Goal: Task Accomplishment & Management: Use online tool/utility

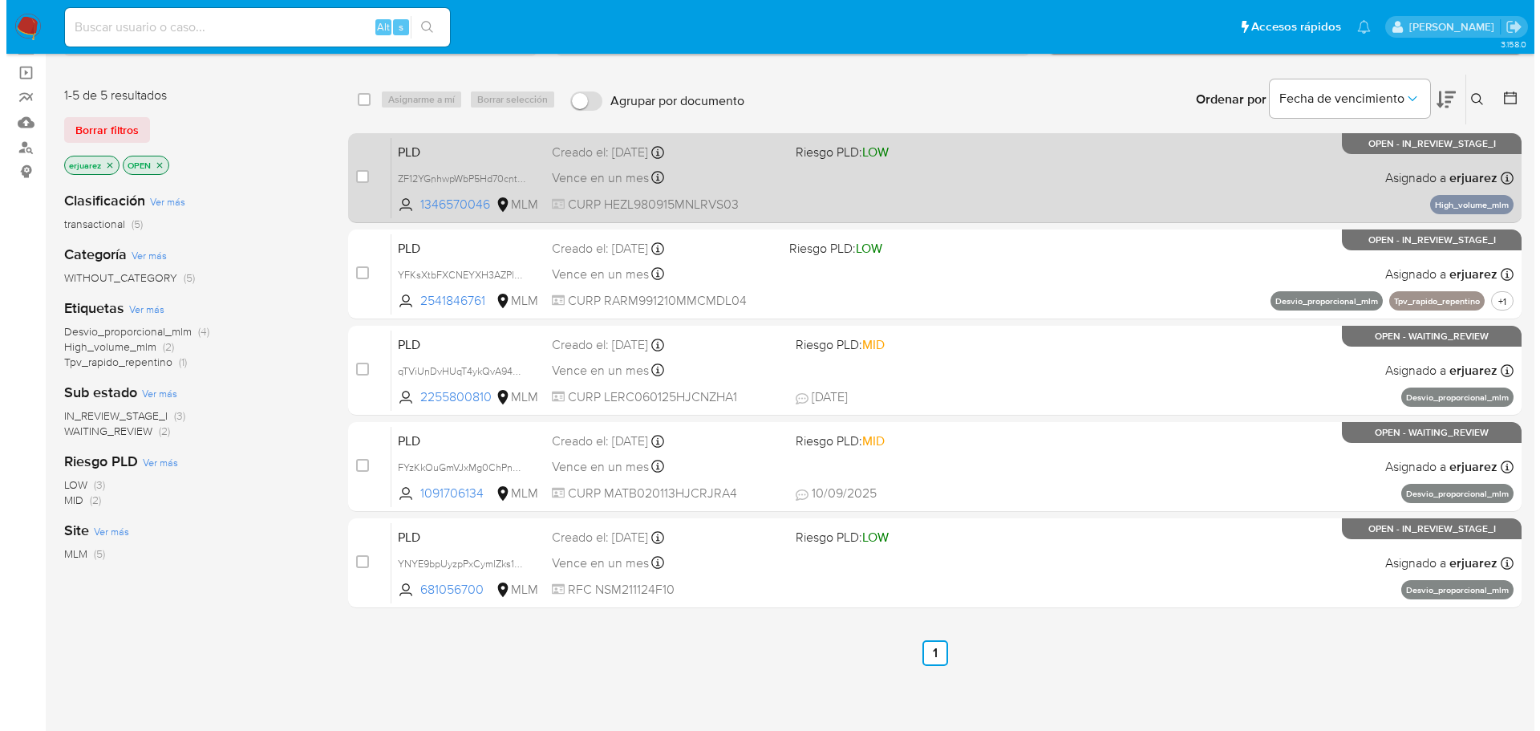
scroll to position [80, 0]
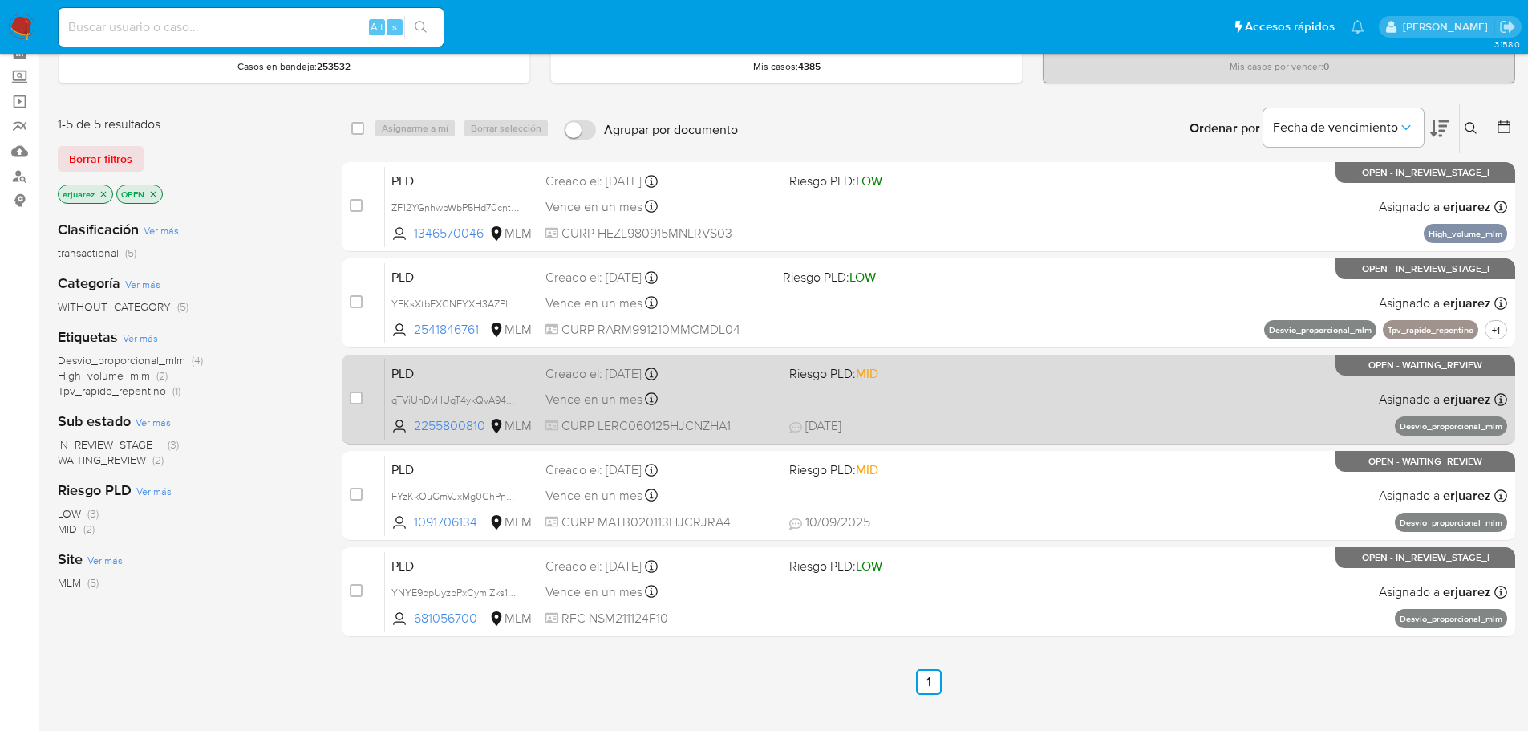
click at [1170, 383] on div "PLD qTViUnDvHUqT4ykQvA94VojY 2255800810 MLM Riesgo PLD: MID Creado el: [DATE] C…" at bounding box center [946, 398] width 1122 height 81
click at [353, 395] on input "checkbox" at bounding box center [356, 397] width 13 height 13
checkbox input "true"
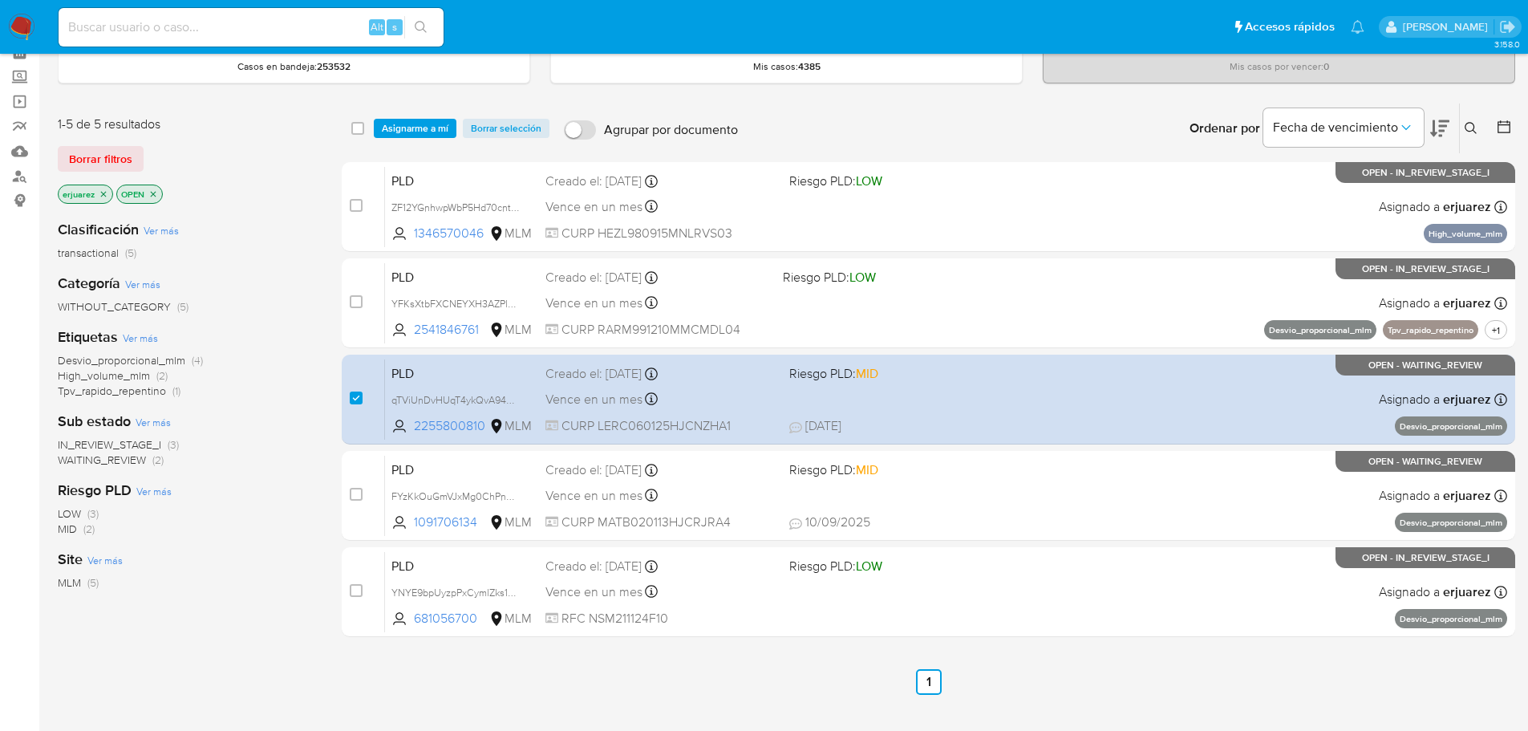
click at [422, 116] on div "select-all-cases-checkbox Asignarme a mí Borrar selección Agrupar por documento…" at bounding box center [928, 128] width 1173 height 50
click at [412, 128] on span "Asignarme a mí" at bounding box center [415, 128] width 67 height 16
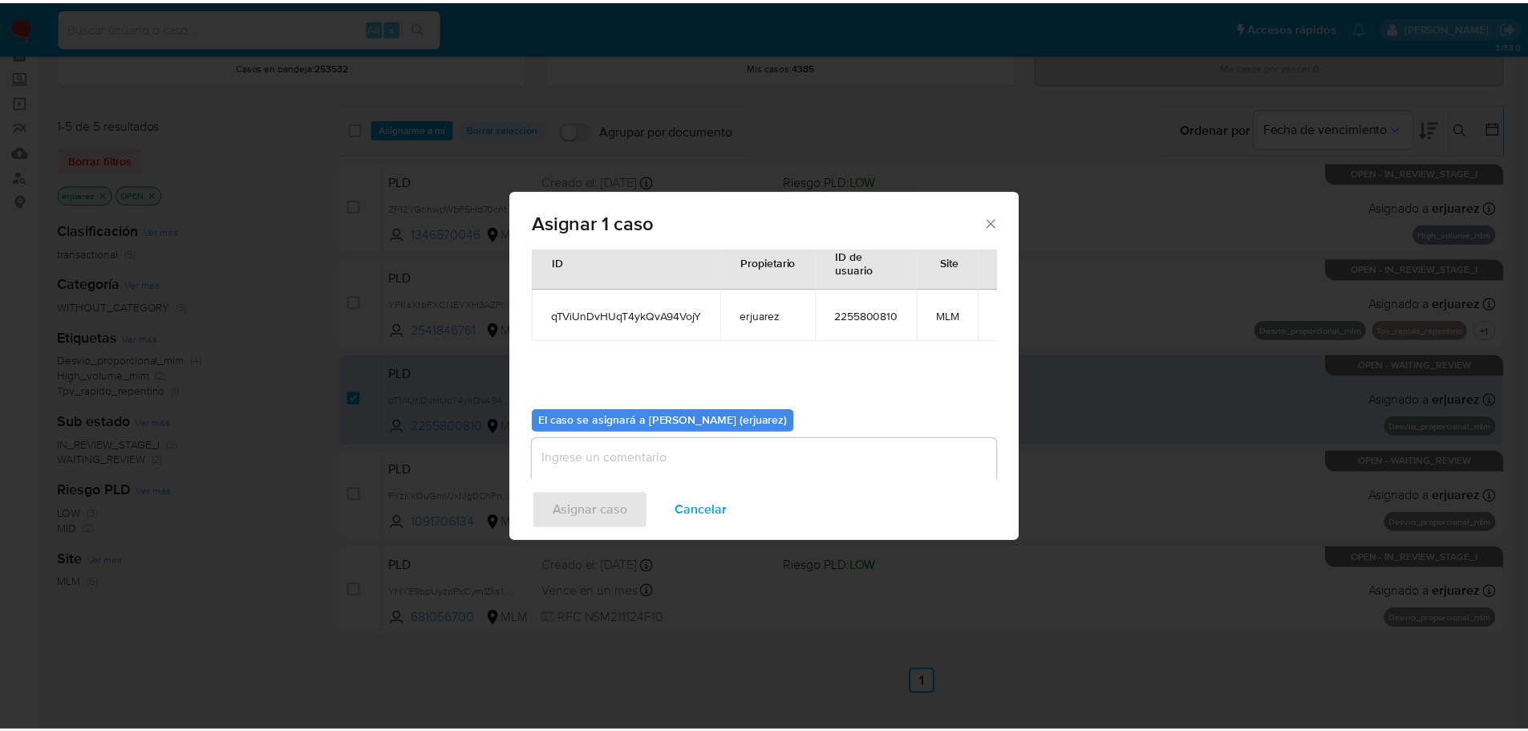
scroll to position [83, 0]
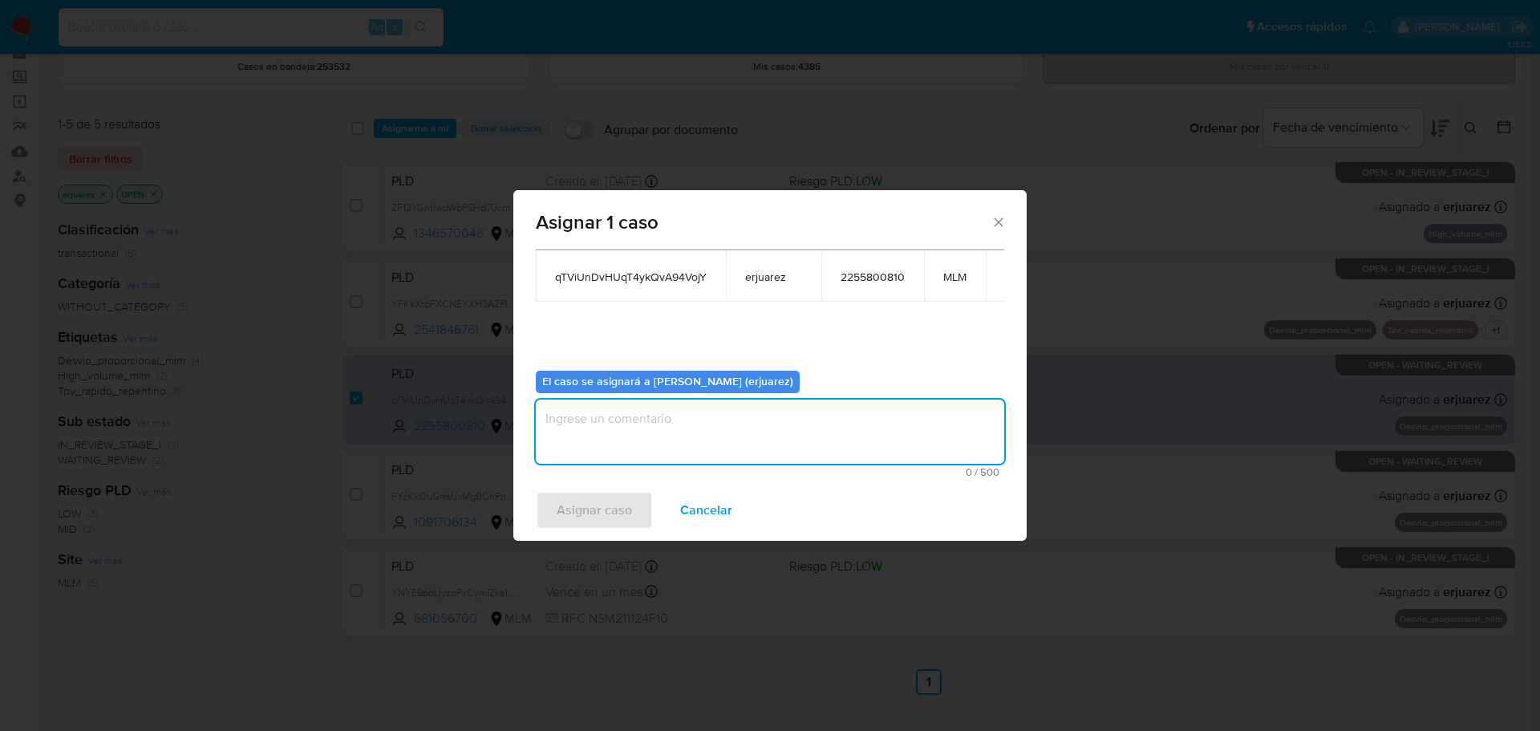
click at [619, 440] on textarea "assign-modal" at bounding box center [770, 431] width 468 height 64
type textarea "e"
type textarea "EPJU"
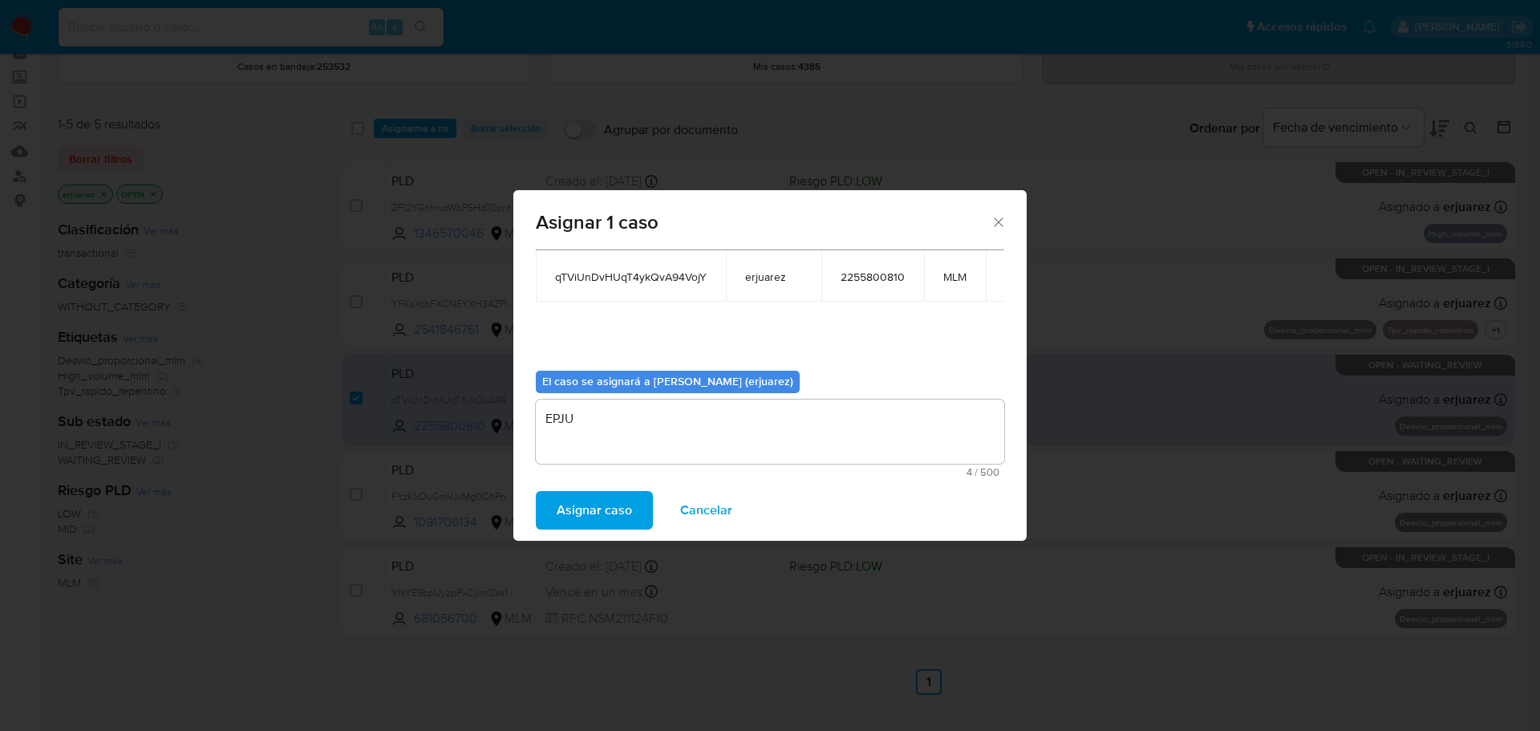
click at [603, 518] on span "Asignar caso" at bounding box center [594, 509] width 75 height 35
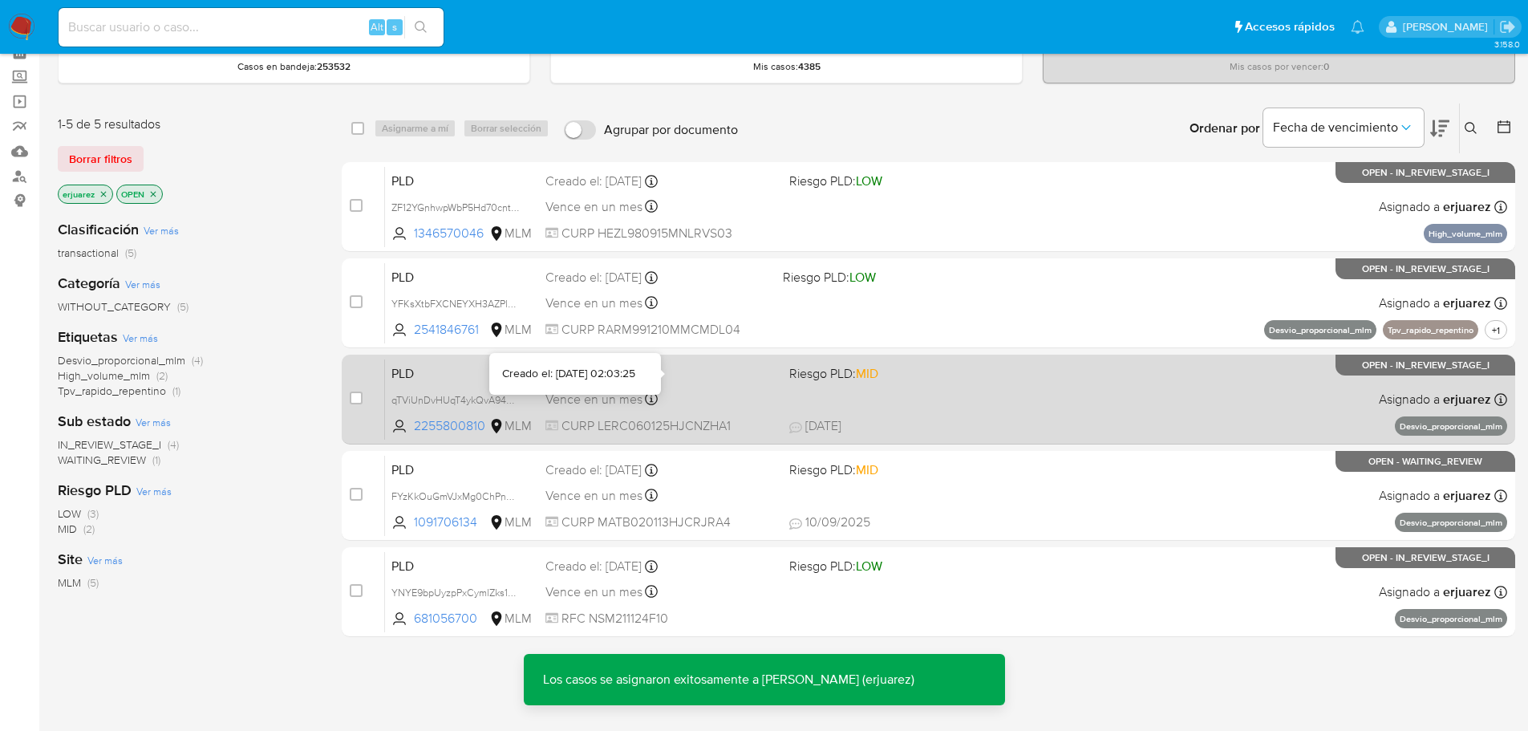
click at [658, 378] on icon at bounding box center [651, 373] width 13 height 13
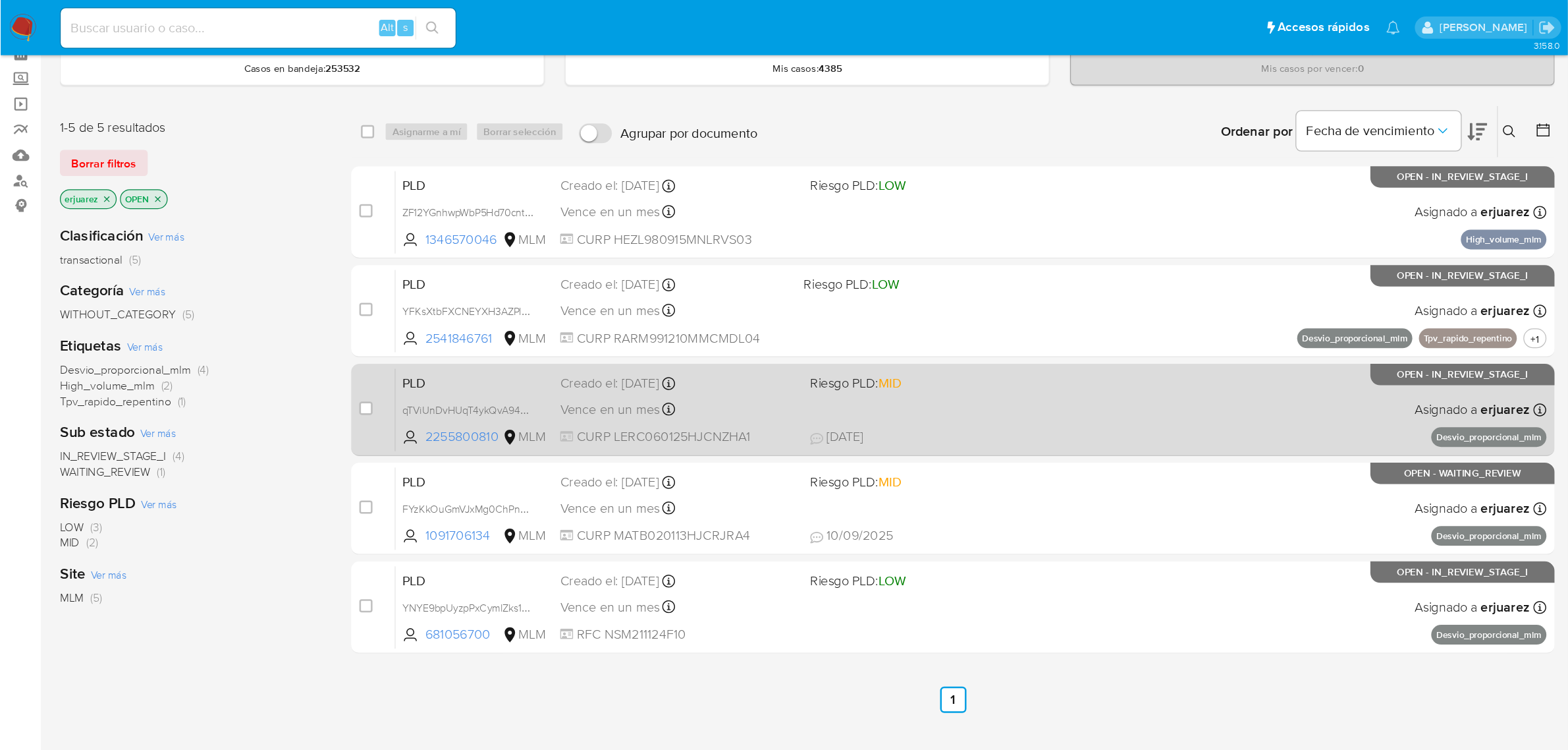
scroll to position [52, 0]
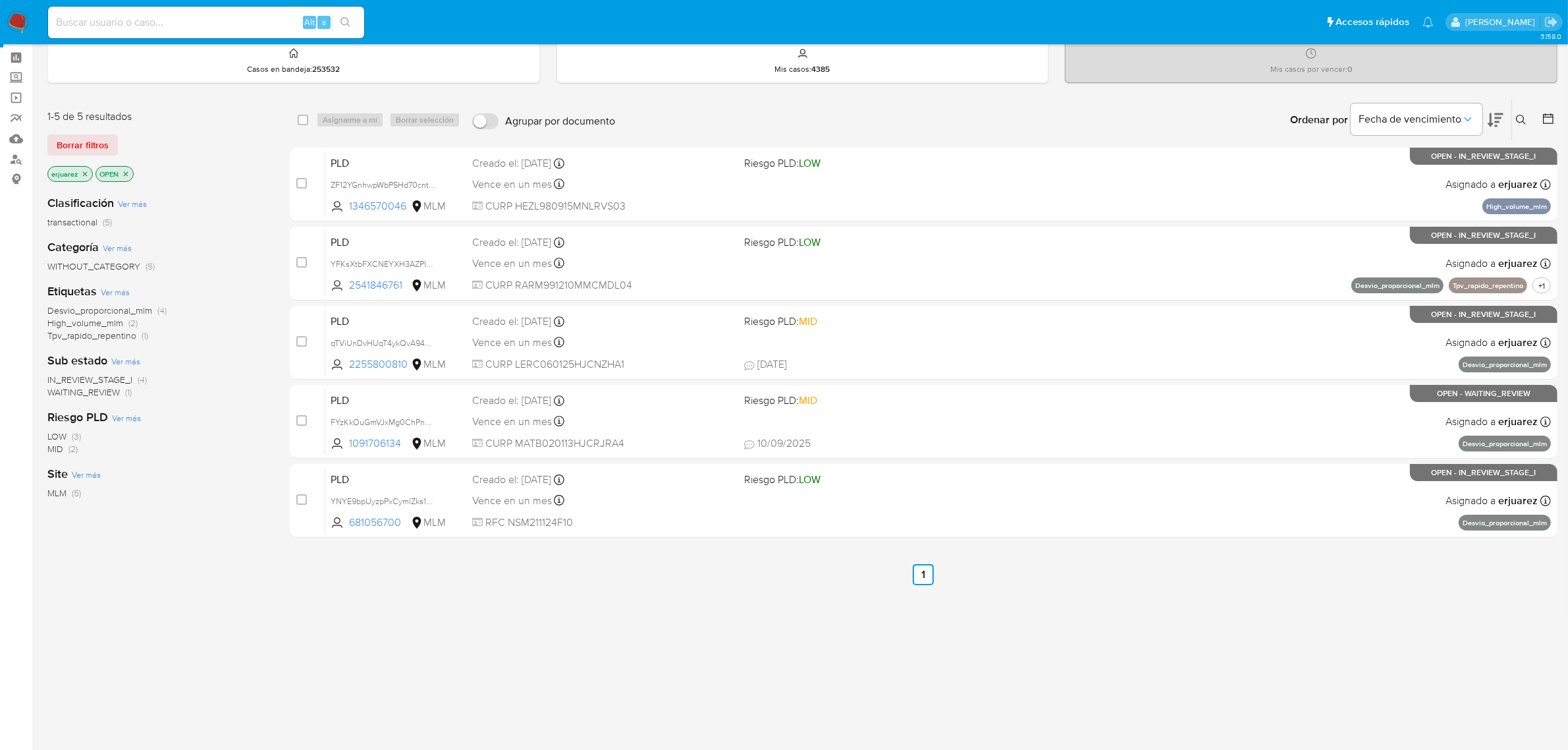
click at [14, 13] on img at bounding box center [17, 22] width 22 height 22
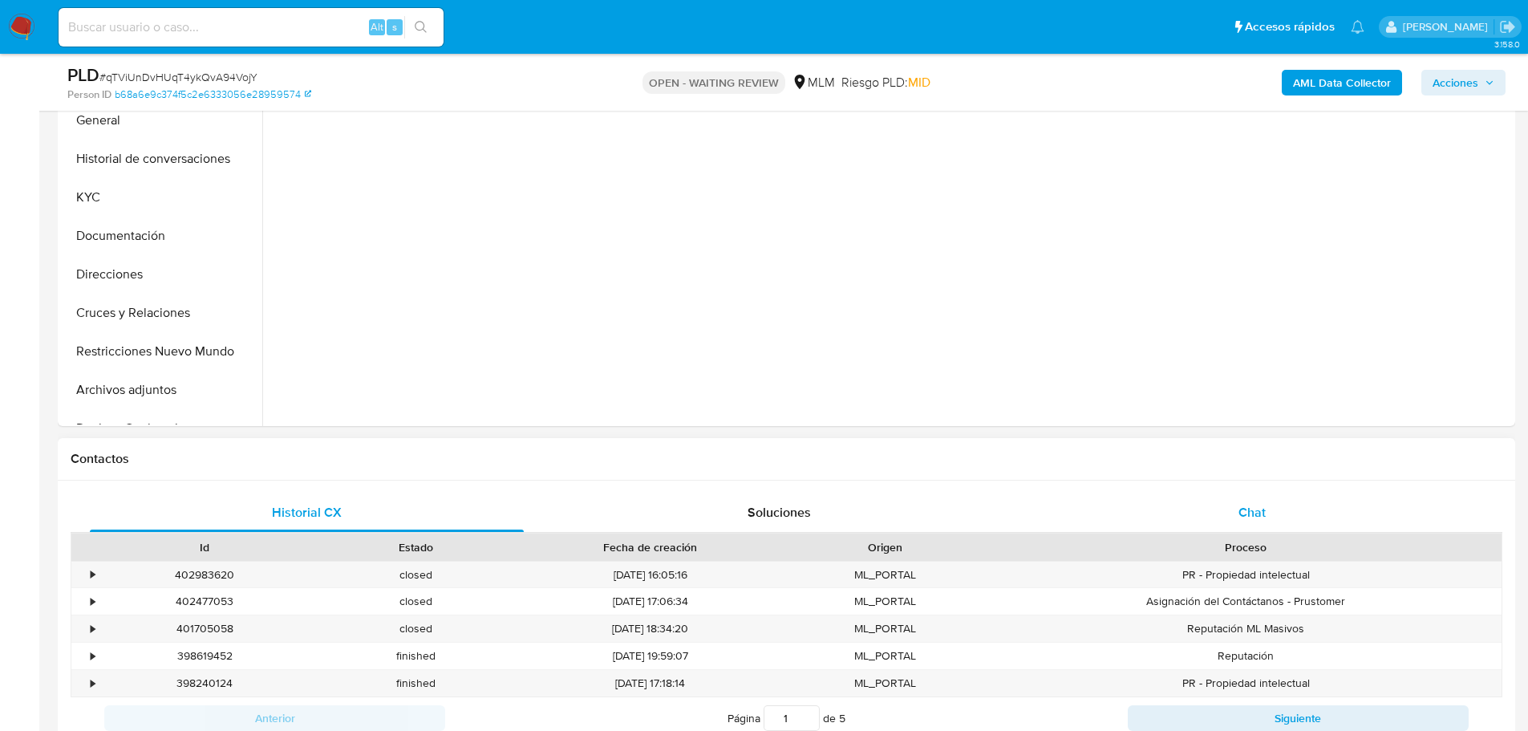
click at [1247, 500] on div "Chat" at bounding box center [1252, 512] width 434 height 38
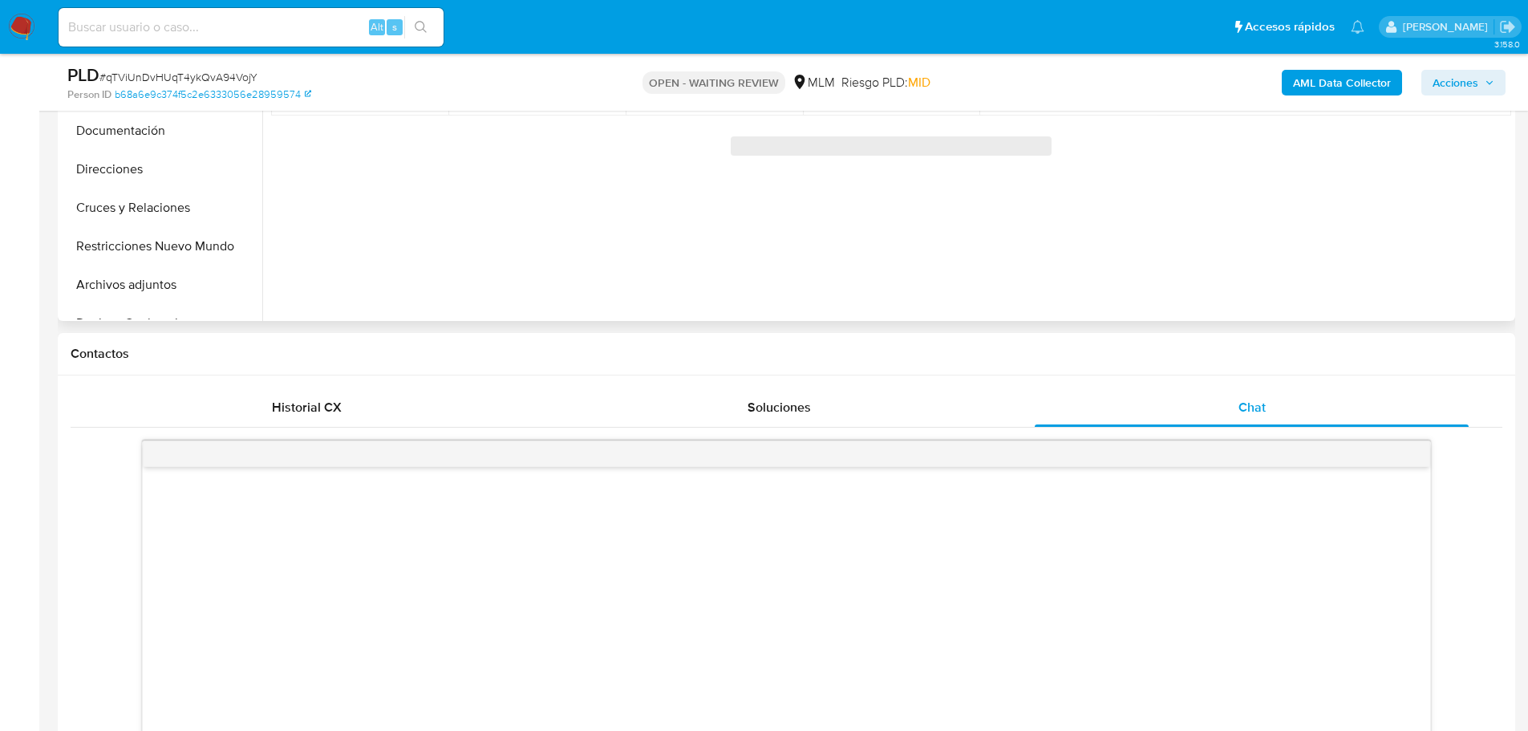
scroll to position [722, 0]
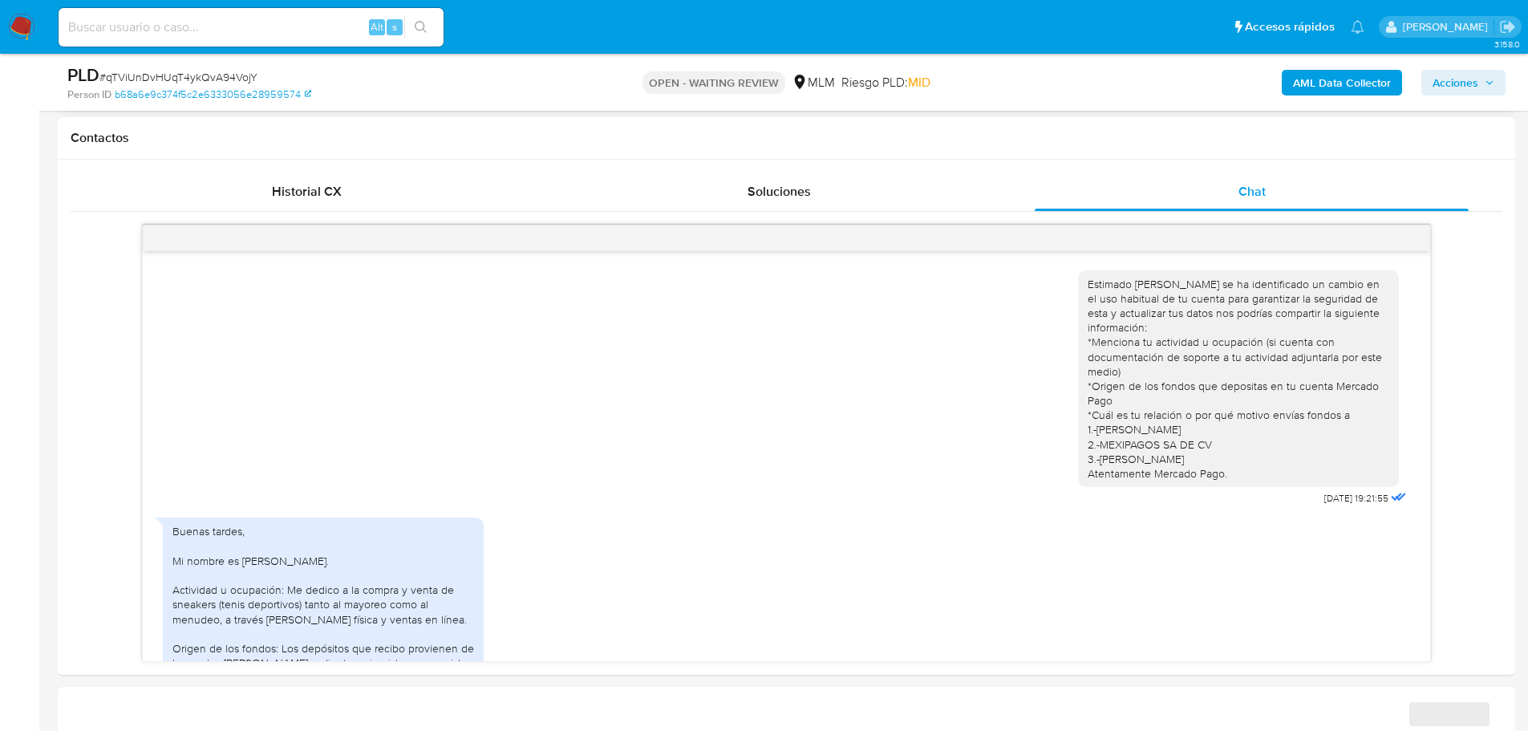
select select "10"
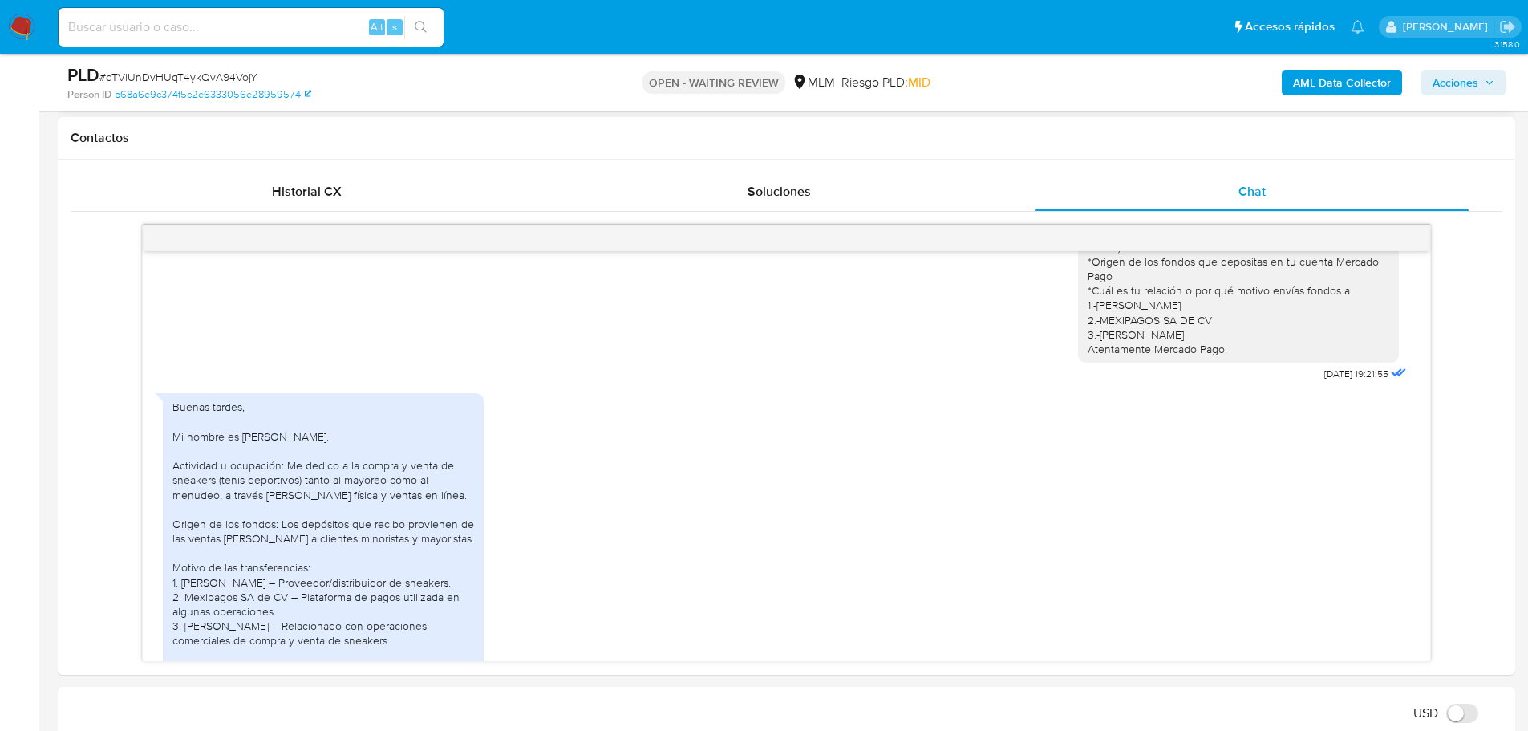
scroll to position [285, 0]
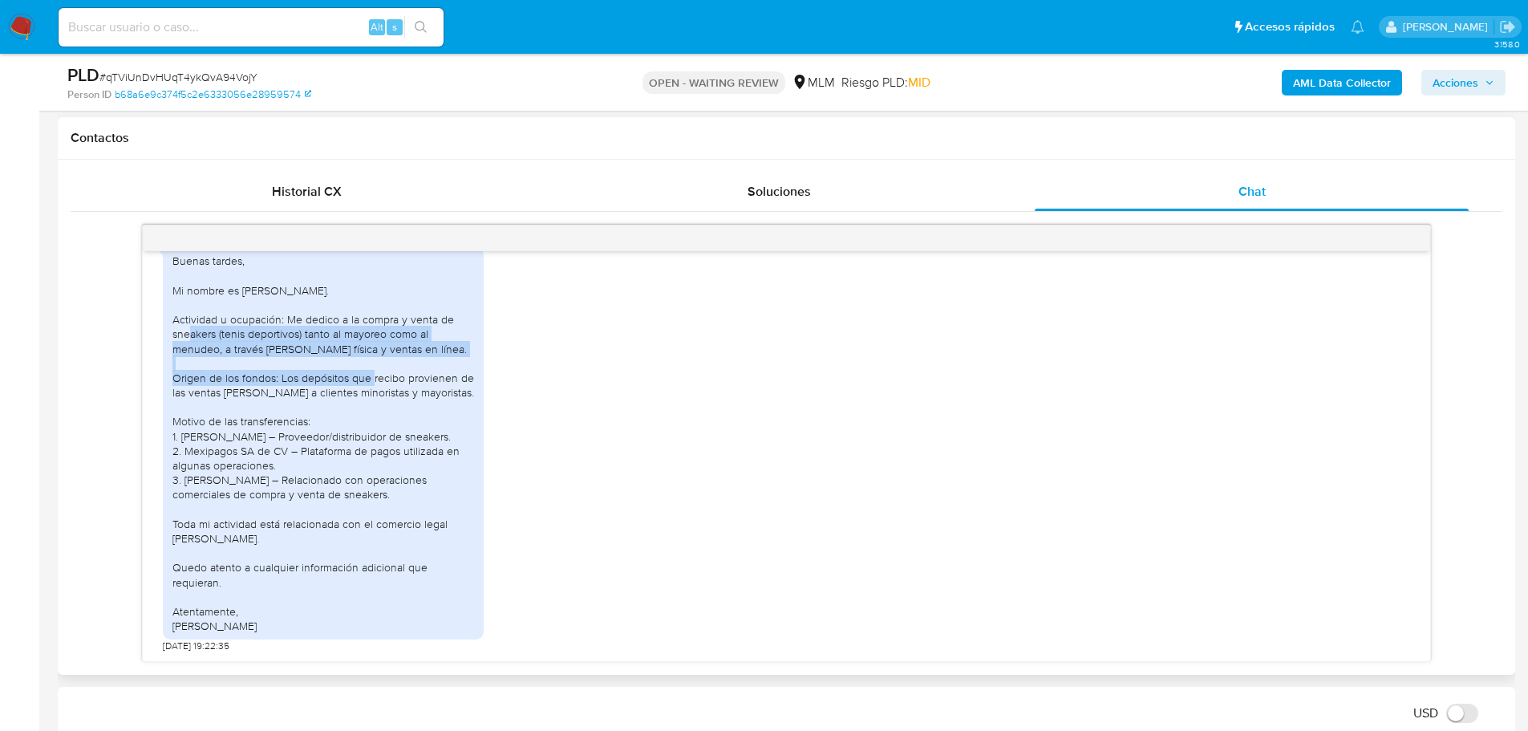
drag, startPoint x: 205, startPoint y: 322, endPoint x: 403, endPoint y: 355, distance: 201.6
click at [403, 355] on div "Buenas tardes, Mi nombre es Christopher. Actividad u ocupación: Me dedico a la …" at bounding box center [323, 442] width 302 height 379
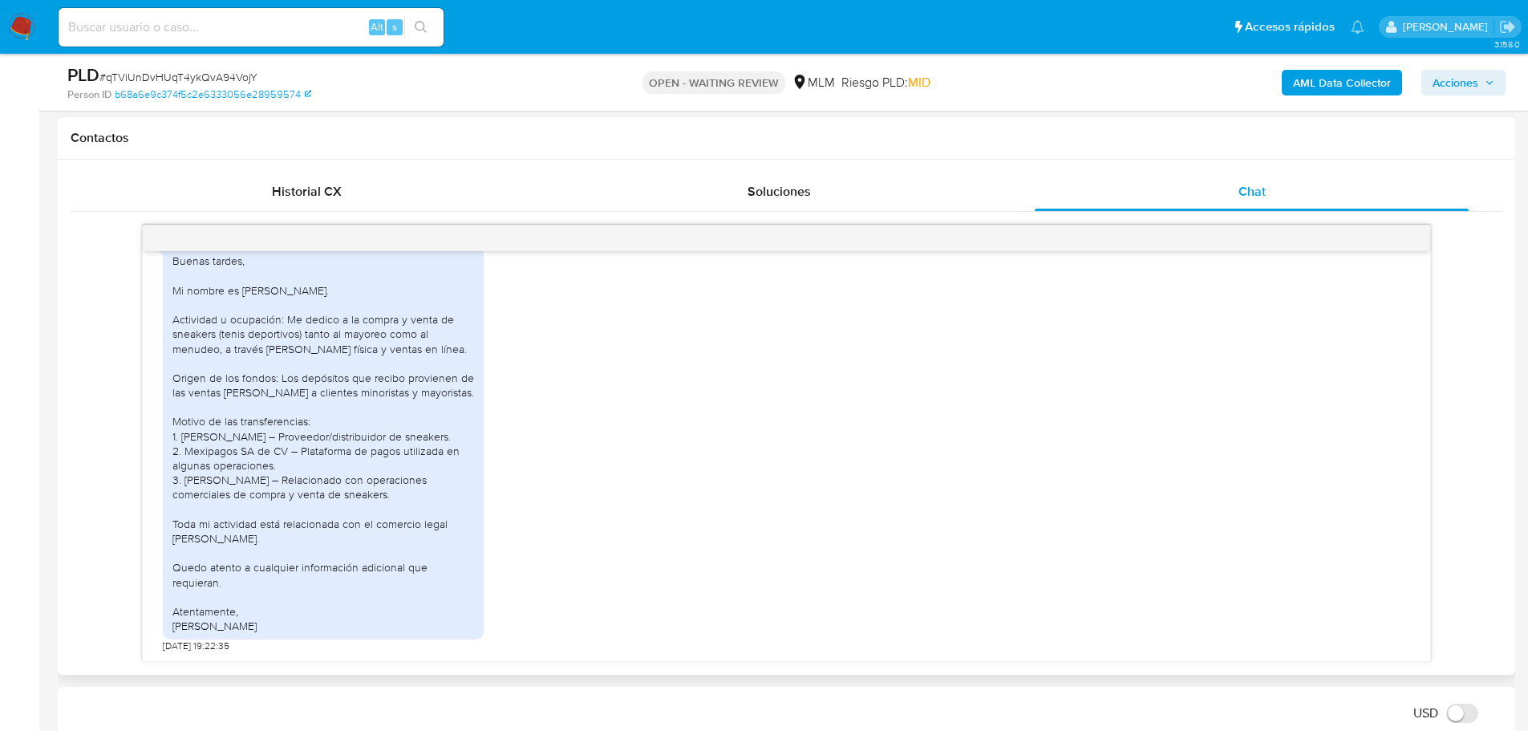
click at [392, 398] on div "Buenas tardes, Mi nombre es Christopher. Actividad u ocupación: Me dedico a la …" at bounding box center [323, 442] width 302 height 379
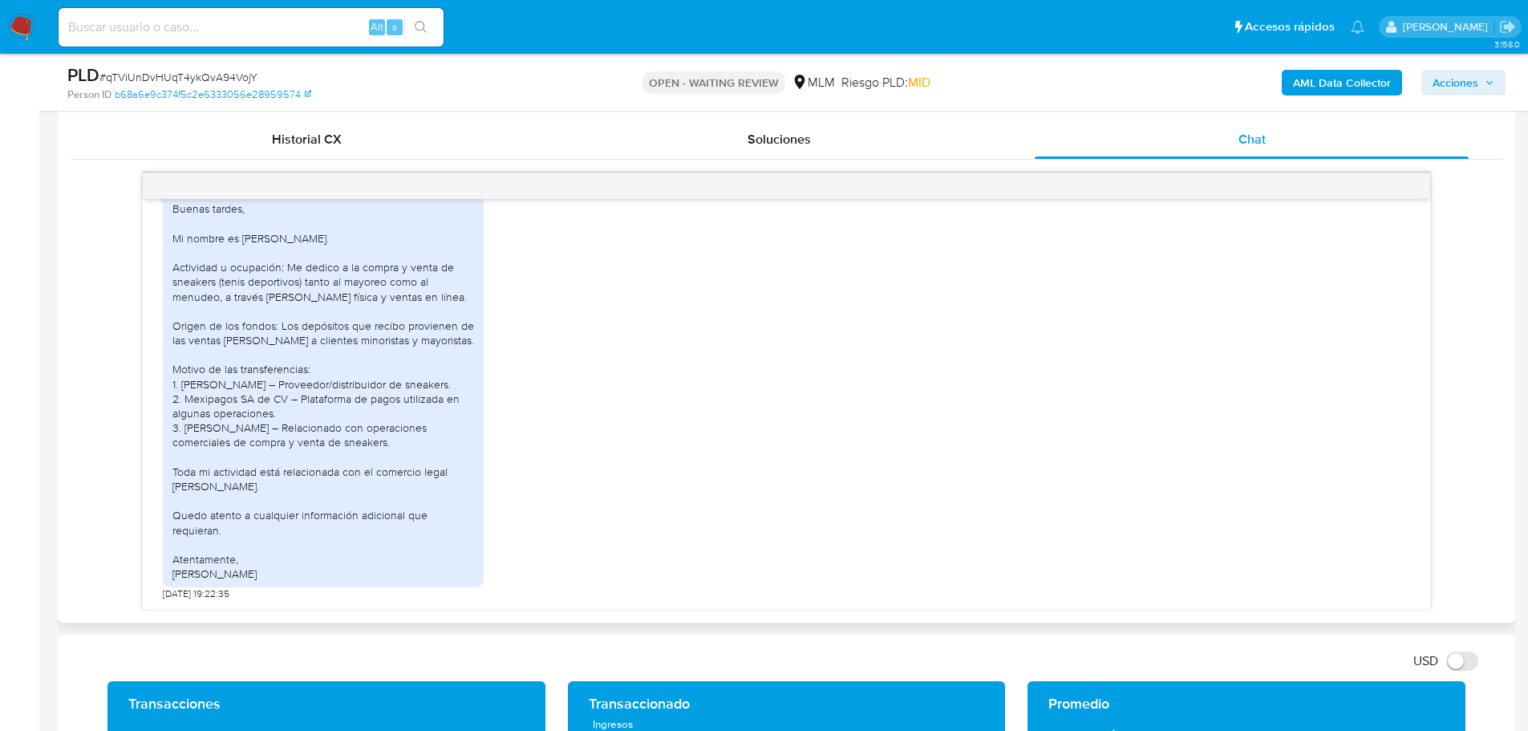
scroll to position [802, 0]
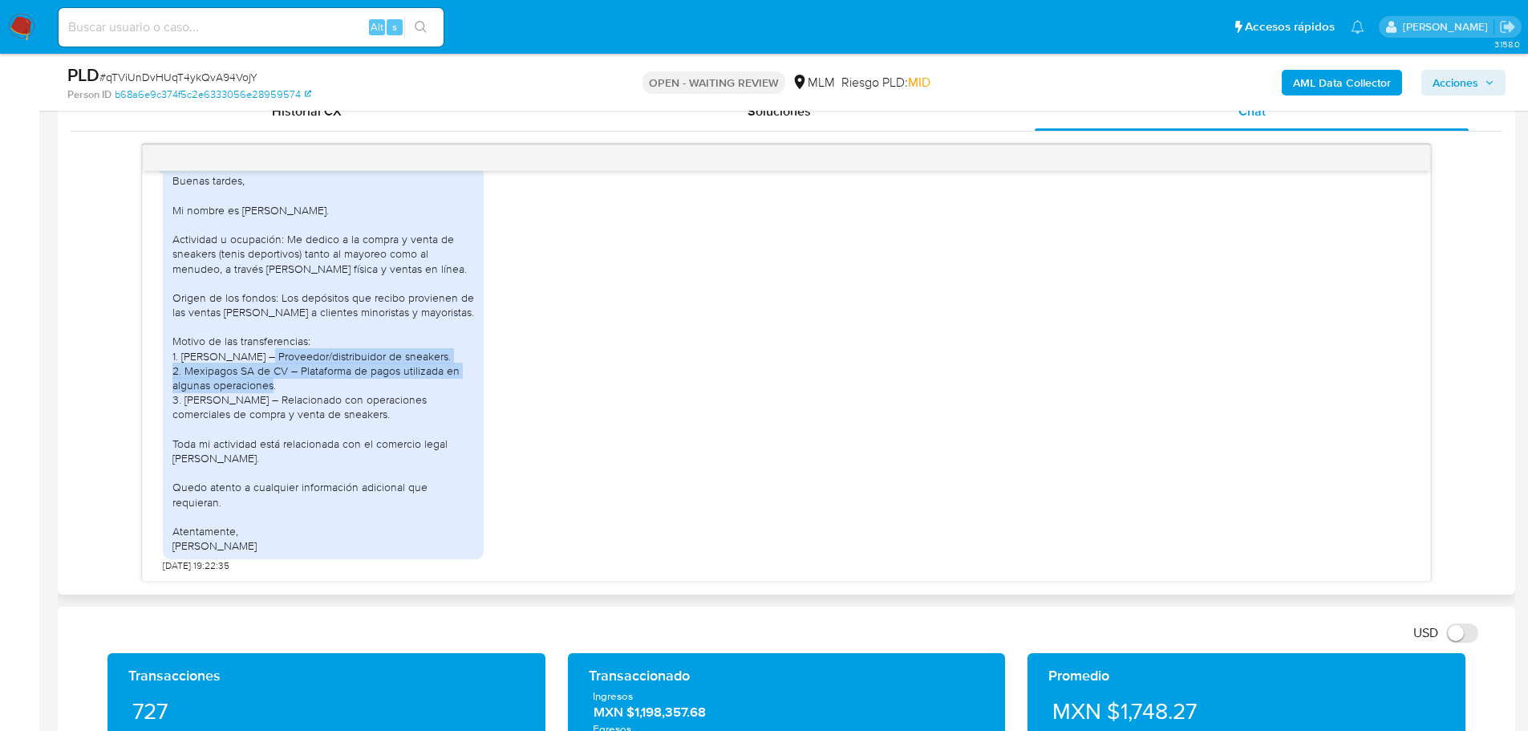
drag, startPoint x: 316, startPoint y: 338, endPoint x: 438, endPoint y: 387, distance: 131.6
click at [438, 387] on div "Buenas tardes, Mi nombre es Christopher. Actividad u ocupación: Me dedico a la …" at bounding box center [323, 362] width 302 height 379
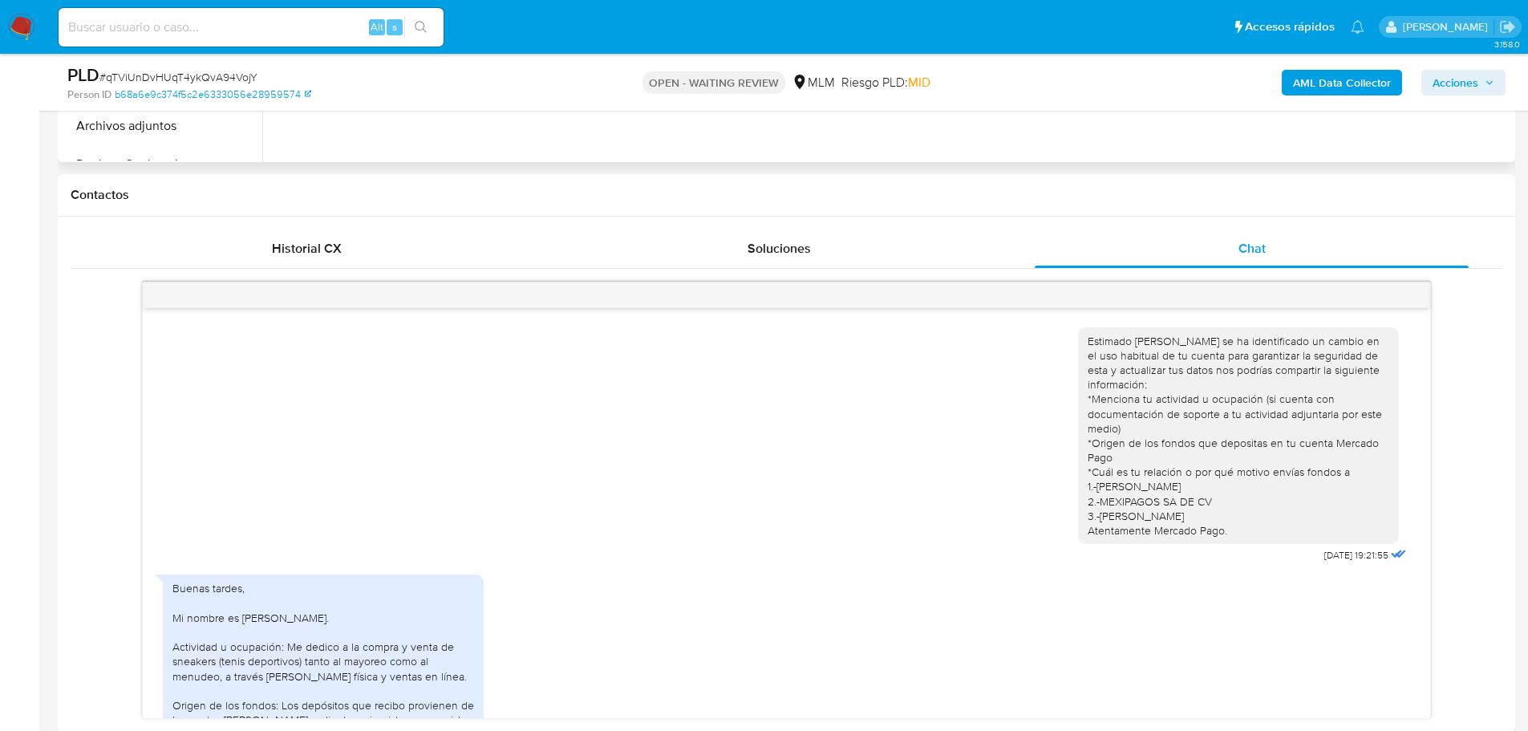
scroll to position [321, 0]
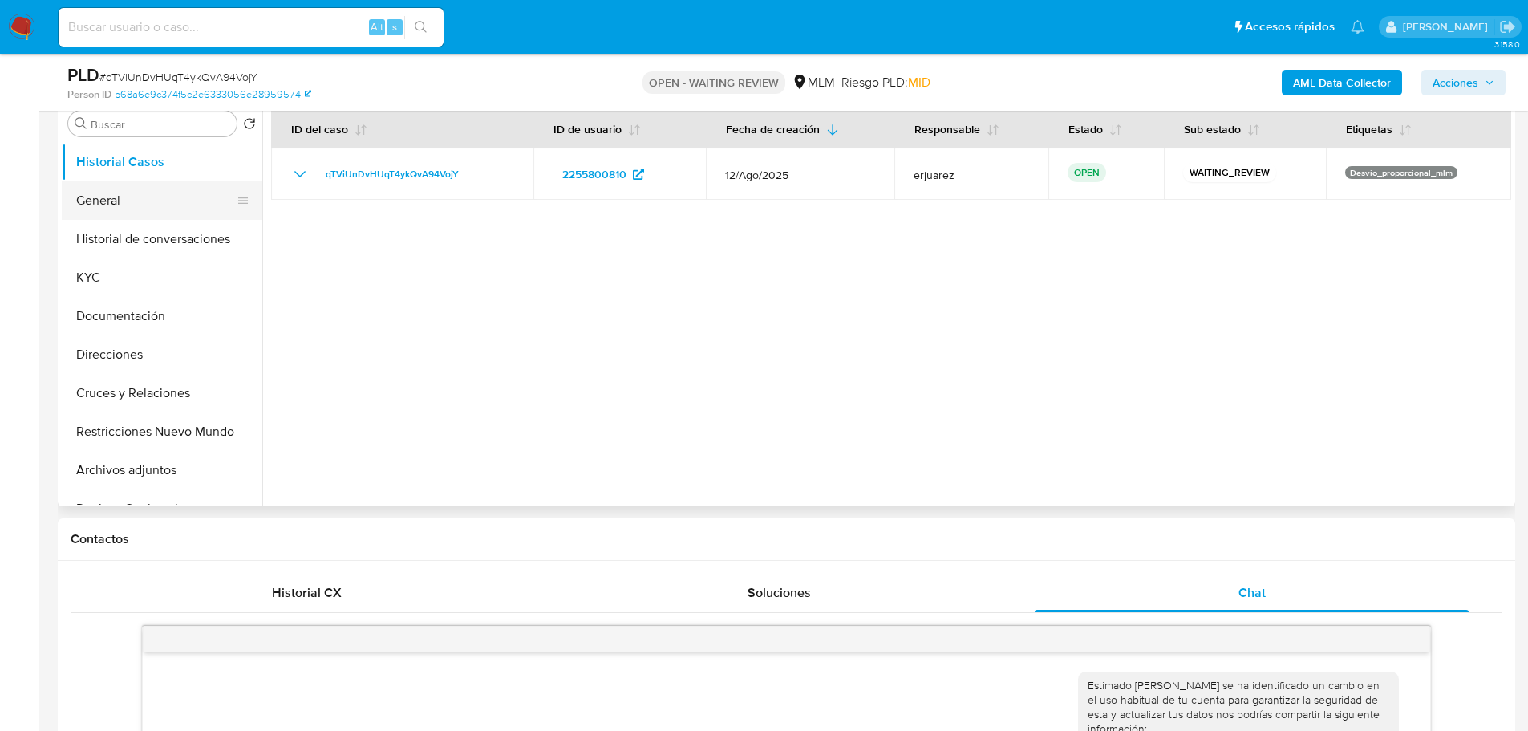
click at [114, 194] on button "General" at bounding box center [156, 200] width 188 height 38
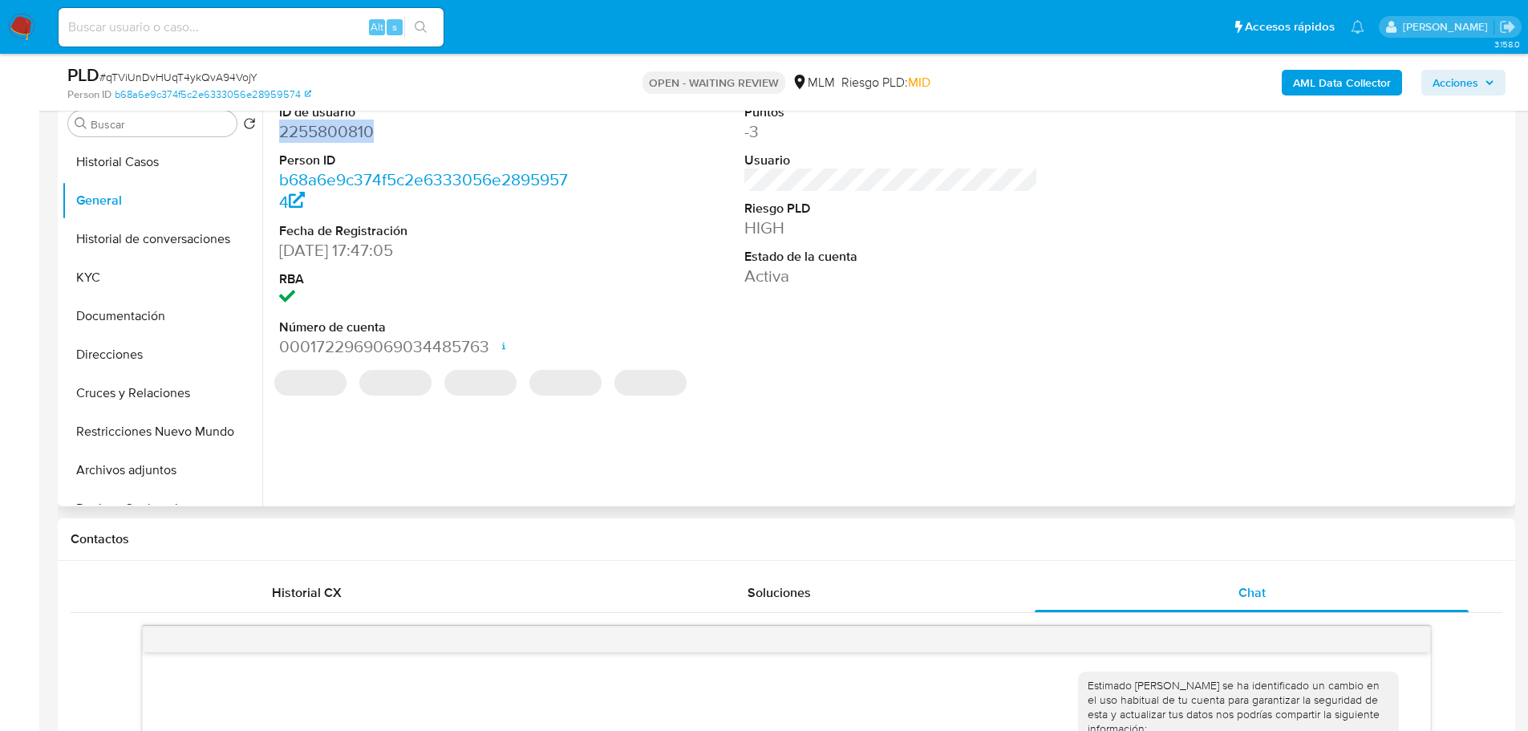
drag, startPoint x: 379, startPoint y: 142, endPoint x: 277, endPoint y: 132, distance: 101.5
click at [277, 132] on div "ID de usuario 2255800810 Person ID b68a6e9c374f5c2e6333056e28959574 Fecha de Re…" at bounding box center [426, 230] width 310 height 271
copy dd "2255800810"
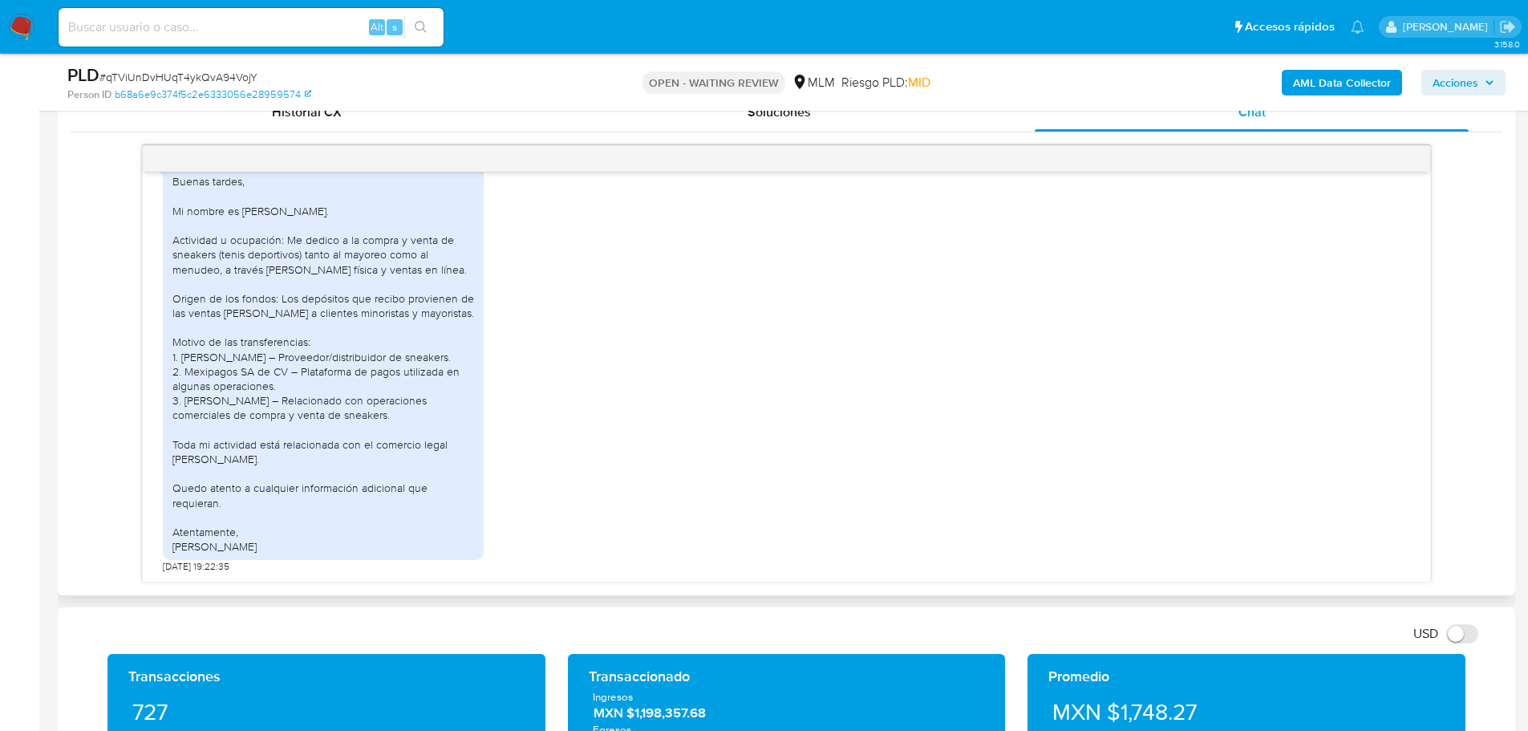
scroll to position [802, 0]
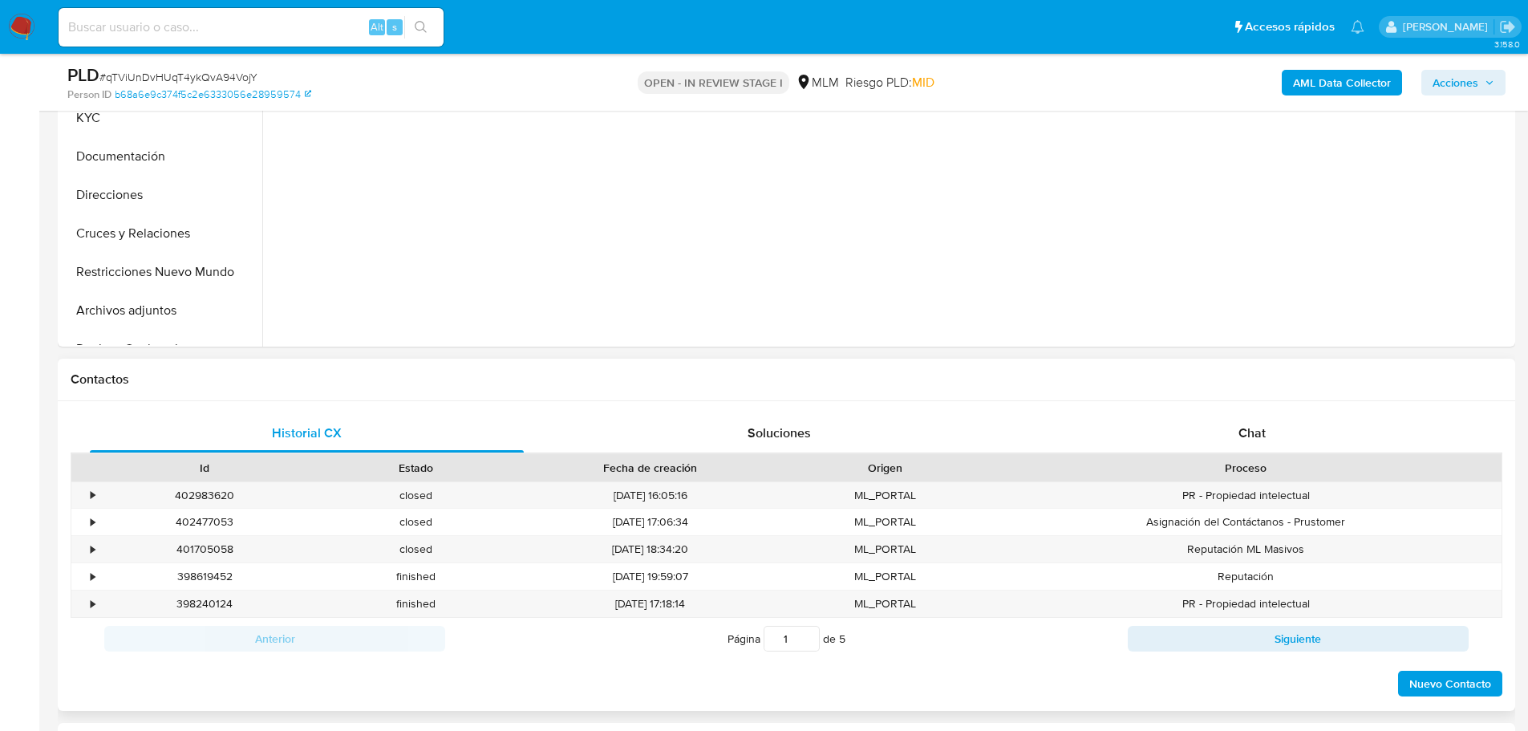
scroll to position [481, 0]
click at [1243, 432] on span "Chat" at bounding box center [1251, 432] width 27 height 18
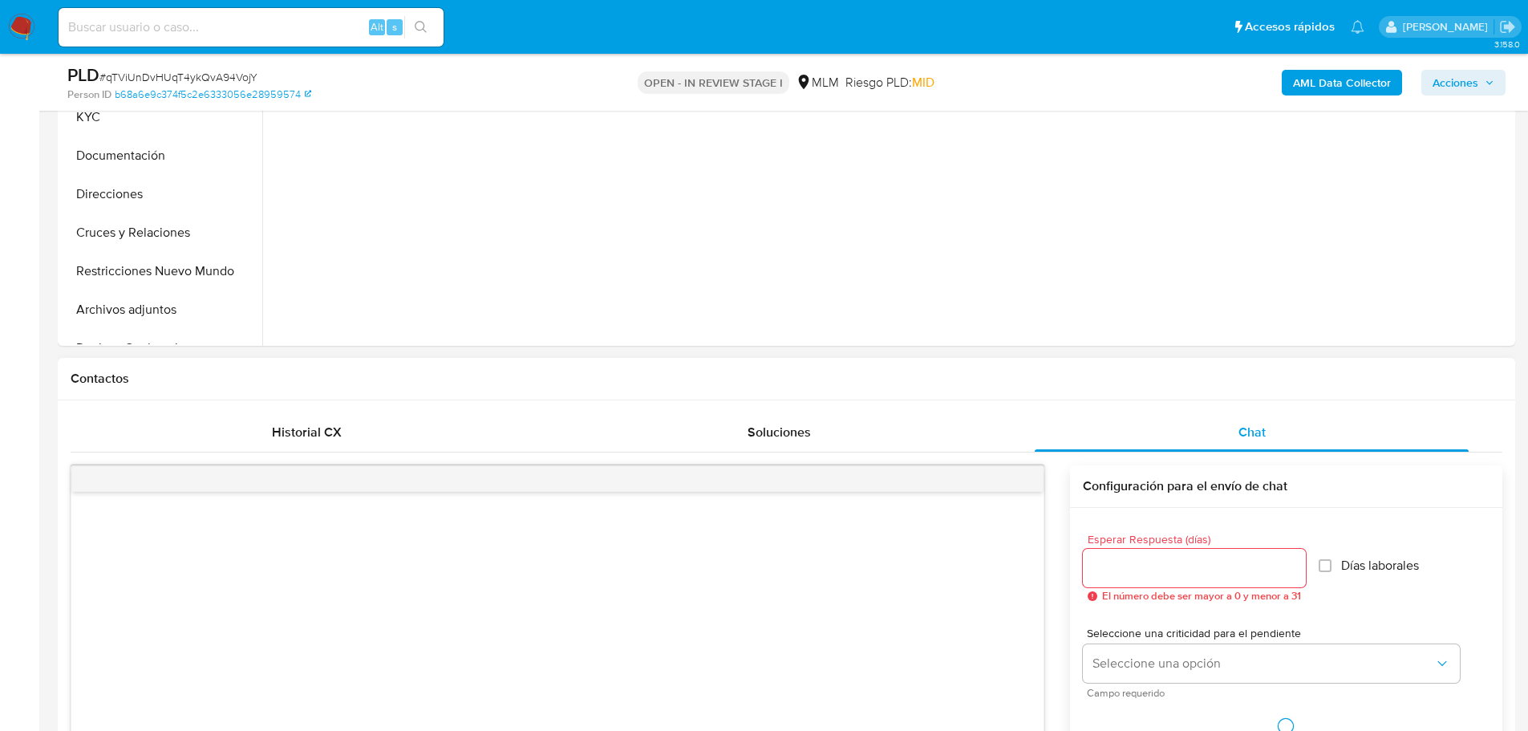
select select "10"
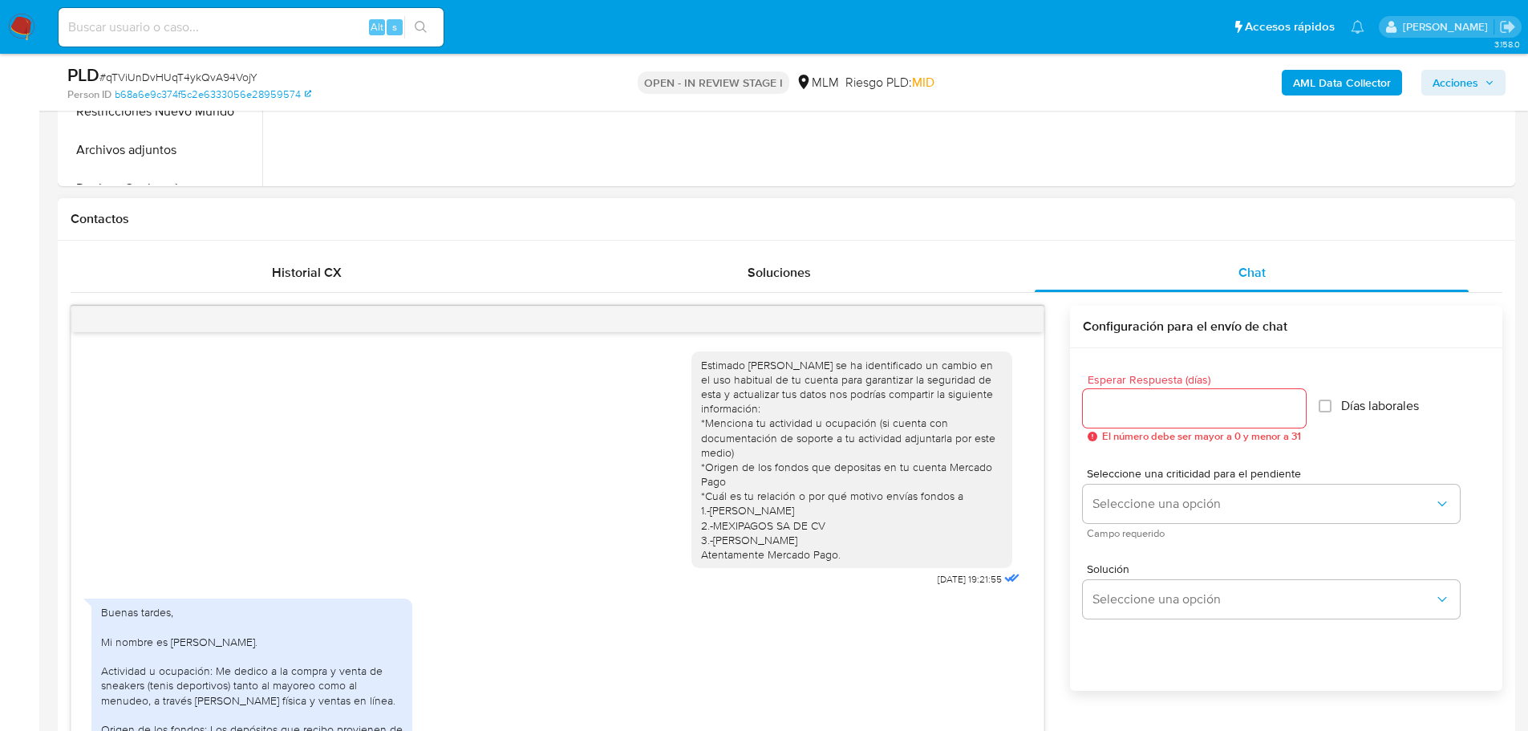
scroll to position [285, 0]
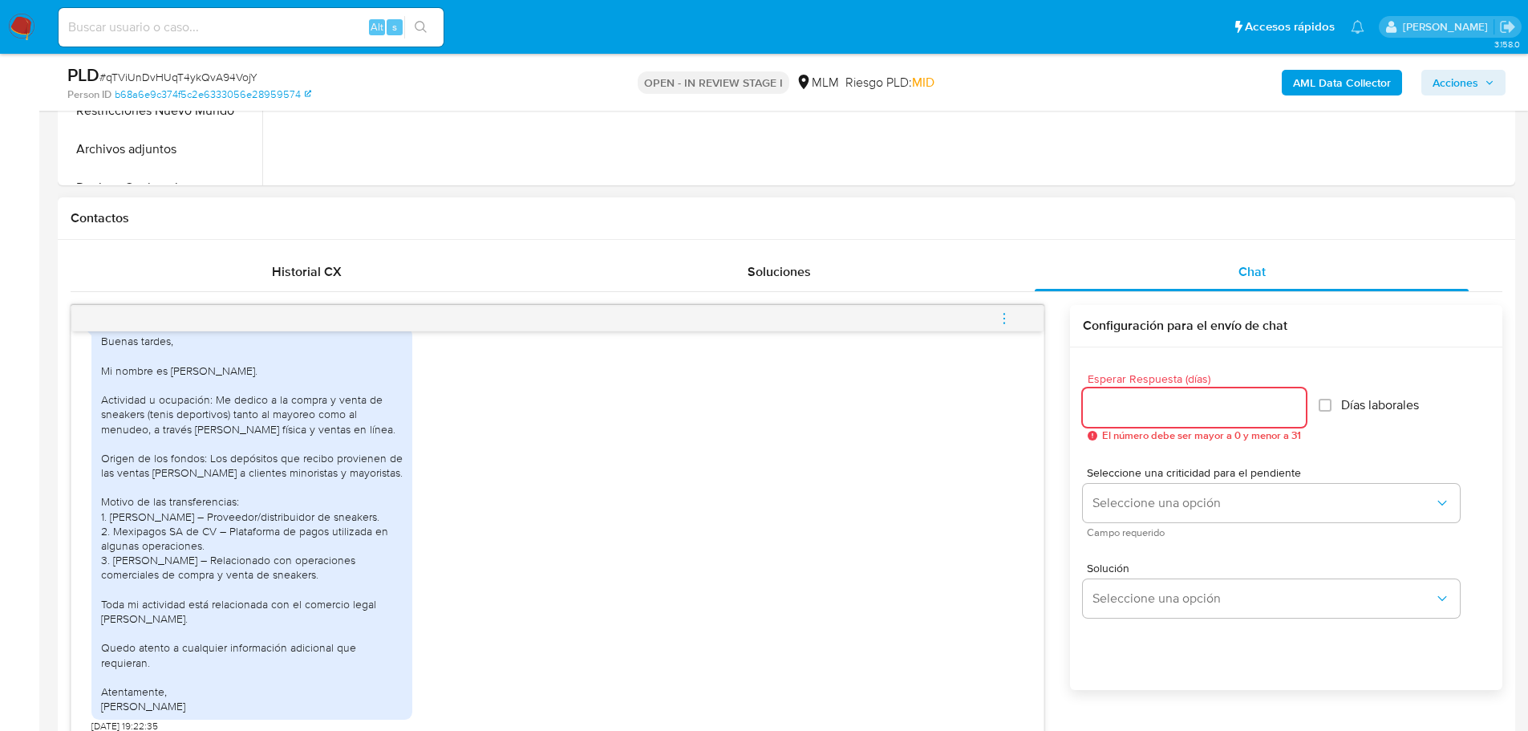
click at [1180, 410] on input "Esperar Respuesta (días)" at bounding box center [1194, 407] width 223 height 21
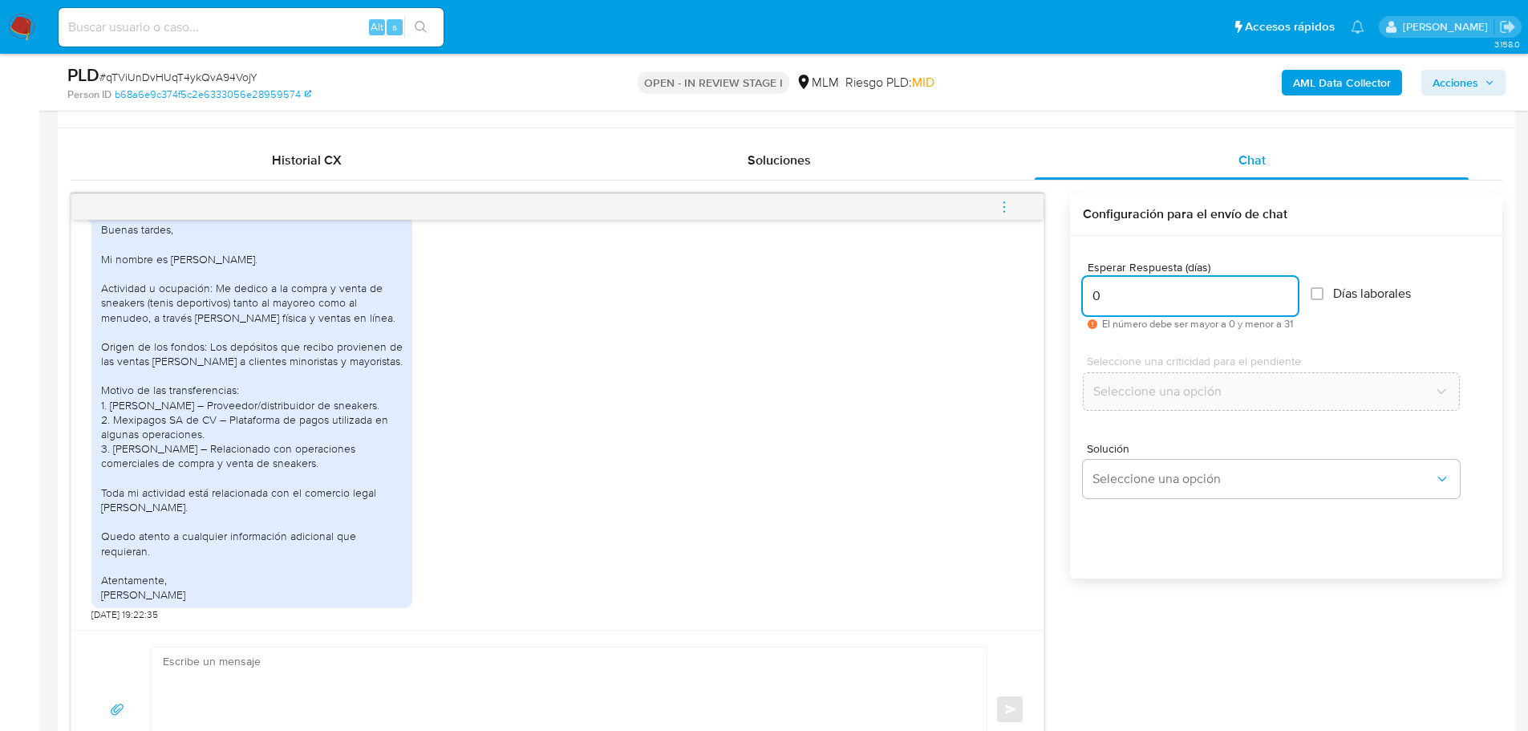
scroll to position [882, 0]
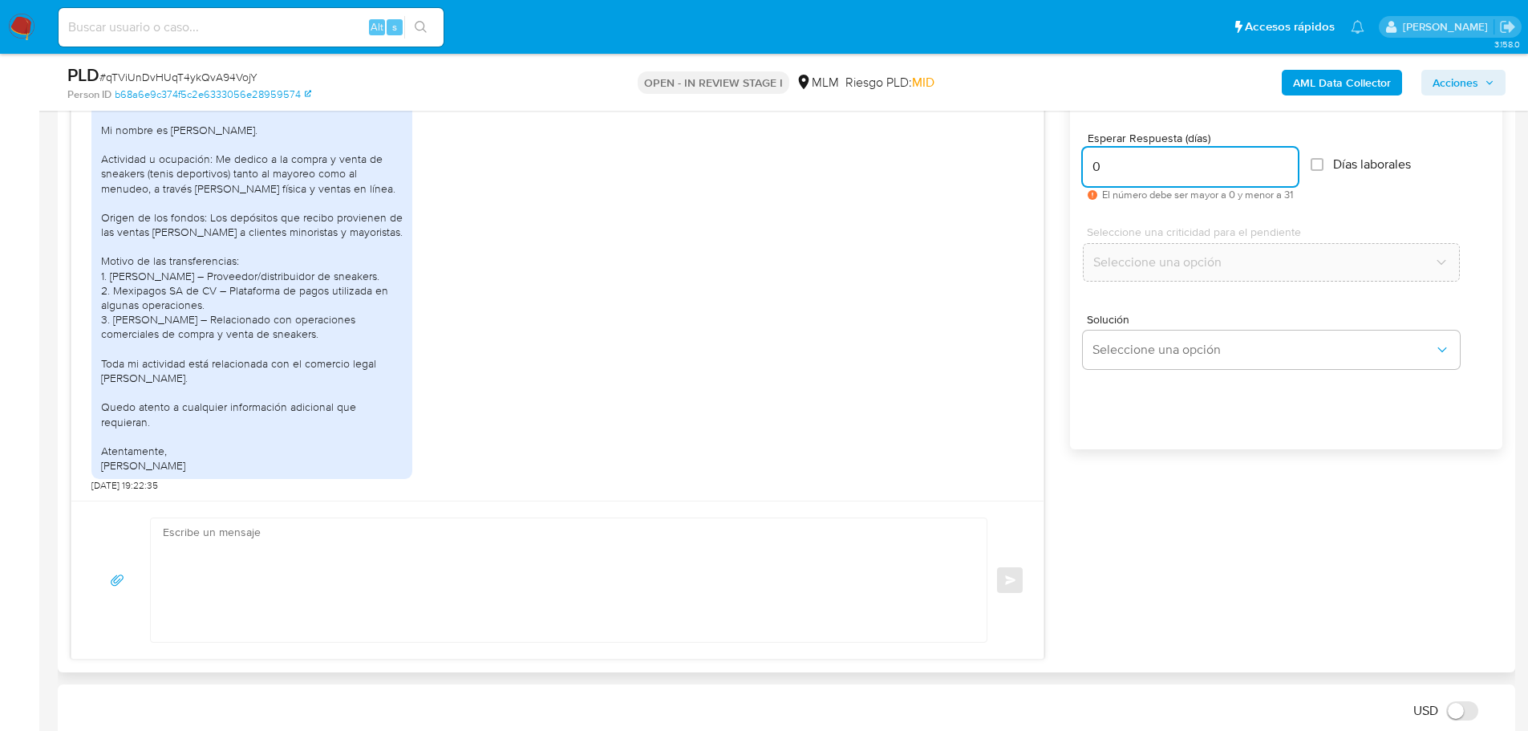
type input "0"
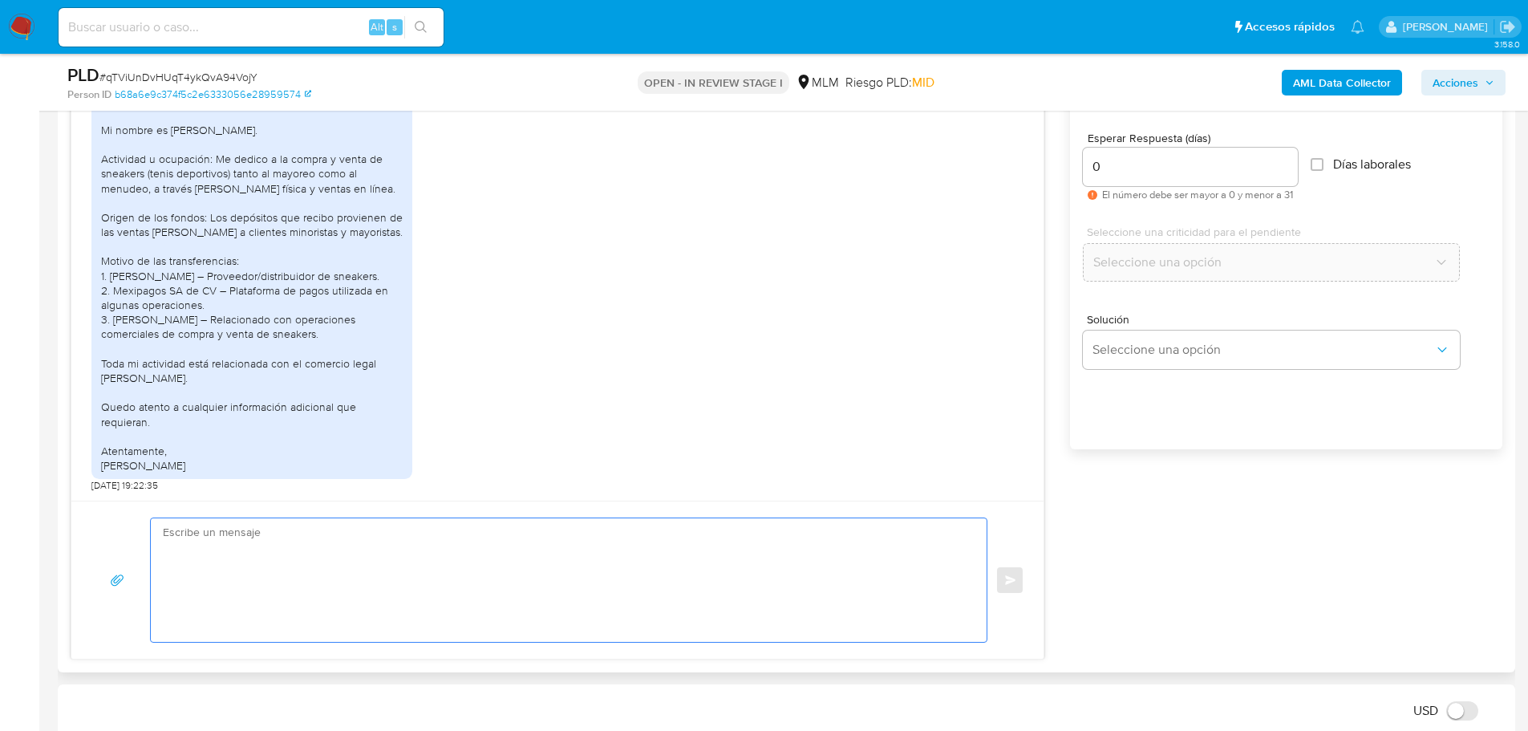
click at [422, 557] on textarea at bounding box center [565, 580] width 804 height 124
type textarea "G"
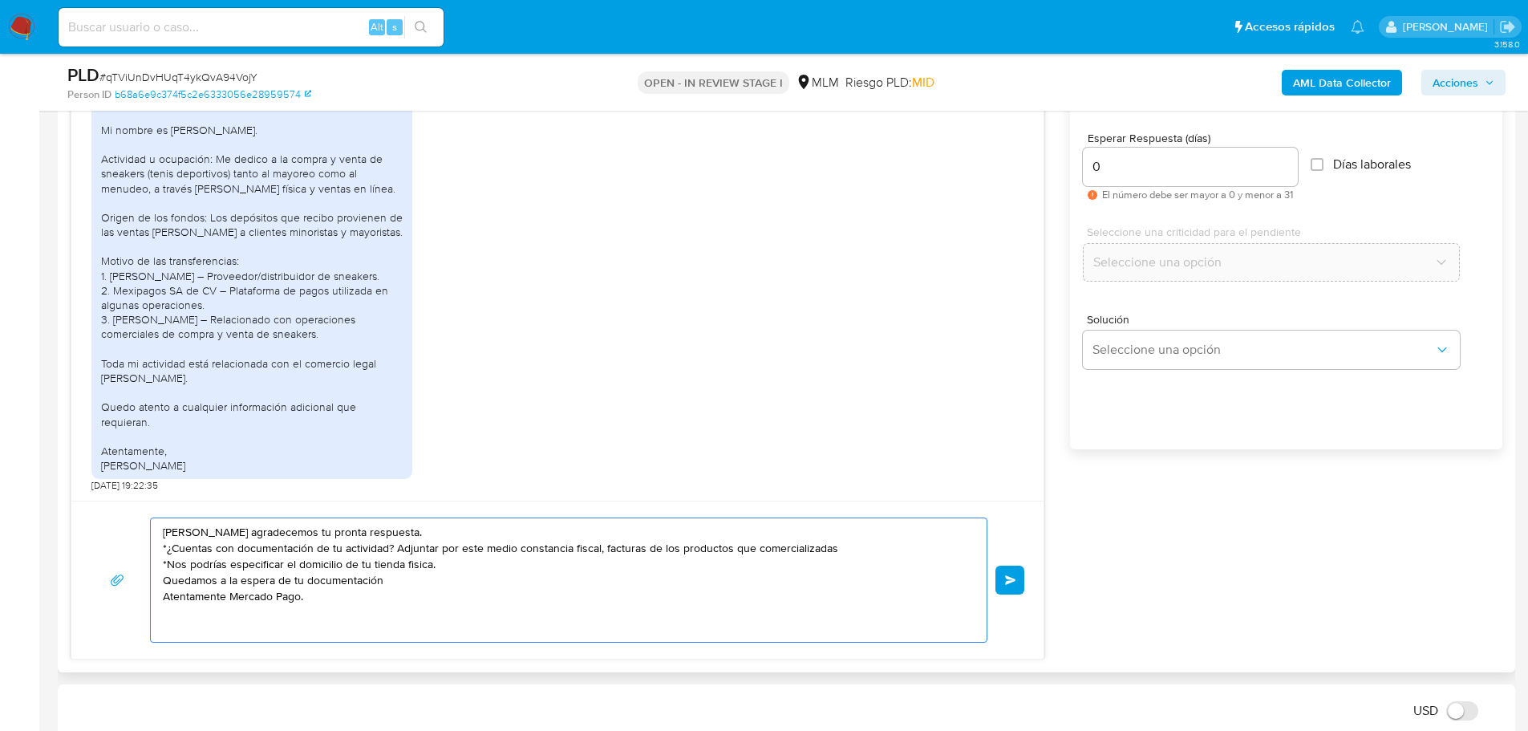
type textarea "Hola Christopher agradecemos tu pronta respuesta. *¿Cuentas con documentación d…"
drag, startPoint x: 352, startPoint y: 578, endPoint x: 92, endPoint y: 490, distance: 274.4
click at [92, 490] on div "Estimado Christopher se ha identificado un cambio en el uso habitual de tu cuen…" at bounding box center [558, 361] width 974 height 595
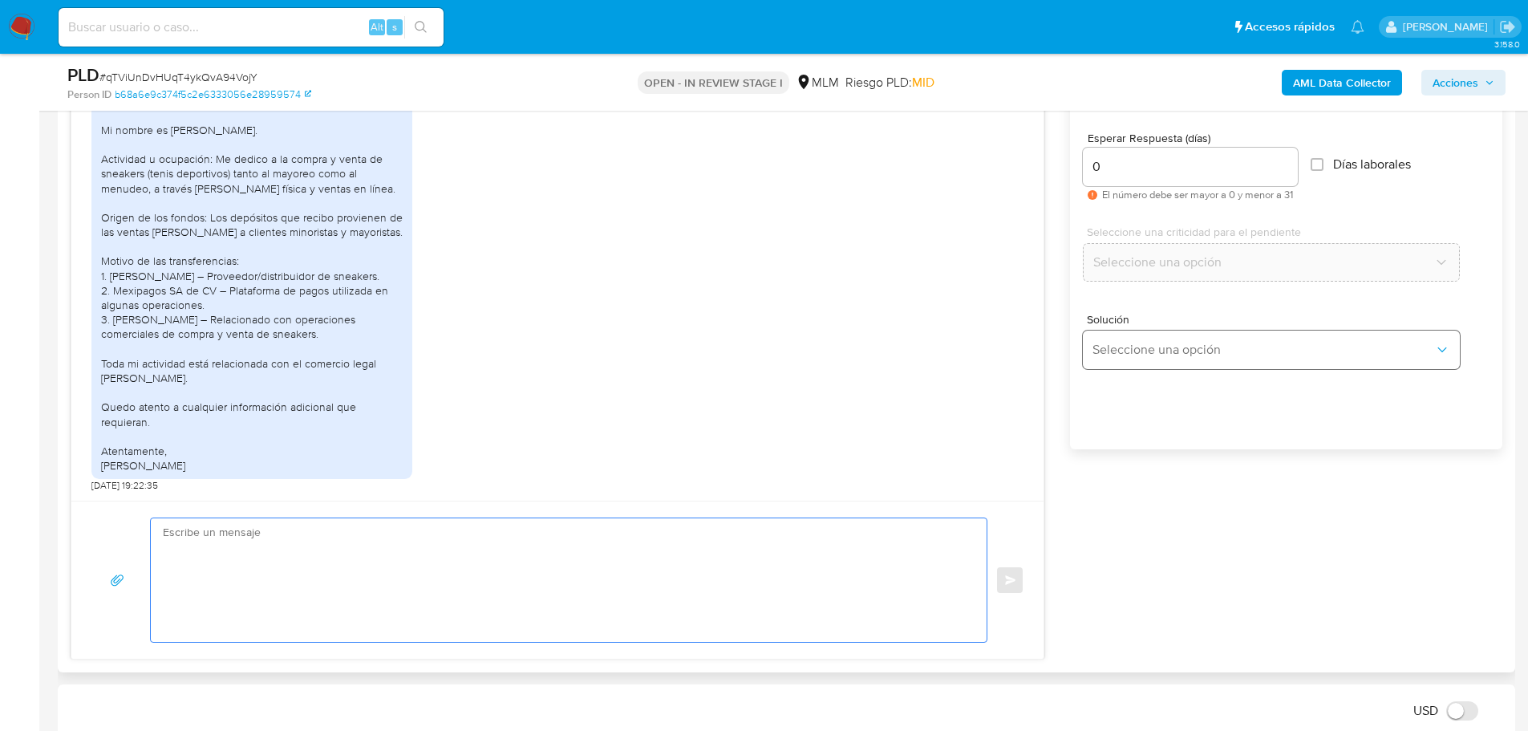
paste textarea "Hola Christopher agradecemos tu pronta respuesta. *¿Cuentas con documentación d…"
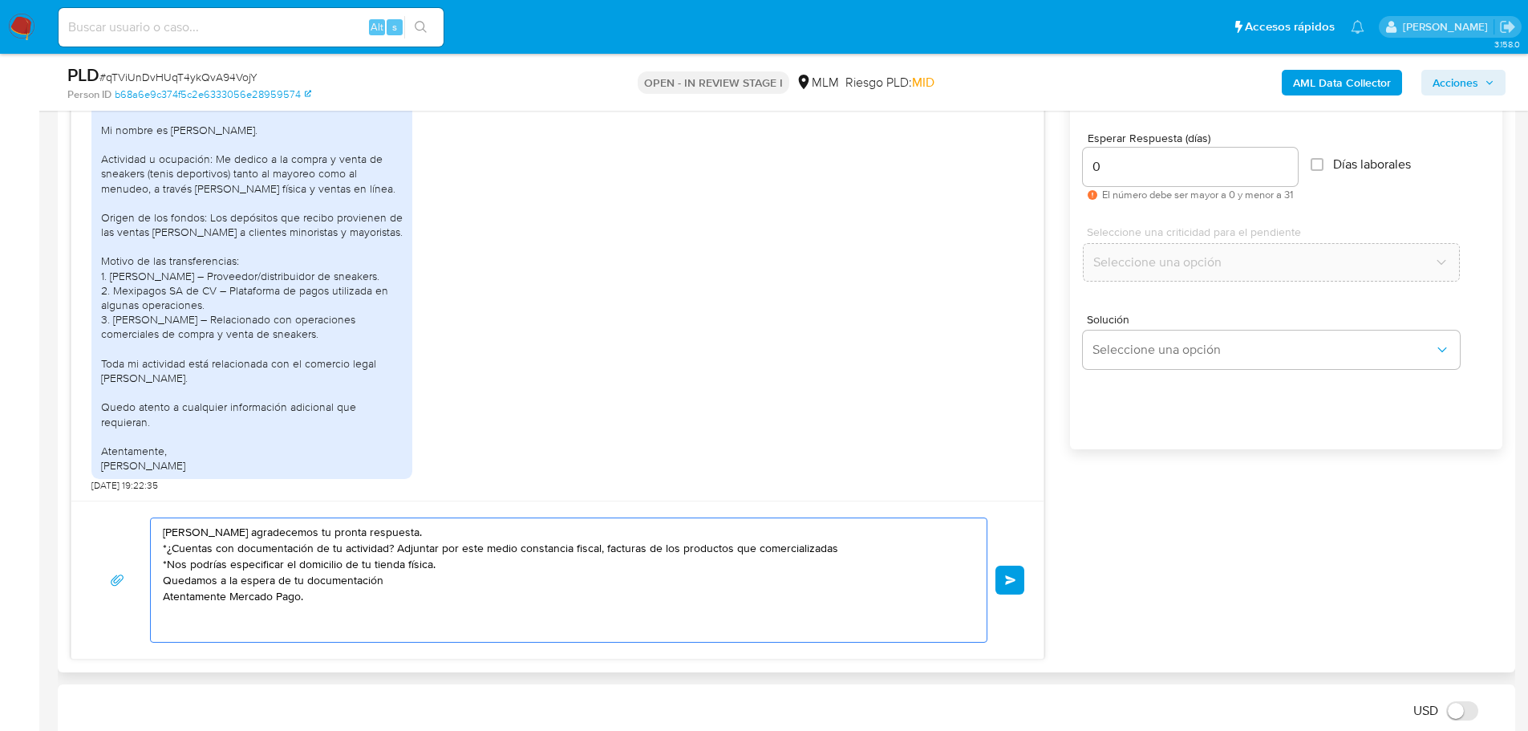
type textarea "Hola Christopher agradecemos tu pronta respuesta. *¿Cuentas con documentación d…"
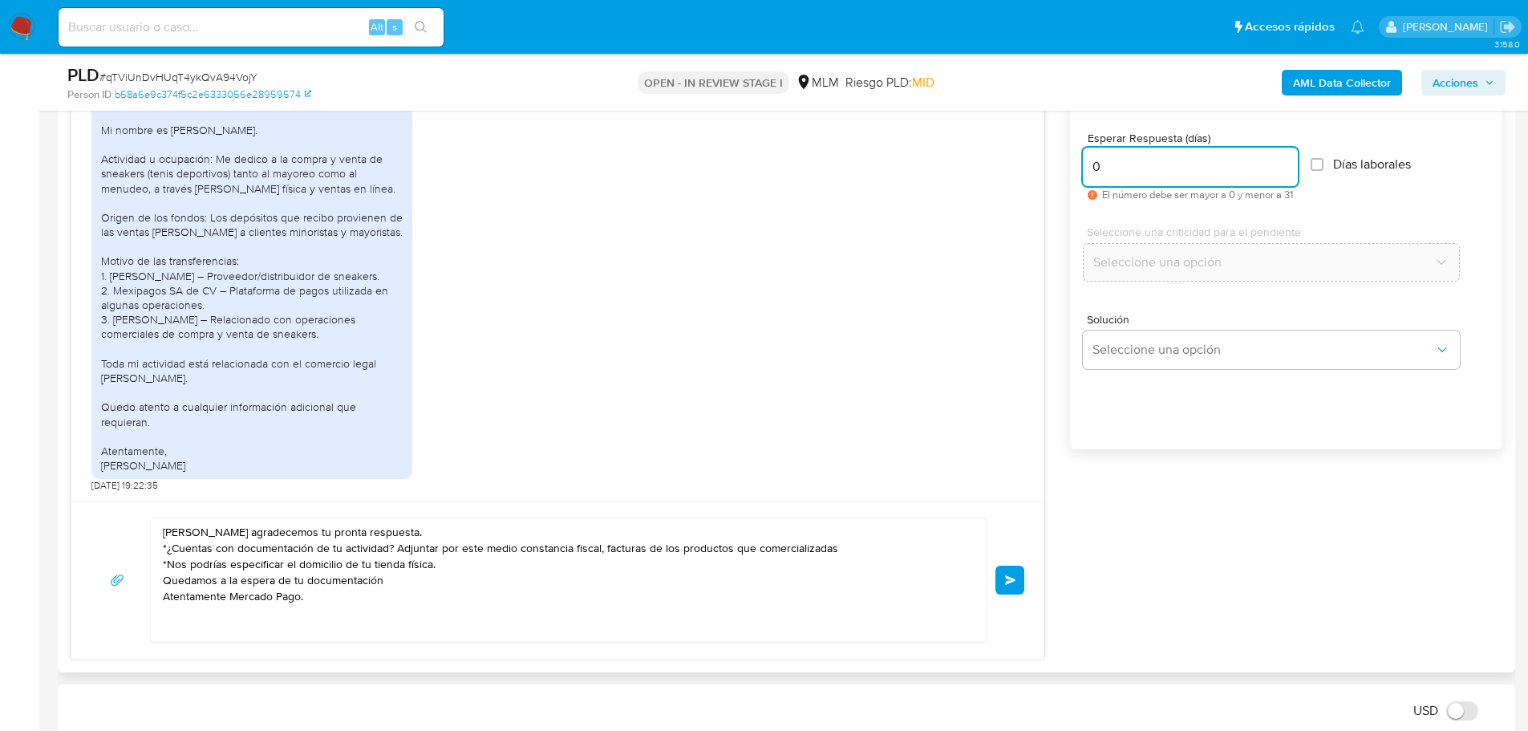
click at [1145, 171] on input "0" at bounding box center [1190, 166] width 215 height 21
drag, startPoint x: 1140, startPoint y: 168, endPoint x: 1010, endPoint y: 160, distance: 129.4
click at [1010, 160] on div "Estimado Christopher se ha identificado un cambio en el uso habitual de tu cuen…" at bounding box center [787, 361] width 1432 height 595
type input "4"
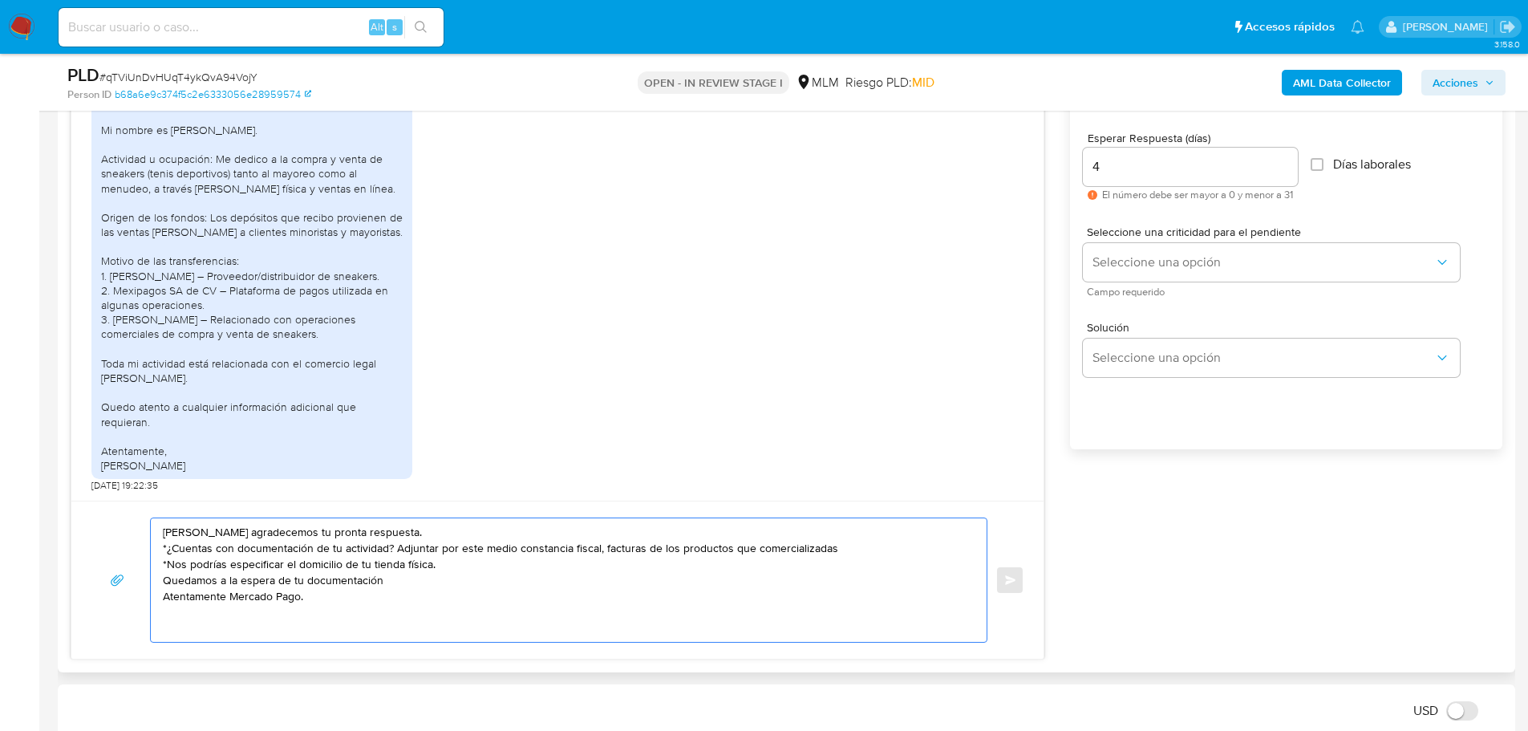
drag, startPoint x: 368, startPoint y: 603, endPoint x: 199, endPoint y: 509, distance: 193.5
click at [81, 476] on div "Estimado Christopher se ha identificado un cambio en el uso habitual de tu cuen…" at bounding box center [558, 361] width 974 height 595
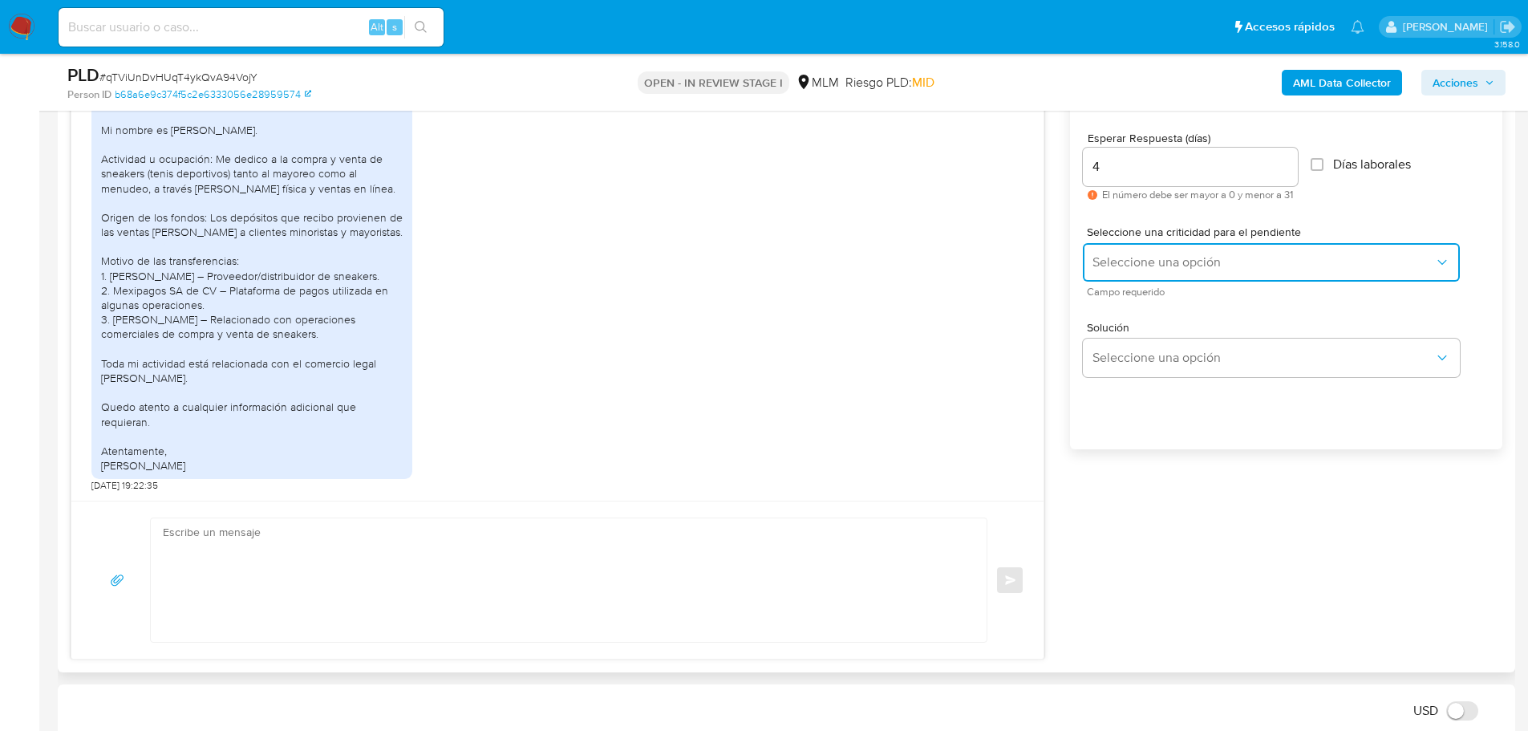
drag, startPoint x: 1155, startPoint y: 257, endPoint x: 1120, endPoint y: 332, distance: 82.9
click at [1155, 257] on span "Seleccione una opción" at bounding box center [1263, 262] width 342 height 16
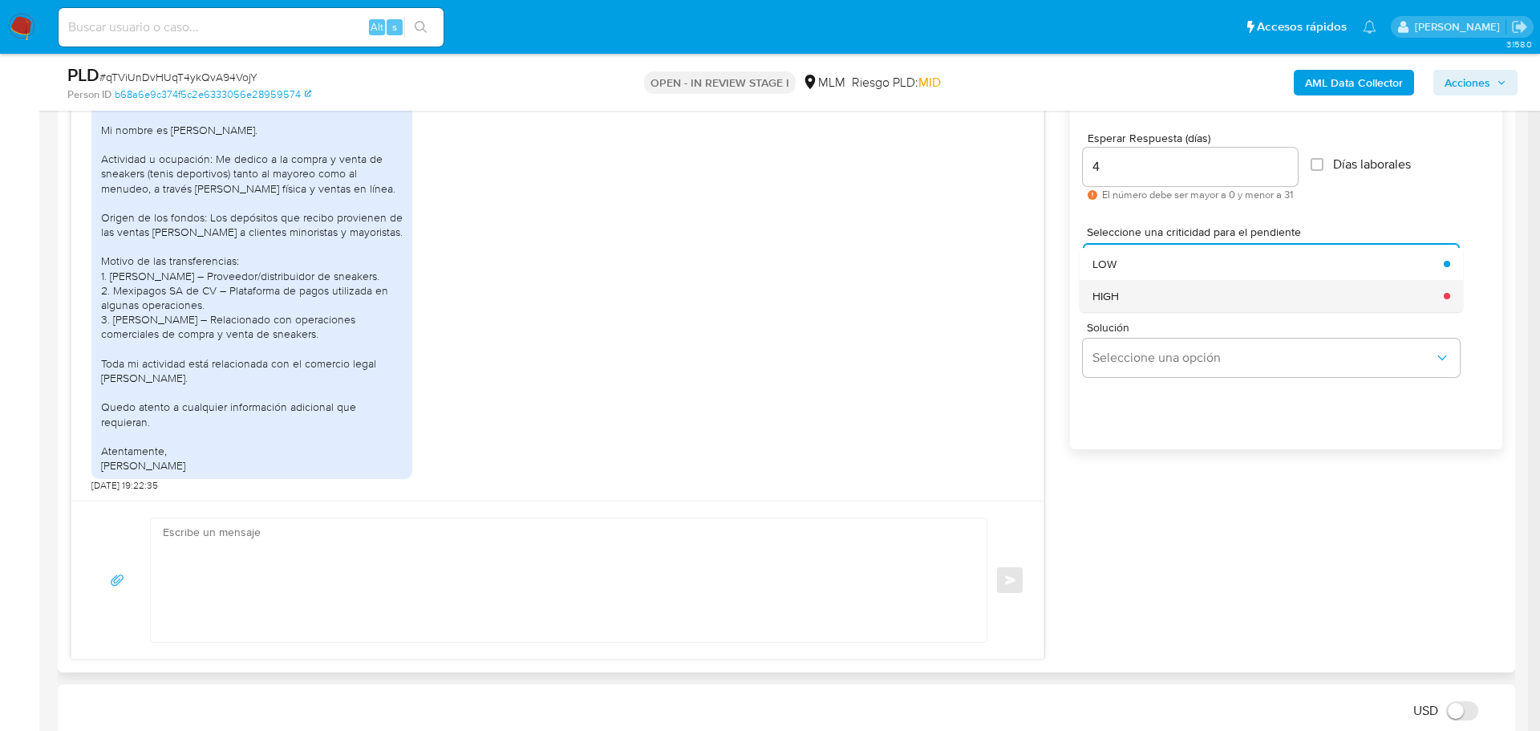
click at [1104, 298] on span "HIGH" at bounding box center [1105, 296] width 26 height 14
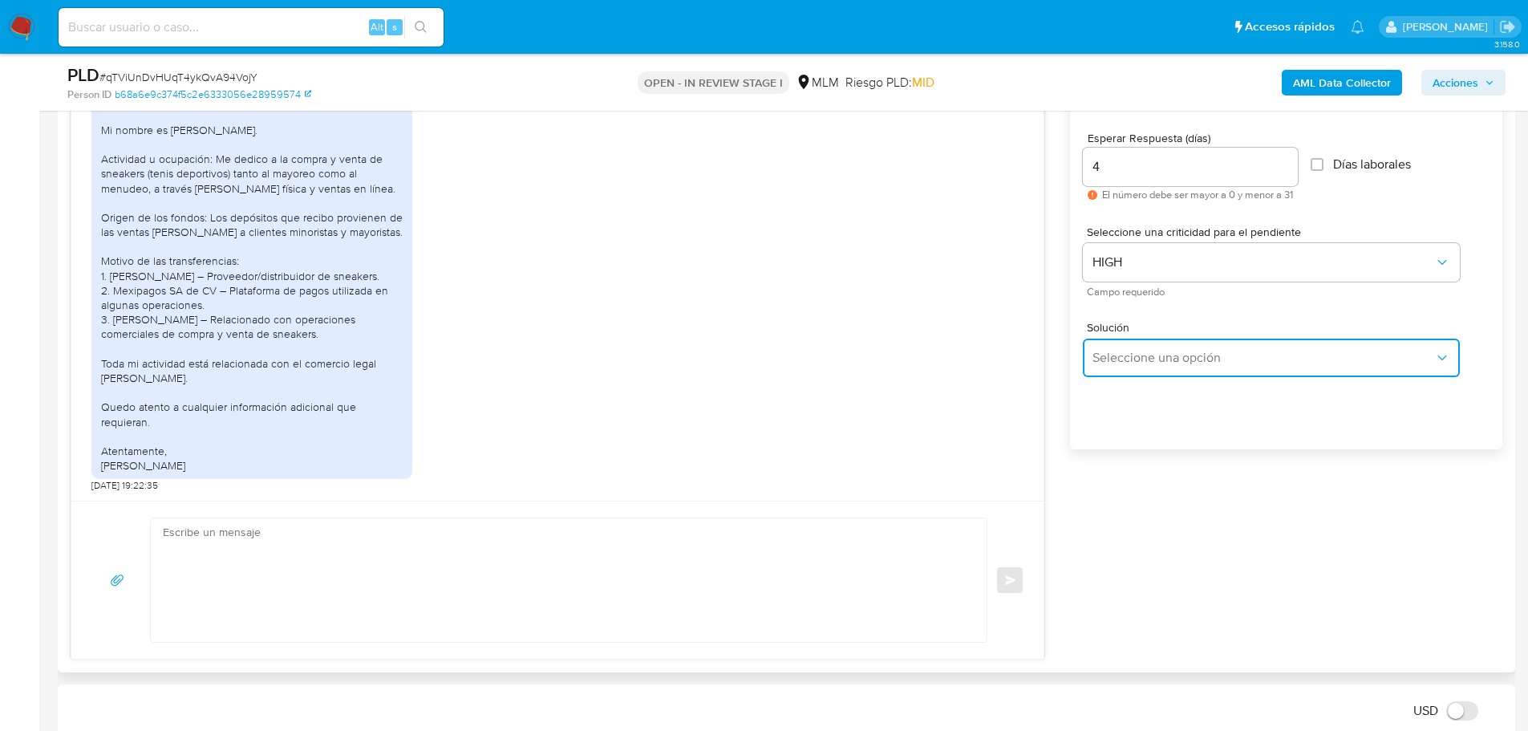
drag, startPoint x: 1105, startPoint y: 354, endPoint x: 1307, endPoint y: 315, distance: 205.9
click at [1116, 355] on span "Seleccione una opción" at bounding box center [1263, 358] width 342 height 16
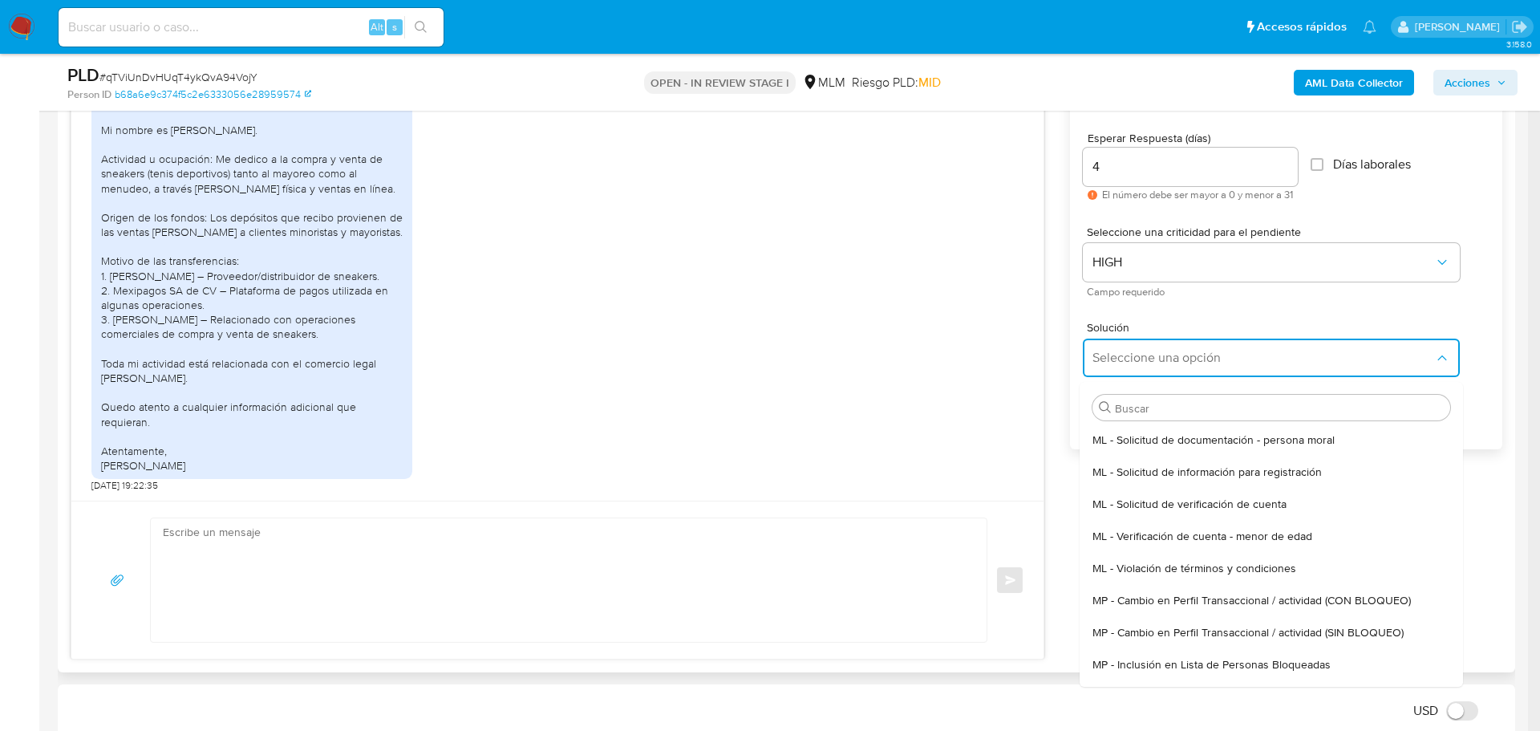
click at [1271, 625] on span "MP - Cambio en Perfil Transaccional / actividad (SIN BLOQUEO)" at bounding box center [1247, 632] width 311 height 14
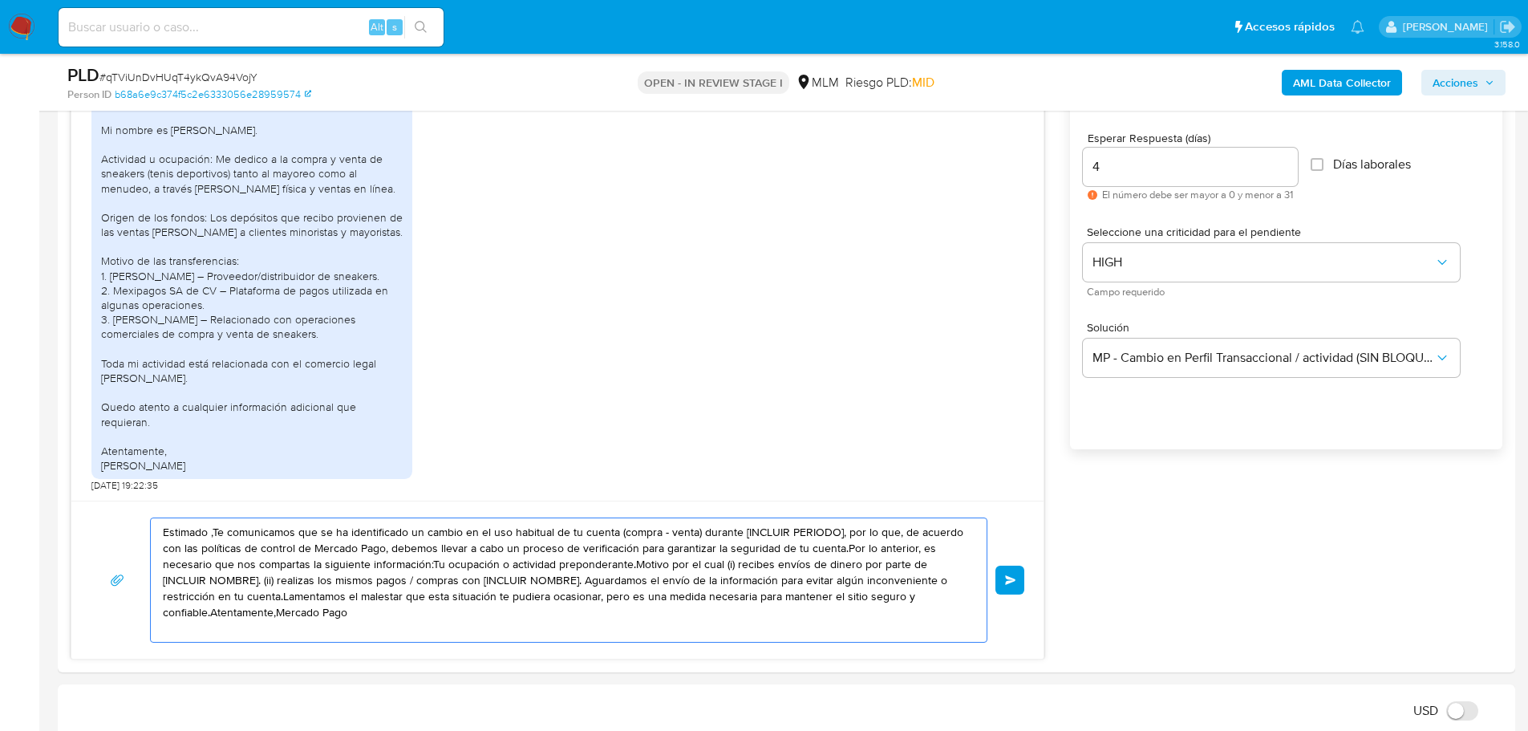
drag, startPoint x: 410, startPoint y: 620, endPoint x: -252, endPoint y: 412, distance: 693.5
paste textarea "Hola Christopher agradecemos tu pronta respuesta. *¿Cuentas con documentación d…"
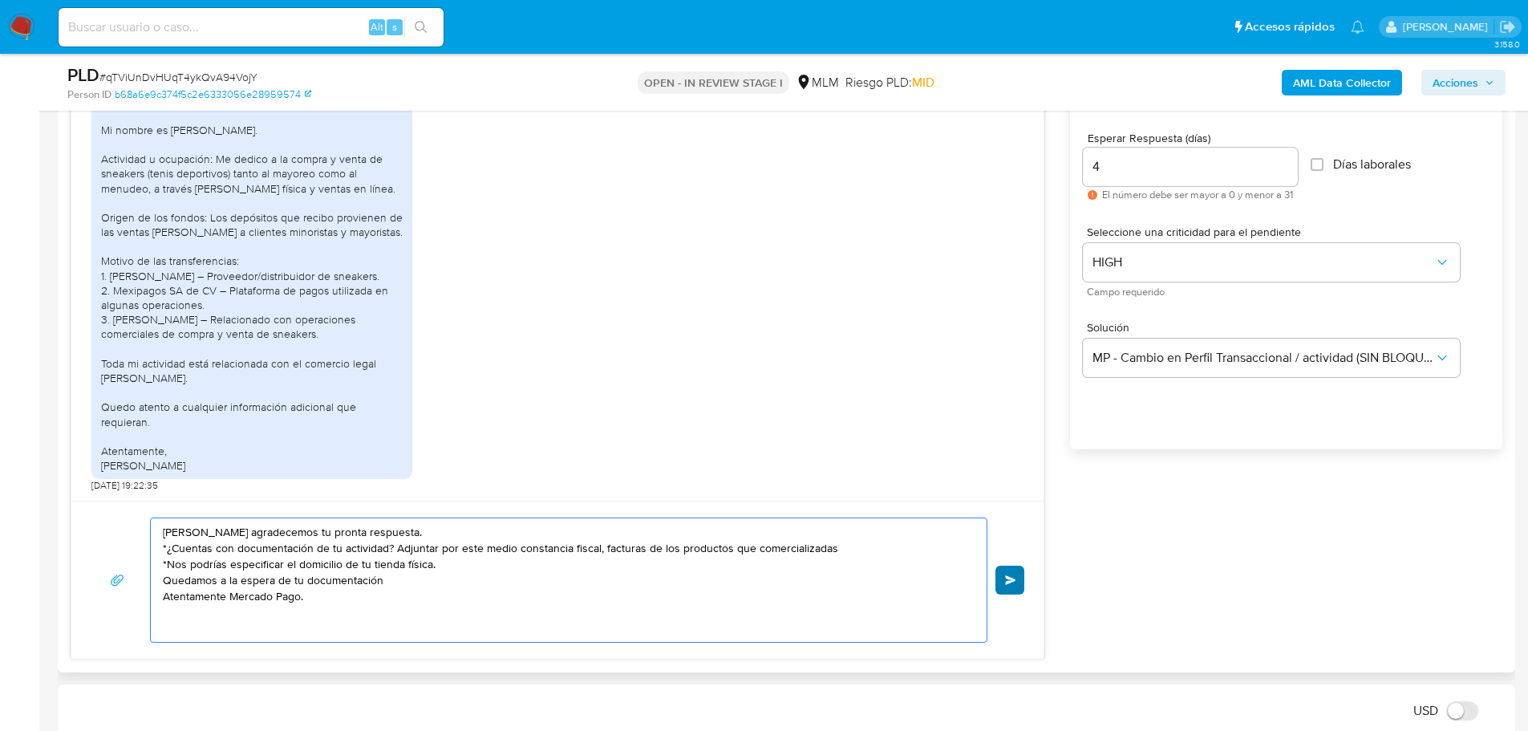
type textarea "Hola Christopher agradecemos tu pronta respuesta. *¿Cuentas con documentación d…"
click at [1002, 570] on button "Enviar" at bounding box center [1009, 579] width 29 height 29
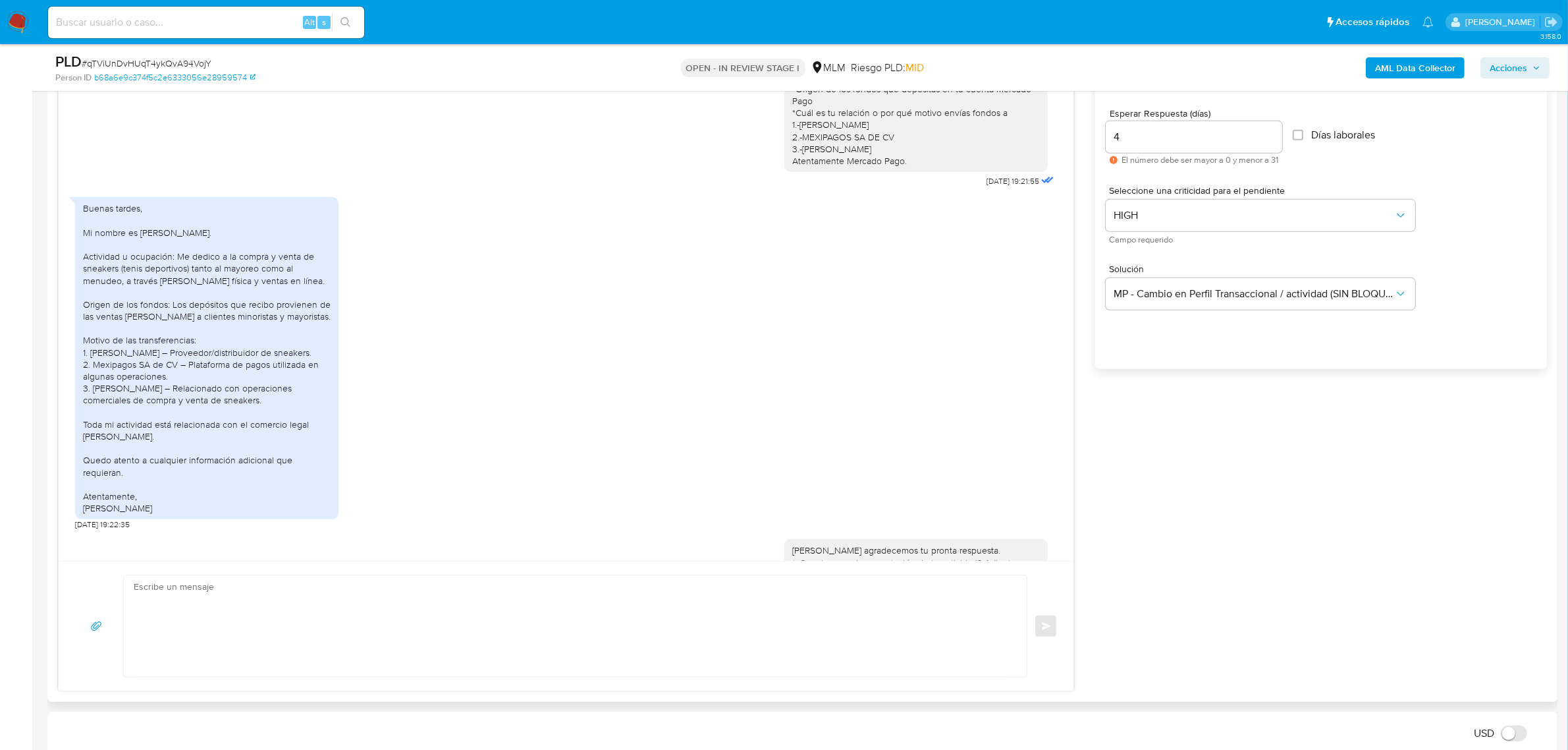
scroll to position [125, 0]
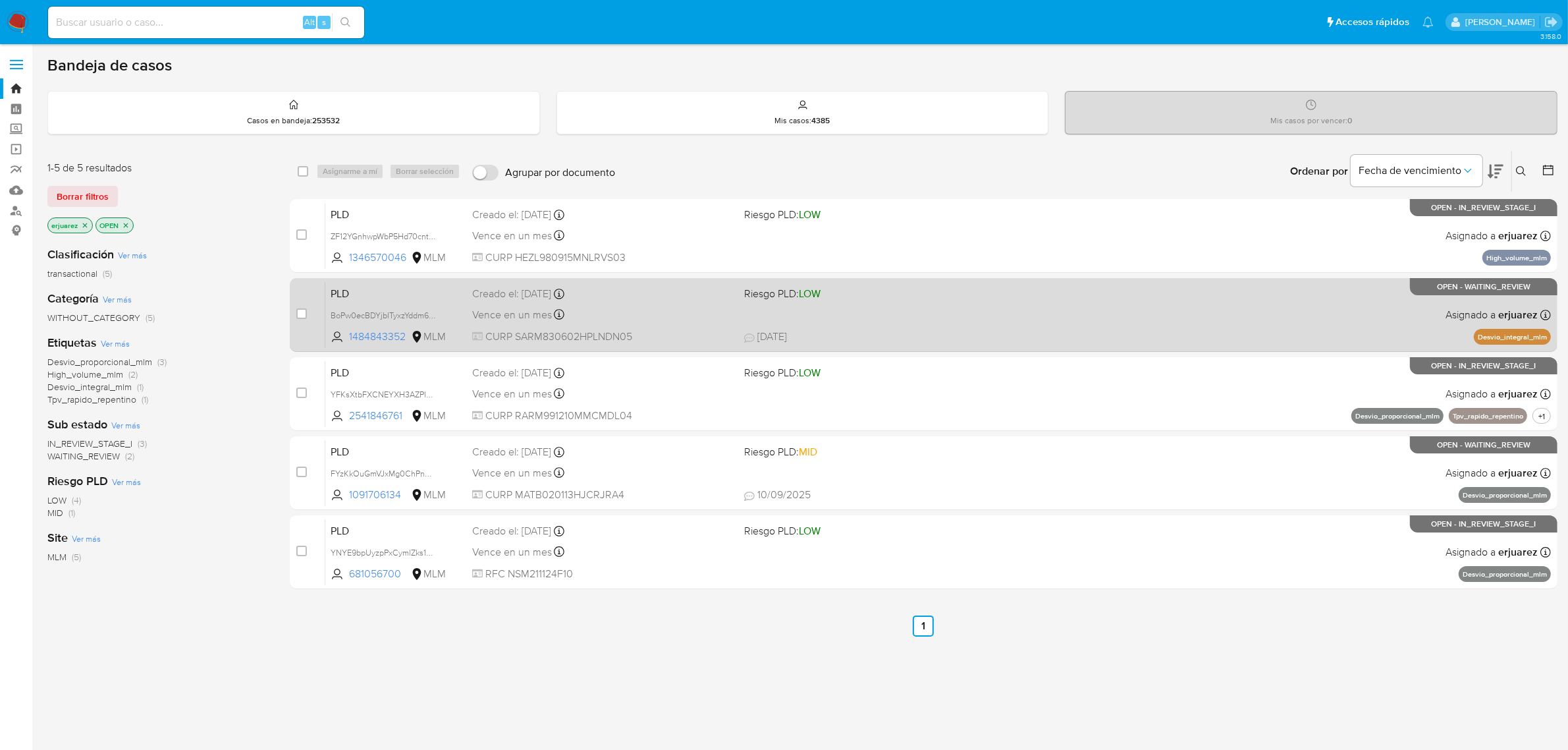
click at [907, 301] on div "PLD BoPw0ecBDYjbITyxzYddm6pn 1484843352 MLM Riesgo PLD: LOW Creado el: 12/08/20…" at bounding box center [938, 314] width 1225 height 67
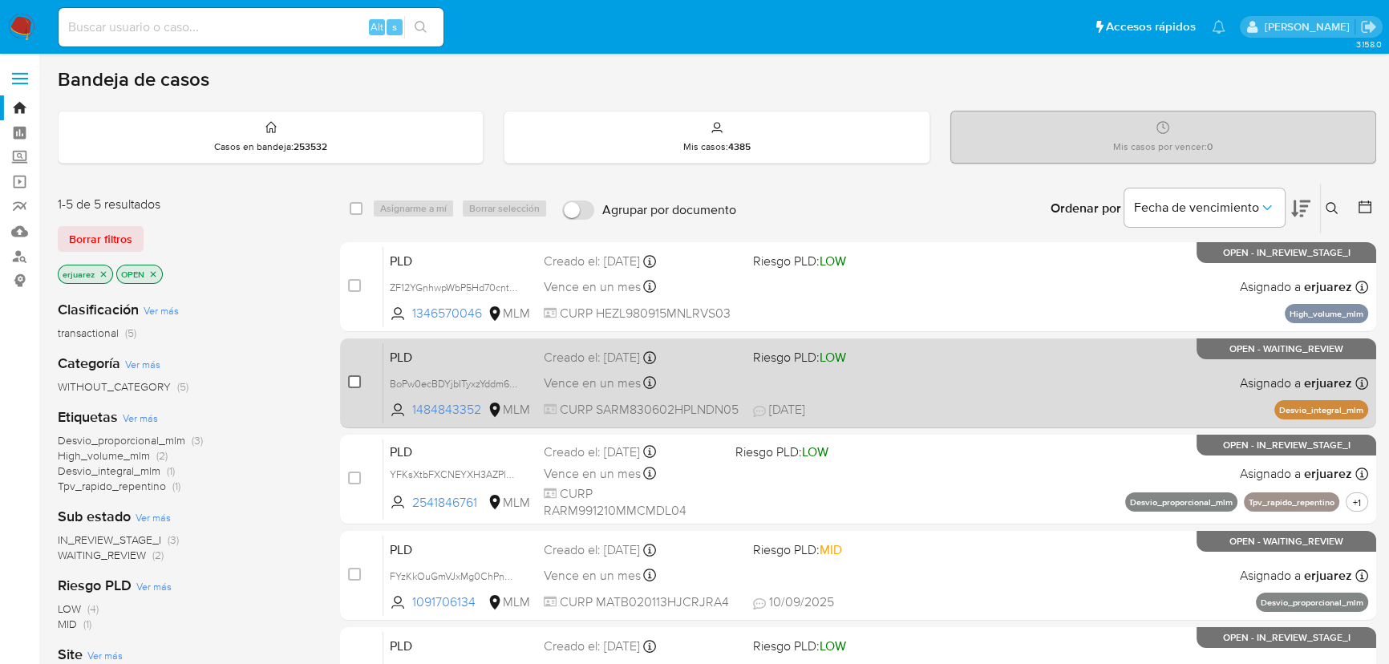
click at [352, 375] on input "checkbox" at bounding box center [354, 381] width 13 height 13
checkbox input "true"
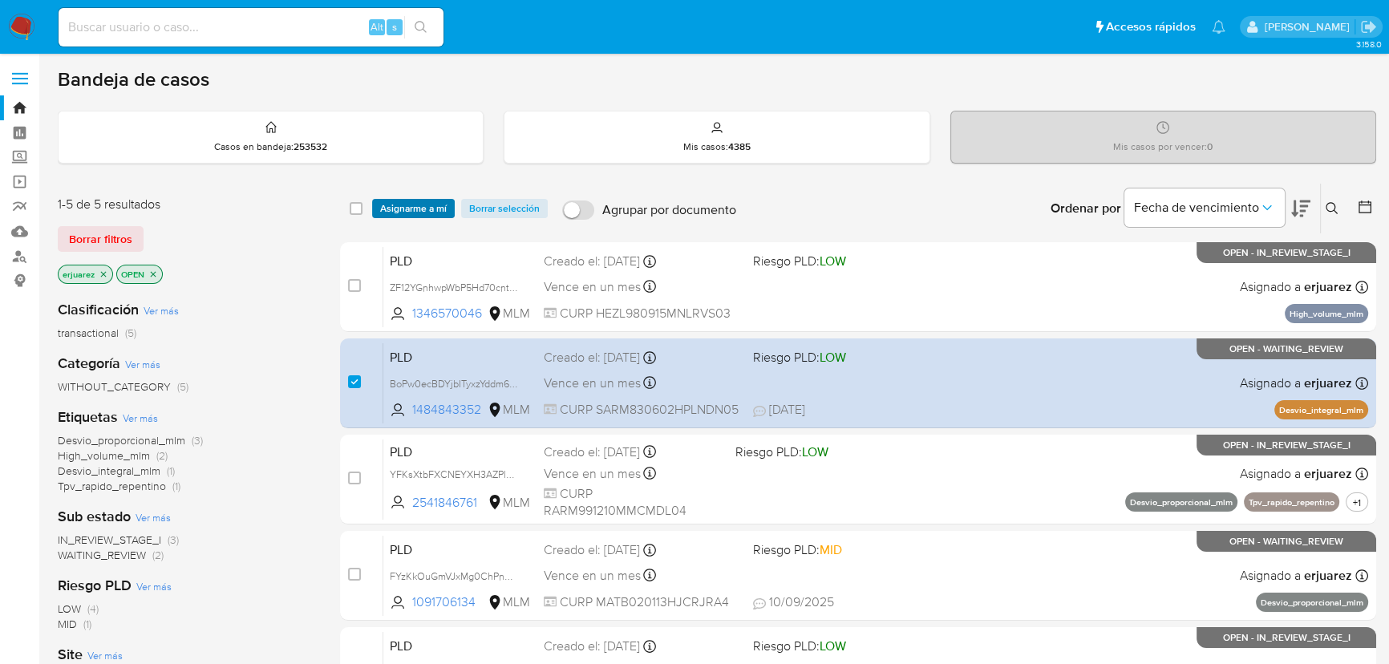
click at [433, 200] on span "Asignarme a mí" at bounding box center [413, 208] width 67 height 16
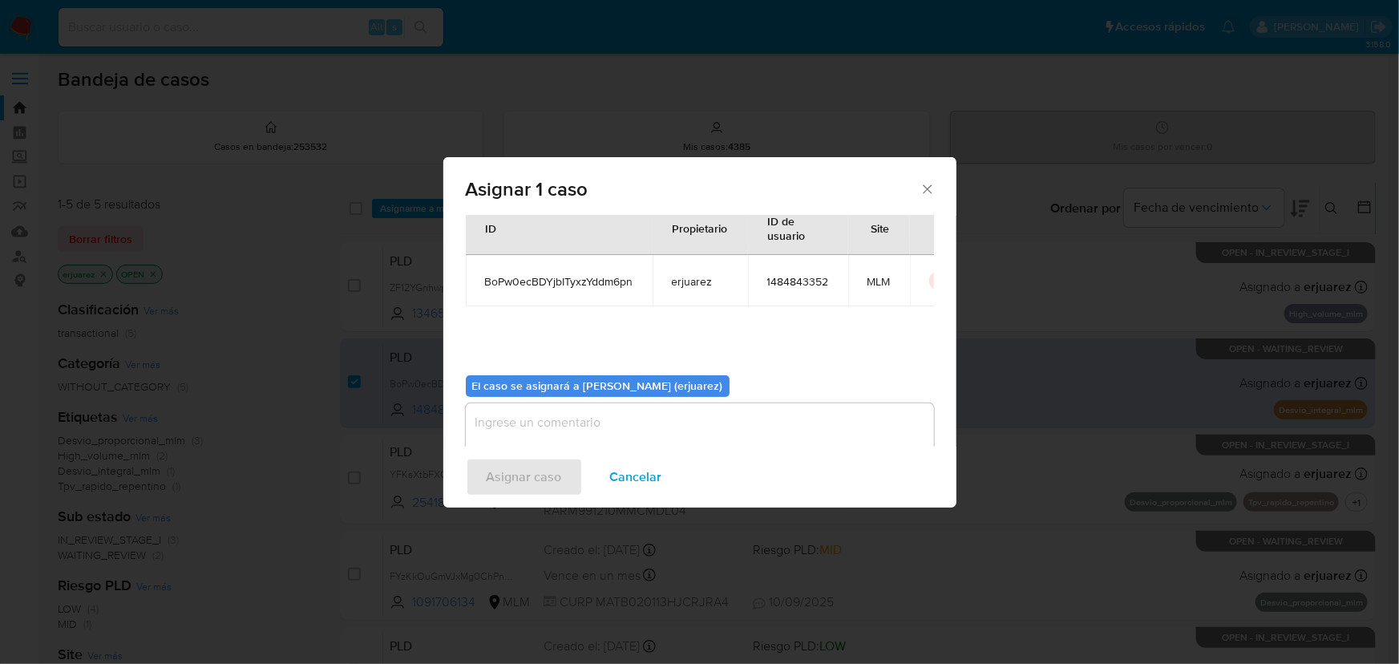
scroll to position [82, 0]
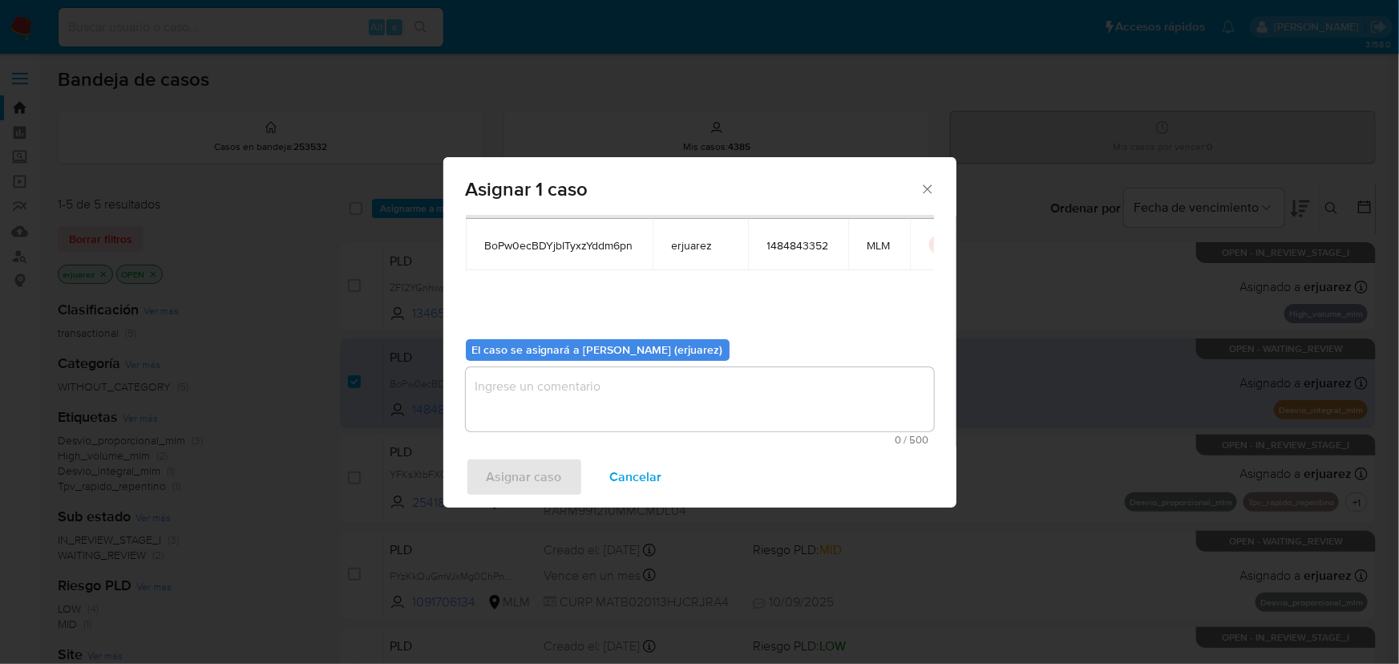
click at [524, 385] on textarea "assign-modal" at bounding box center [700, 399] width 468 height 64
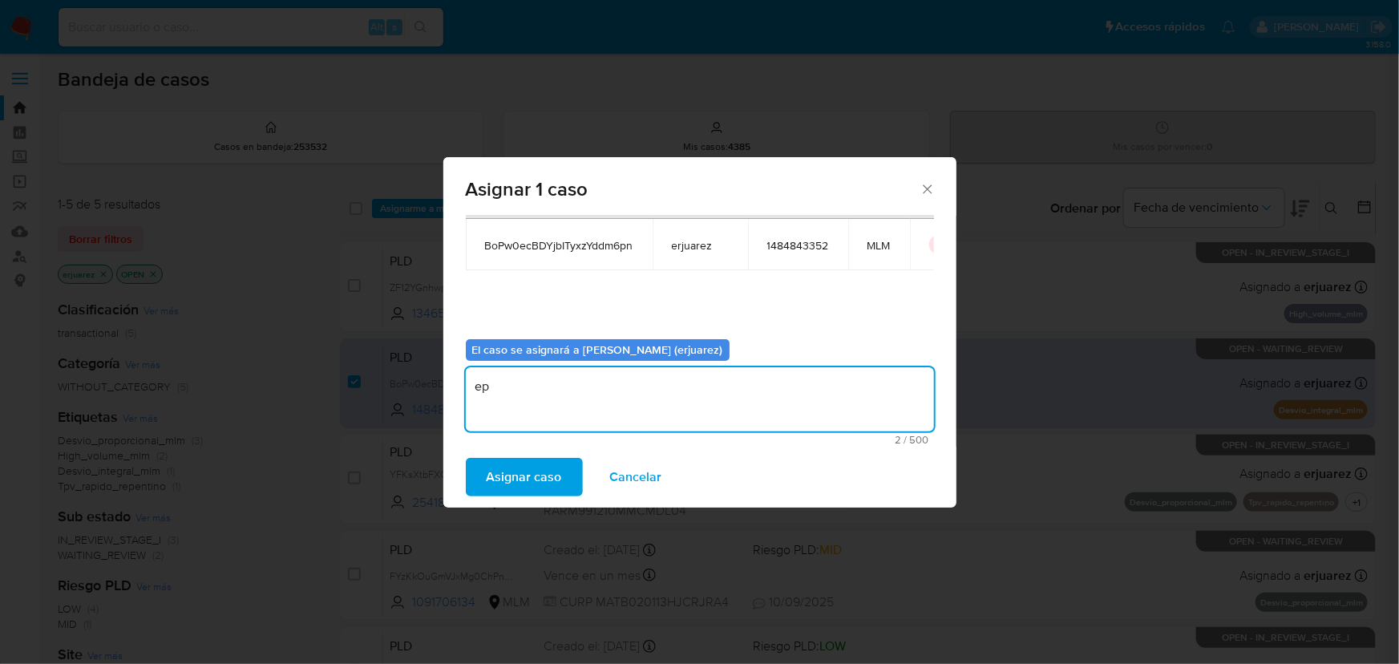
type textarea "e"
type textarea "EPJU"
click at [562, 525] on div "Asignar 1 caso Casos a asignar: ID Propietario ID de usuario Site BoPw0ecBDYjbI…" at bounding box center [699, 332] width 1399 height 664
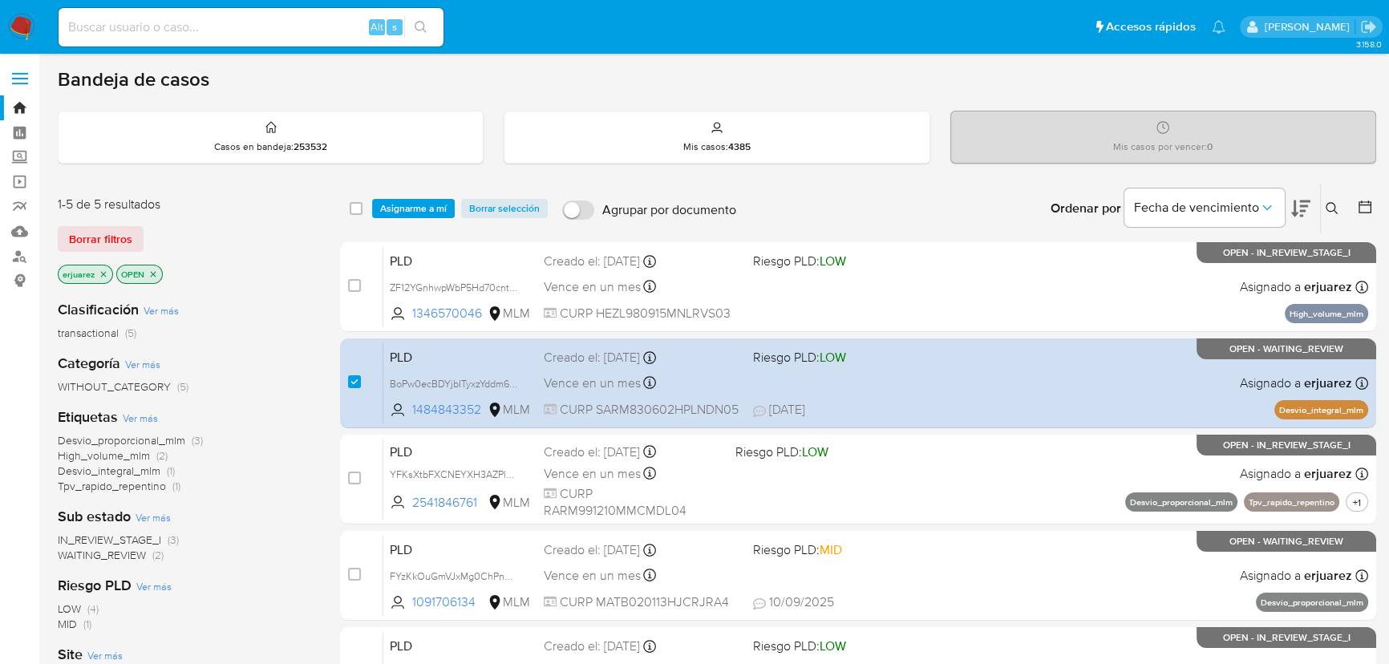
click at [397, 202] on span "Asignarme a mí" at bounding box center [413, 208] width 67 height 16
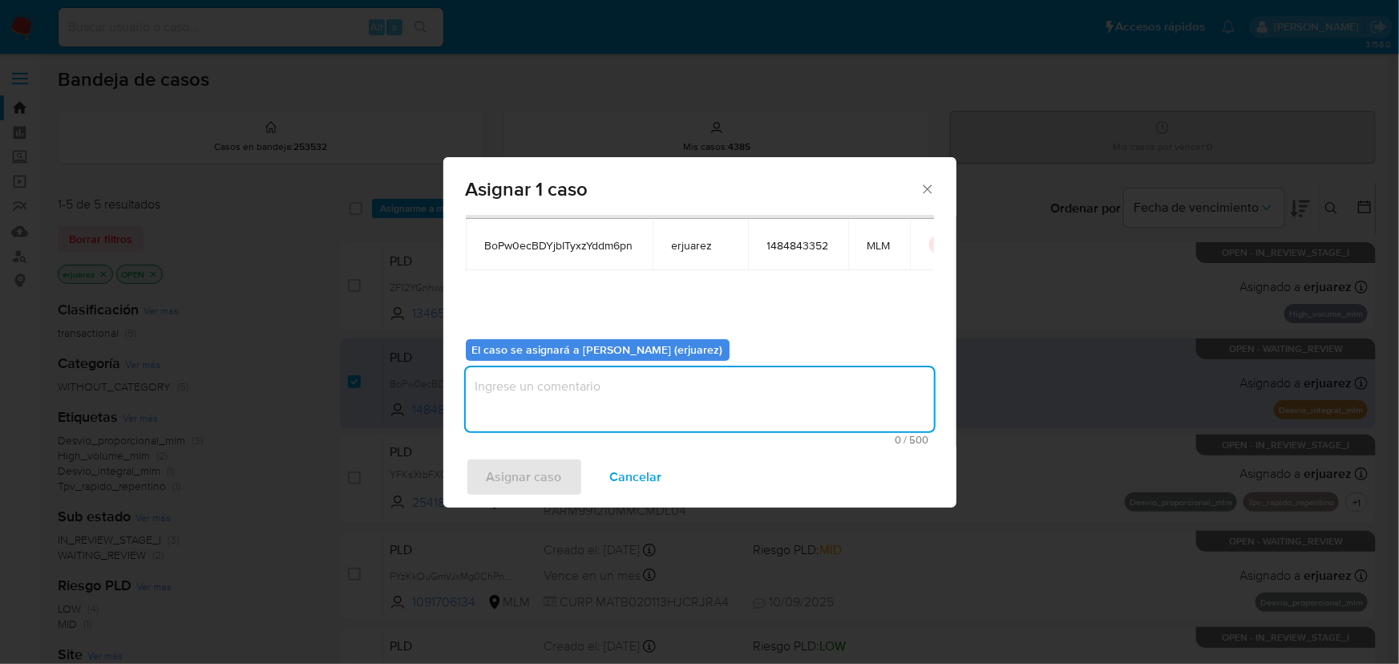
click at [565, 410] on textarea "assign-modal" at bounding box center [700, 399] width 468 height 64
type textarea "EPJU"
click at [546, 480] on span "Asignar caso" at bounding box center [524, 477] width 75 height 35
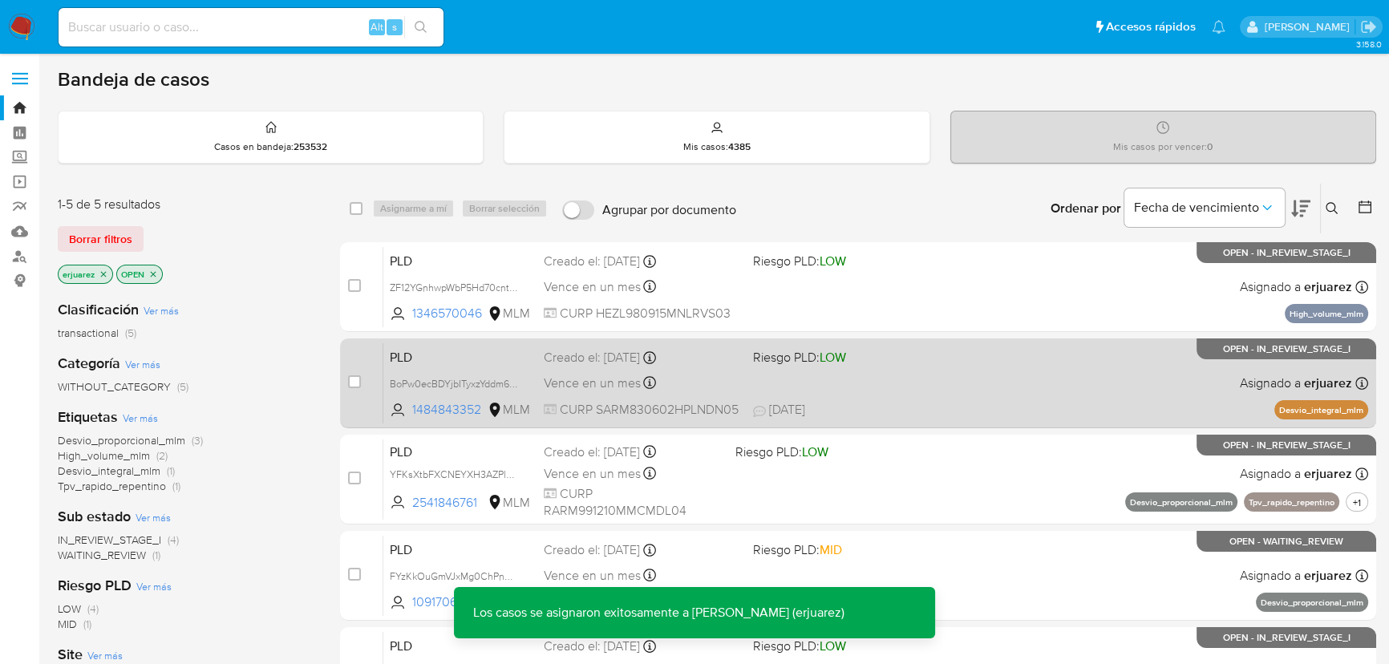
click at [807, 378] on div "PLD BoPw0ecBDYjbITyxzYddm6pn 1484843352 MLM Riesgo PLD: LOW Creado el: 12/08/20…" at bounding box center [875, 382] width 985 height 81
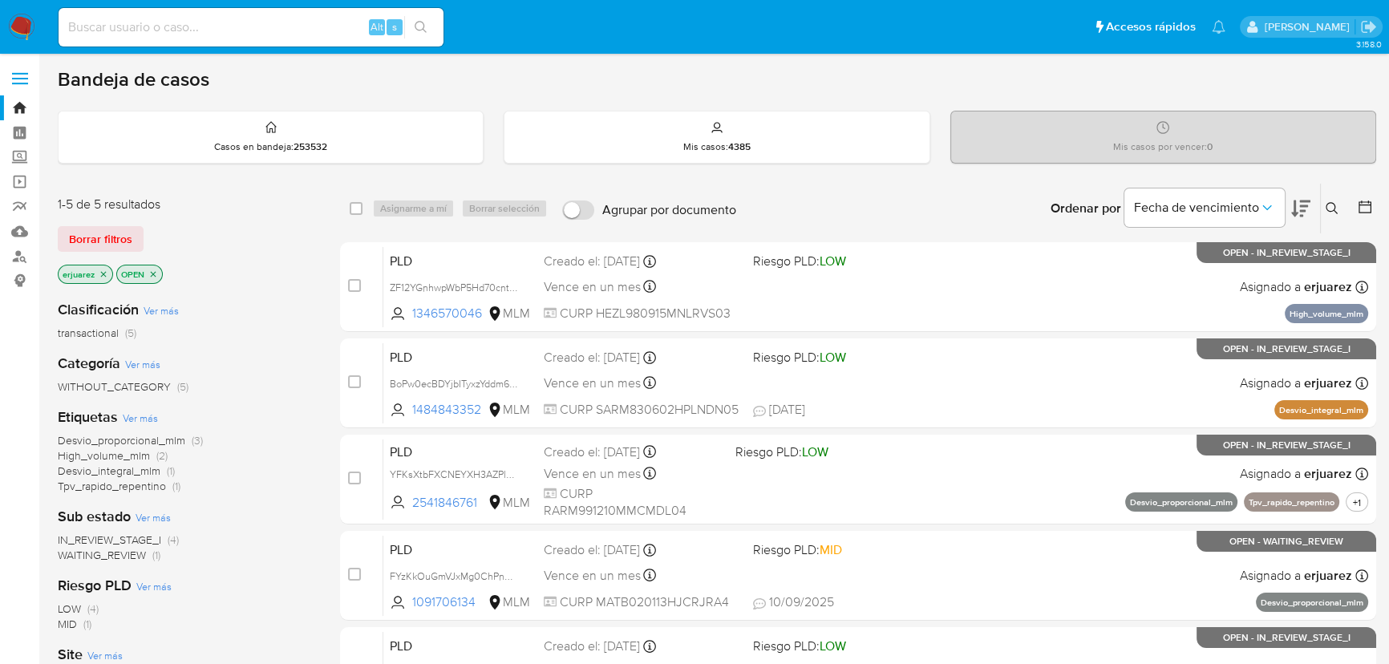
click at [9, 11] on nav "Pausado Ver notificaciones Alt s Accesos rápidos Presiona las siguientes teclas…" at bounding box center [694, 27] width 1389 height 54
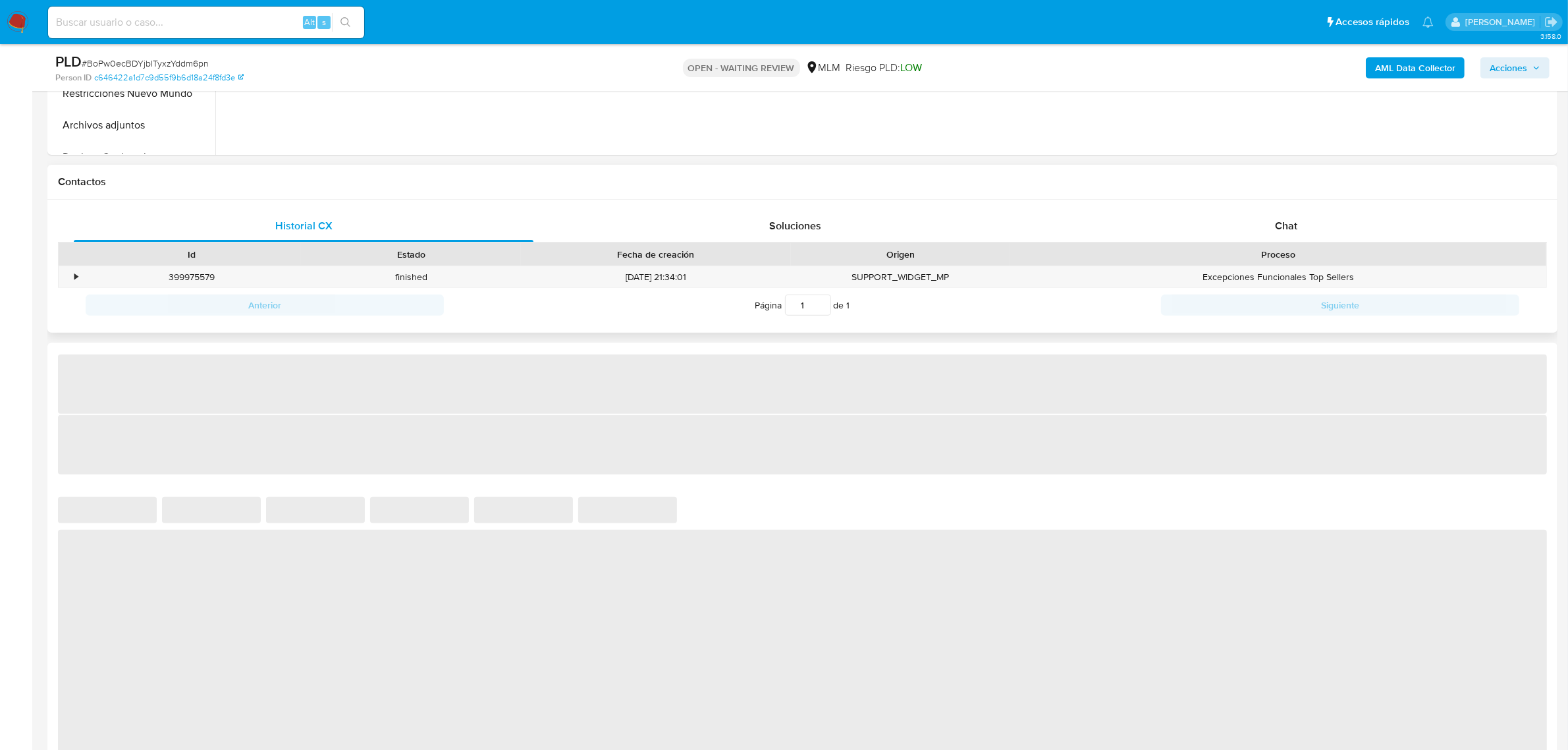
scroll to position [577, 0]
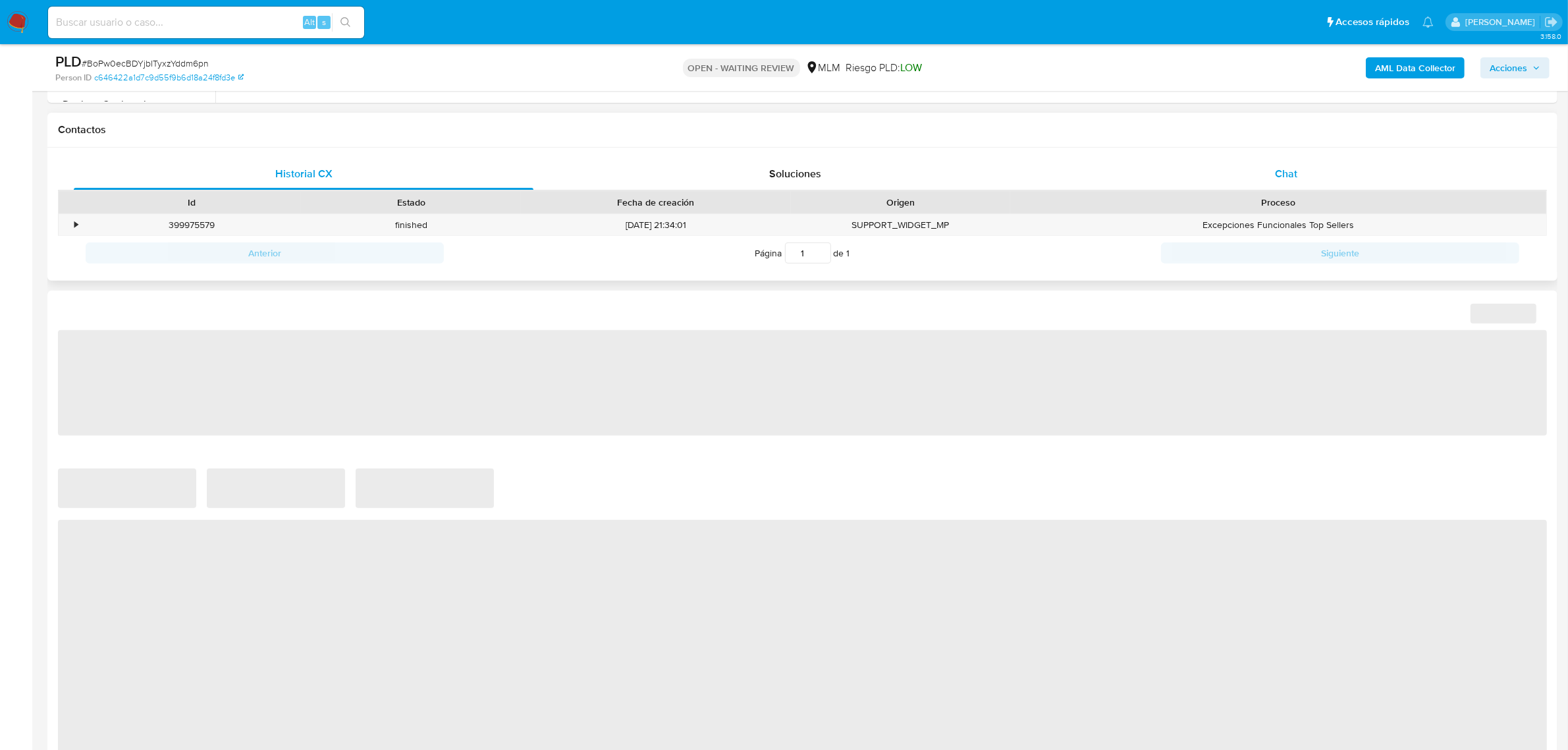
click at [1269, 166] on div "Chat" at bounding box center [1286, 173] width 460 height 31
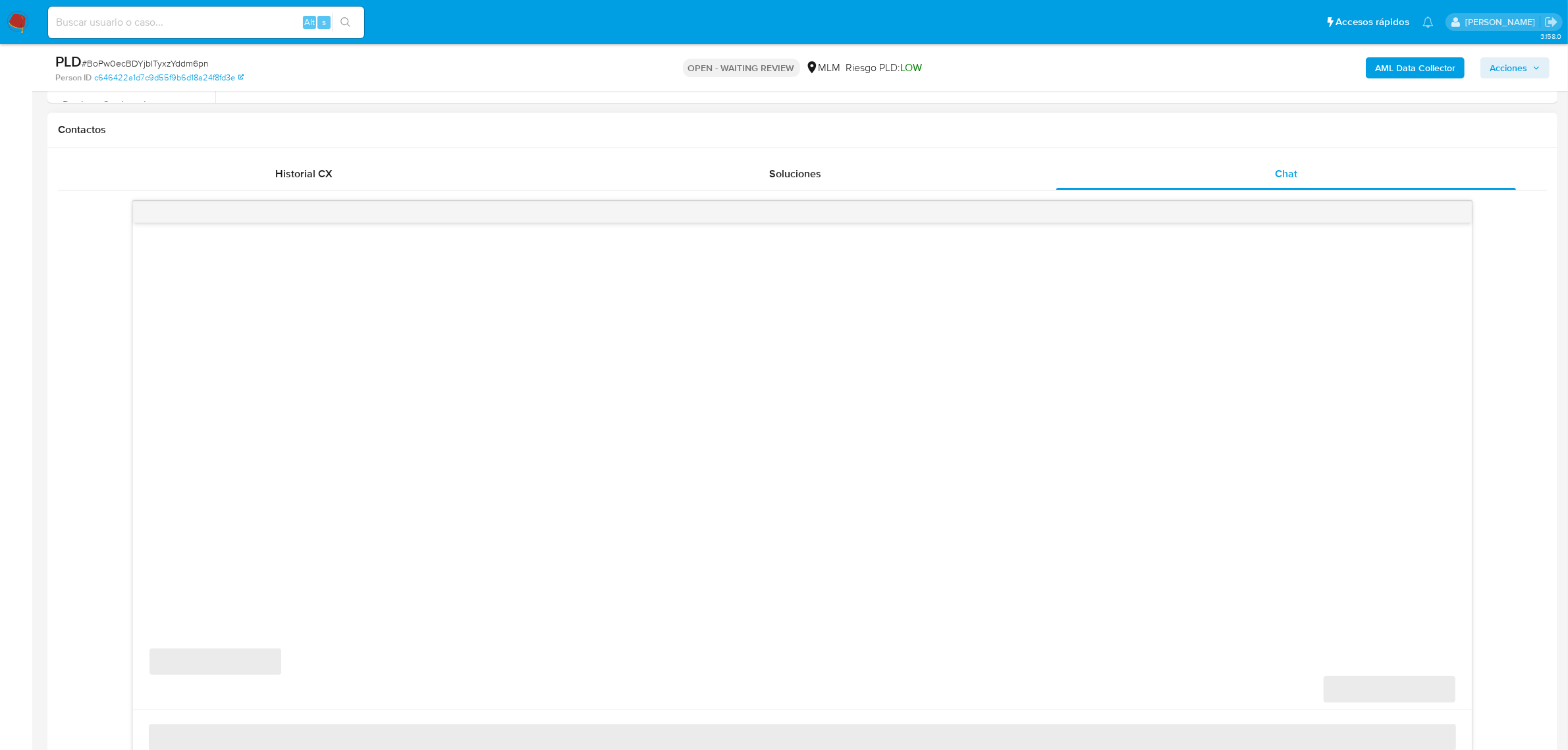
select select "10"
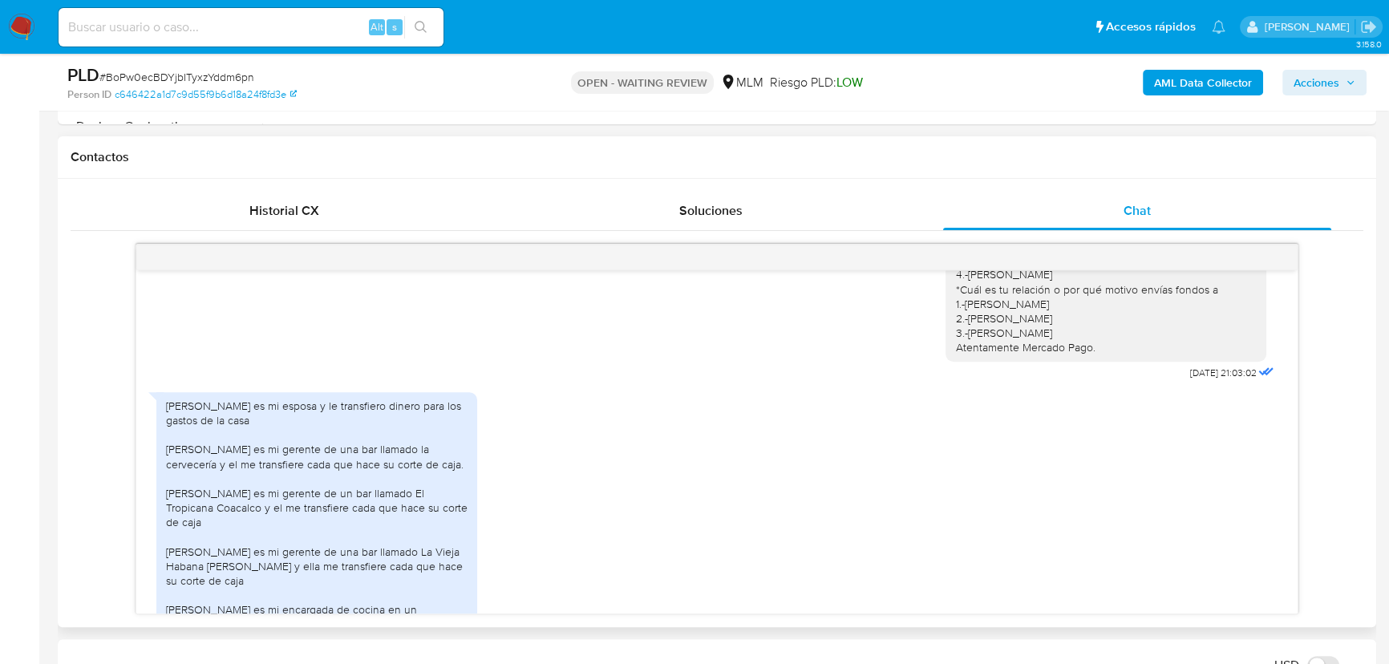
scroll to position [247, 0]
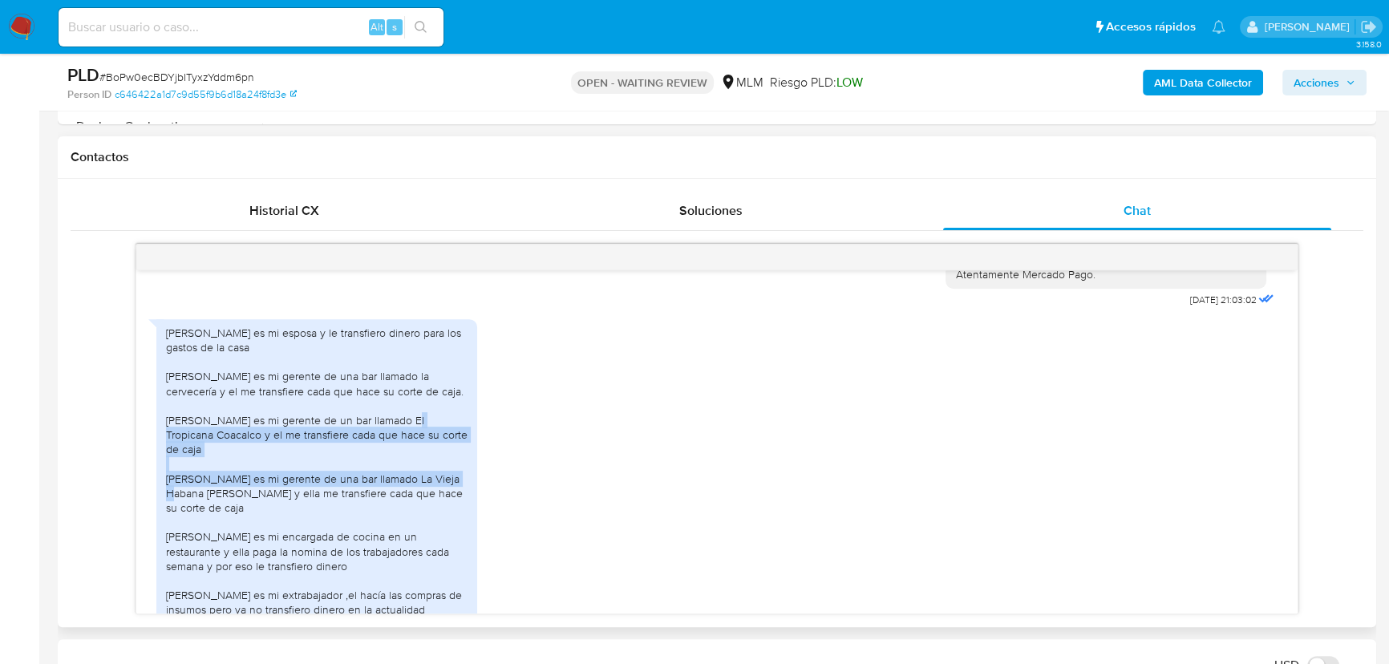
drag, startPoint x: 203, startPoint y: 432, endPoint x: 289, endPoint y: 471, distance: 94.0
click at [288, 472] on div "Hola Elizabeth Almanza Campos es mi esposa y le transfiero dinero para los gast…" at bounding box center [317, 501] width 302 height 350
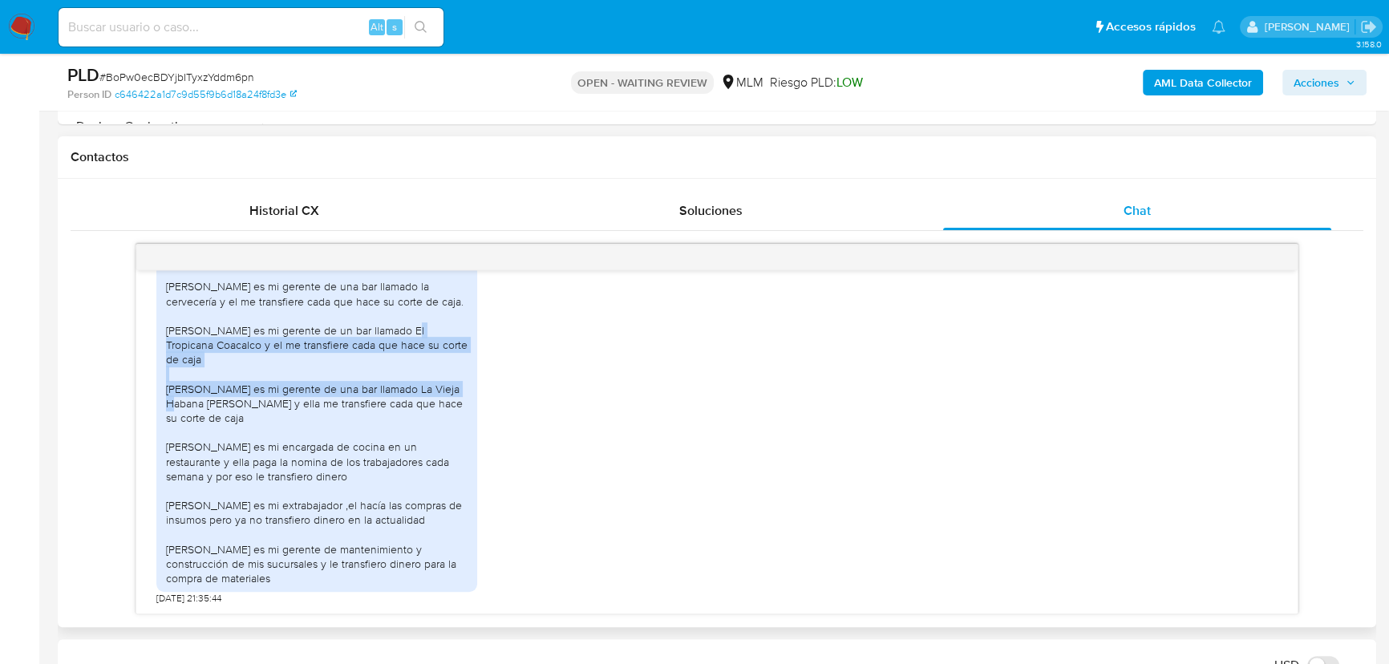
scroll to position [366, 0]
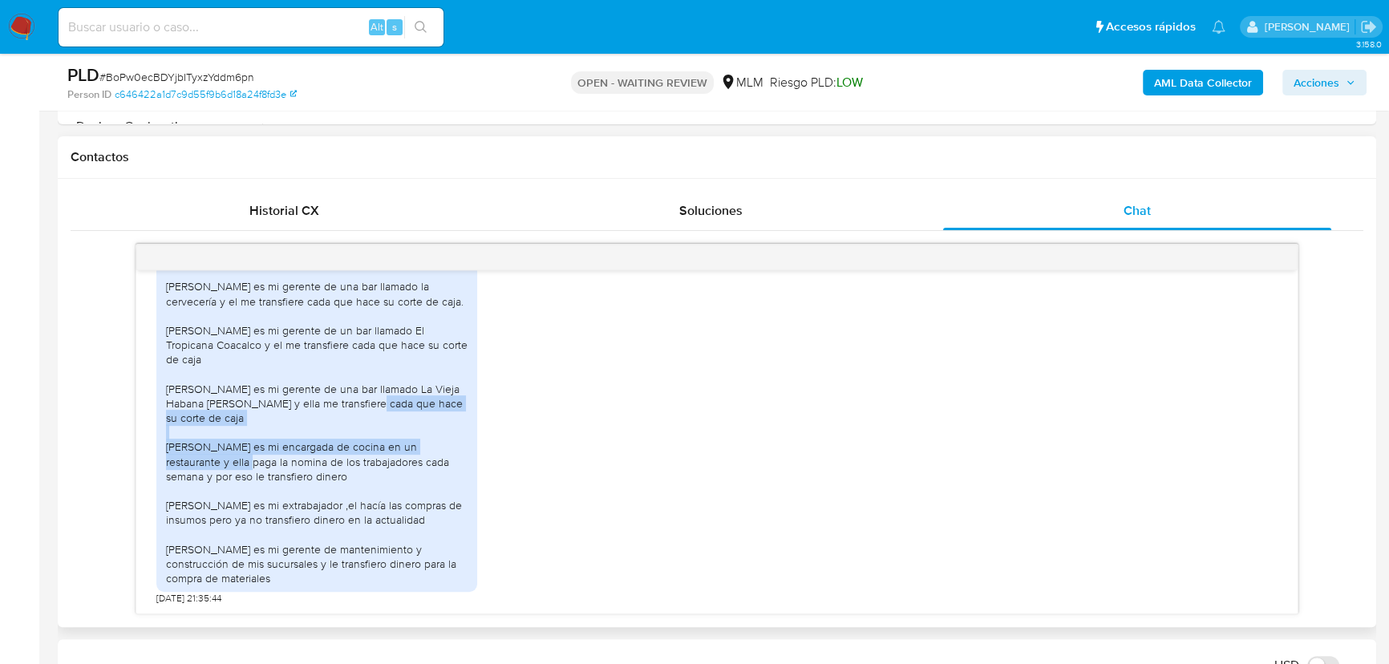
drag, startPoint x: 366, startPoint y: 367, endPoint x: 443, endPoint y: 406, distance: 85.4
click at [443, 406] on div "Hola Elizabeth Almanza Campos es mi esposa y le transfiero dinero para los gast…" at bounding box center [317, 411] width 302 height 350
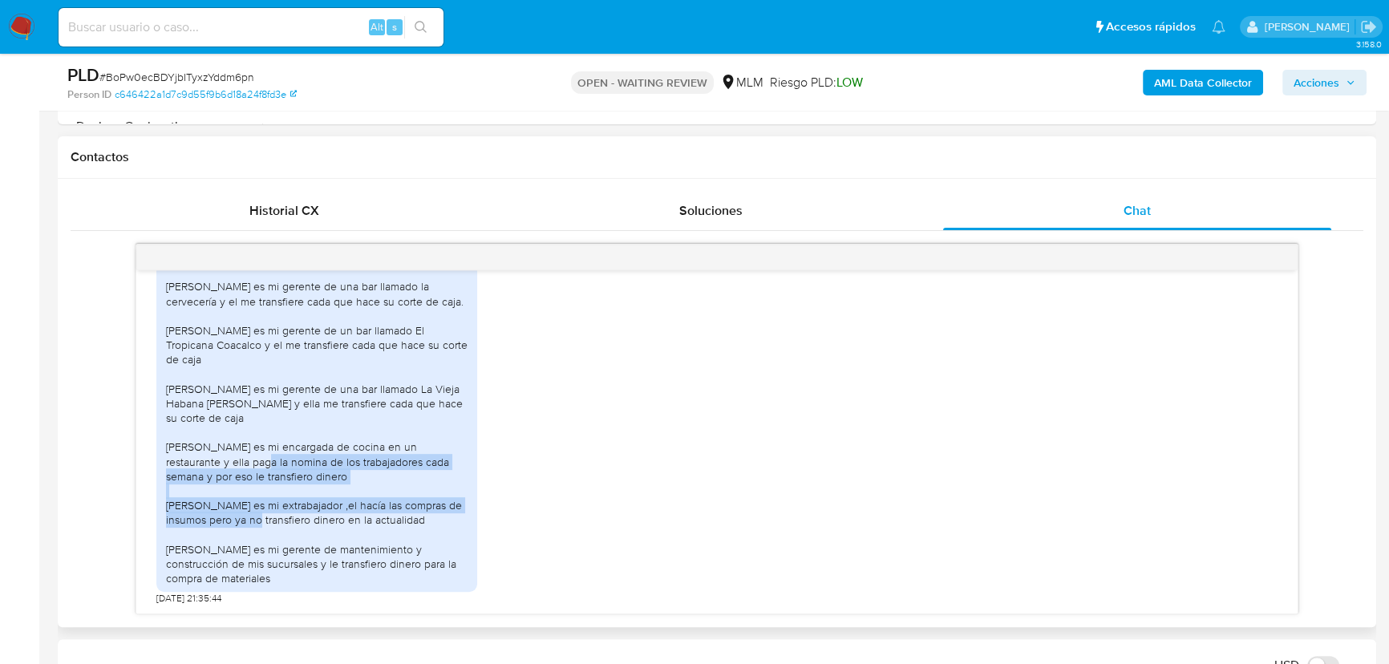
drag, startPoint x: 168, startPoint y: 432, endPoint x: 435, endPoint y: 470, distance: 270.5
click at [435, 470] on div "Hola Elizabeth Almanza Campos es mi esposa y le transfiero dinero para los gast…" at bounding box center [317, 411] width 302 height 350
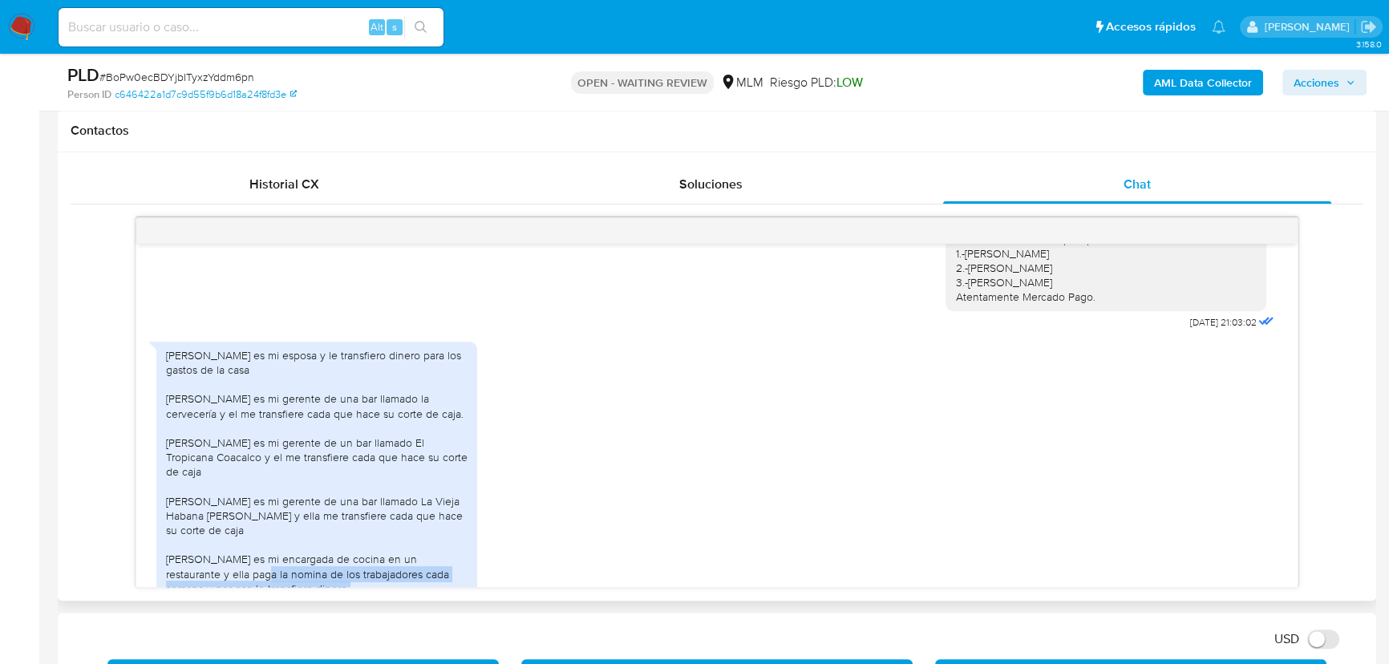
scroll to position [1, 0]
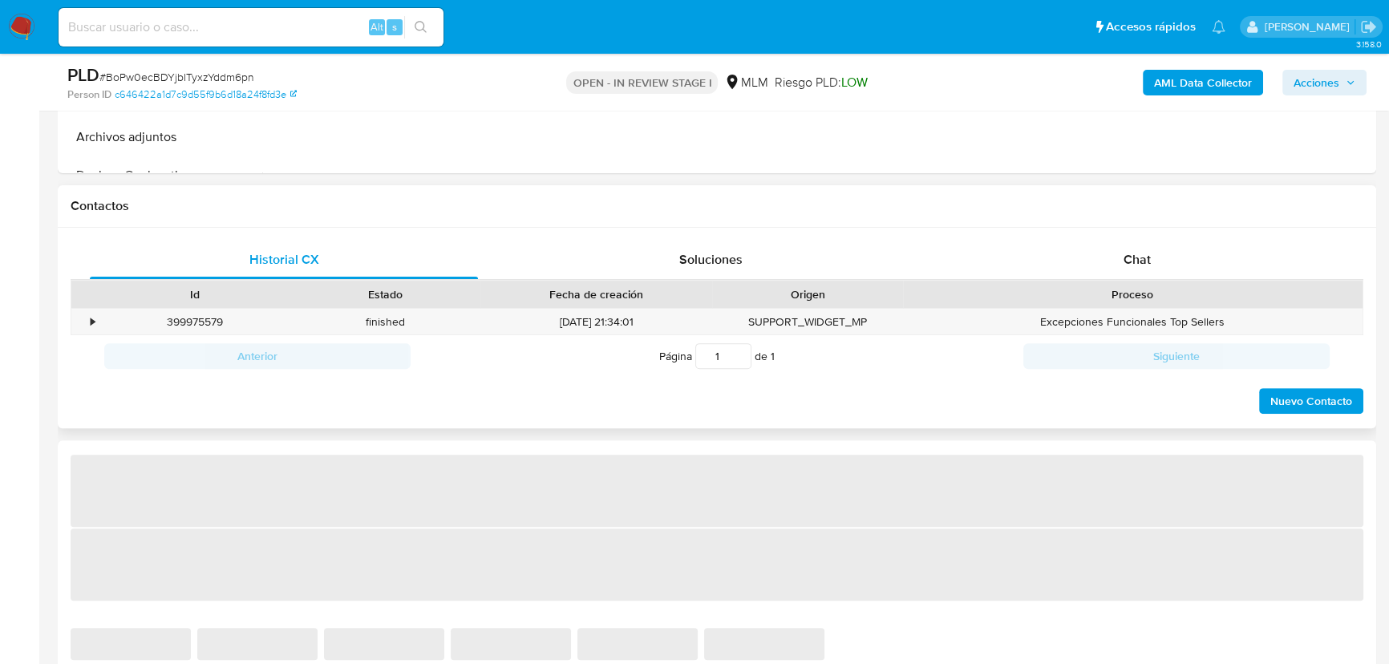
scroll to position [656, 0]
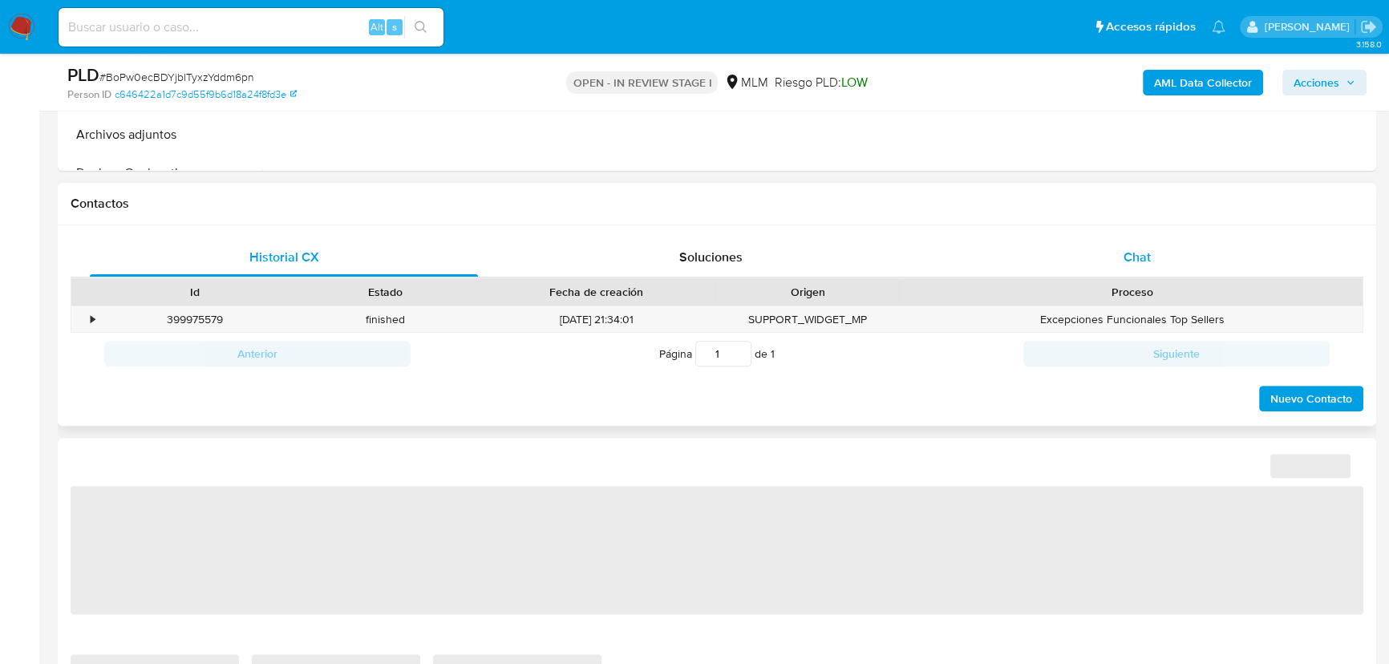
click at [1145, 268] on div "Chat" at bounding box center [1137, 257] width 388 height 38
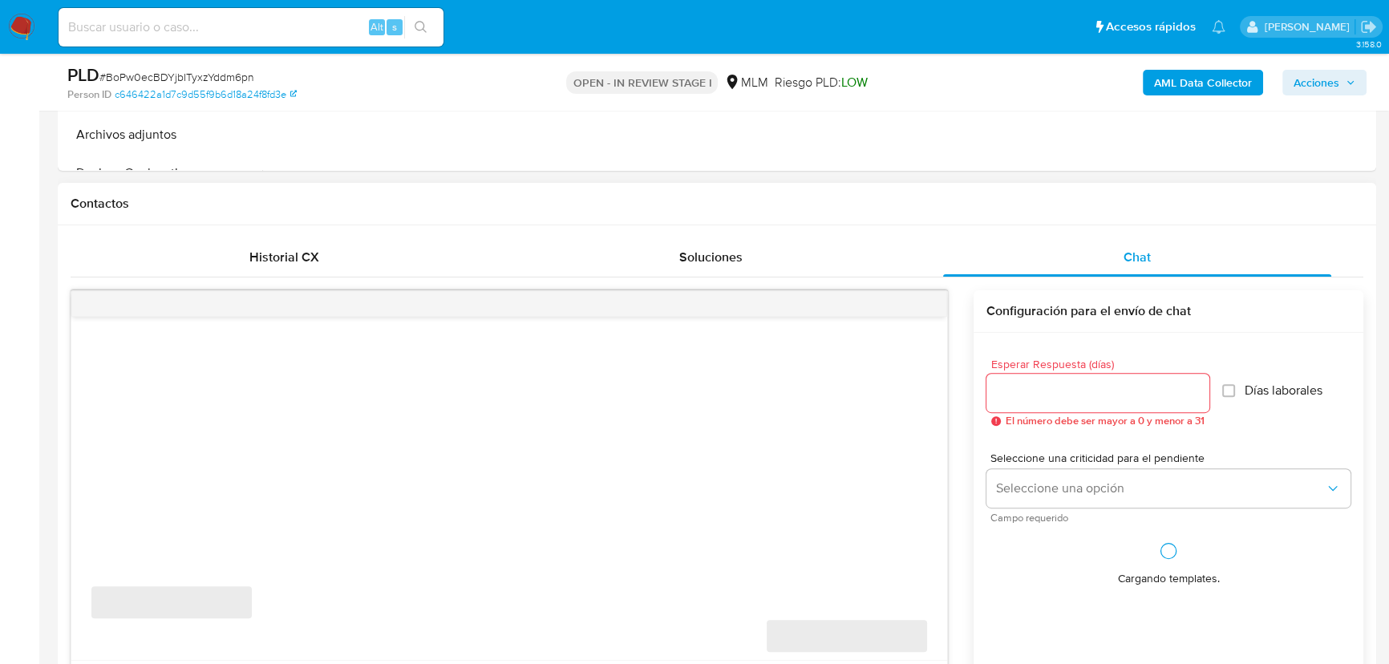
select select "10"
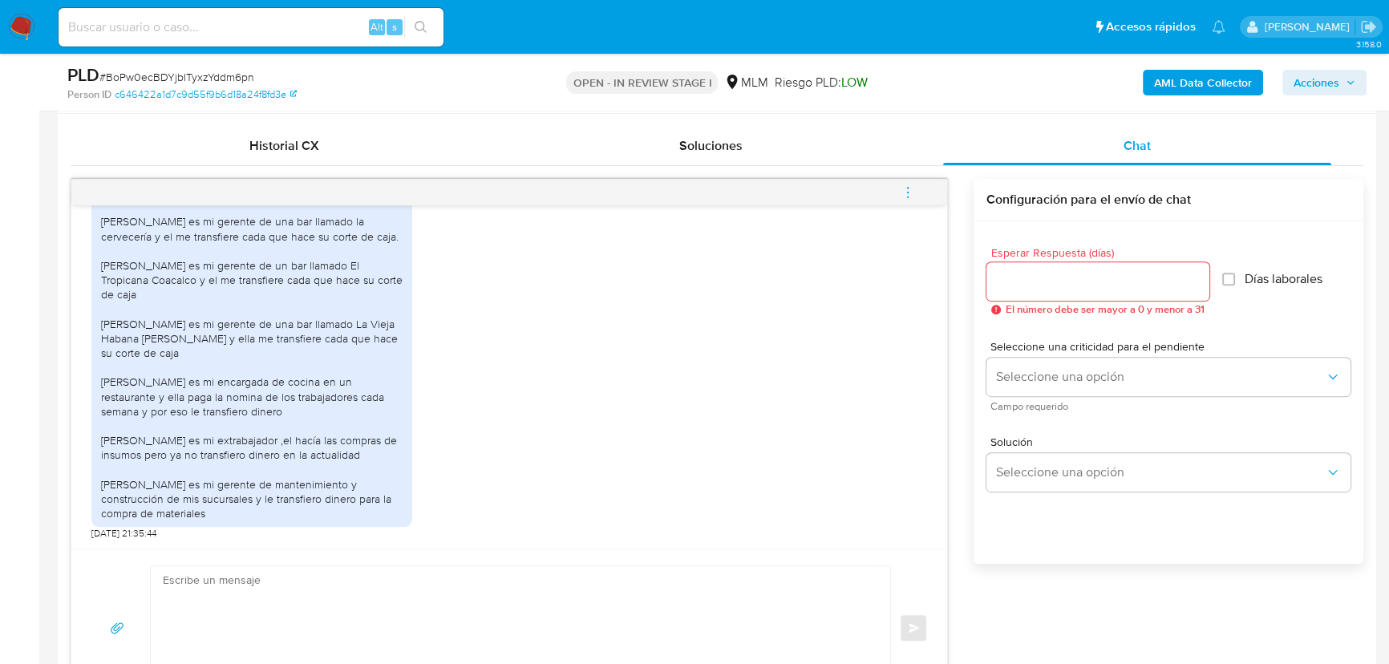
scroll to position [947, 0]
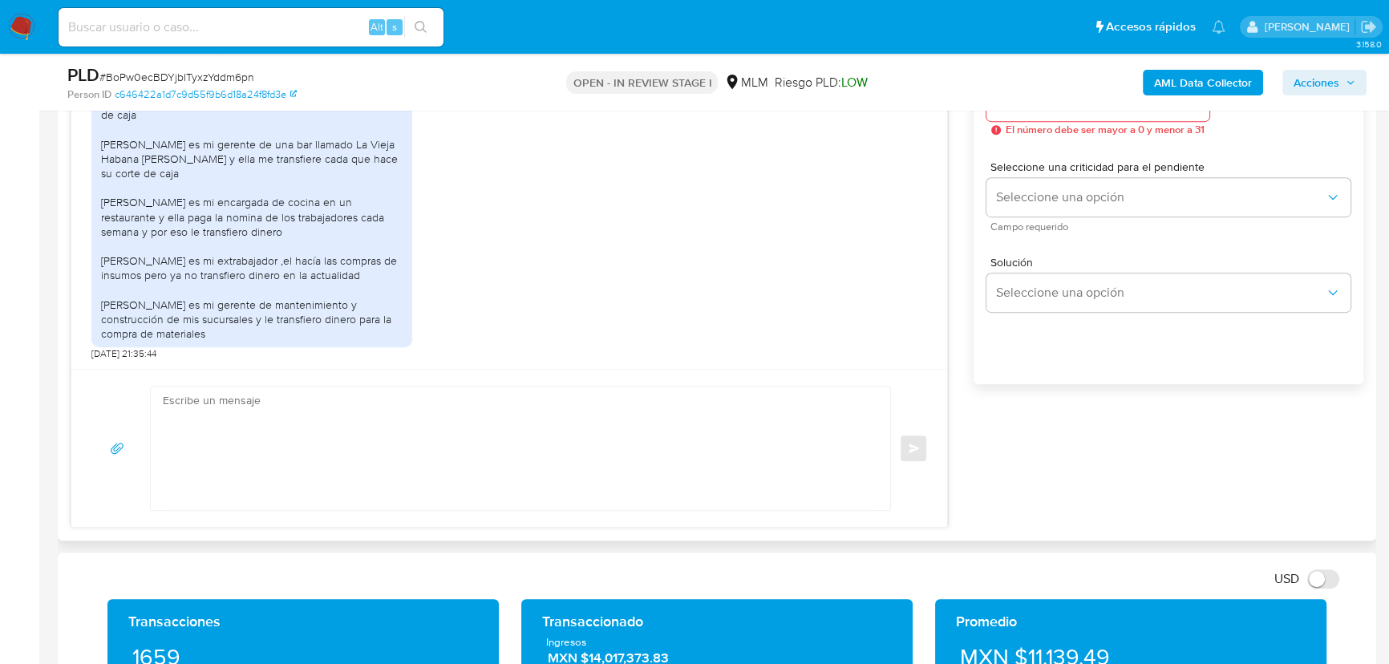
click at [310, 437] on textarea at bounding box center [516, 449] width 707 height 124
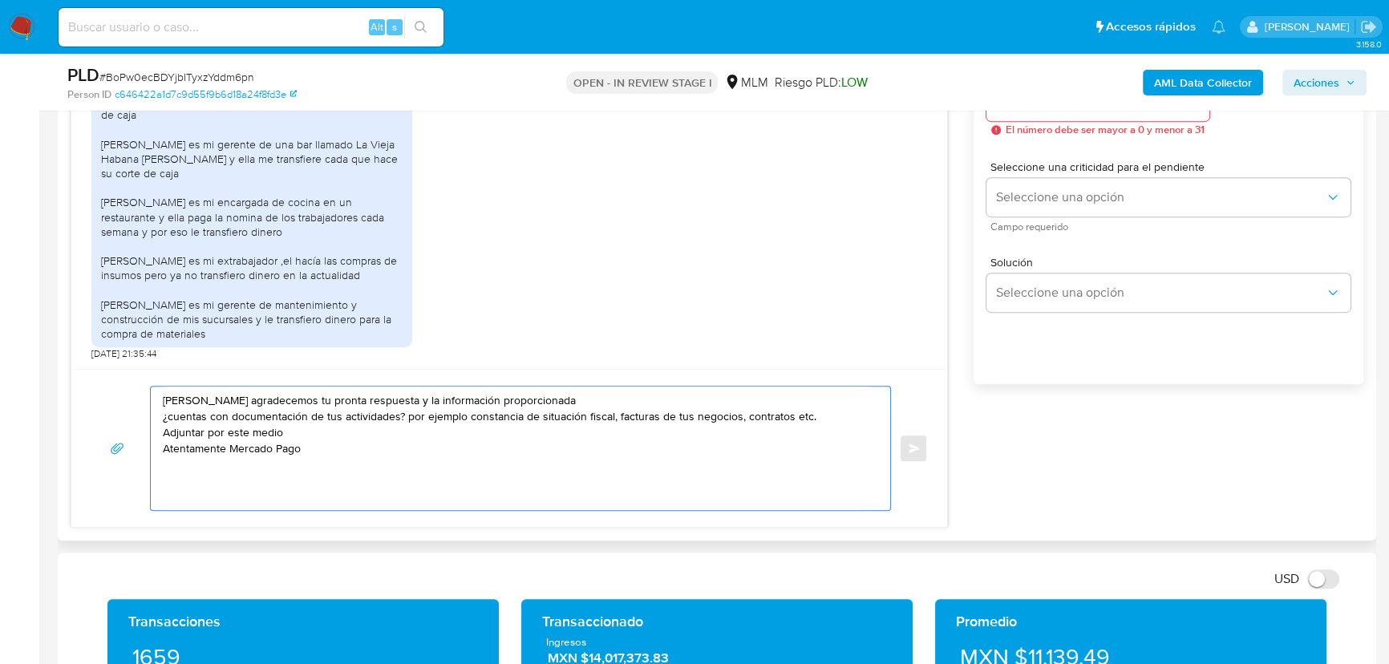
click at [817, 416] on textarea "Hola Manuel agradecemos tu pronta respuesta y la información proporcionada ¿cue…" at bounding box center [516, 449] width 707 height 124
type textarea "Hola Manuel agradecemos tu pronta respuesta y la información proporcionada ¿cue…"
drag, startPoint x: 387, startPoint y: 468, endPoint x: 59, endPoint y: 350, distance: 347.5
click at [59, 350] on div "Historial CX Soluciones Chat Id Estado Fecha de creación Origen Proceso • 39997…" at bounding box center [717, 237] width 1318 height 606
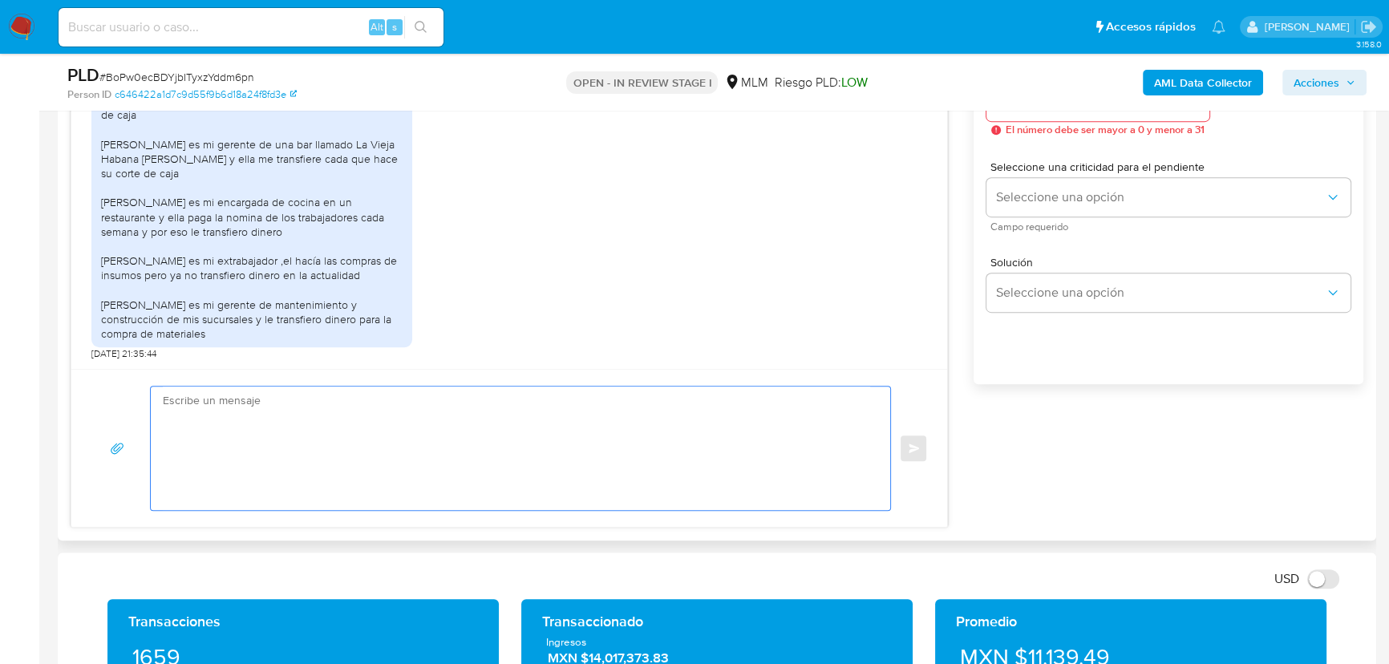
scroll to position [802, 0]
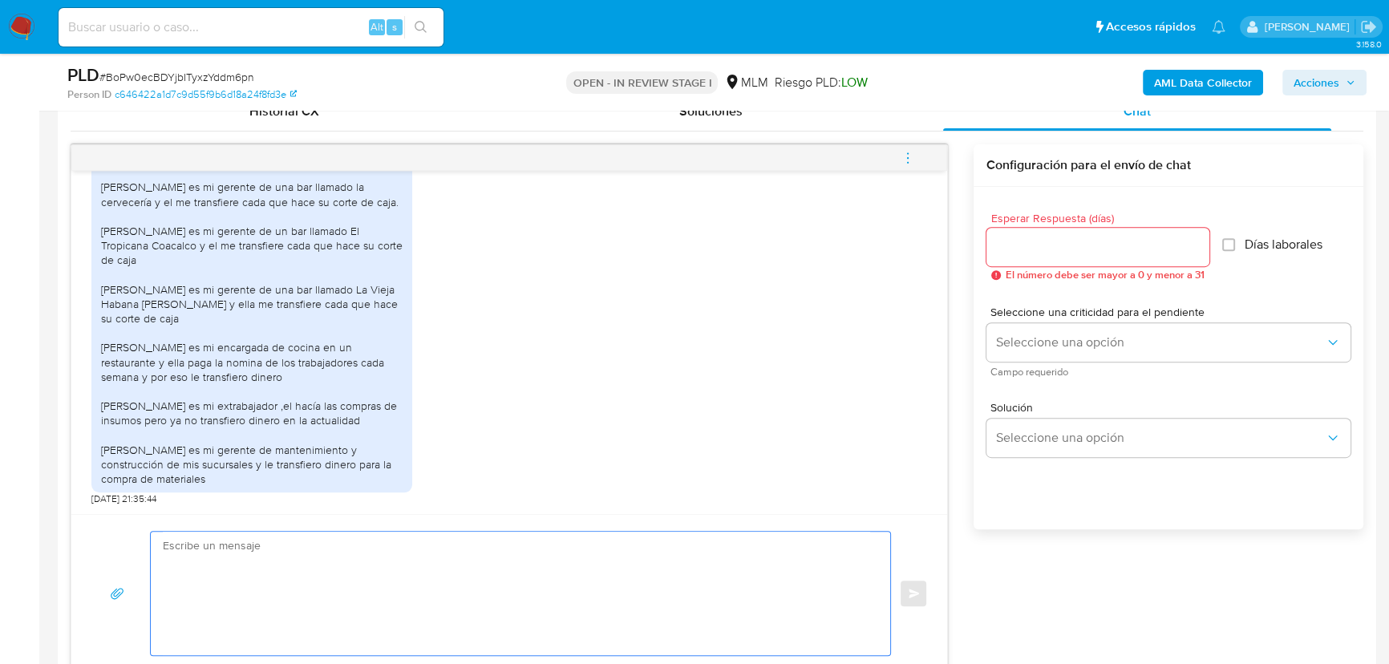
click at [1018, 229] on div at bounding box center [1097, 247] width 223 height 38
click at [1024, 245] on input "Esperar Respuesta (días)" at bounding box center [1097, 247] width 223 height 21
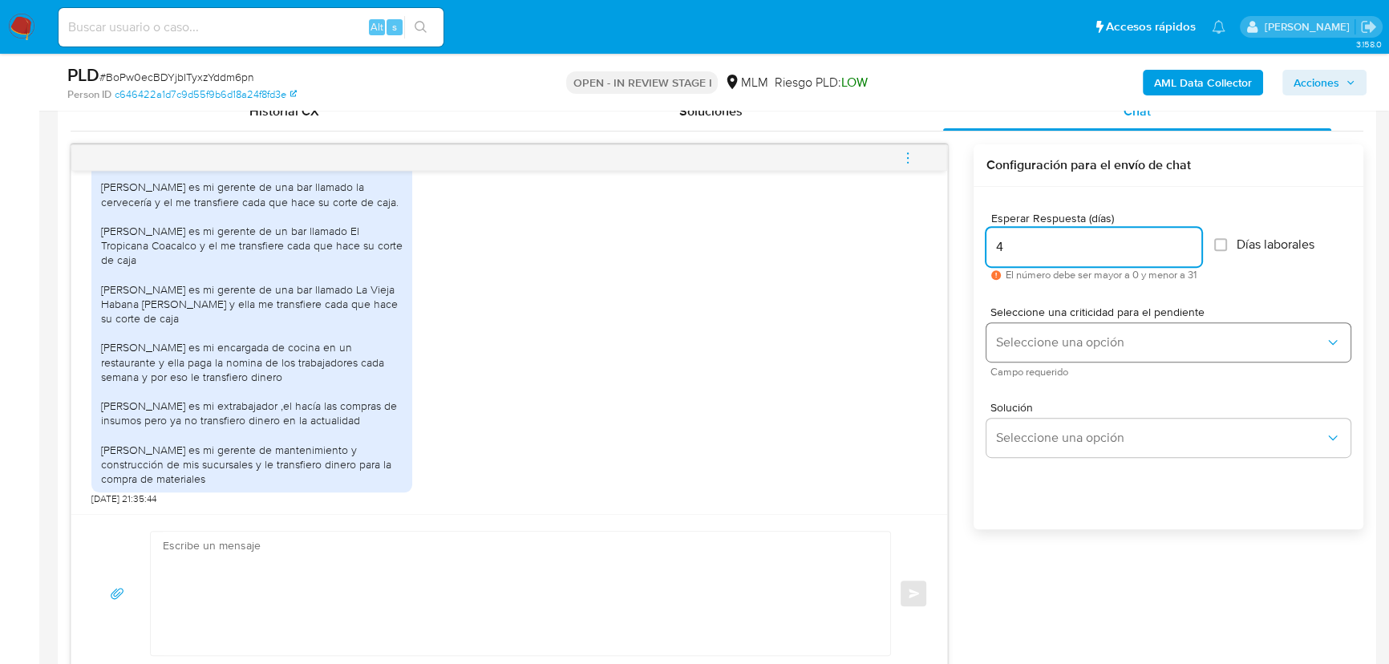
type input "4"
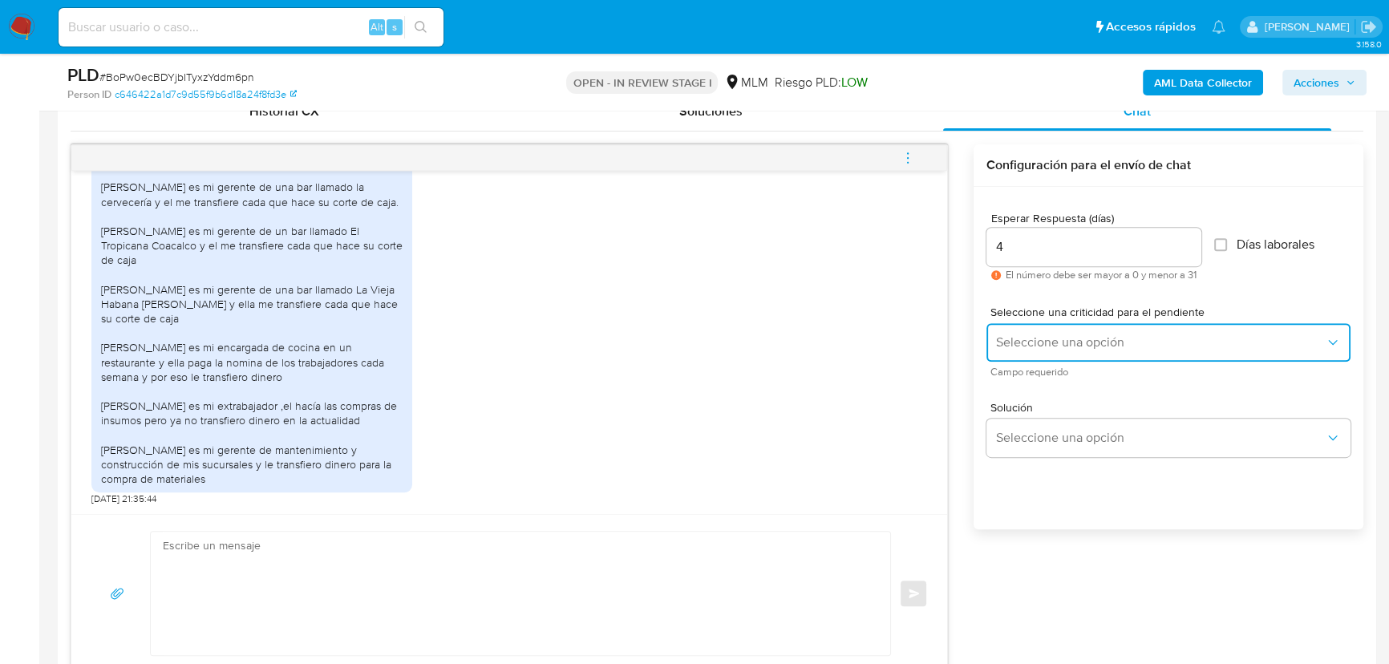
click at [1080, 340] on span "Seleccione una opción" at bounding box center [1160, 342] width 329 height 16
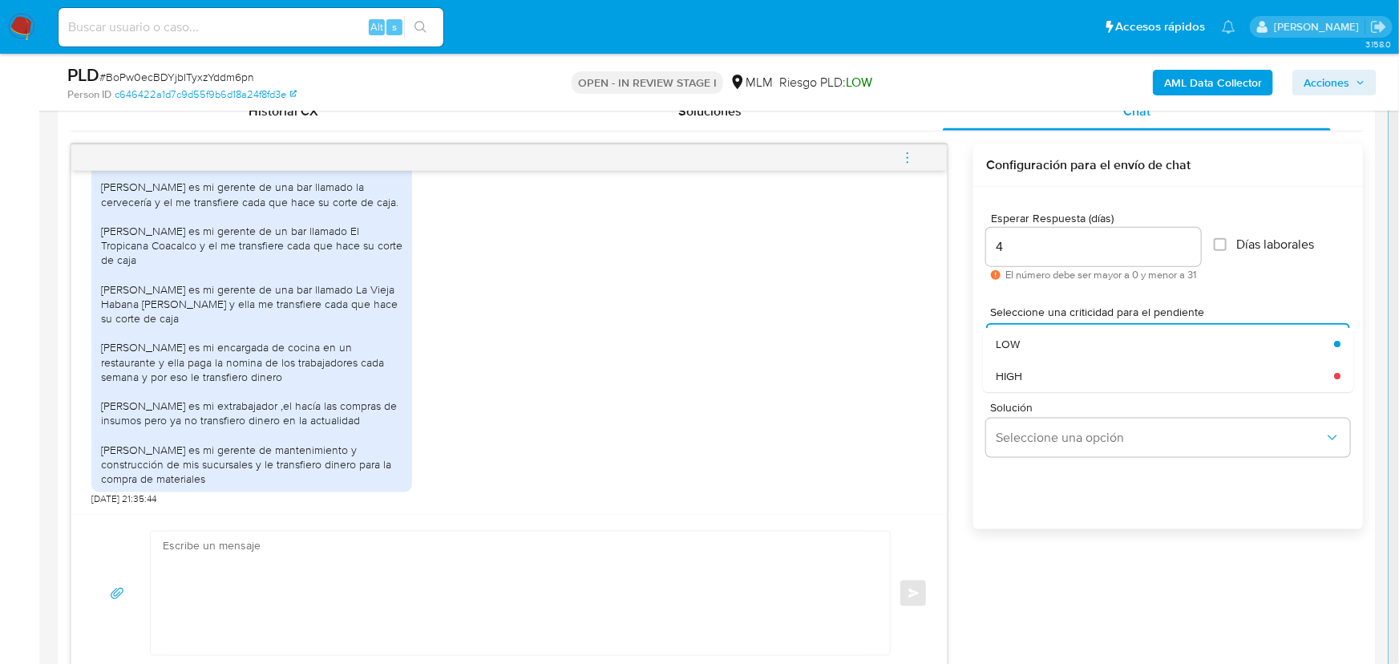
click at [1018, 369] on span "HIGH" at bounding box center [1009, 376] width 26 height 14
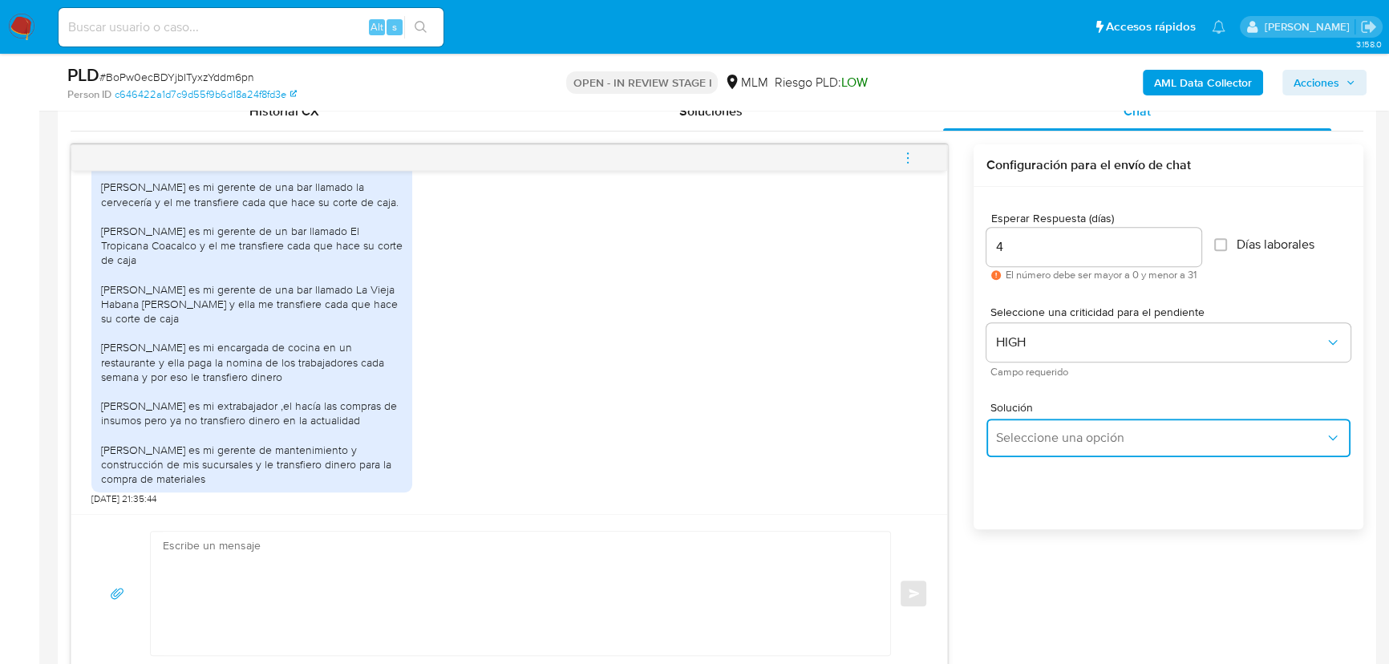
drag, startPoint x: 1035, startPoint y: 443, endPoint x: 1188, endPoint y: 427, distance: 153.9
click at [1046, 442] on span "Seleccione una opción" at bounding box center [1160, 438] width 329 height 16
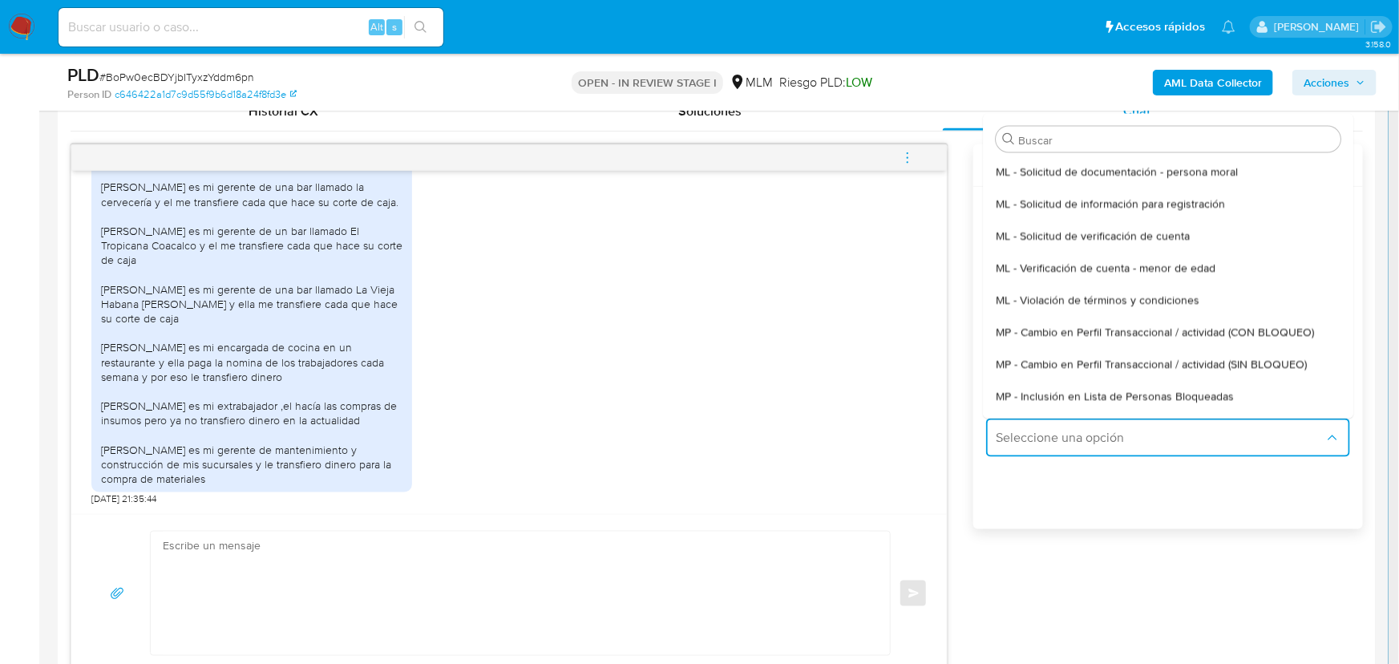
drag, startPoint x: 1197, startPoint y: 357, endPoint x: 505, endPoint y: 357, distance: 691.3
click at [1195, 357] on span "MP - Cambio en Perfil Transaccional / actividad (SIN BLOQUEO)" at bounding box center [1151, 363] width 311 height 14
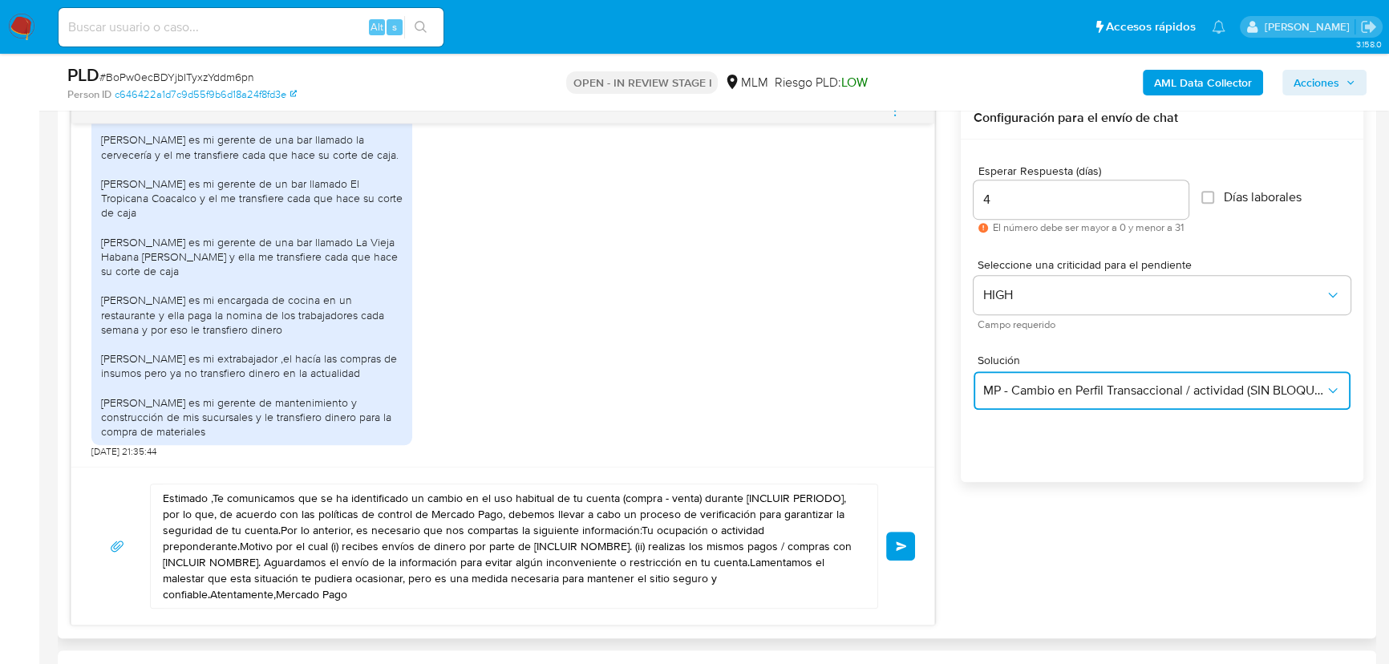
scroll to position [874, 0]
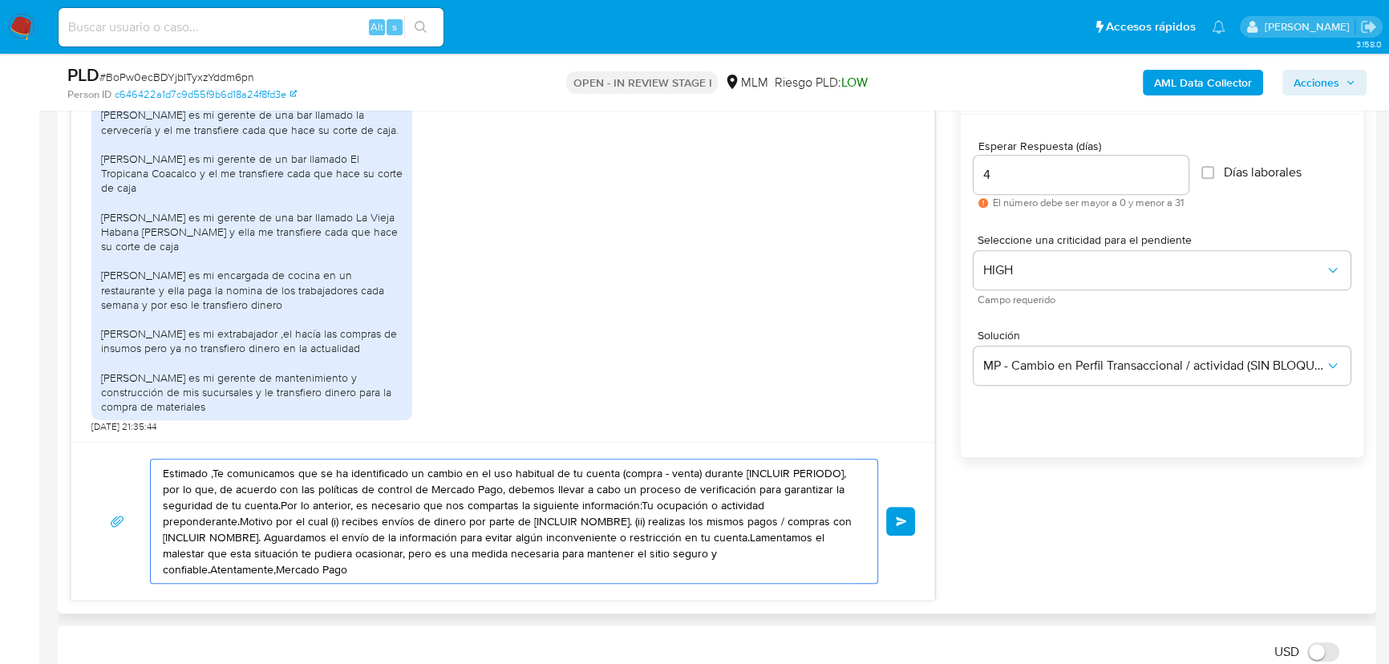
drag, startPoint x: 356, startPoint y: 561, endPoint x: 71, endPoint y: 433, distance: 312.3
paste textarea "Hola Manuel agradecemos tu pronta respuesta y la información proporcionada ¿cue…"
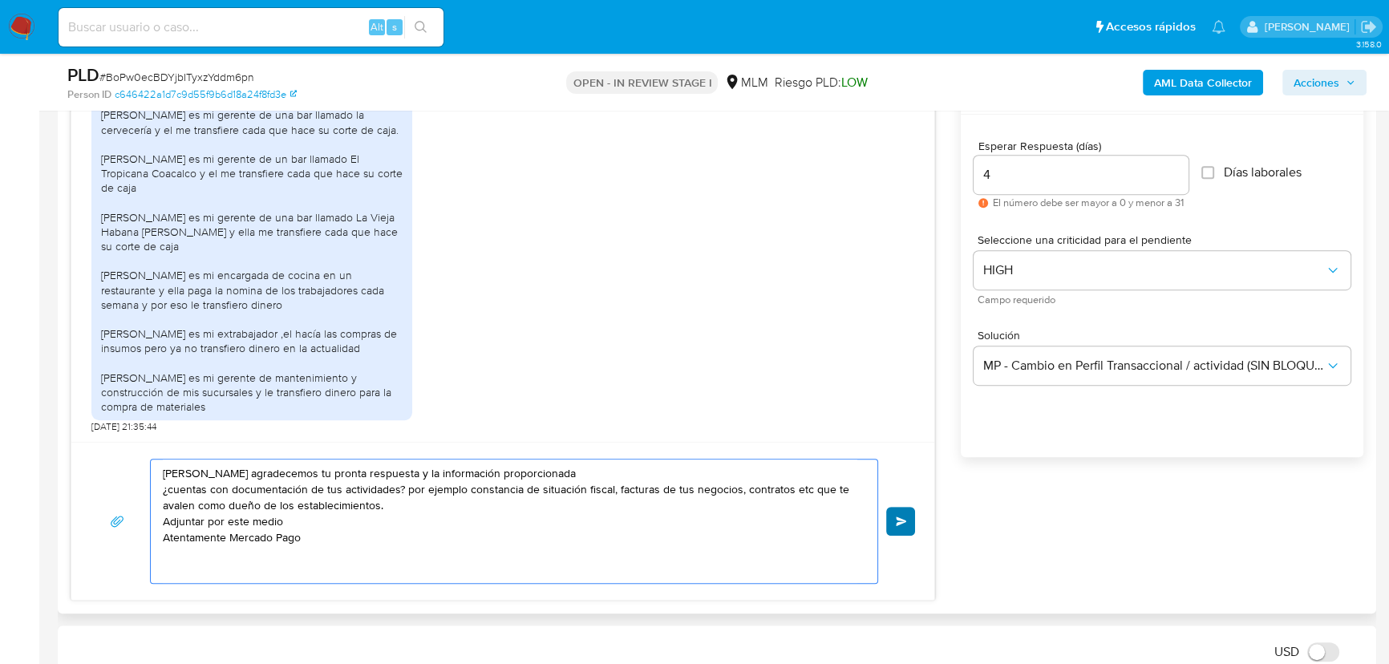
type textarea "Hola Manuel agradecemos tu pronta respuesta y la información proporcionada ¿cue…"
drag, startPoint x: 889, startPoint y: 518, endPoint x: 897, endPoint y: 516, distance: 8.2
click at [897, 516] on button "Enviar" at bounding box center [900, 521] width 29 height 29
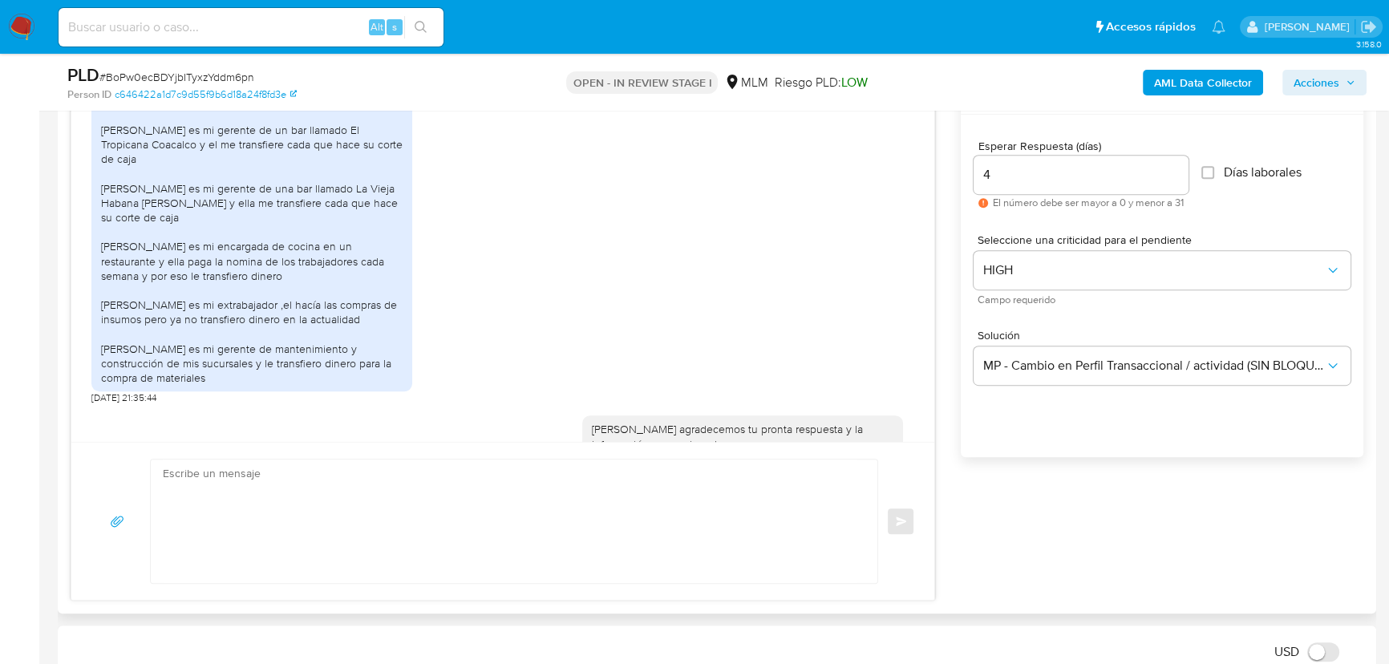
scroll to position [529, 0]
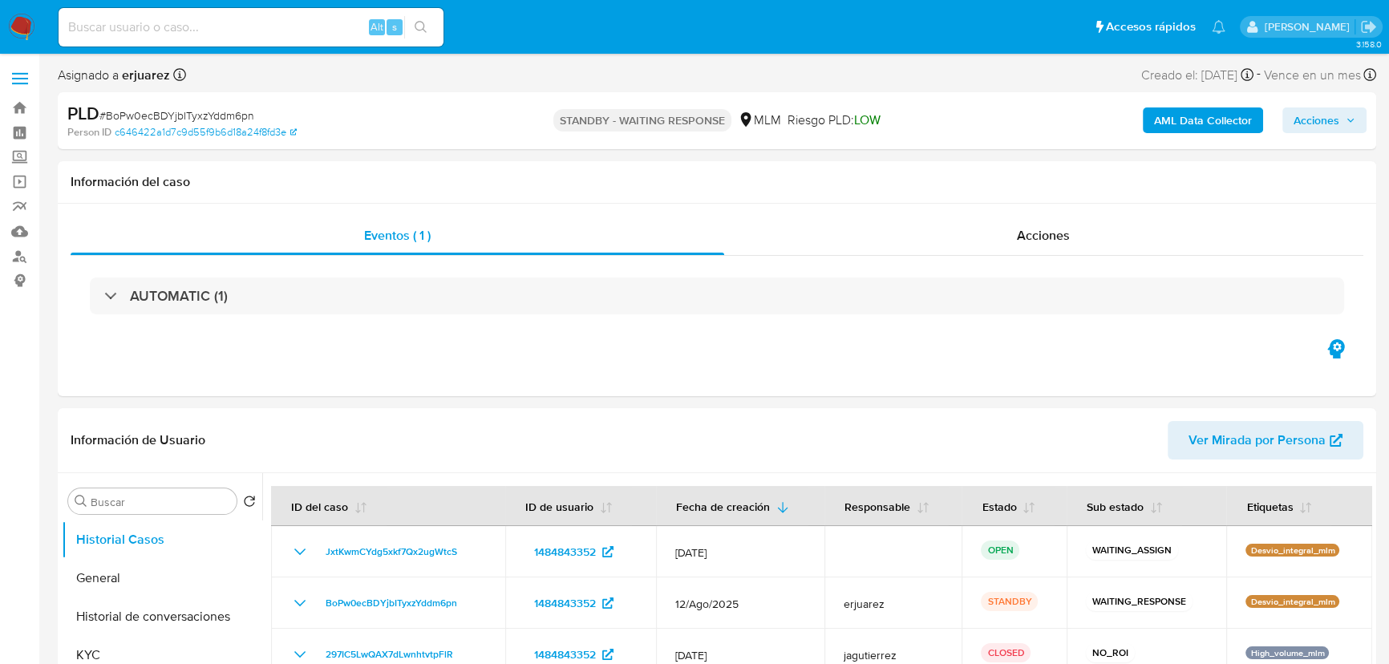
select select "10"
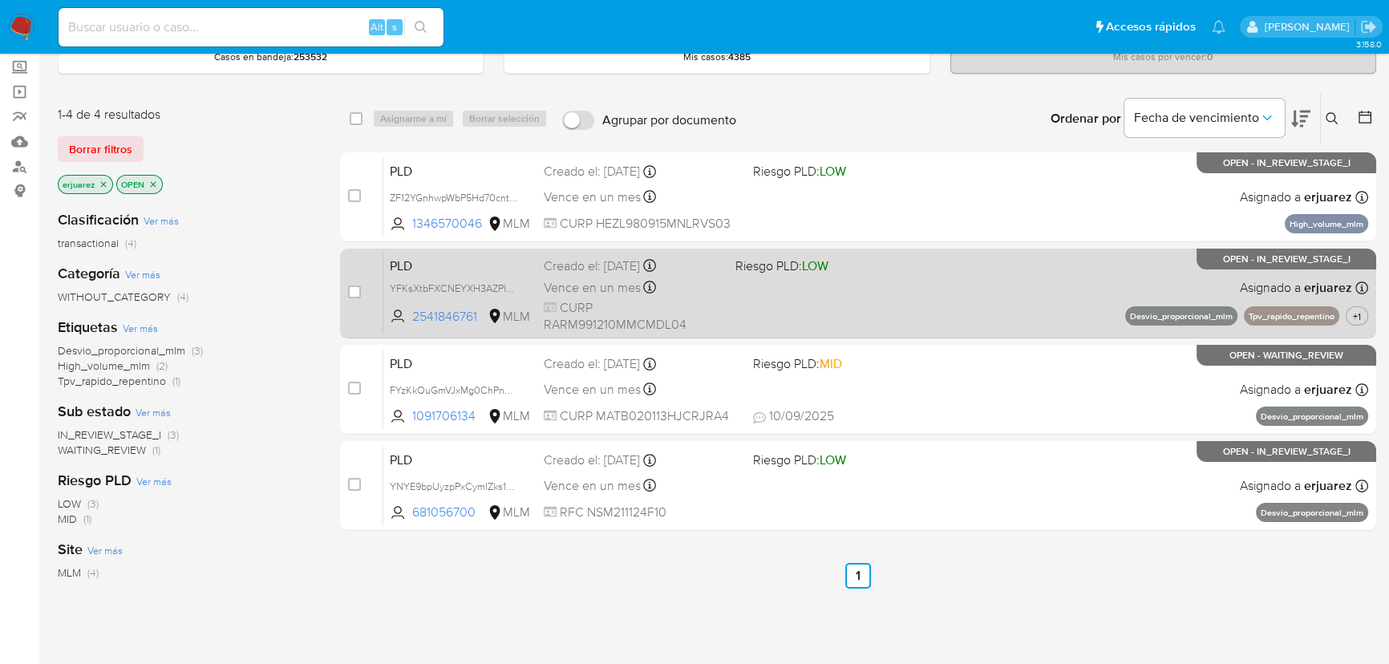
scroll to position [72, 0]
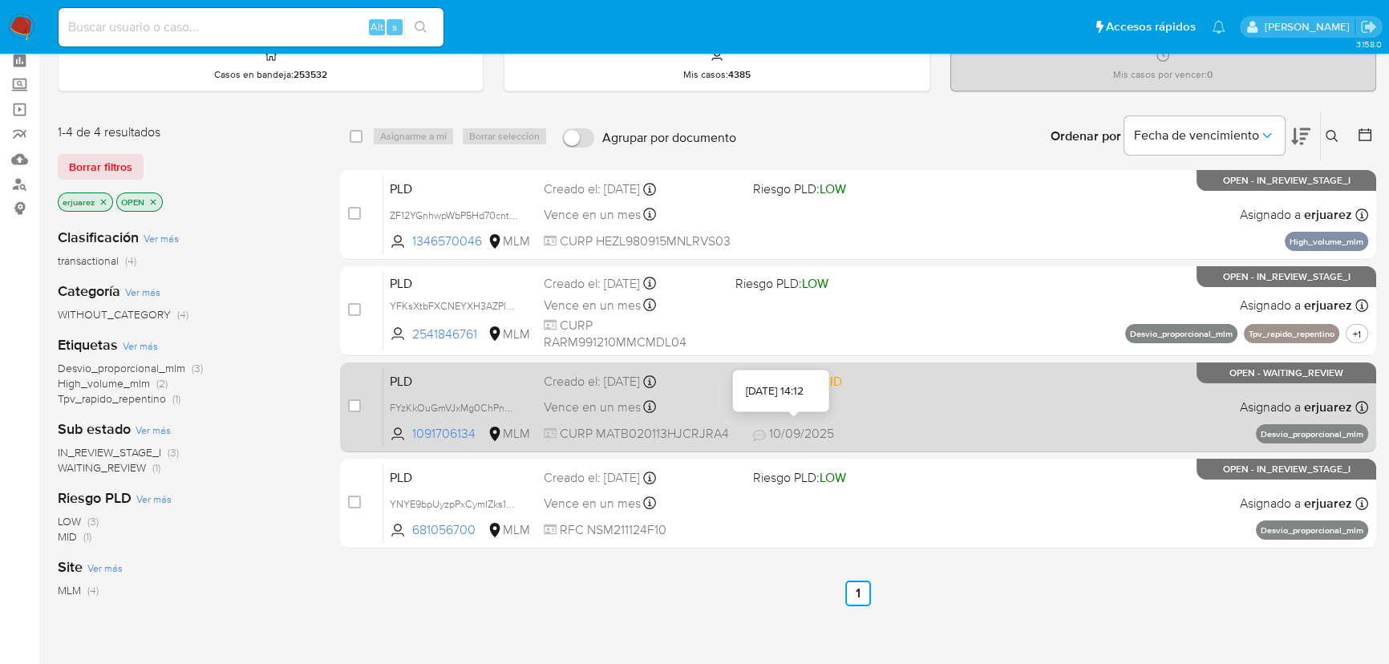
click at [793, 419] on div "PLD FYzKkOuGmVJxMg0ChPnGCuz3 1091706134 MLM Riesgo PLD: MID Creado el: [DATE] C…" at bounding box center [875, 406] width 985 height 81
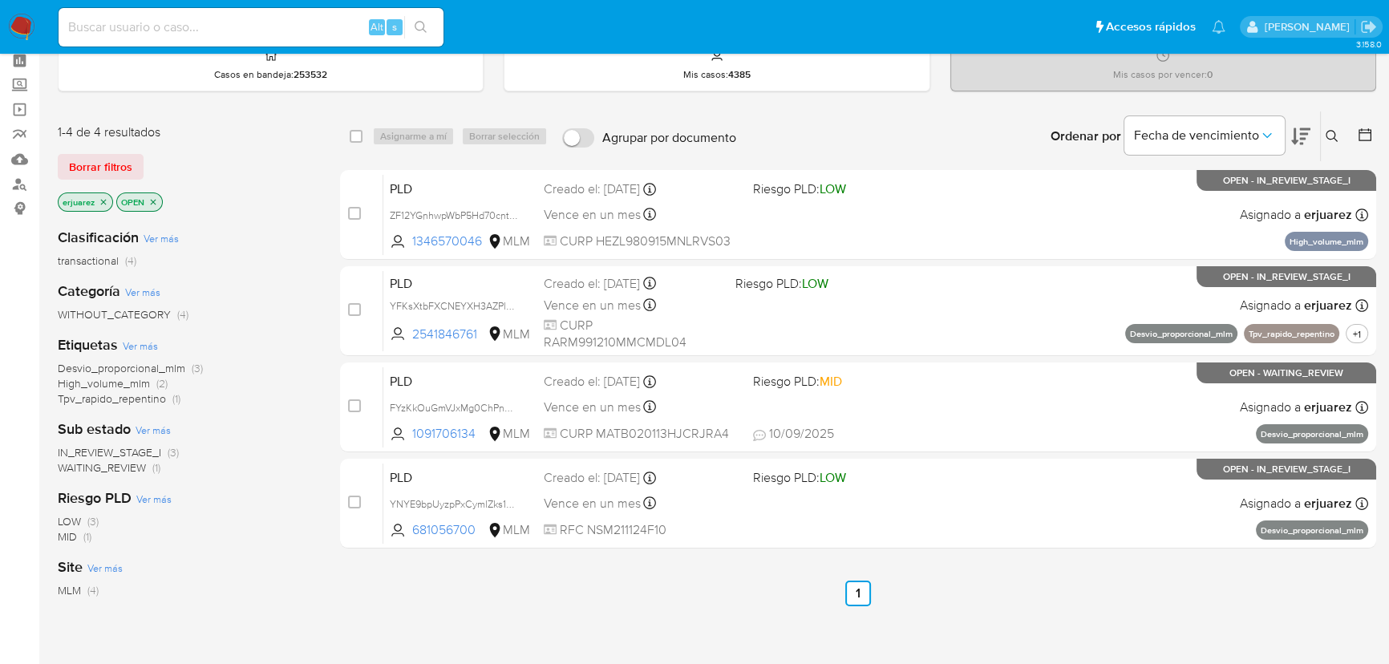
click at [238, 25] on input at bounding box center [251, 27] width 385 height 21
paste input "1484843352"
type input "1484843352"
click at [408, 22] on button "search-icon" at bounding box center [420, 27] width 33 height 22
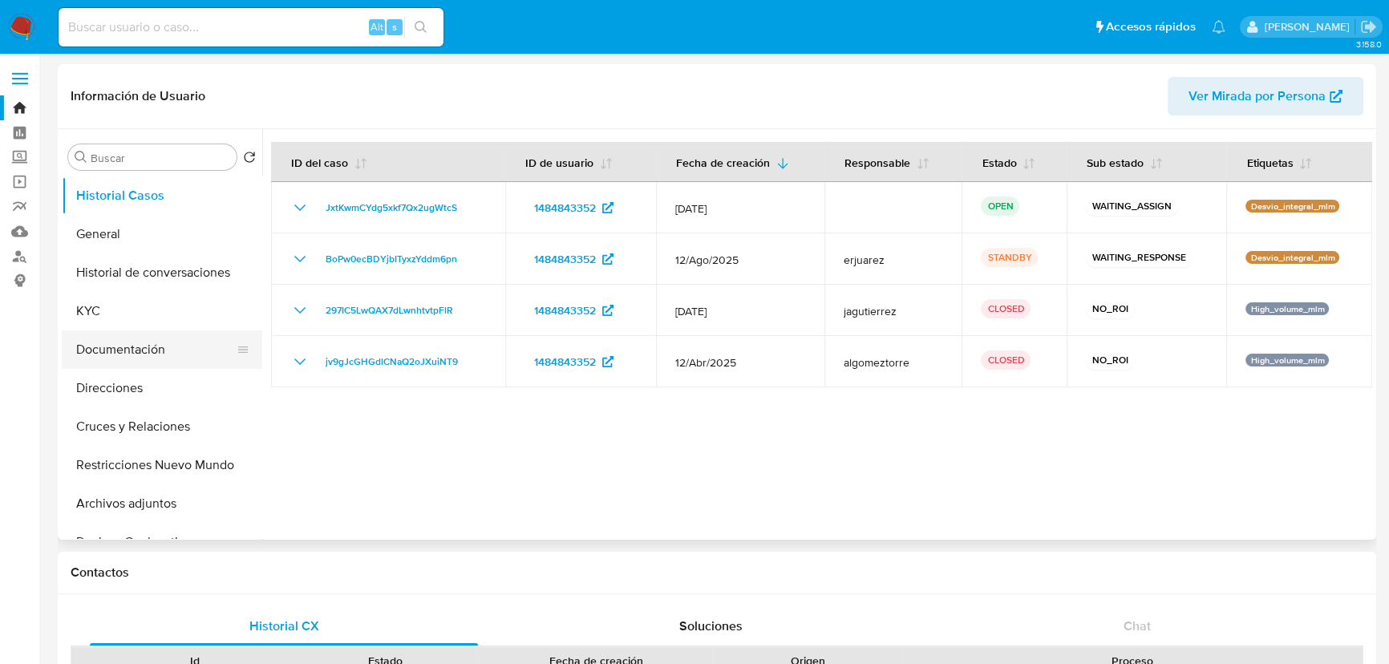
select select "10"
click at [148, 357] on button "Documentación" at bounding box center [156, 349] width 188 height 38
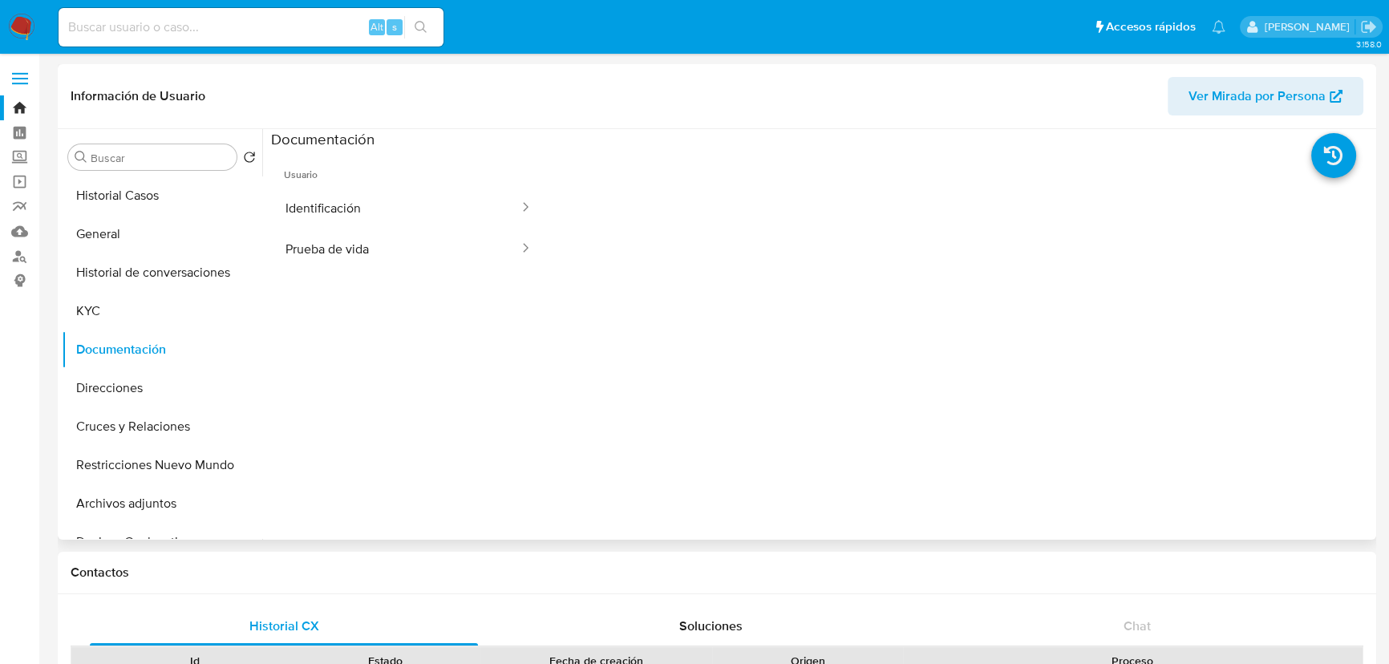
drag, startPoint x: 990, startPoint y: 500, endPoint x: 818, endPoint y: 441, distance: 181.6
click at [987, 500] on div at bounding box center [959, 405] width 826 height 513
click at [332, 268] on button "Prueba de vida" at bounding box center [395, 249] width 249 height 41
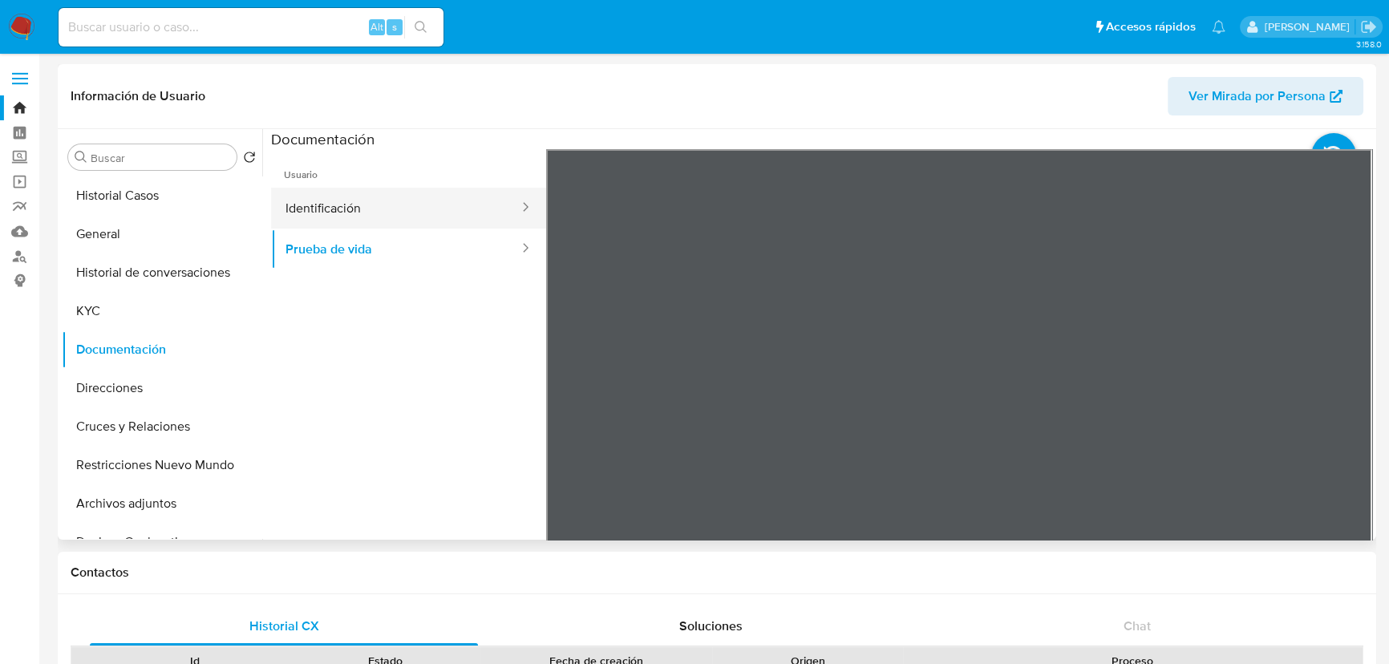
click at [368, 217] on button "Identificación" at bounding box center [395, 208] width 249 height 41
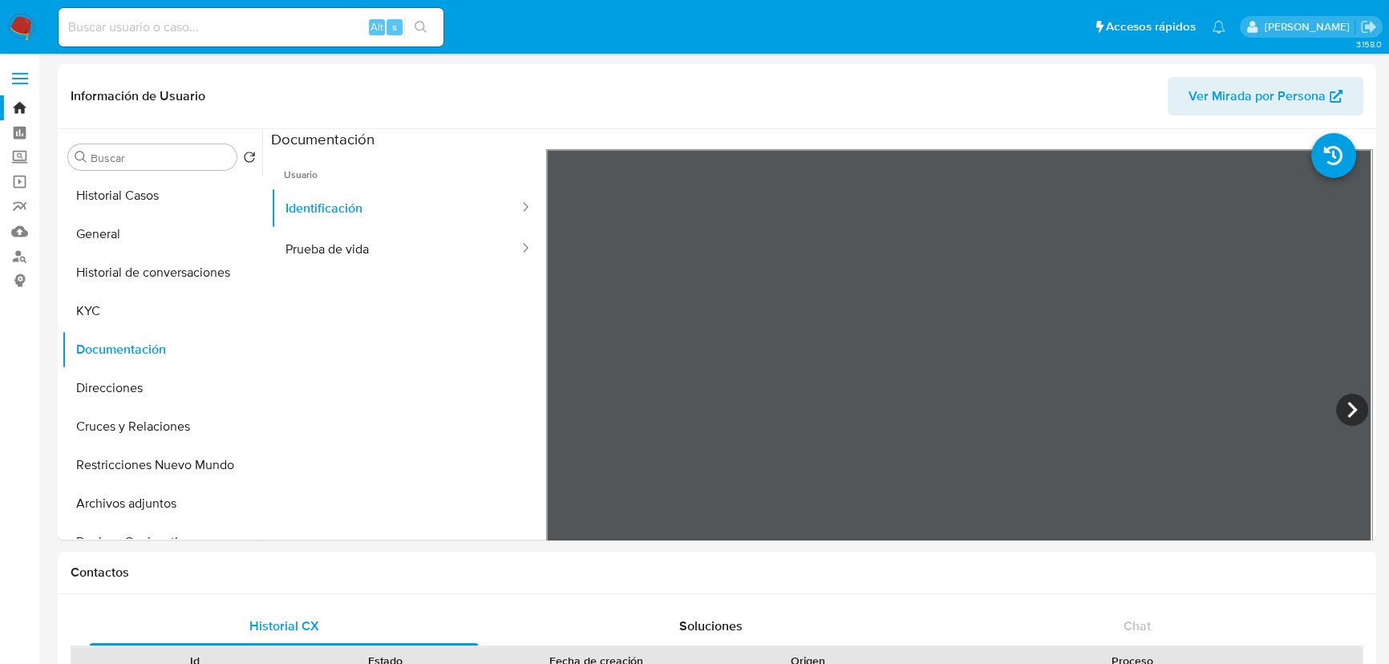
click at [18, 28] on img at bounding box center [21, 27] width 27 height 27
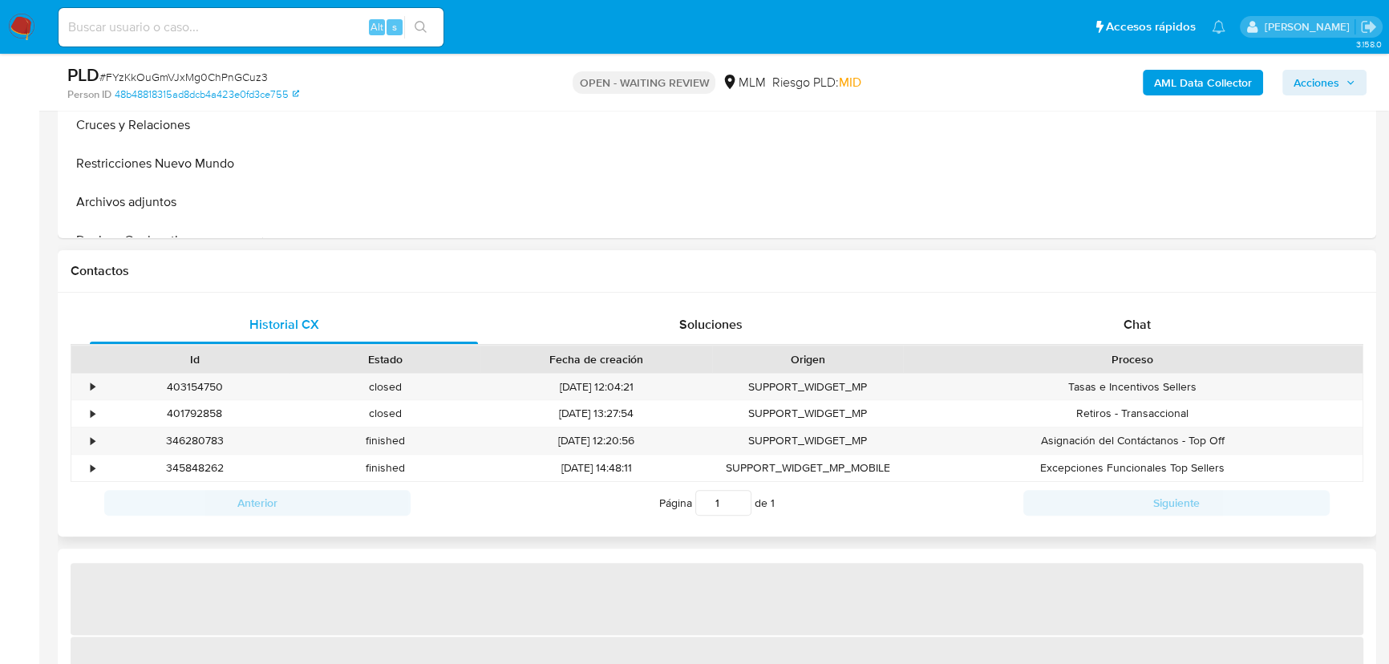
scroll to position [729, 0]
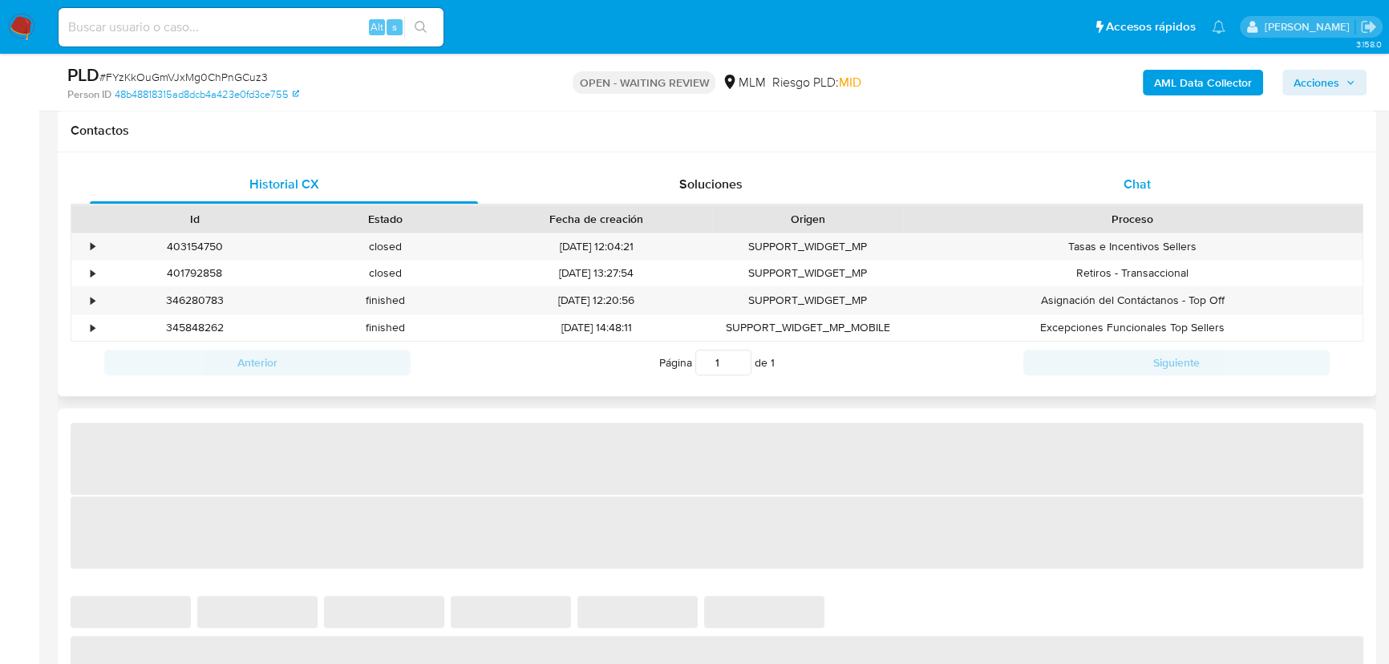
click at [1147, 181] on span "Chat" at bounding box center [1137, 184] width 27 height 18
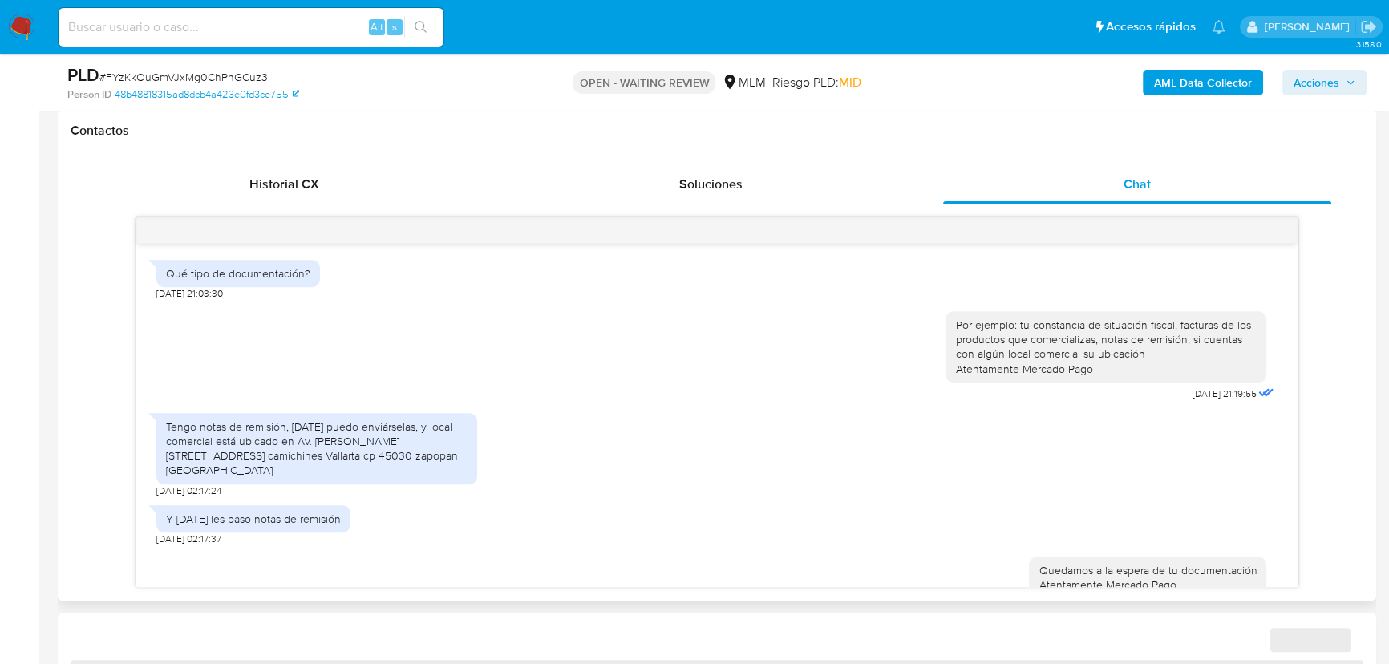
scroll to position [511, 0]
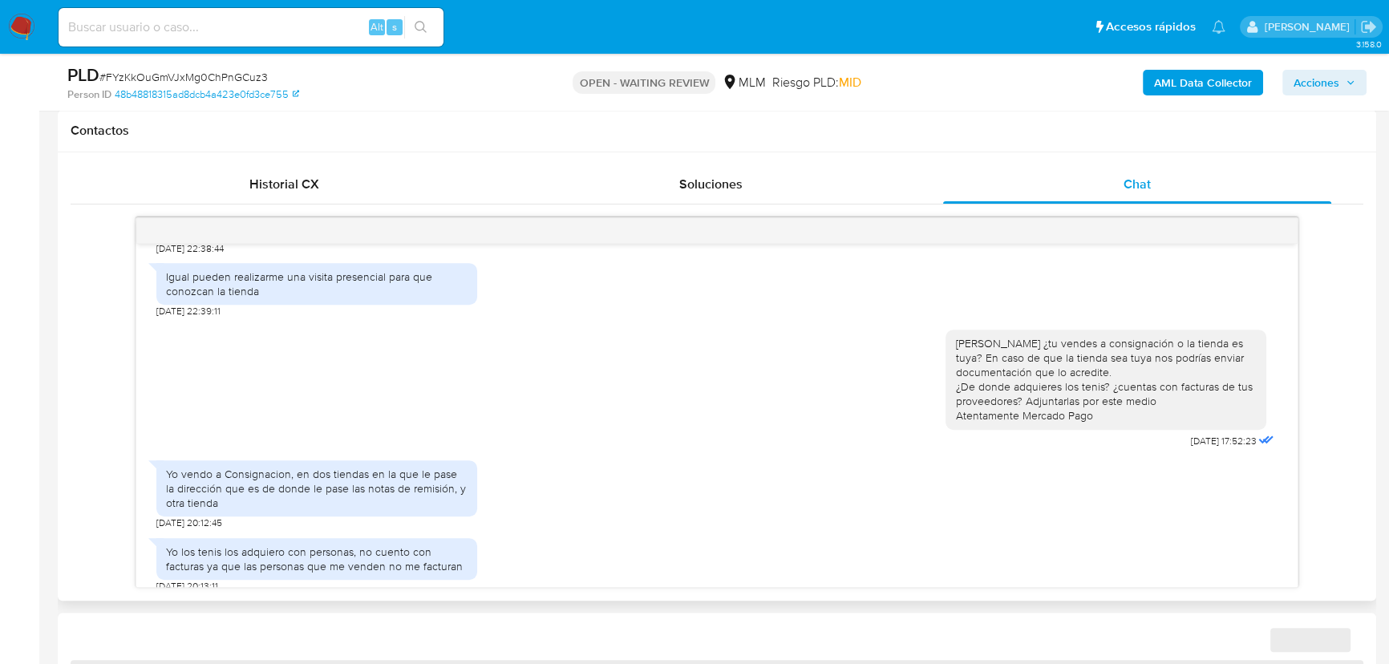
select select "10"
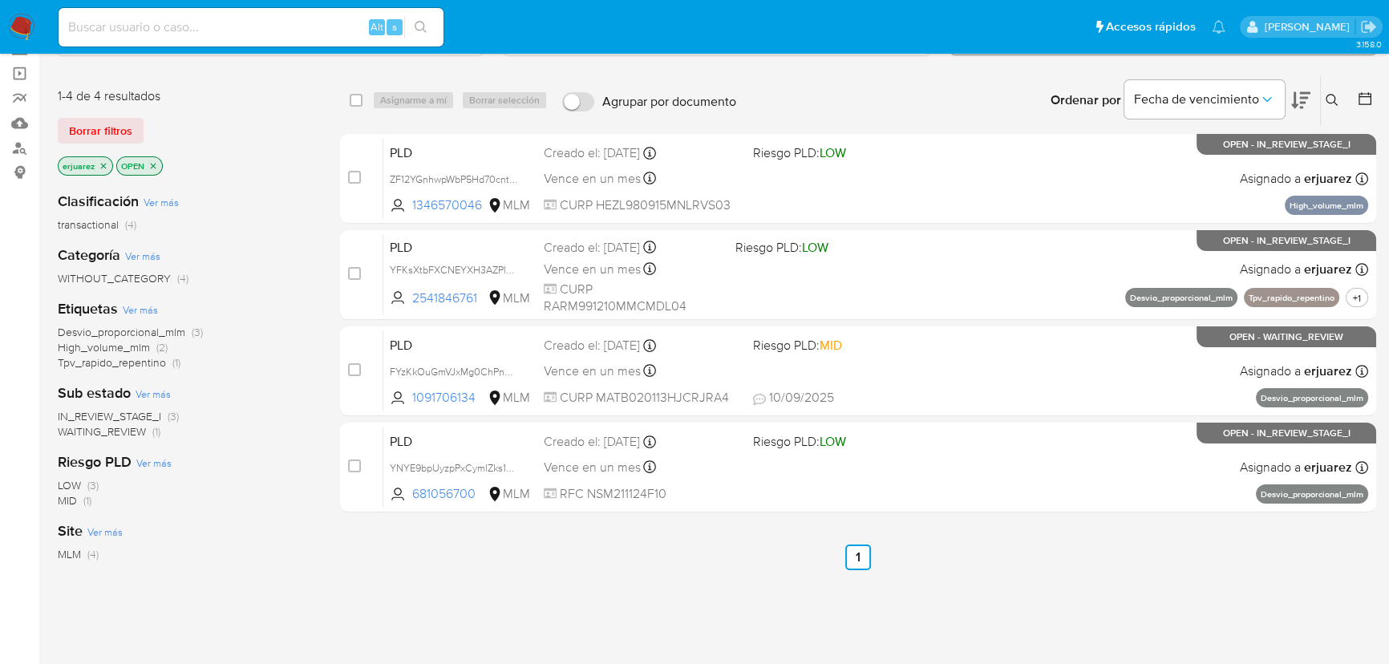
scroll to position [72, 0]
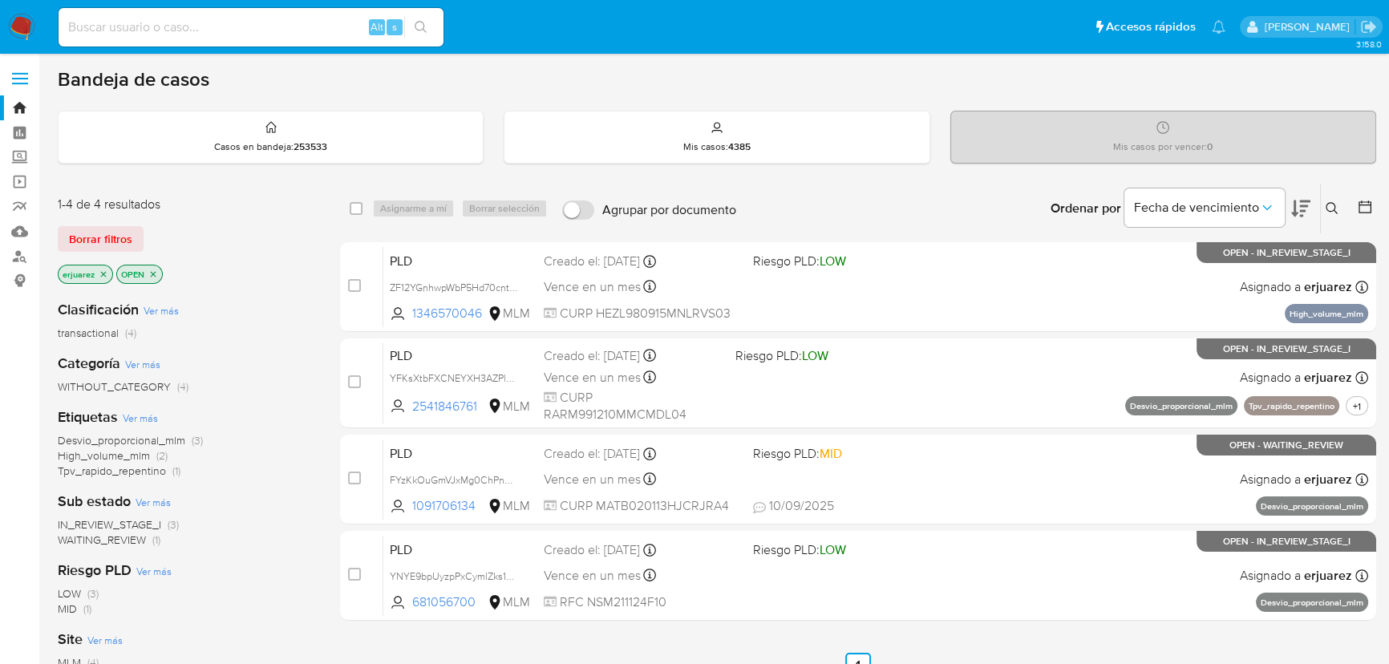
click at [180, 27] on input at bounding box center [251, 27] width 385 height 21
paste input "• 1910155356"
click at [94, 26] on input "• 1910155356" at bounding box center [251, 27] width 385 height 21
click at [188, 32] on input "1910155356" at bounding box center [251, 27] width 385 height 21
type input "1910155356"
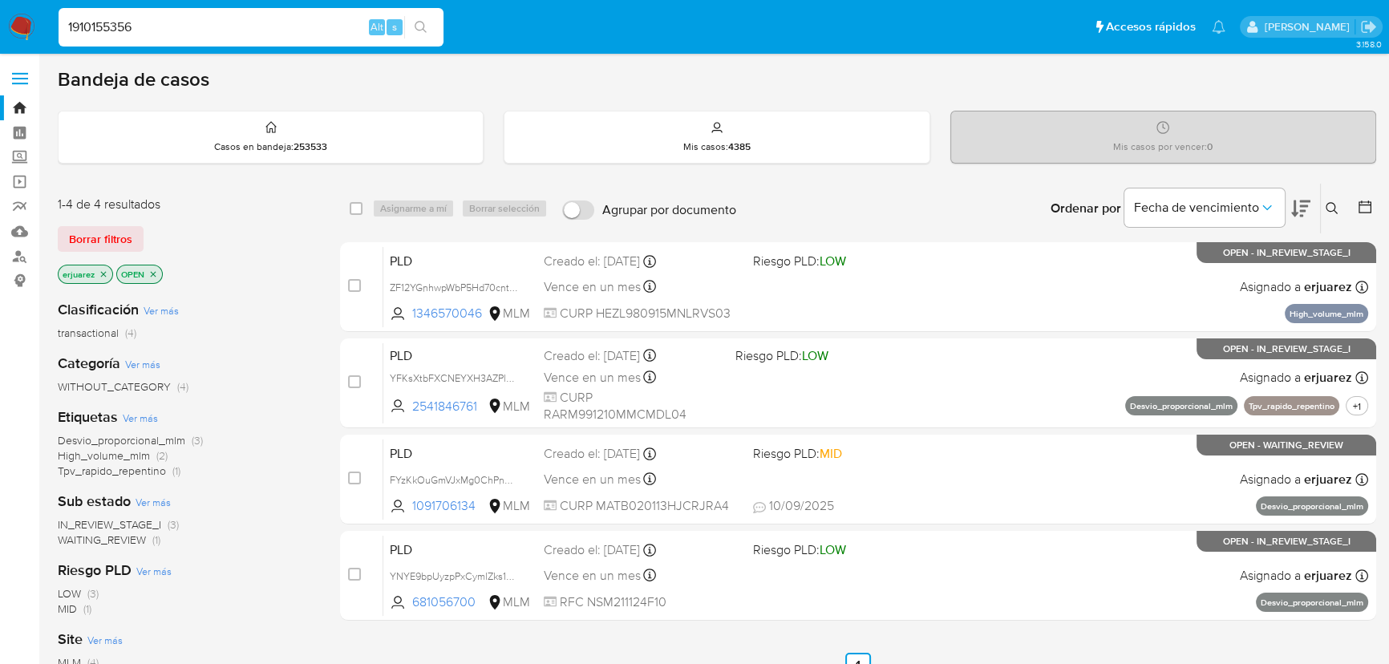
click at [421, 21] on icon "search-icon" at bounding box center [421, 27] width 13 height 13
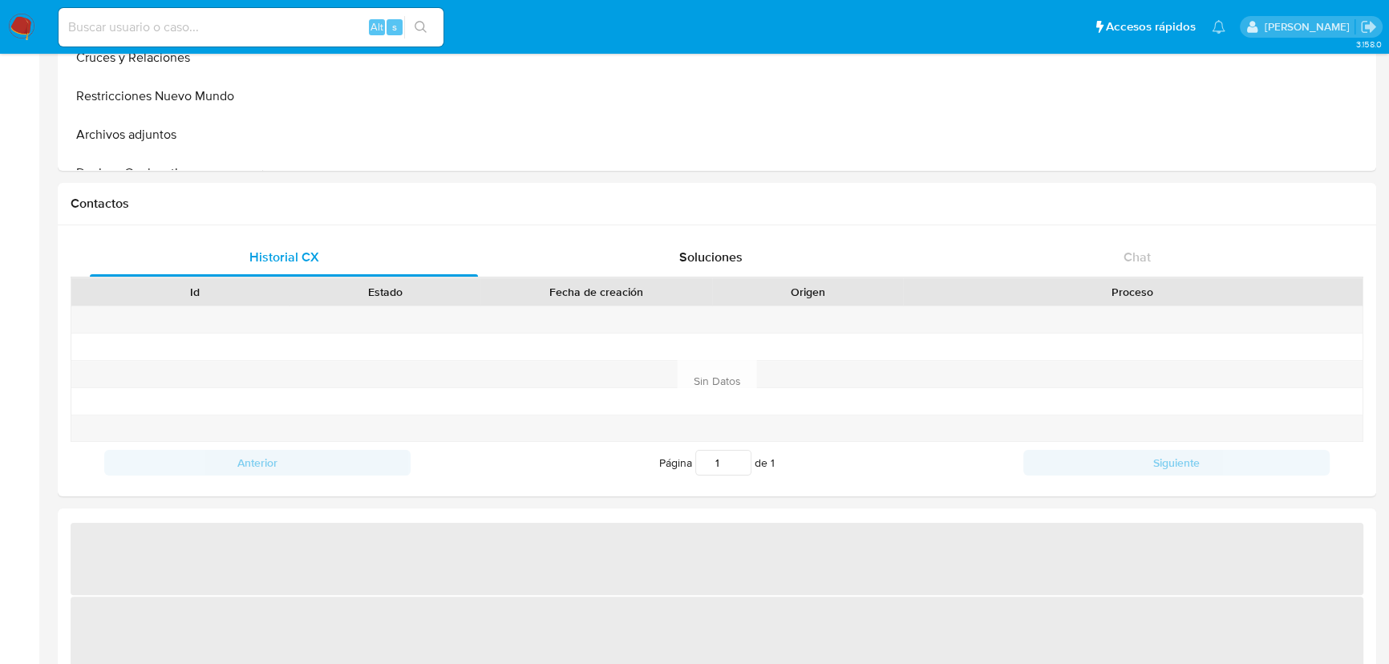
scroll to position [656, 0]
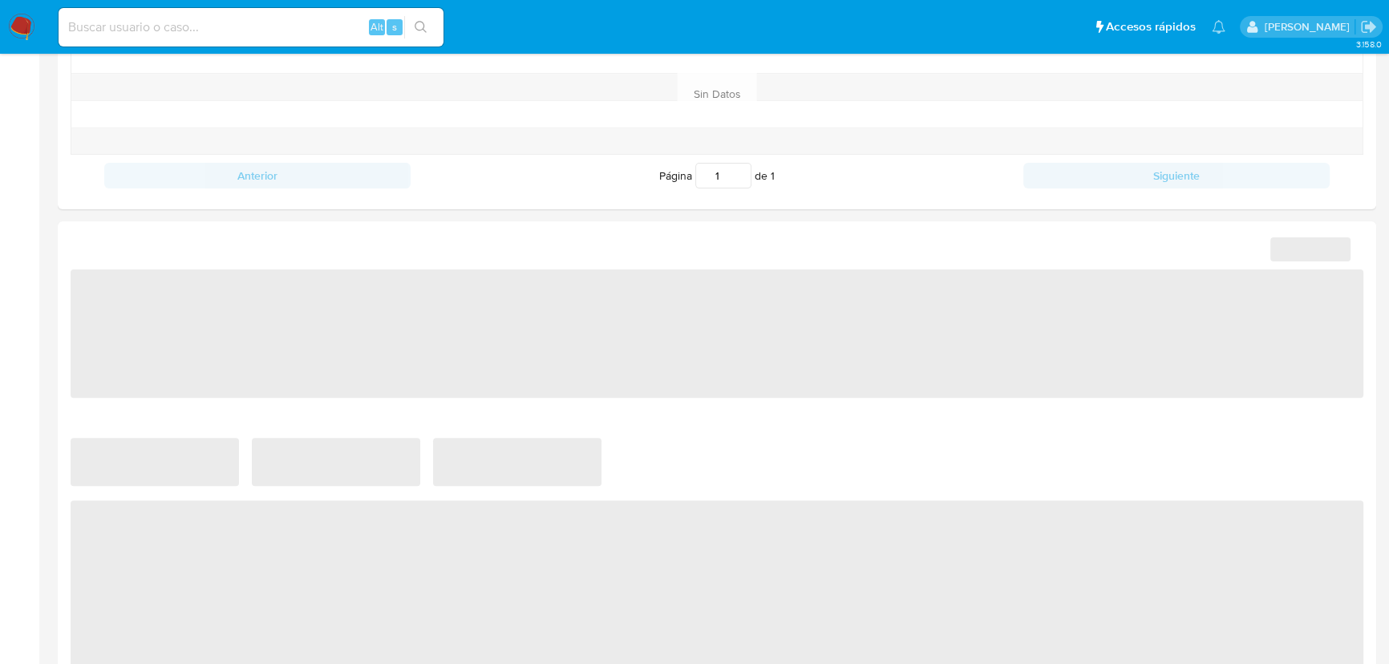
select select "10"
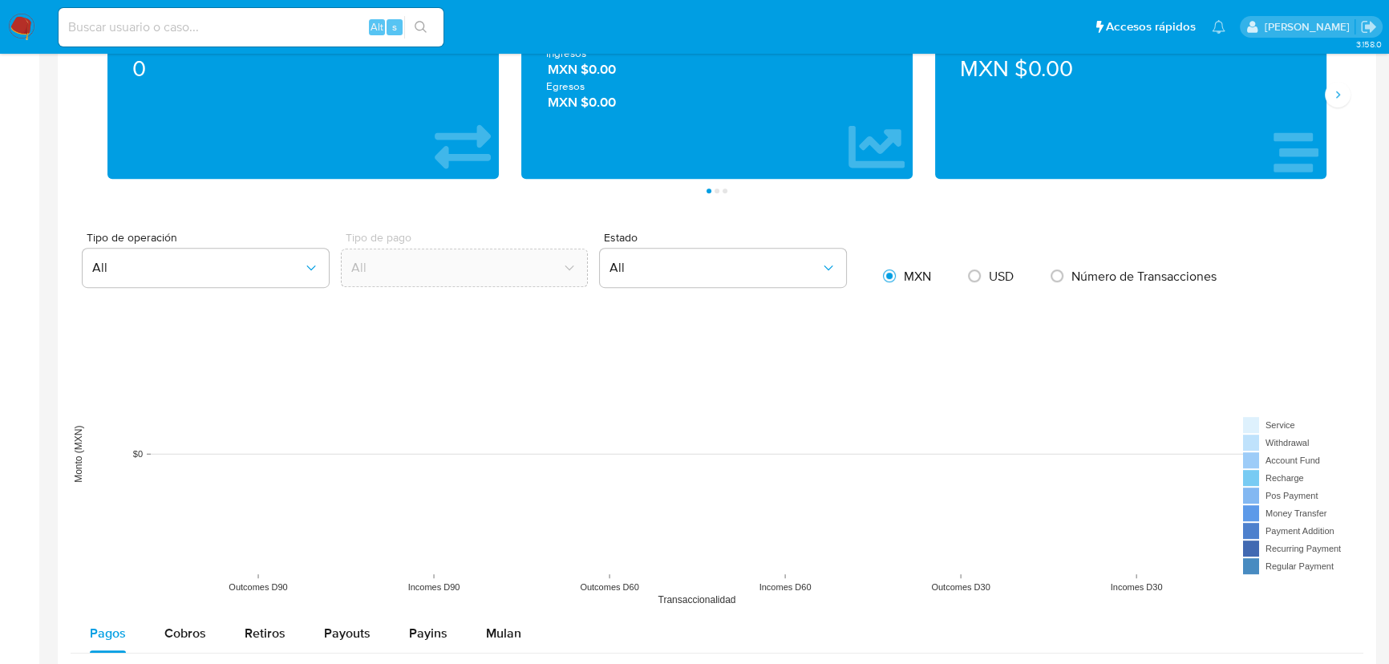
scroll to position [1020, 0]
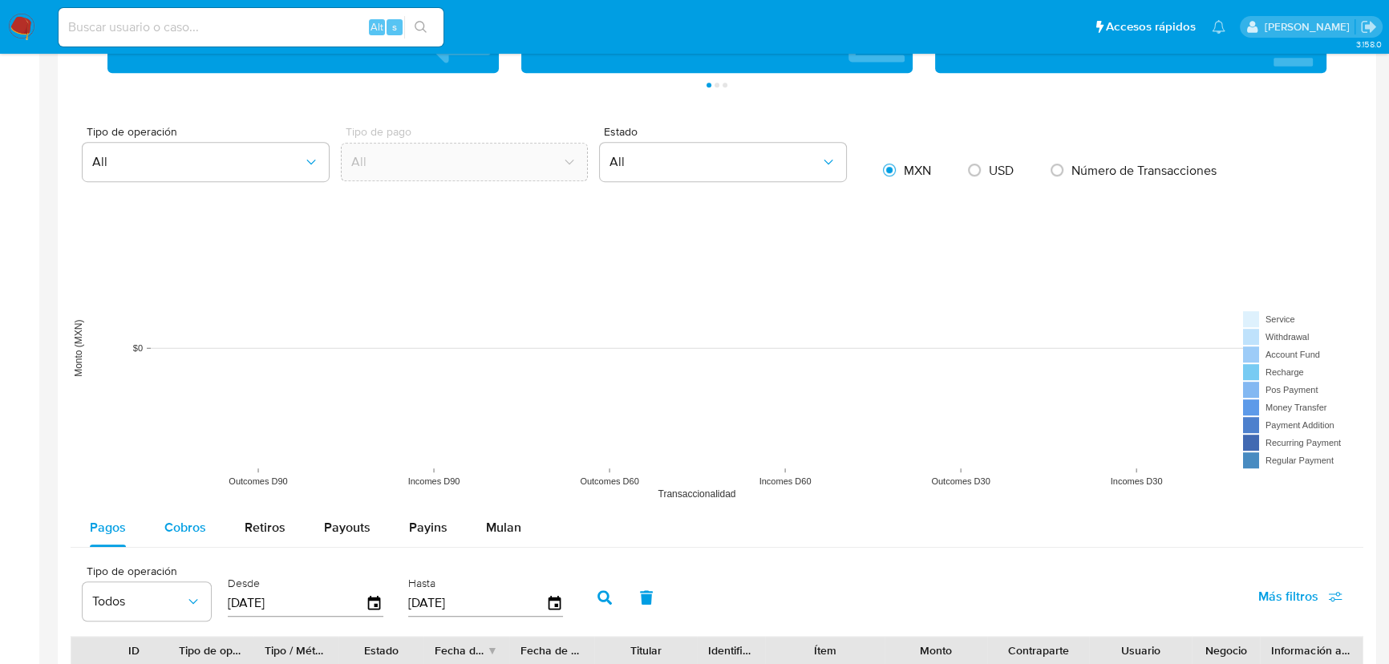
click at [156, 528] on button "Cobros" at bounding box center [185, 527] width 80 height 38
select select "10"
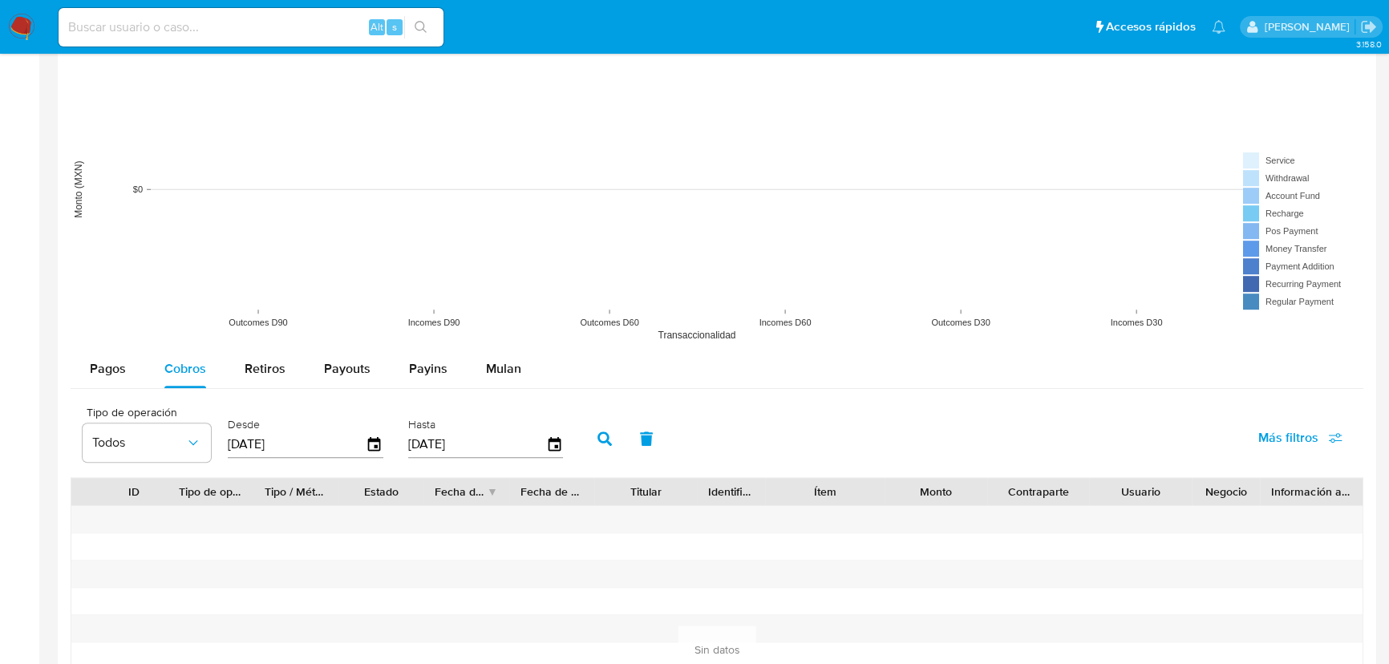
scroll to position [1385, 0]
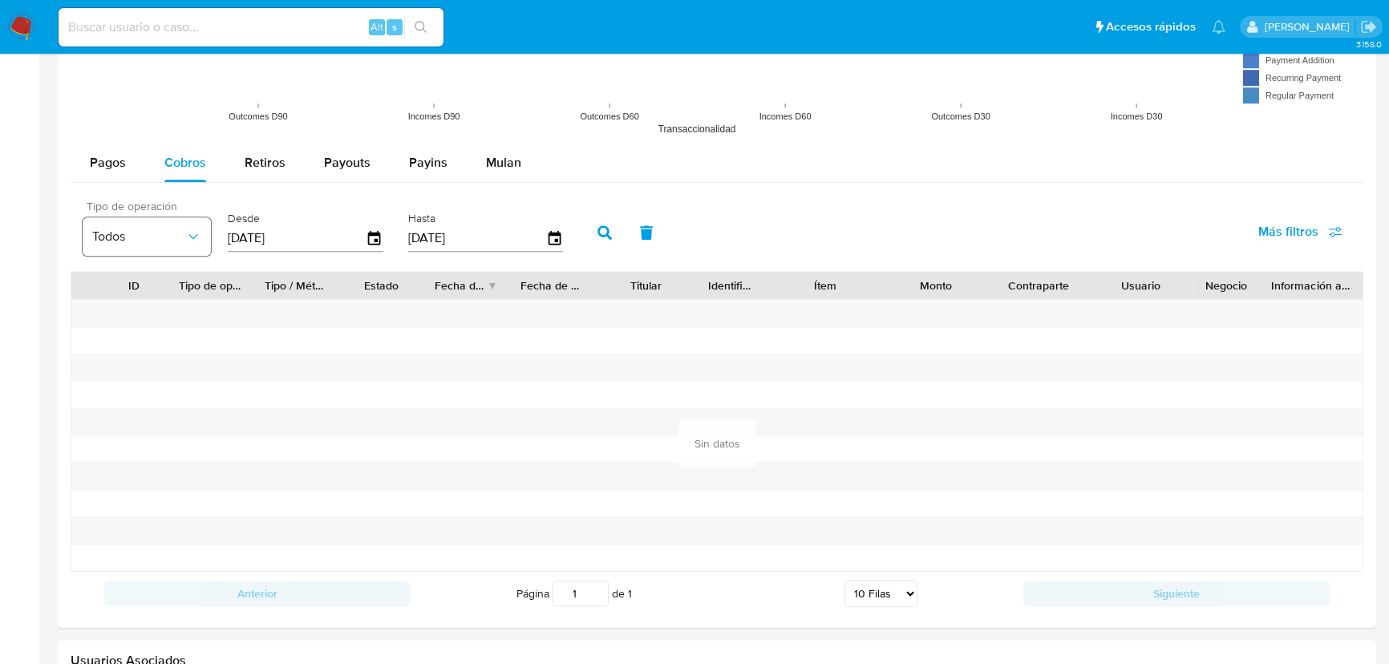
drag, startPoint x: 318, startPoint y: 237, endPoint x: 164, endPoint y: 225, distance: 154.4
click at [164, 225] on div "Tipo de operación Todos Desde [DATE] Hasta [DATE]" at bounding box center [327, 231] width 504 height 64
type input "0_/__/____"
type input "[DATE]"
click at [609, 221] on button "button" at bounding box center [605, 232] width 42 height 38
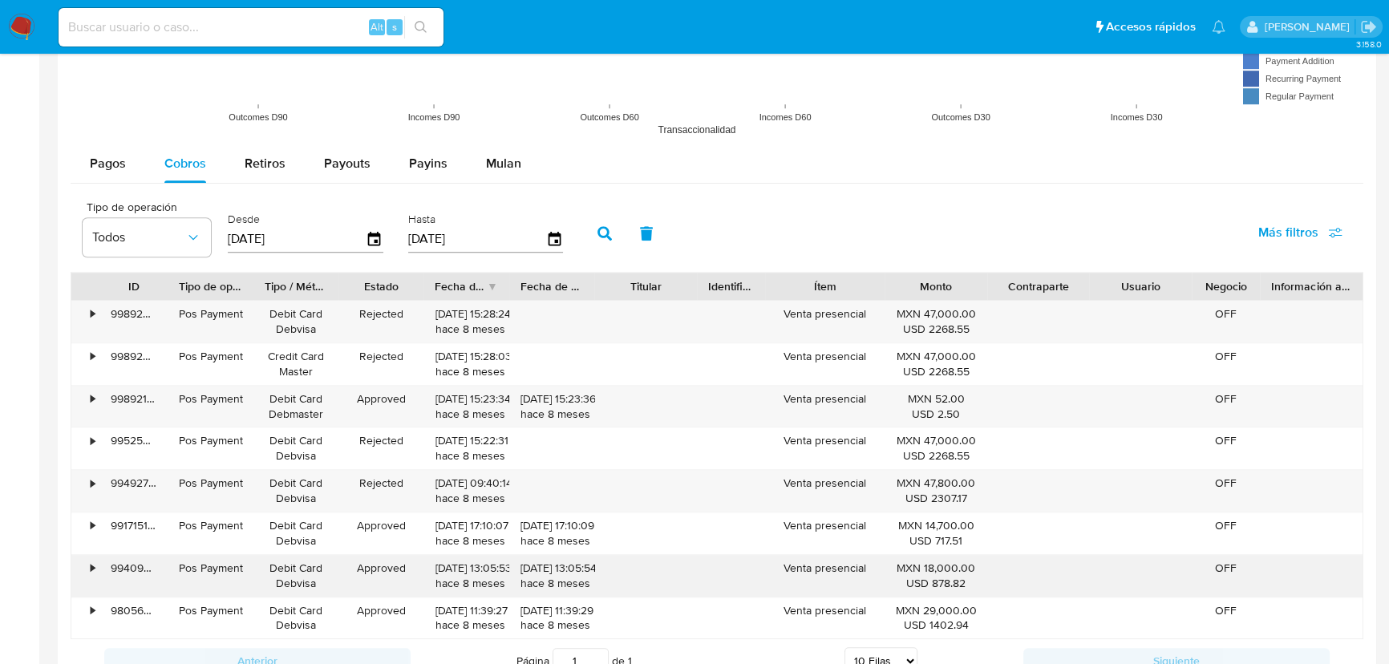
scroll to position [1604, 0]
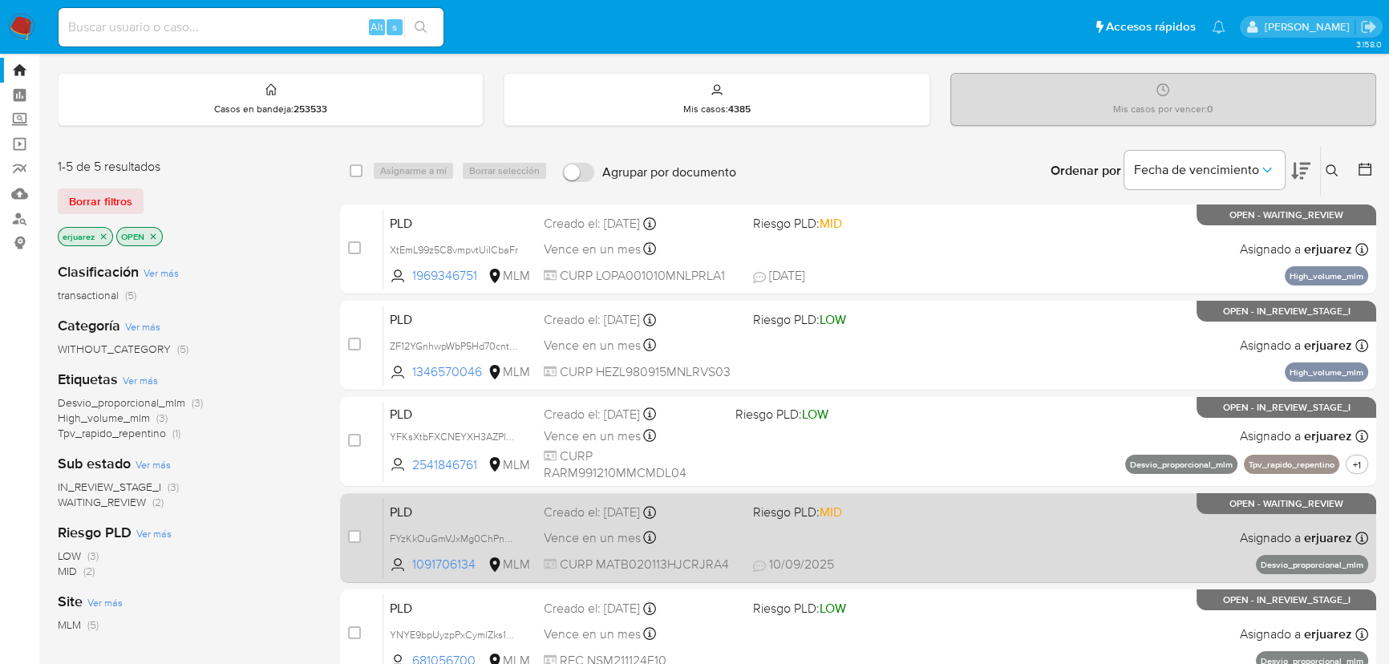
scroll to position [72, 0]
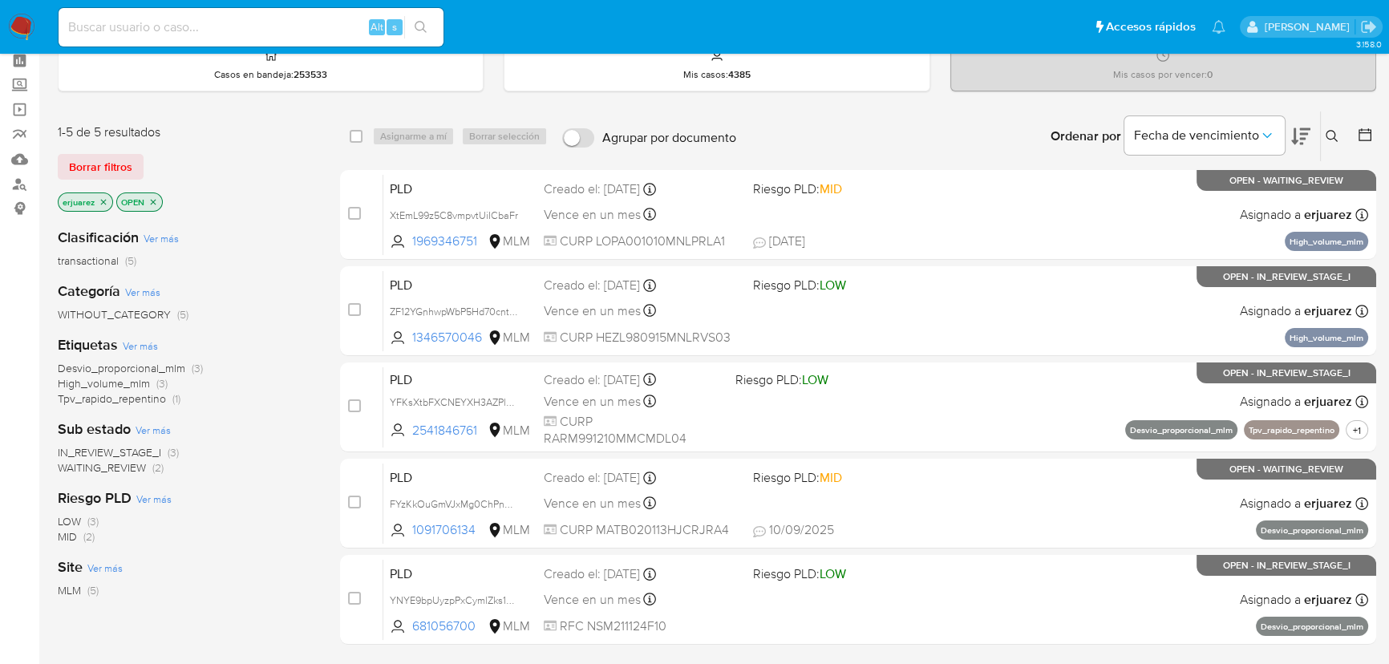
click at [267, 34] on input at bounding box center [251, 27] width 385 height 21
paste input "1910155356"
type input "1910155356"
click at [424, 30] on icon "search-icon" at bounding box center [421, 27] width 12 height 12
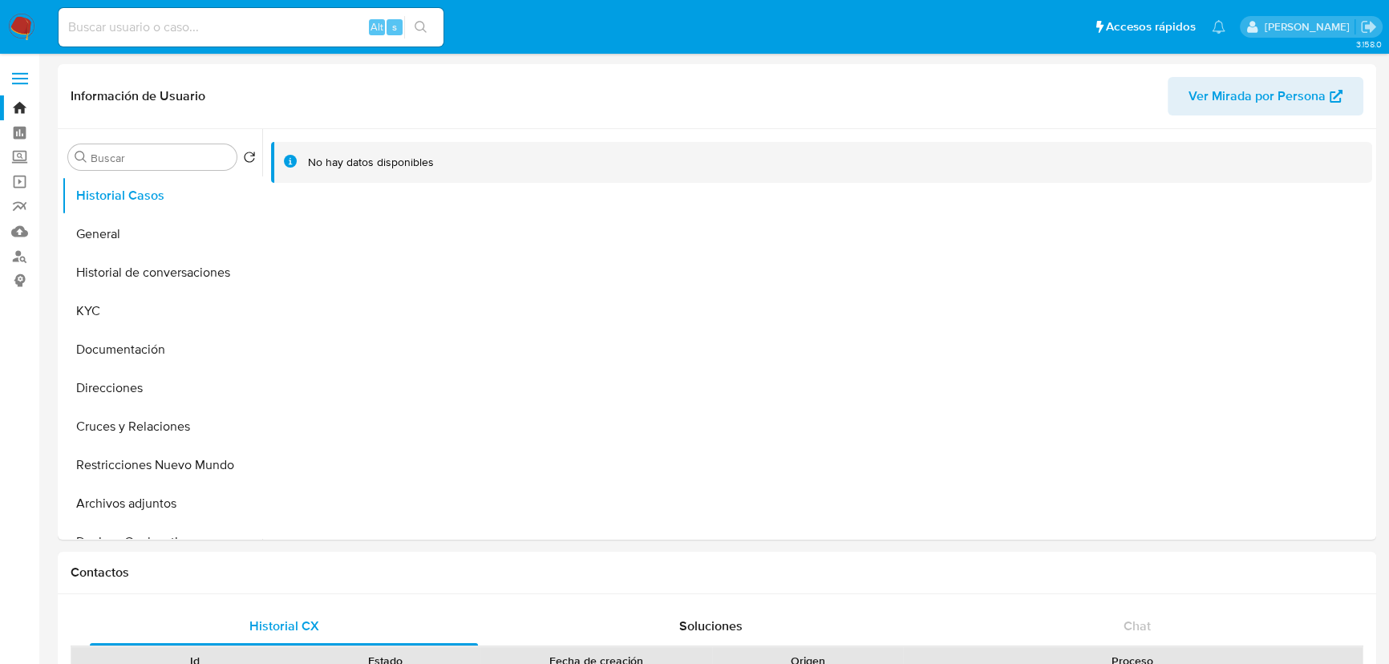
select select "10"
click at [200, 274] on button "Historial de conversaciones" at bounding box center [156, 272] width 188 height 38
click at [128, 192] on button "Historial Casos" at bounding box center [156, 195] width 188 height 38
click at [201, 24] on input at bounding box center [251, 27] width 385 height 21
paste input "1969346751"
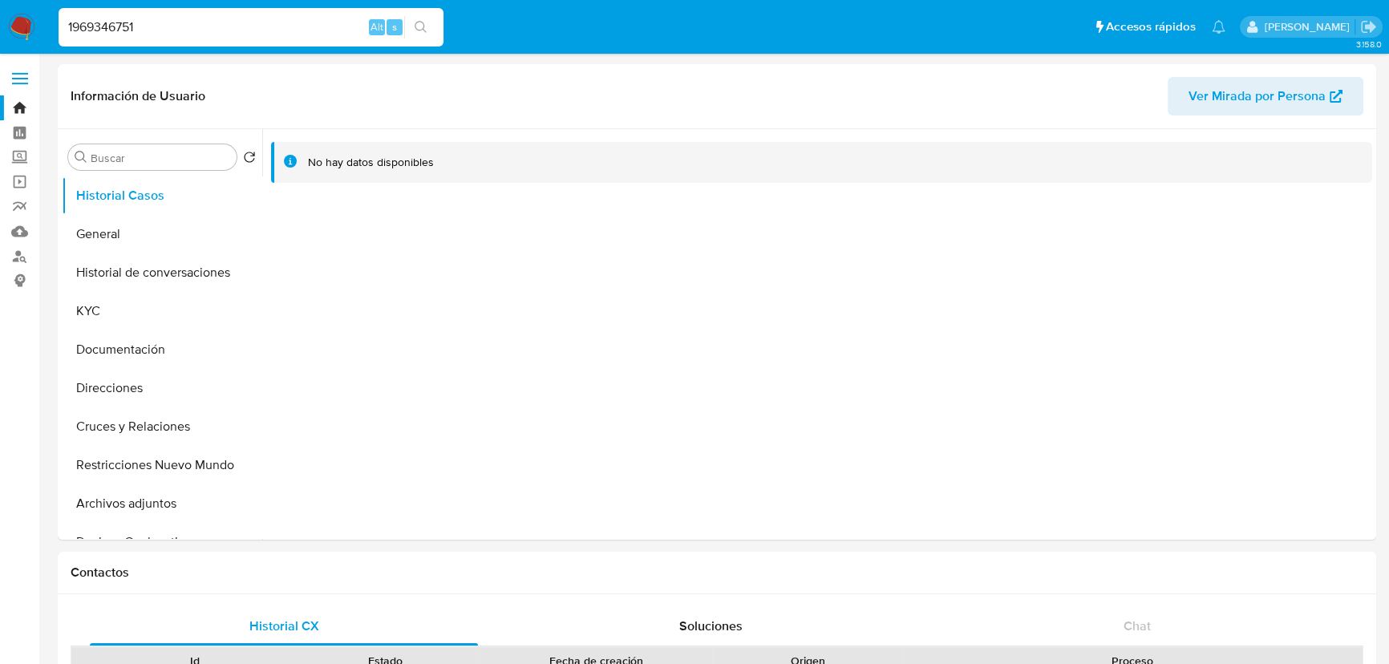
type input "1969346751"
click at [420, 21] on icon "search-icon" at bounding box center [421, 27] width 12 height 12
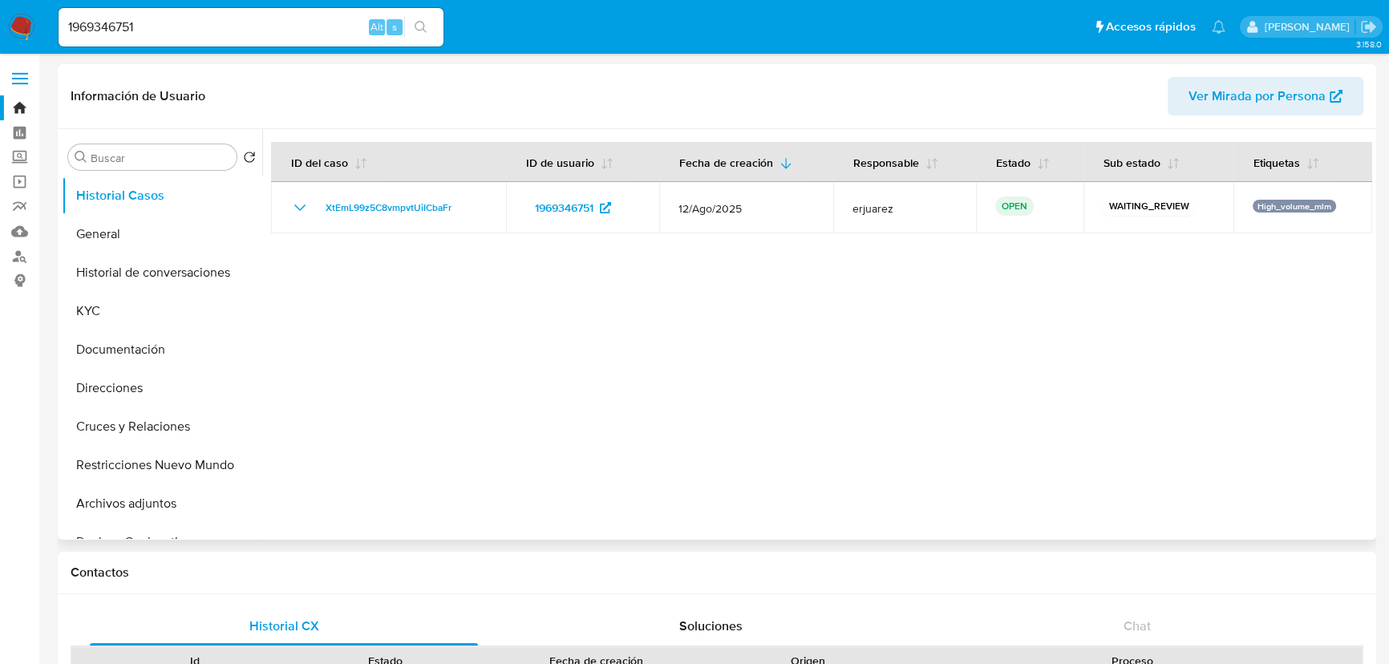
select select "10"
click at [134, 266] on button "Historial de conversaciones" at bounding box center [156, 272] width 188 height 38
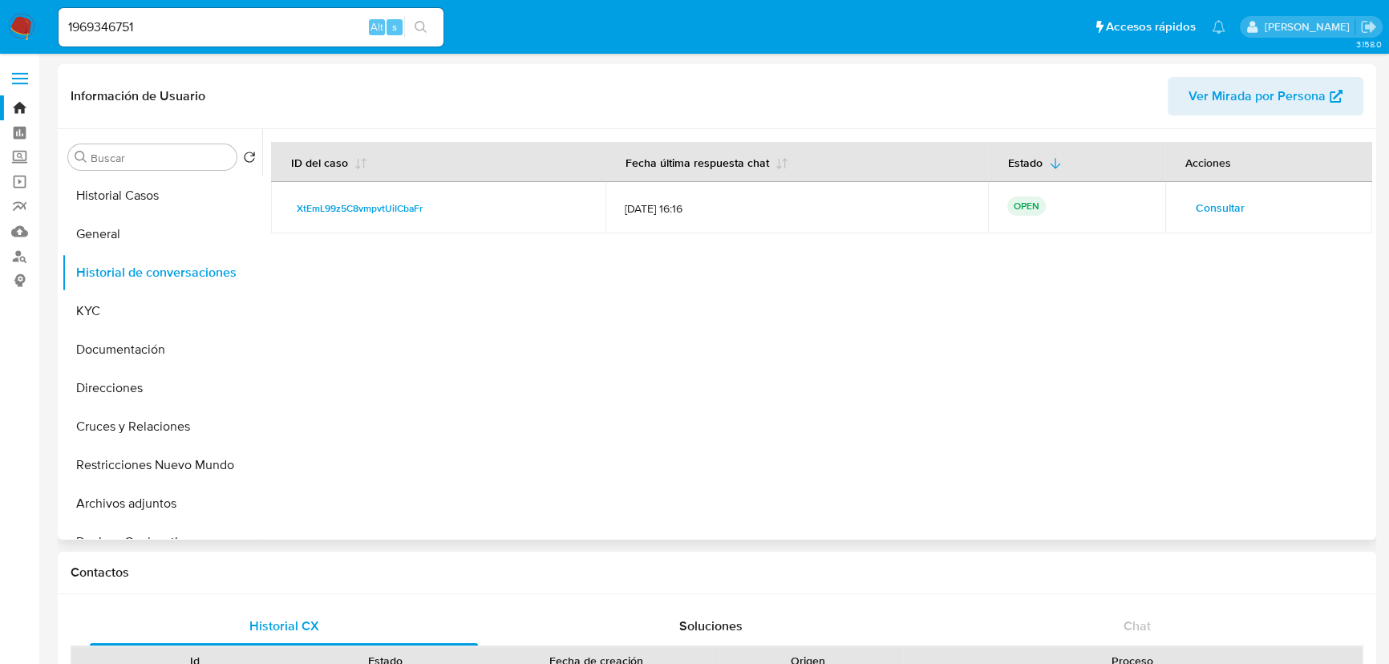
click at [1214, 209] on span "Consultar" at bounding box center [1220, 207] width 49 height 22
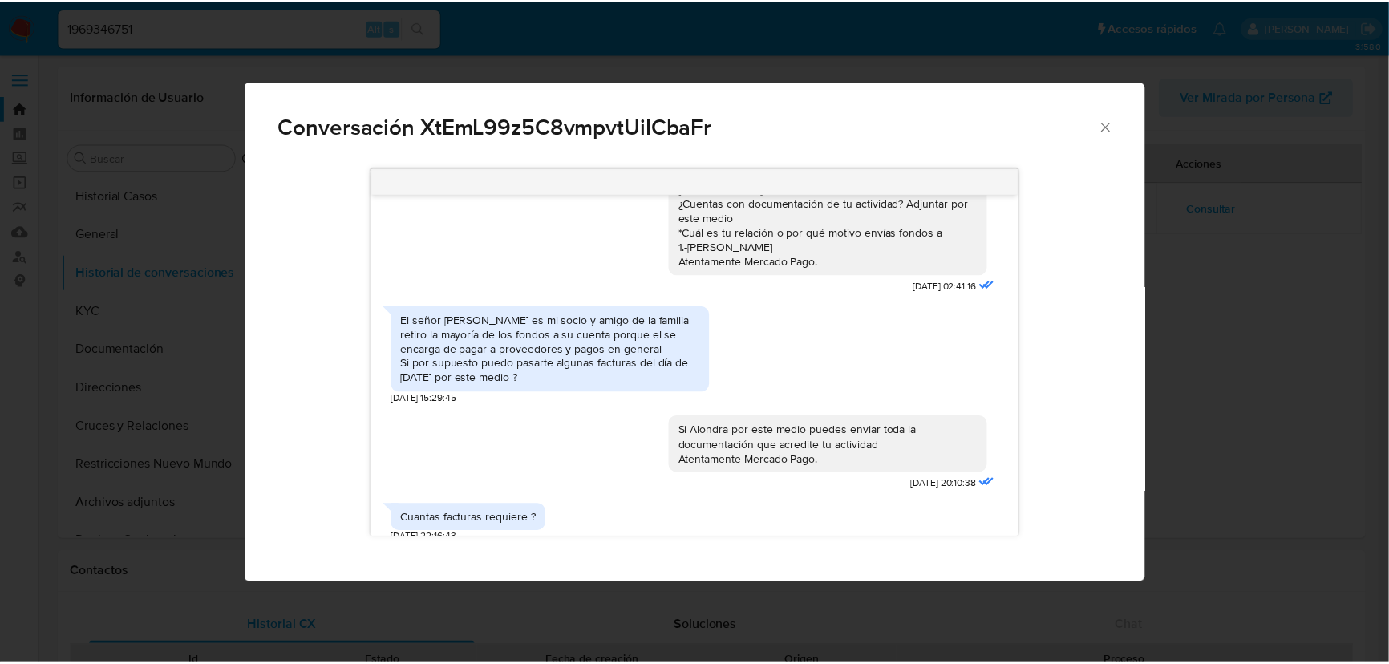
scroll to position [354, 0]
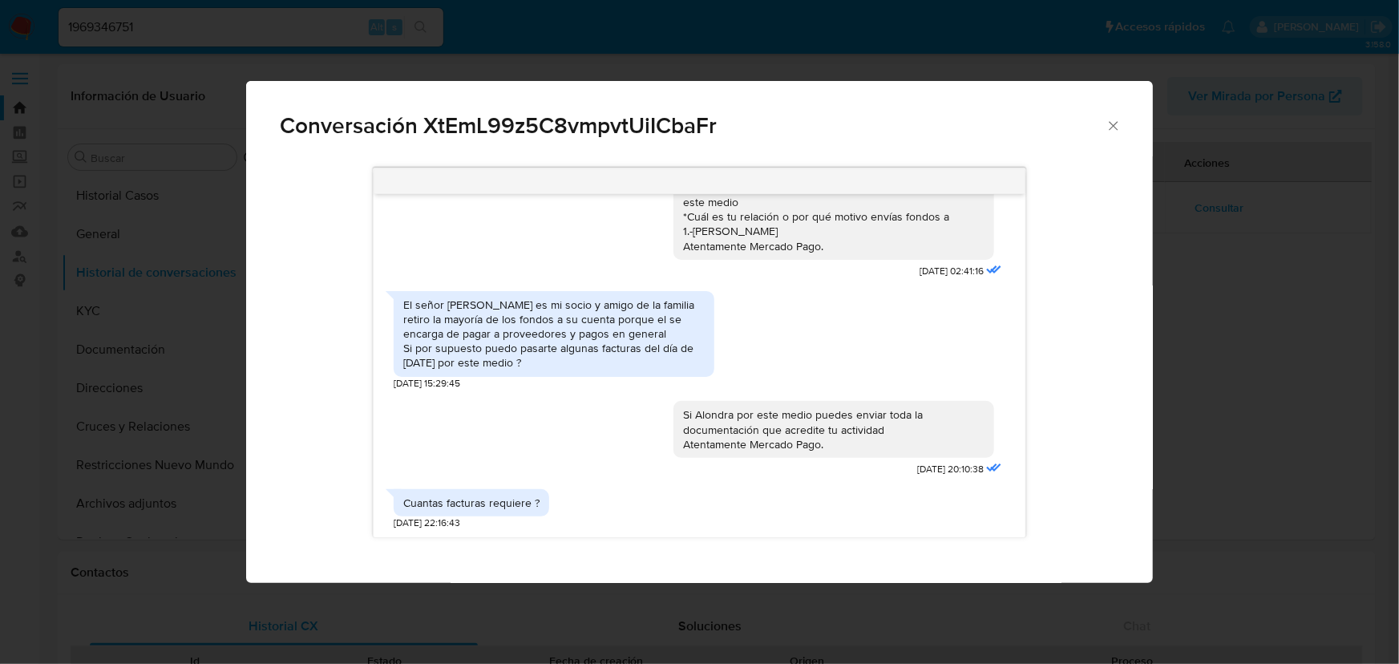
click at [1279, 413] on div "Conversación XtEmL99z5C8vmpvtUiICbaFr Estimada Alondra se ha identificado un ca…" at bounding box center [699, 332] width 1399 height 664
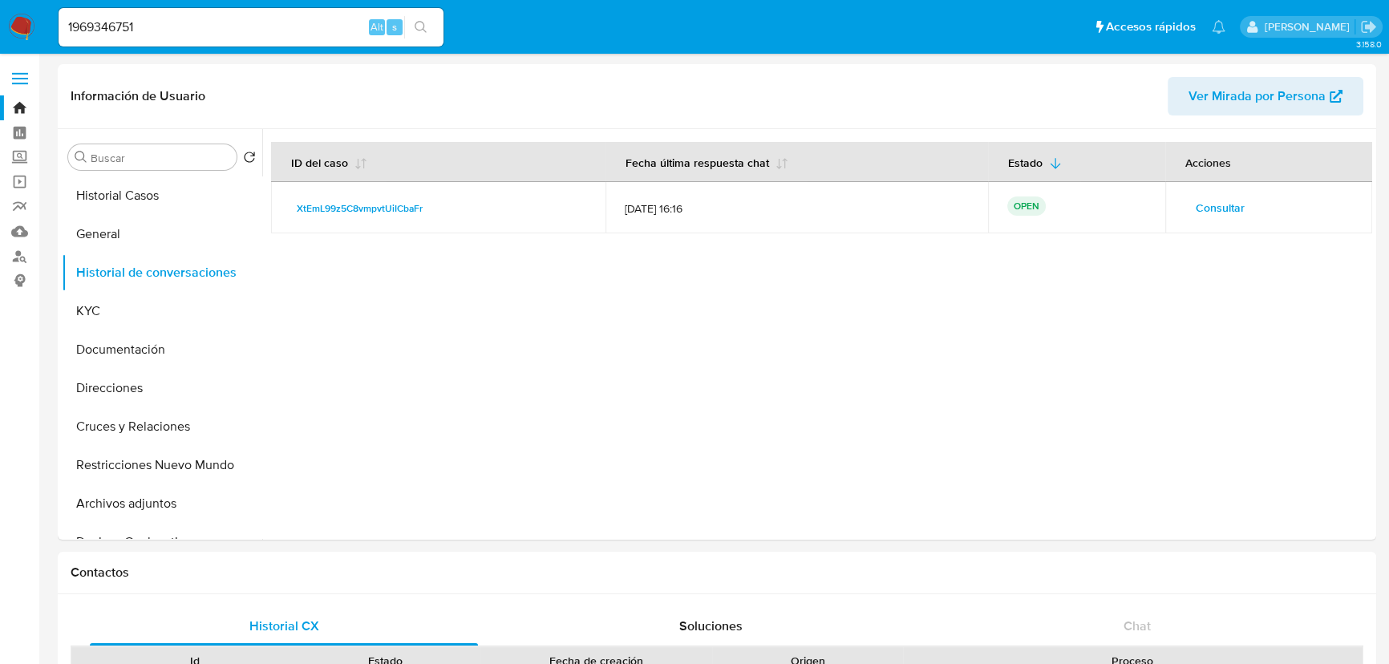
drag, startPoint x: 15, startPoint y: 17, endPoint x: 35, endPoint y: 25, distance: 21.6
click at [15, 18] on img at bounding box center [21, 27] width 27 height 27
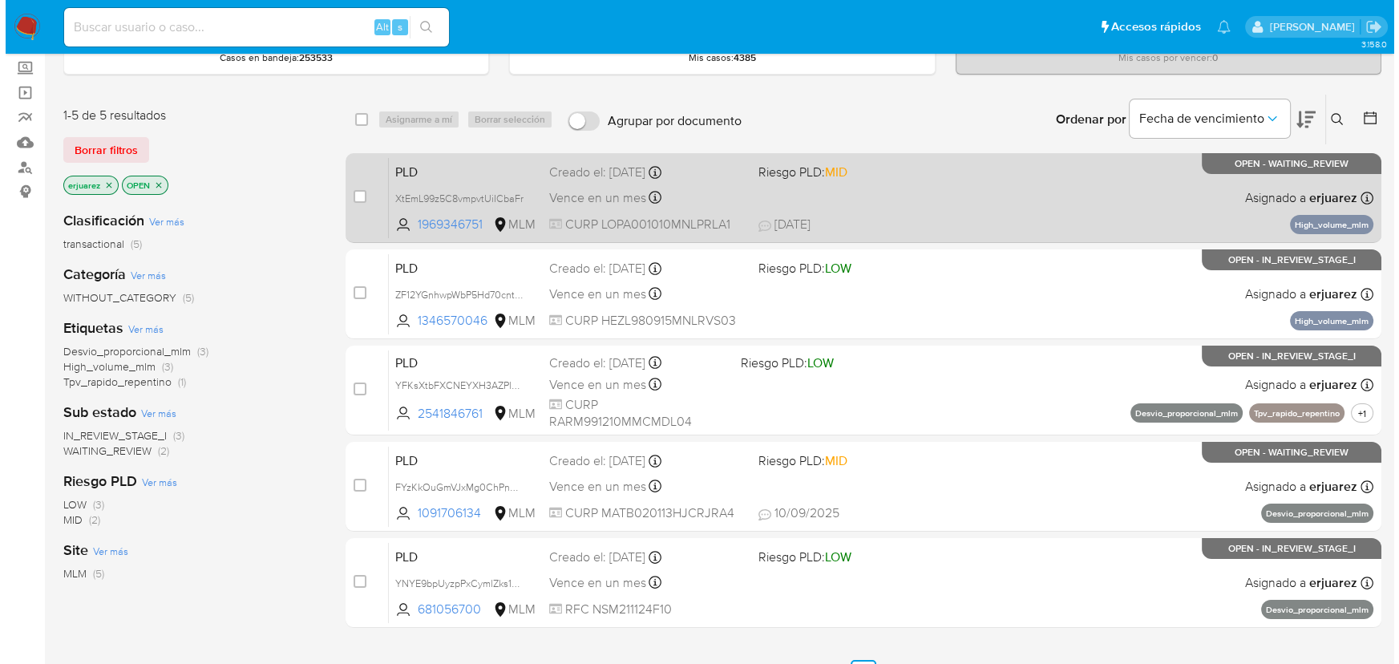
scroll to position [72, 0]
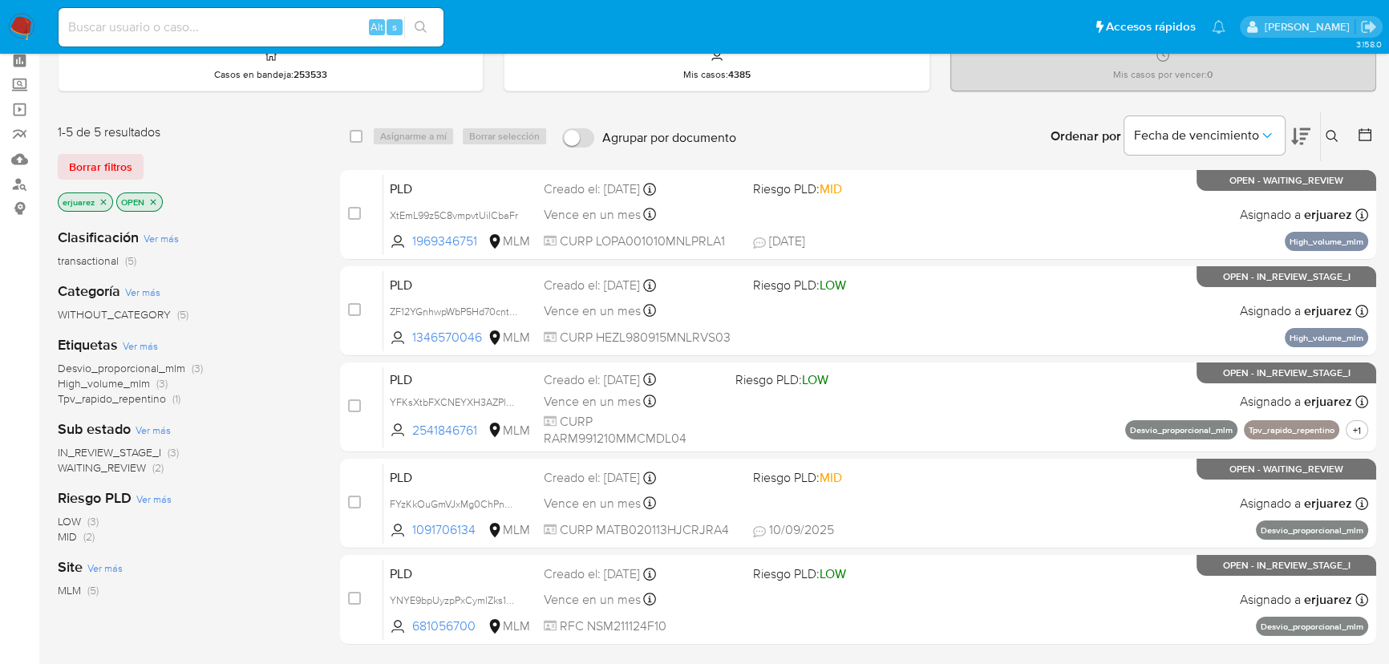
click at [1324, 130] on button at bounding box center [1334, 136] width 26 height 19
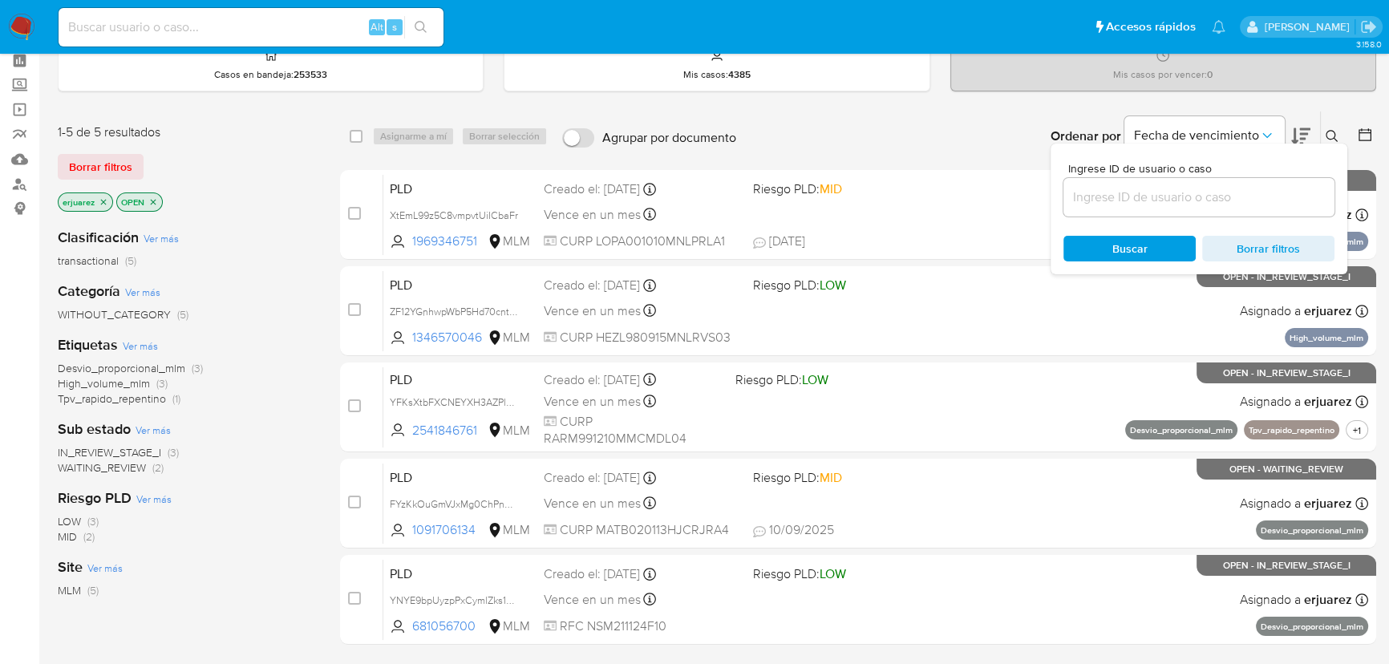
click at [1099, 208] on div at bounding box center [1198, 197] width 271 height 38
click at [1124, 195] on input at bounding box center [1198, 197] width 271 height 21
paste input "1969346751"
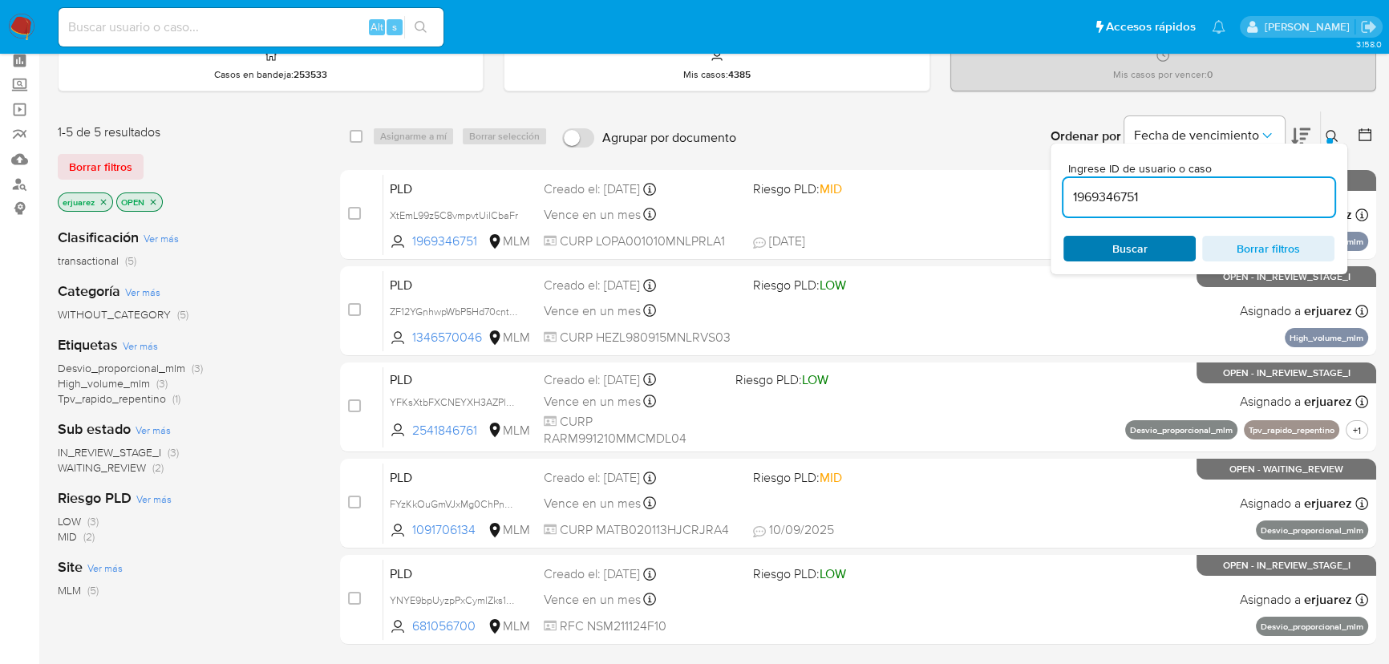
type input "1969346751"
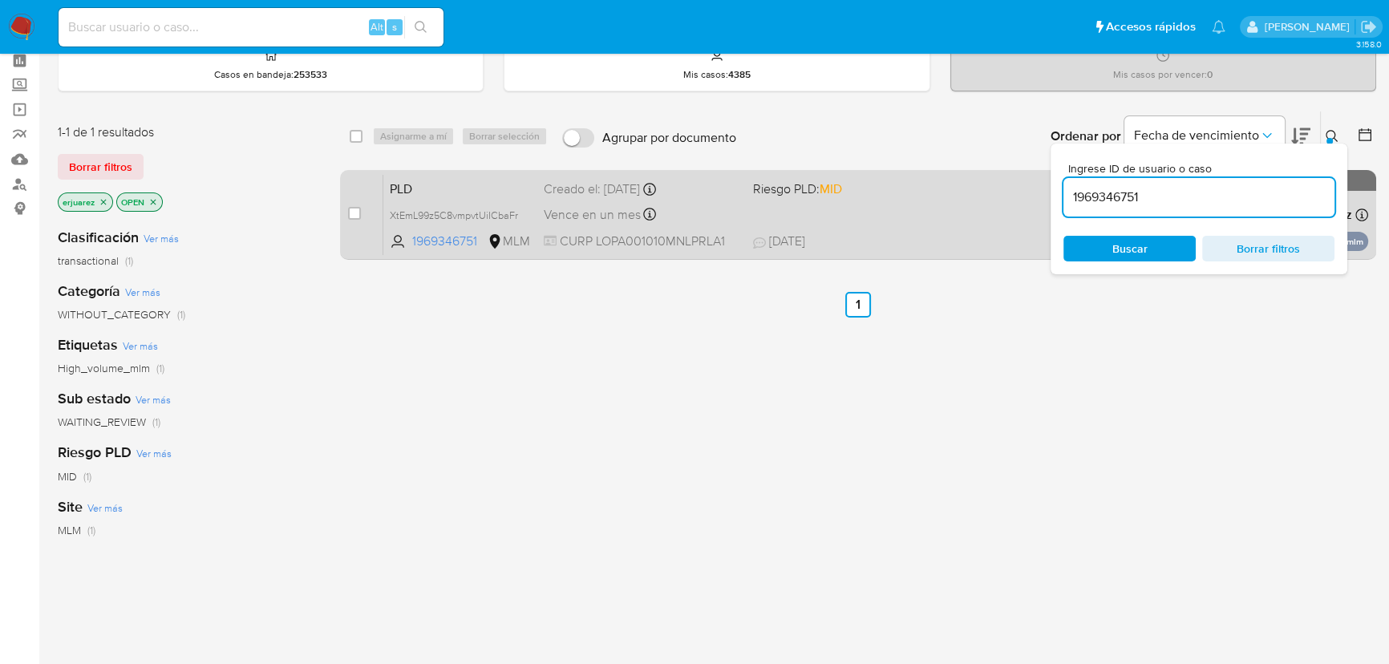
click at [346, 217] on div "case-item-checkbox No es posible asignar el caso PLD XtEmL99z5C8vmpvtUiICbaFr 1…" at bounding box center [858, 215] width 1036 height 90
click at [350, 213] on input "checkbox" at bounding box center [354, 213] width 13 height 13
checkbox input "true"
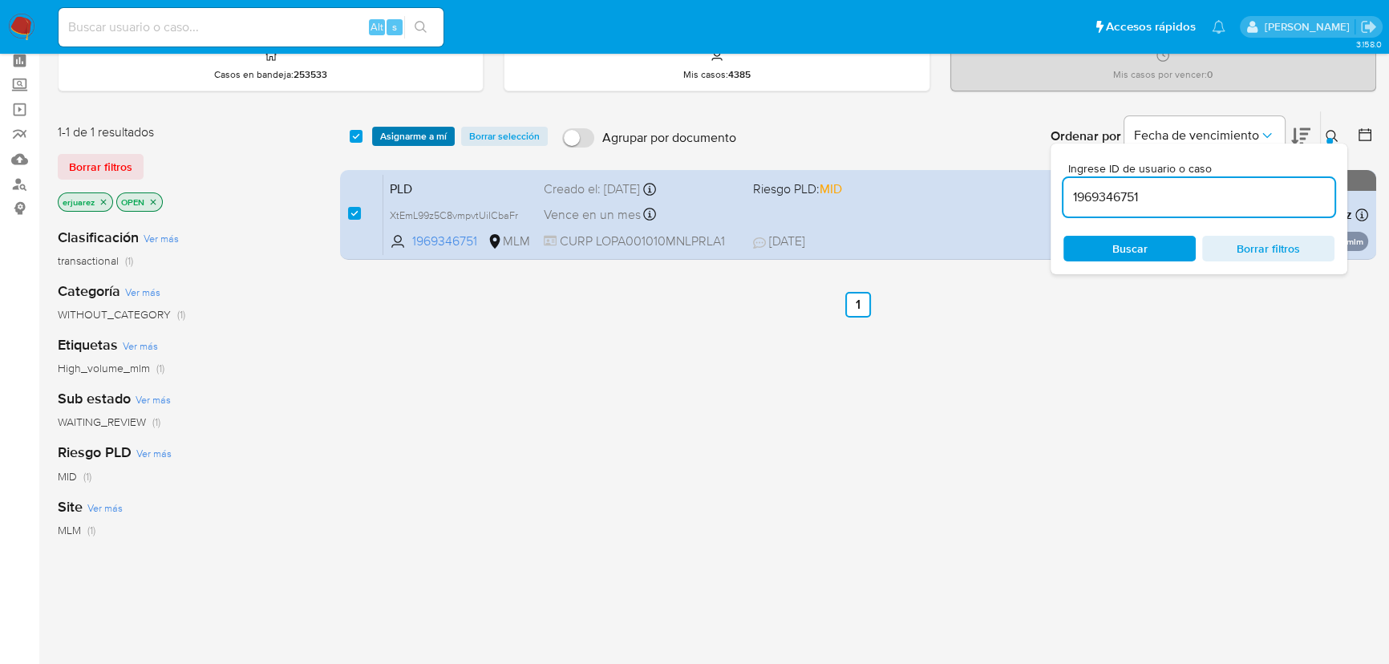
click at [424, 136] on span "Asignarme a mí" at bounding box center [413, 136] width 67 height 16
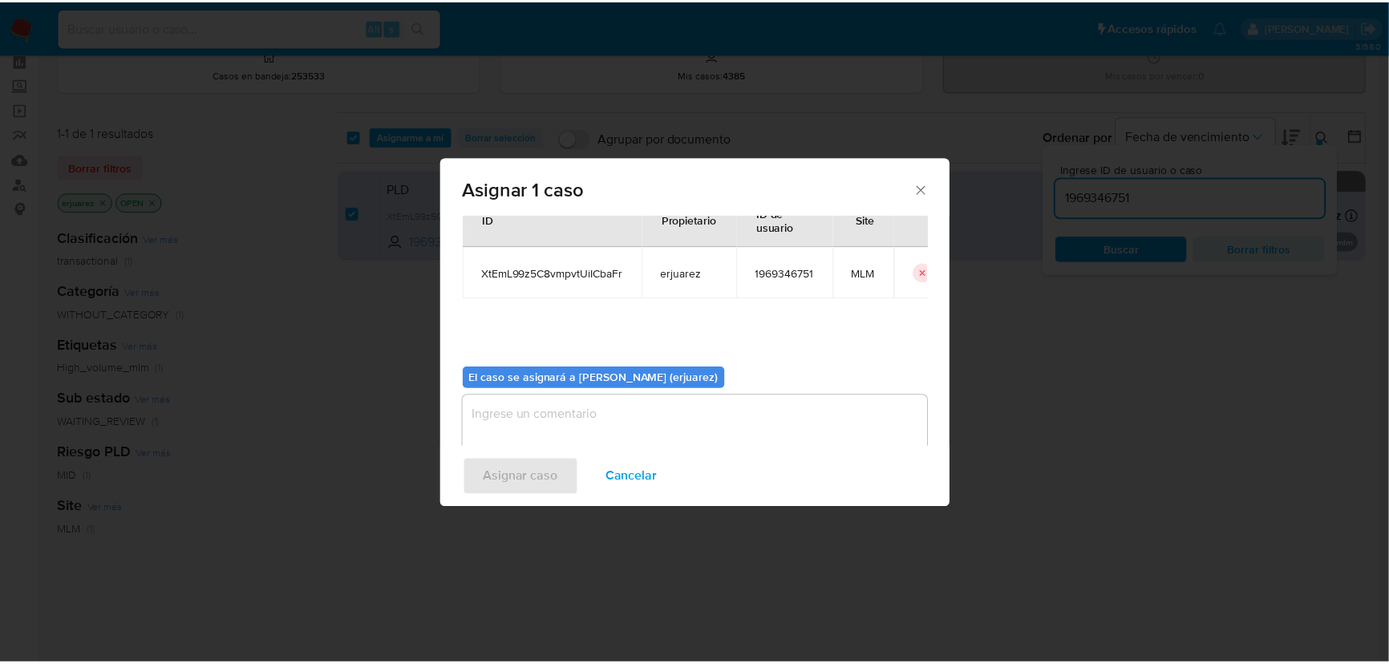
scroll to position [82, 0]
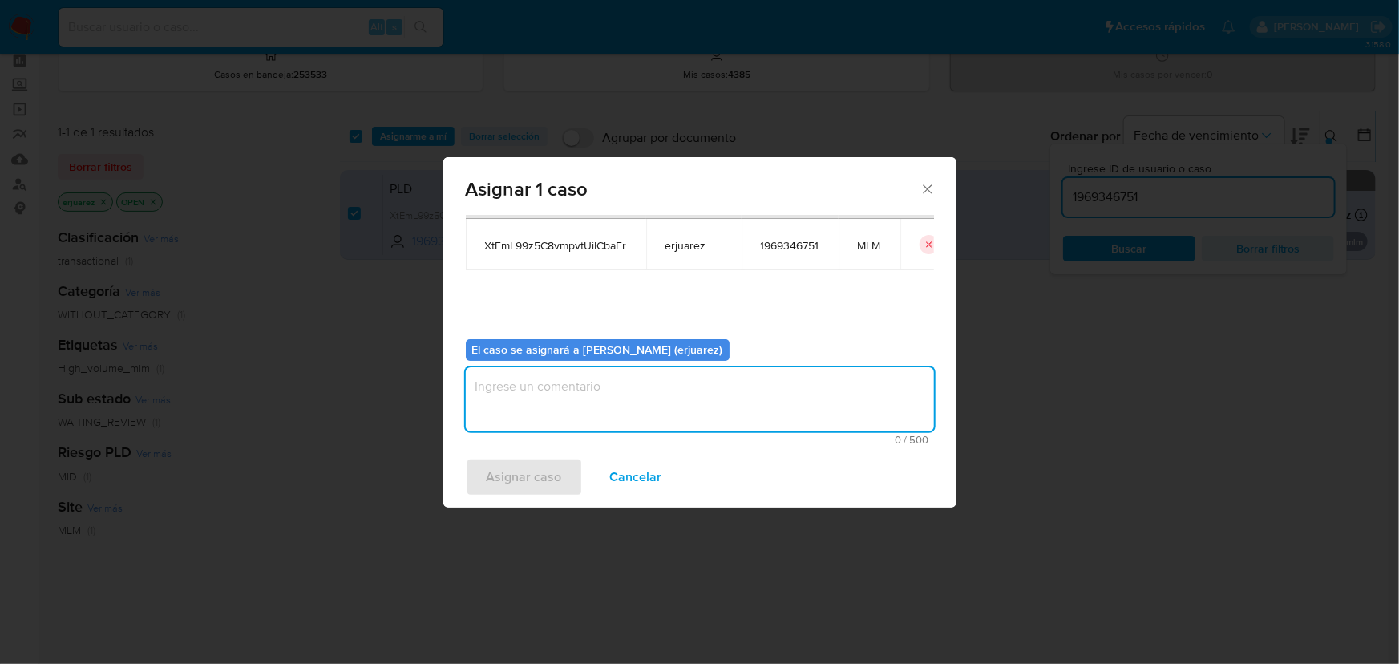
click at [531, 409] on textarea "assign-modal" at bounding box center [700, 399] width 468 height 64
type textarea "W"
type textarea "EPJU"
click at [516, 484] on span "Asignar caso" at bounding box center [524, 477] width 75 height 35
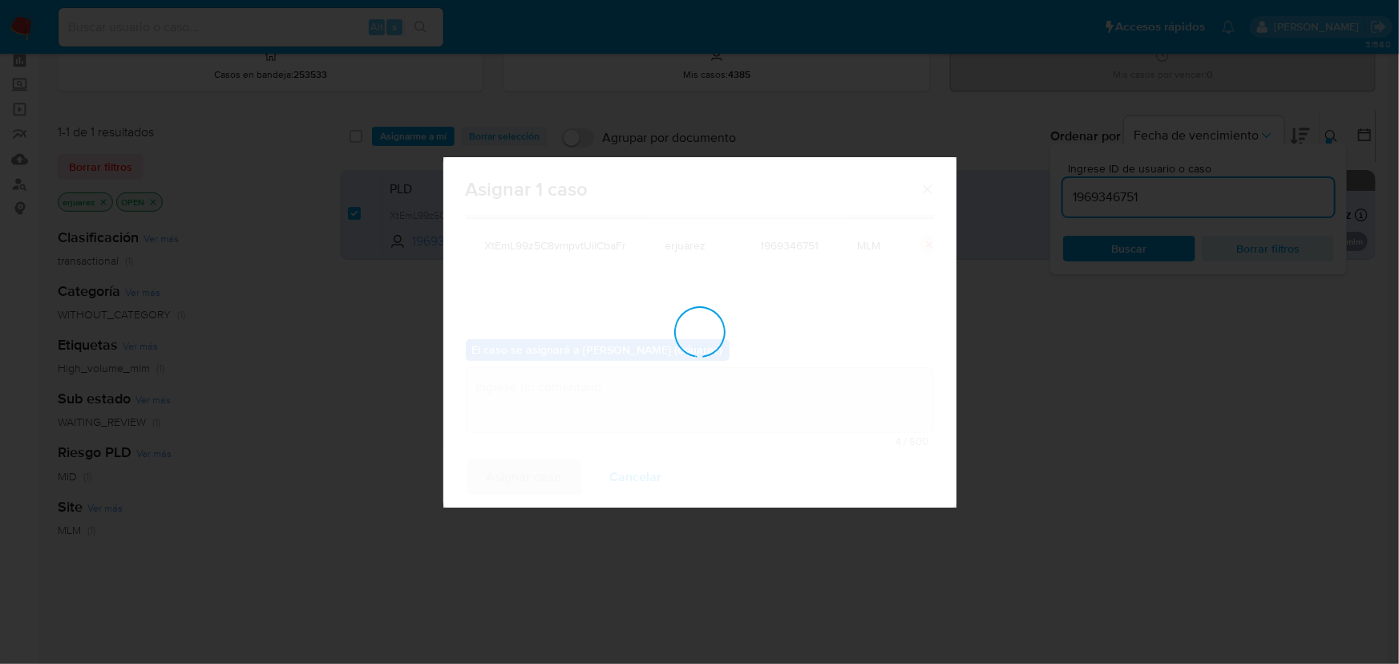
checkbox input "false"
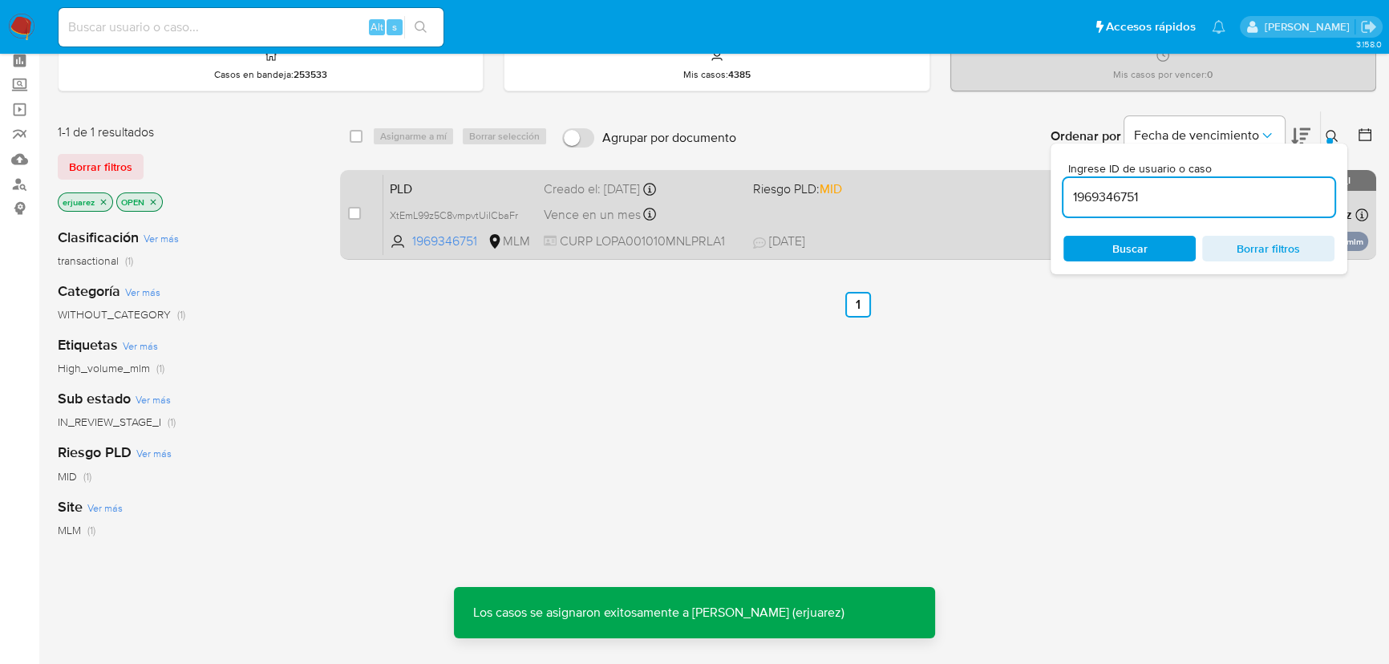
click at [719, 233] on span "CURP LOPA001010MNLPRLA1" at bounding box center [642, 242] width 196 height 18
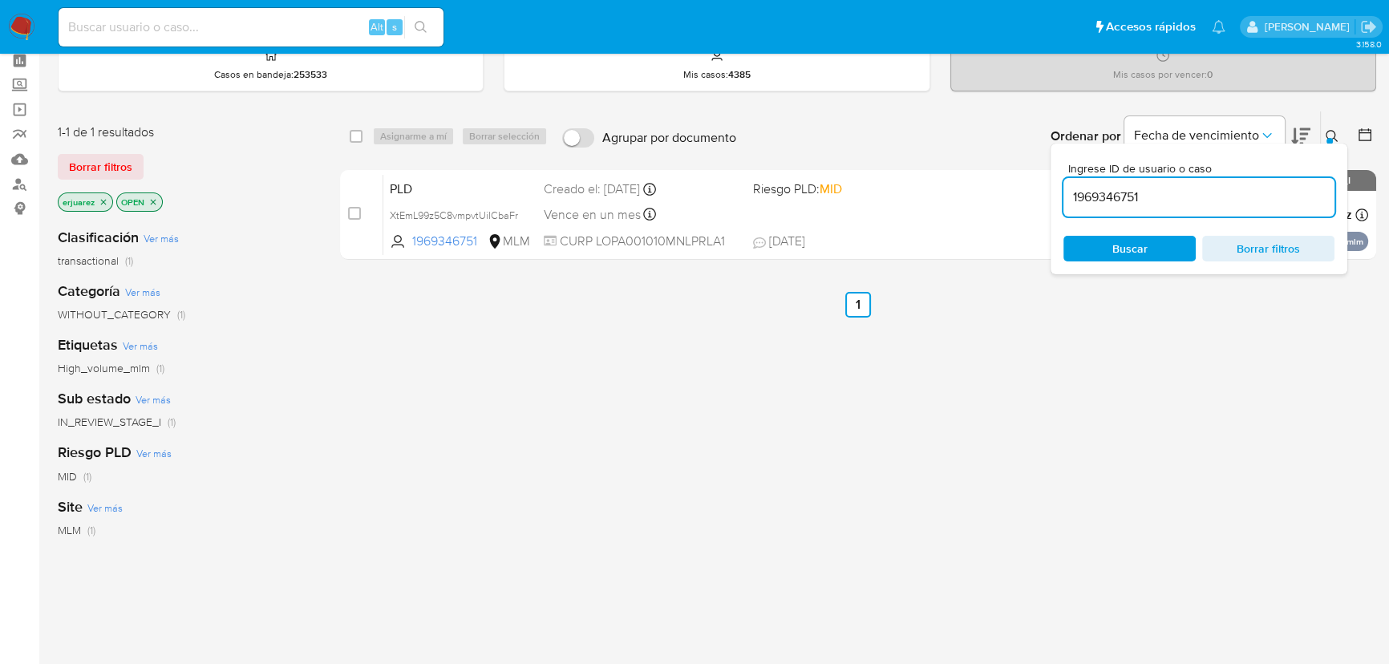
click at [9, 26] on img at bounding box center [21, 27] width 27 height 27
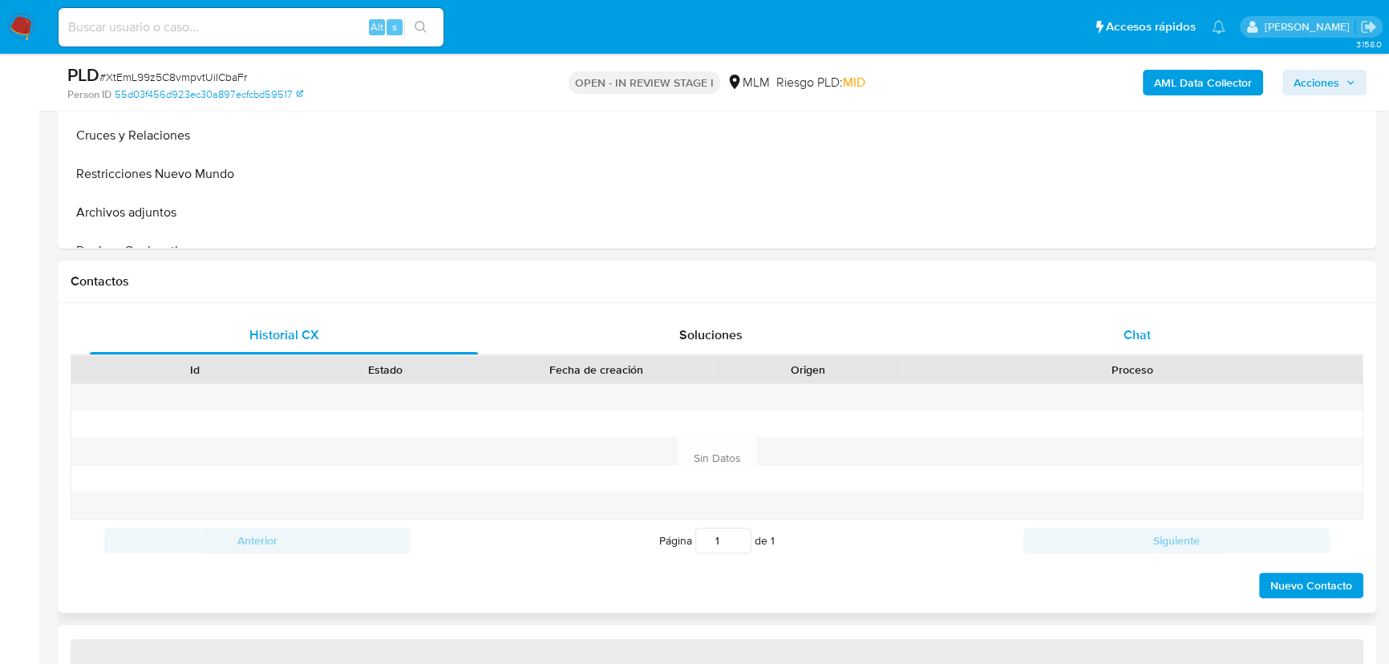
scroll to position [583, 0]
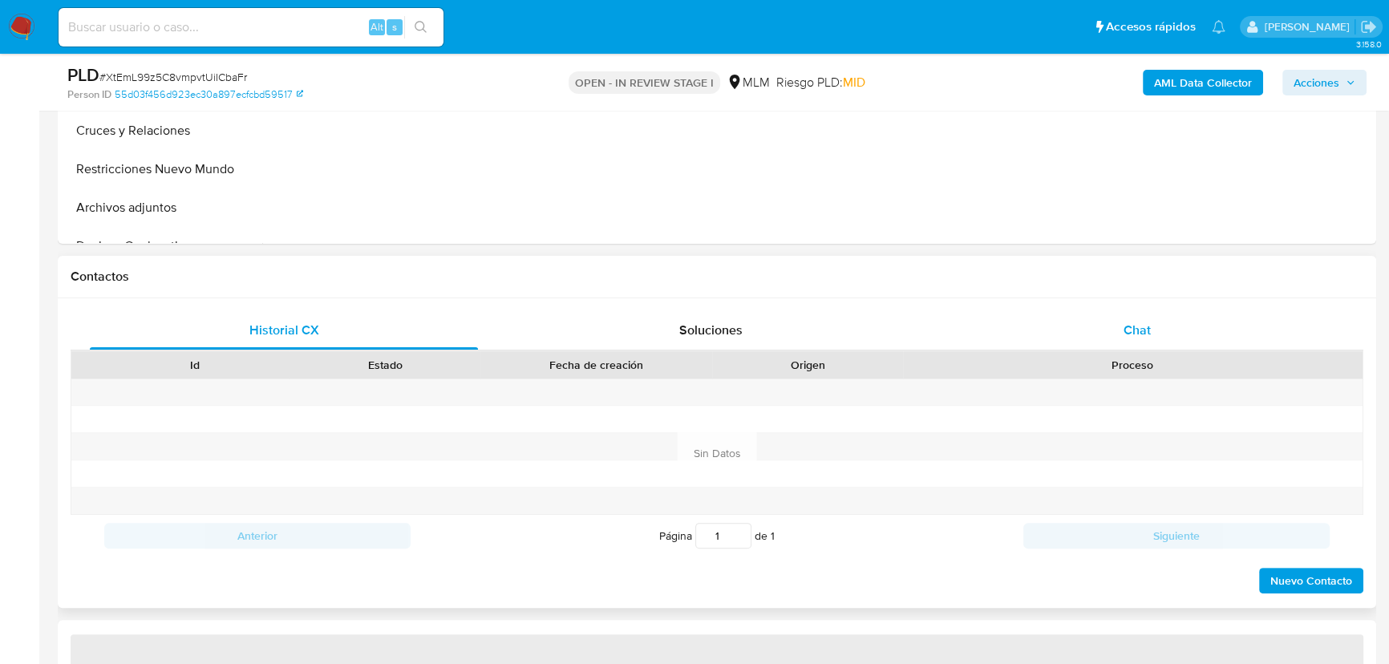
click at [1147, 321] on span "Chat" at bounding box center [1137, 330] width 27 height 18
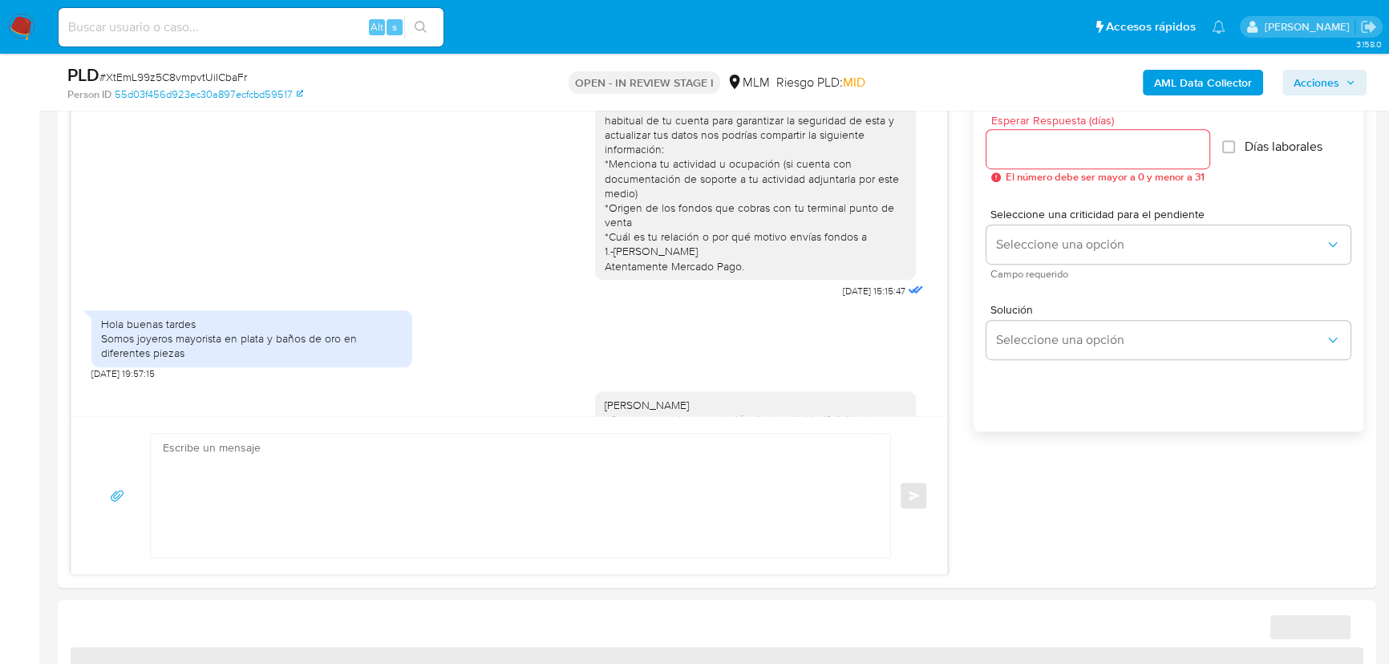
scroll to position [352, 0]
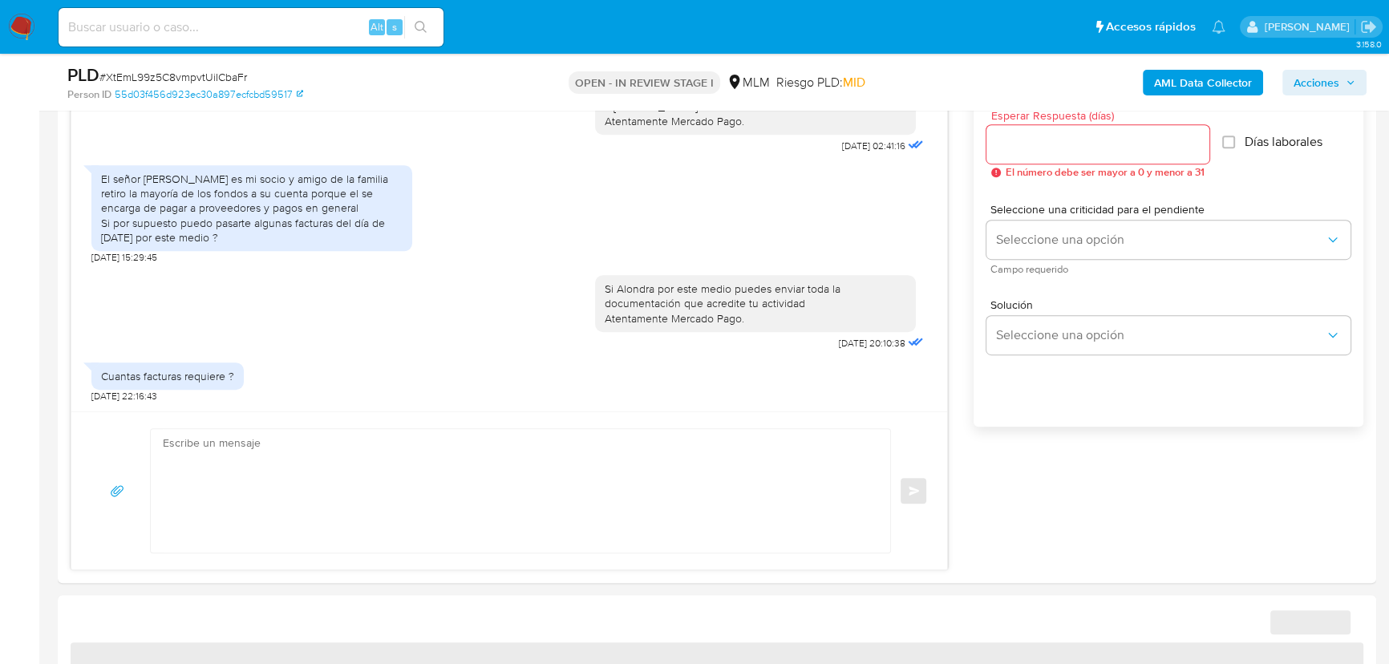
select select "10"
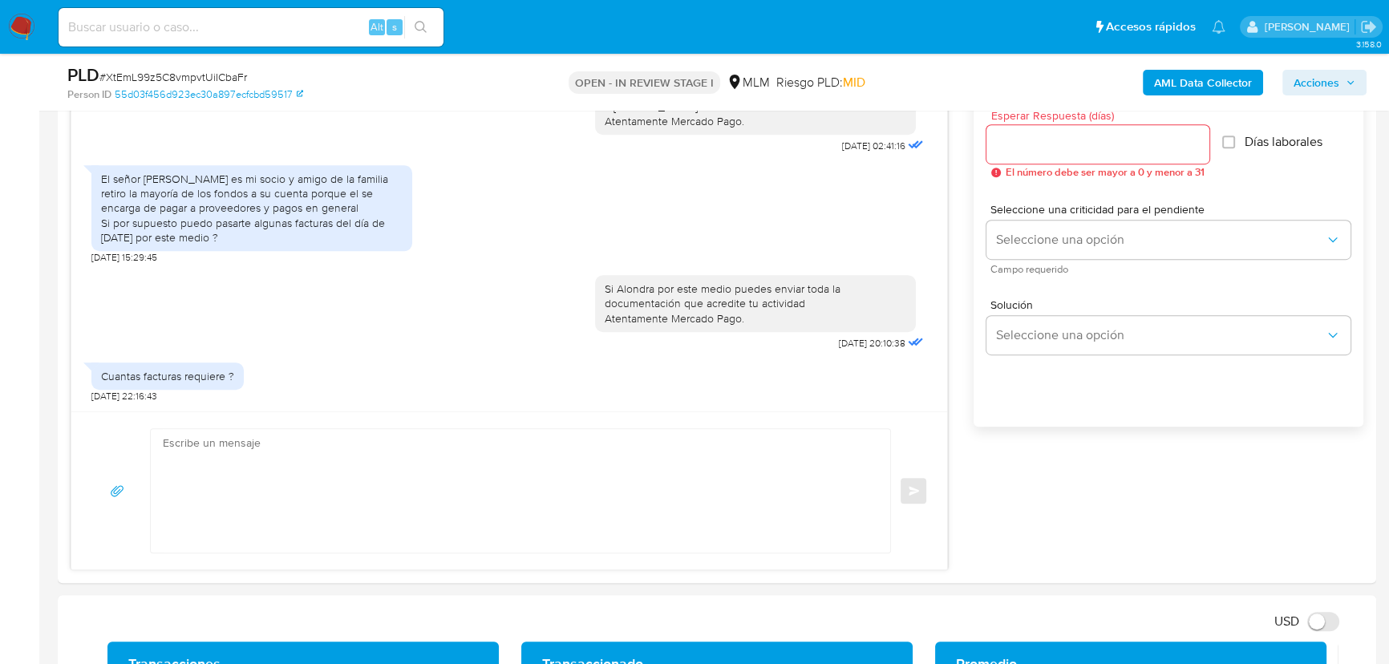
scroll to position [947, 0]
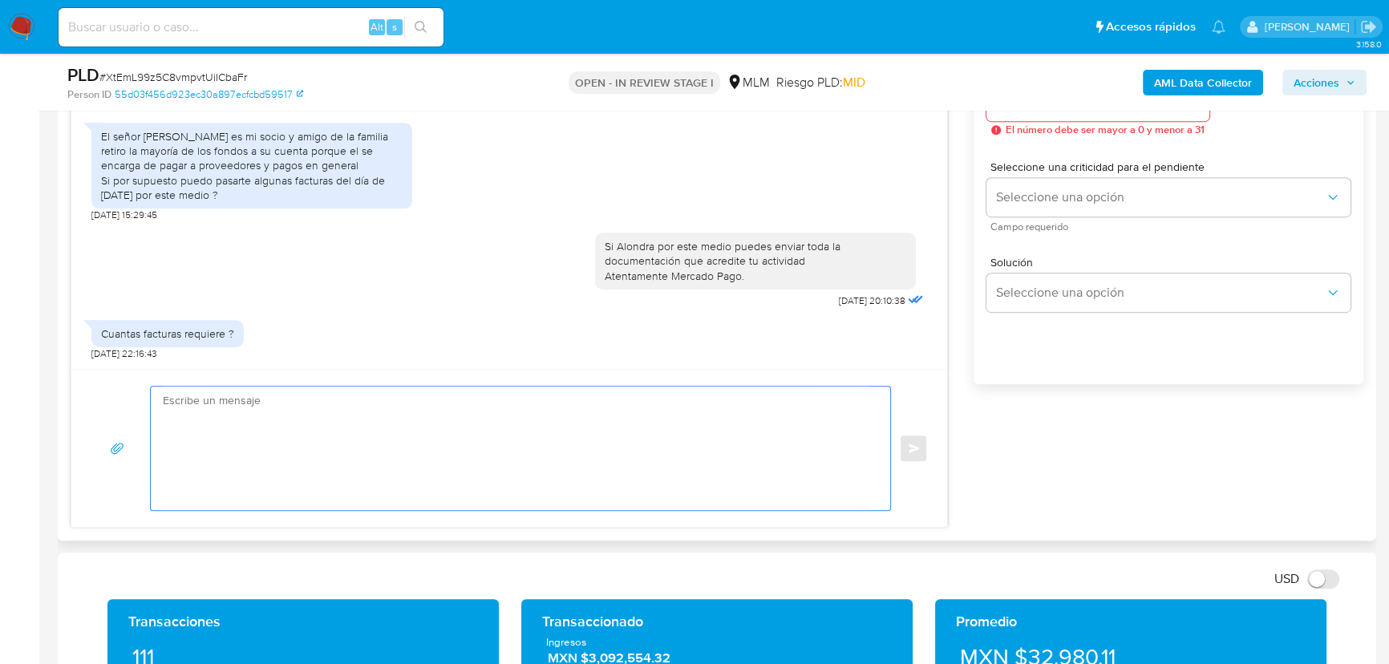
click at [459, 396] on textarea at bounding box center [516, 449] width 707 height 124
drag, startPoint x: 362, startPoint y: 415, endPoint x: 26, endPoint y: 355, distance: 340.6
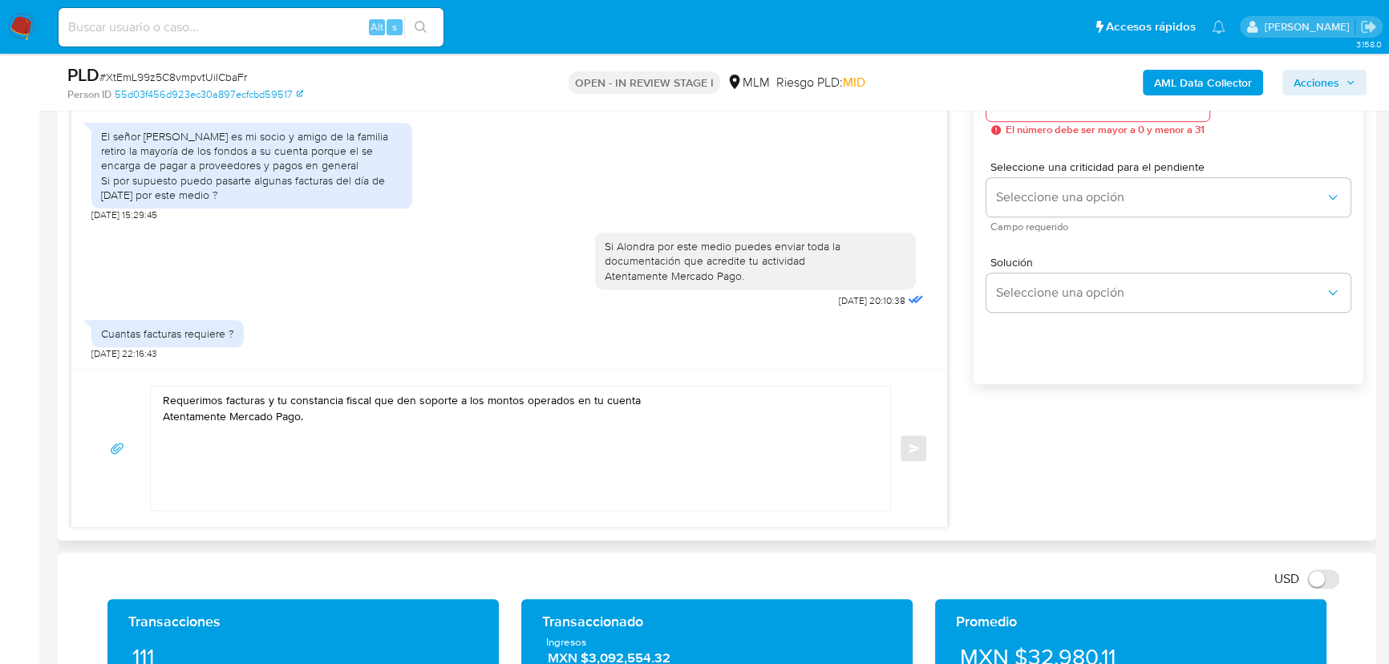
click at [414, 417] on textarea "Requerimos facturas y tu constancia fiscal que den soporte a los montos operado…" at bounding box center [516, 449] width 707 height 124
click at [640, 401] on textarea "Requerimos facturas y tu constancia fiscal que den soporte a los montos operado…" at bounding box center [516, 449] width 707 height 124
drag, startPoint x: 359, startPoint y: 439, endPoint x: 72, endPoint y: 399, distance: 289.9
click at [72, 399] on div "Requerimos facturas y tu constancia fiscal que den soporte a los montos operado…" at bounding box center [509, 448] width 876 height 158
click at [639, 415] on textarea "Requerimos facturas y tu constancia fiscal que den soporte a los montos operado…" at bounding box center [516, 449] width 707 height 124
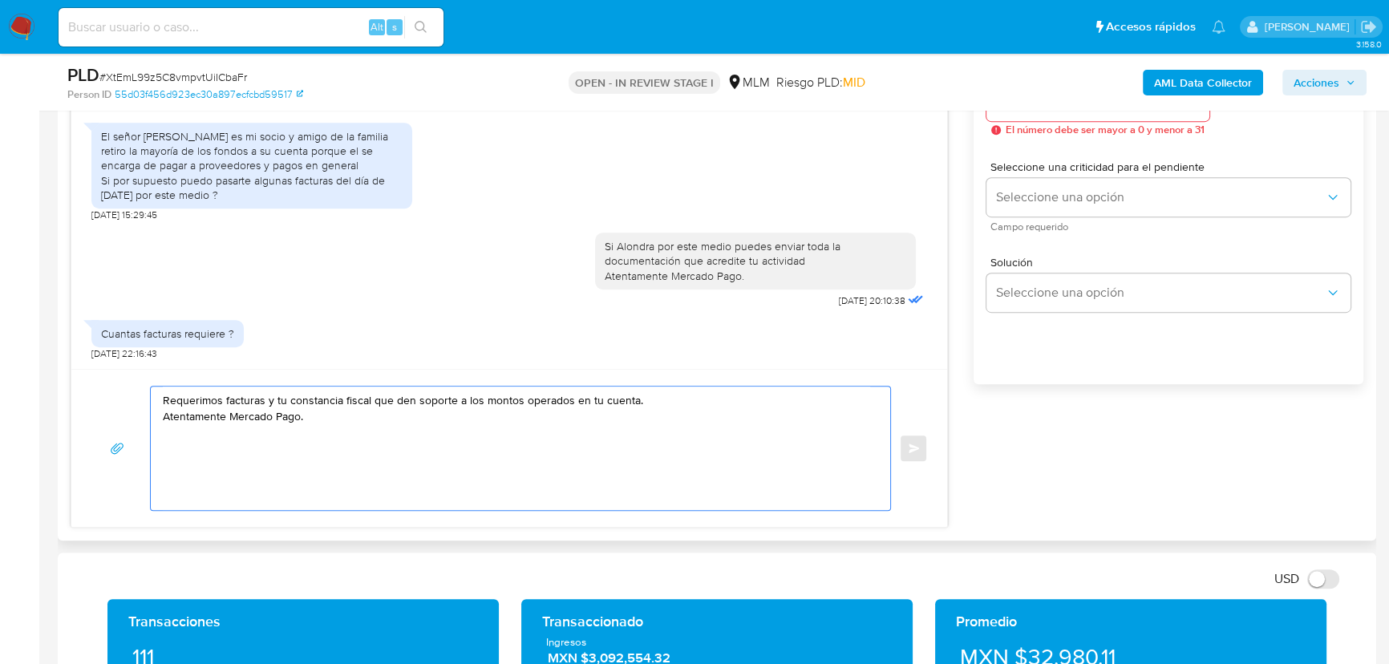
click at [644, 399] on textarea "Requerimos facturas y tu constancia fiscal que den soporte a los montos operado…" at bounding box center [516, 449] width 707 height 124
click at [270, 399] on textarea "Requerimos facturas y tu constancia fiscal que den soporte a los montos operado…" at bounding box center [516, 449] width 707 height 124
click at [263, 399] on textarea "Requerimos facturas y tu constancia fiscal que den soporte a los montos operado…" at bounding box center [516, 449] width 707 height 124
type textarea "Requerimos facturas, declaración de impuestos y tu constancia fiscal que den so…"
drag, startPoint x: 443, startPoint y: 460, endPoint x: 115, endPoint y: 392, distance: 334.8
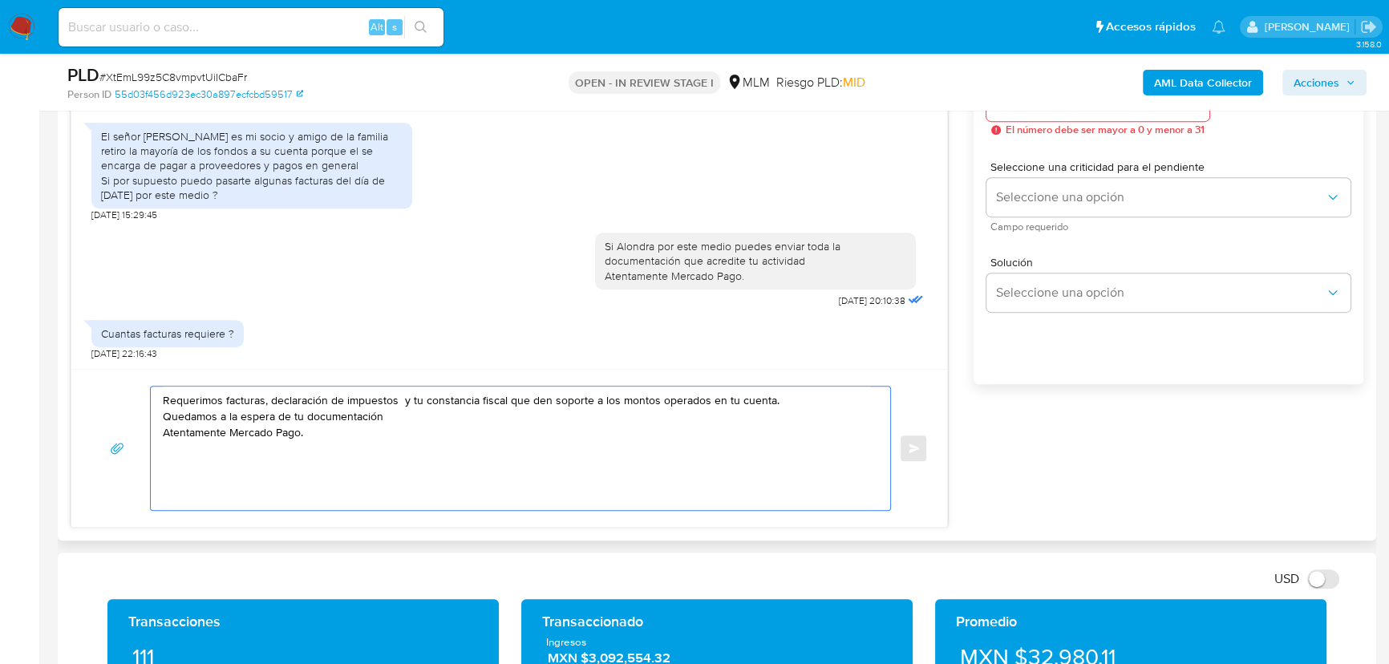
click at [110, 395] on div "Requerimos facturas, declaración de impuestos y tu constancia fiscal que den so…" at bounding box center [509, 448] width 837 height 125
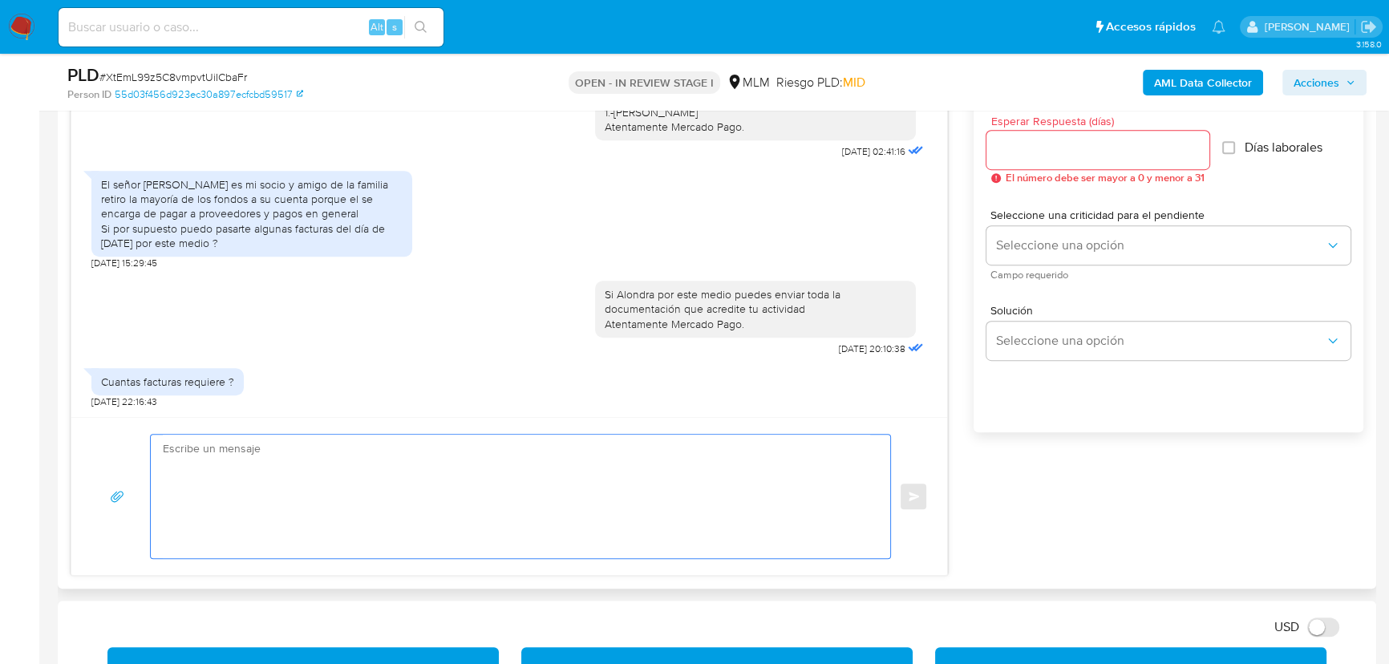
scroll to position [874, 0]
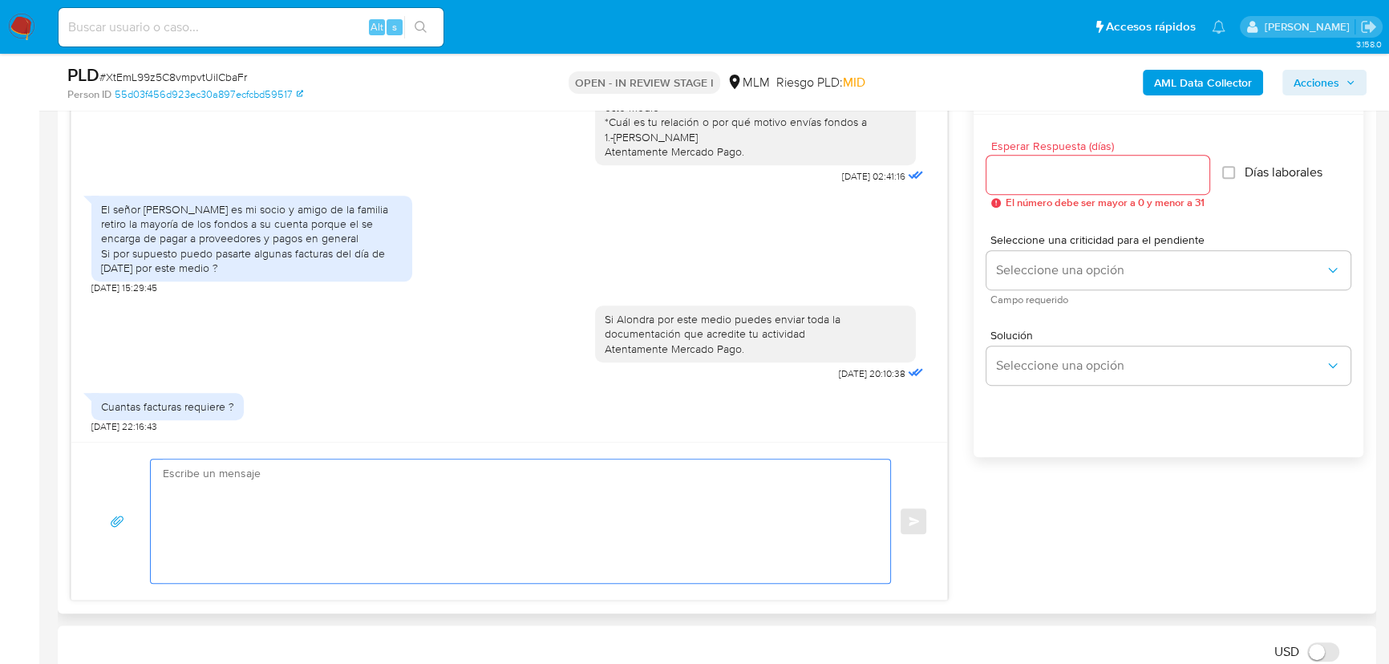
click at [1040, 168] on input "Esperar Respuesta (días)" at bounding box center [1097, 174] width 223 height 21
type input "4"
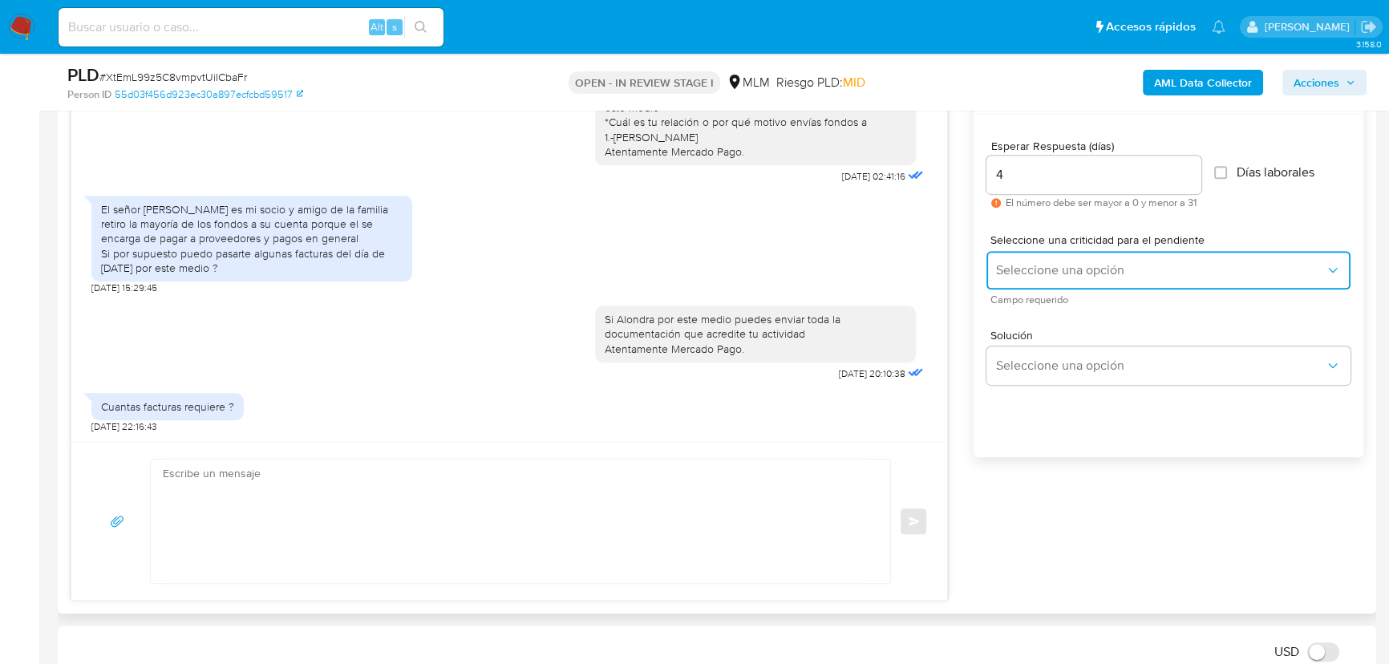
click at [1019, 275] on span "Seleccione una opción" at bounding box center [1160, 270] width 329 height 16
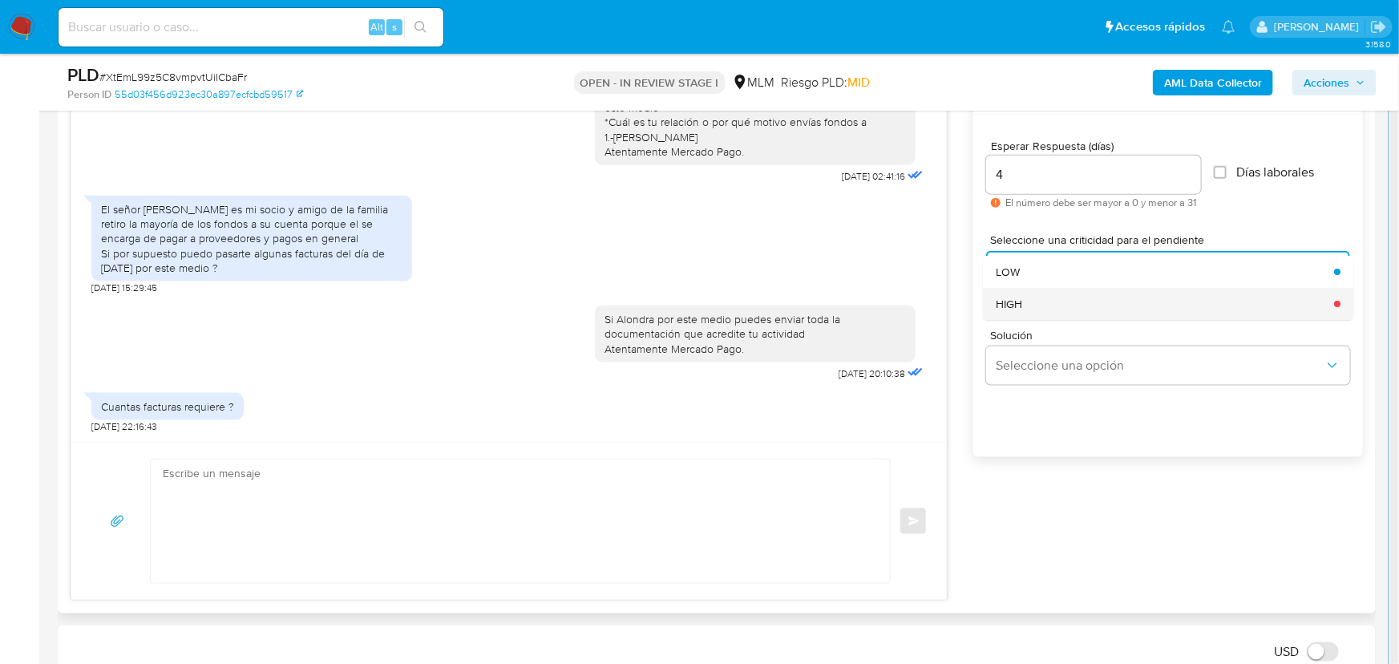
click at [1026, 302] on div "HIGH" at bounding box center [1160, 304] width 329 height 32
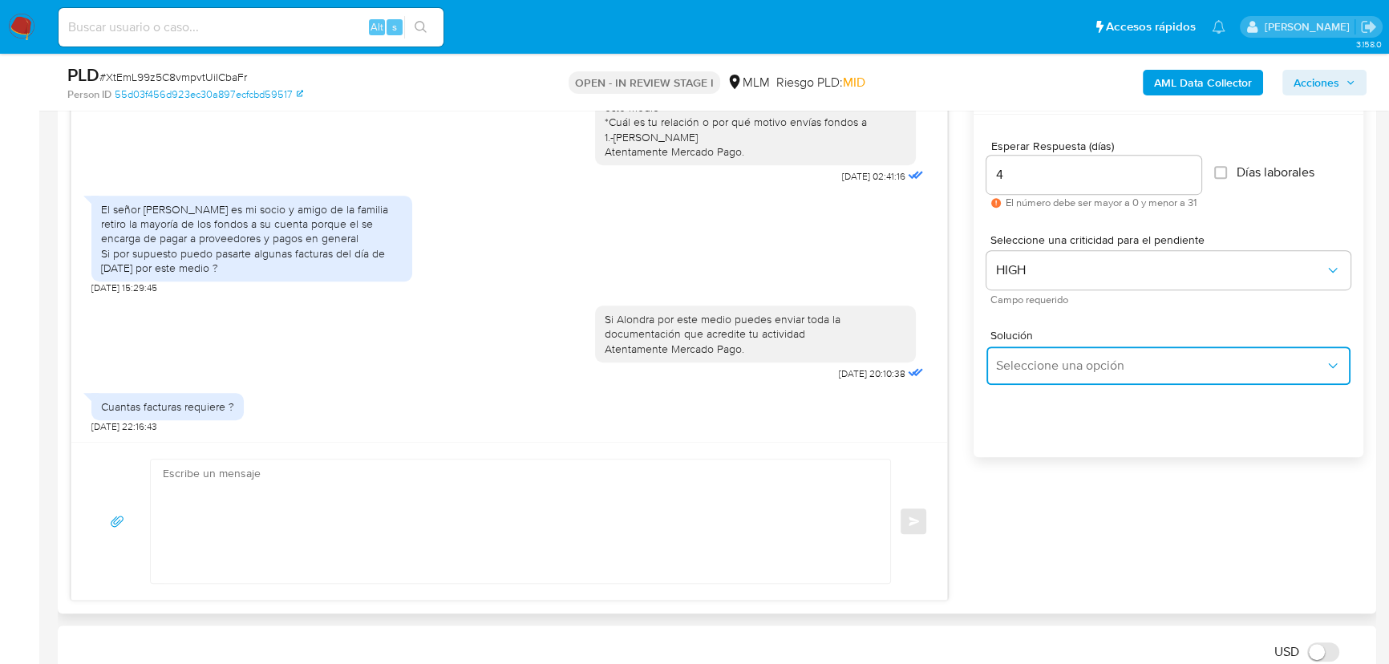
drag, startPoint x: 1039, startPoint y: 375, endPoint x: 1078, endPoint y: 373, distance: 38.6
click at [1040, 376] on button "Seleccione una opción" at bounding box center [1168, 365] width 364 height 38
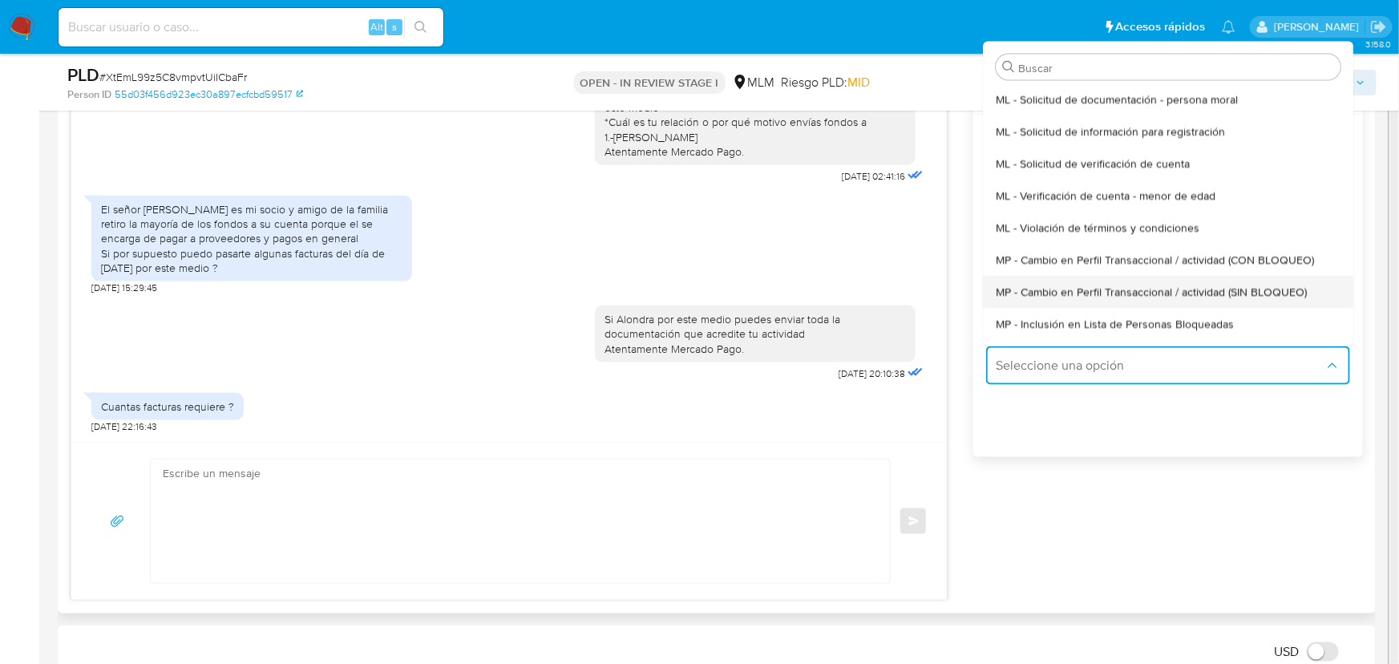
click at [1140, 281] on div "MP - Cambio en Perfil Transaccional / actividad (SIN BLOQUEO)" at bounding box center [1163, 291] width 335 height 32
type textarea "Estimado ,Te comunicamos que se ha identificado un cambio en el uso habitual de…"
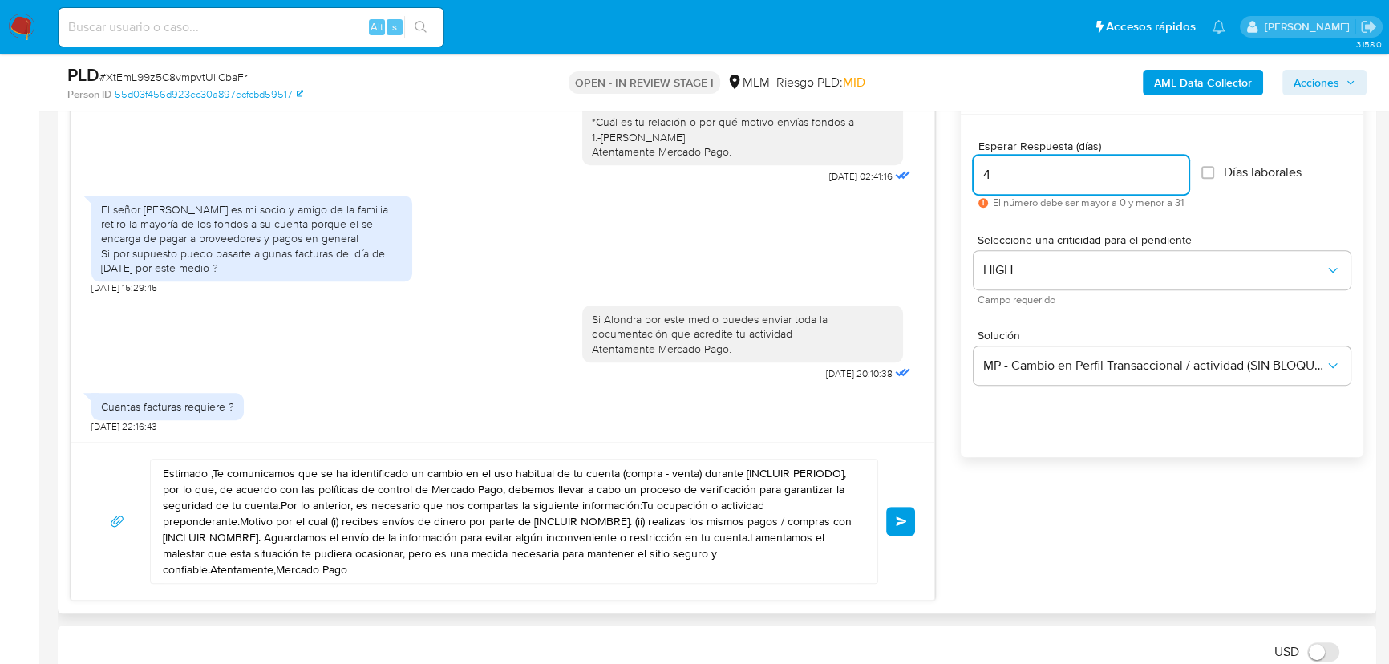
drag, startPoint x: 998, startPoint y: 181, endPoint x: 936, endPoint y: 169, distance: 63.7
click at [936, 169] on div "Estimada Alondra se ha identificado un cambio en el uso habitual de tu cuenta p…" at bounding box center [717, 336] width 1293 height 528
type input "3"
drag, startPoint x: 415, startPoint y: 574, endPoint x: -85, endPoint y: 364, distance: 542.0
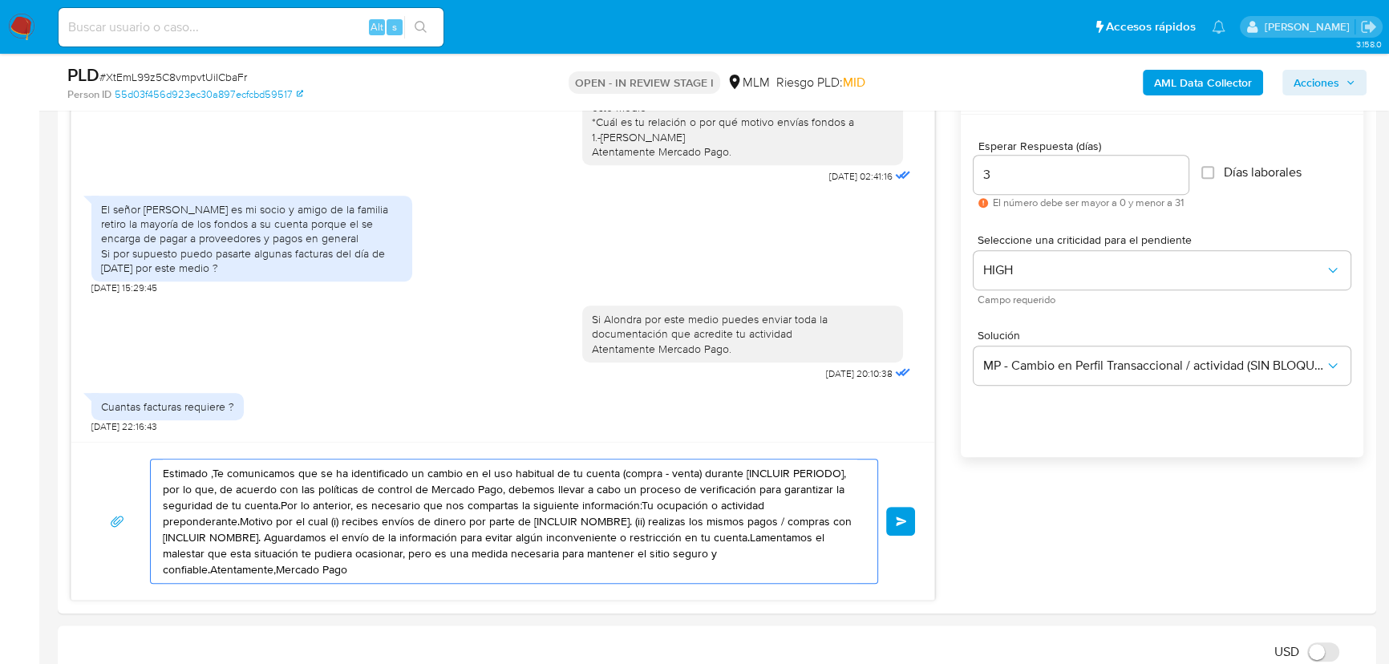
paste textarea "Requerimos facturas, declaración de impuestos y tu constancia fiscal que den so…"
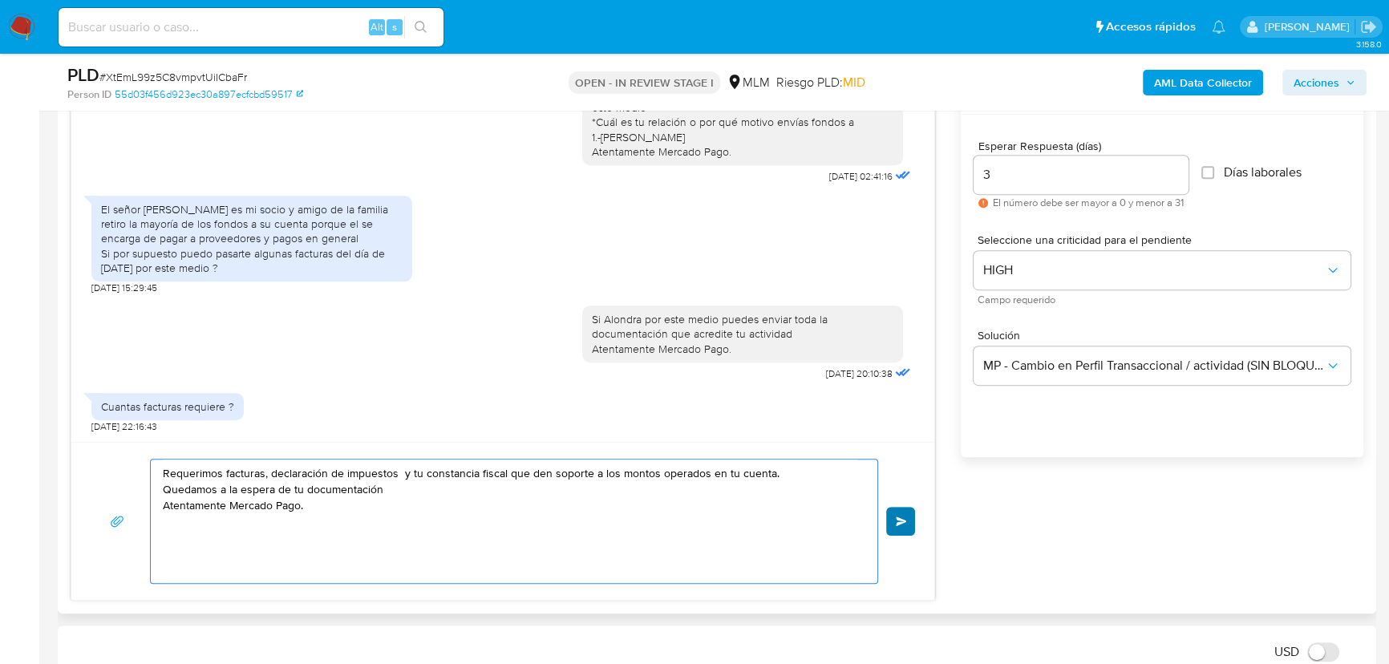
type textarea "Requerimos facturas, declaración de impuestos y tu constancia fiscal que den so…"
click at [906, 516] on span "Enviar" at bounding box center [901, 521] width 11 height 10
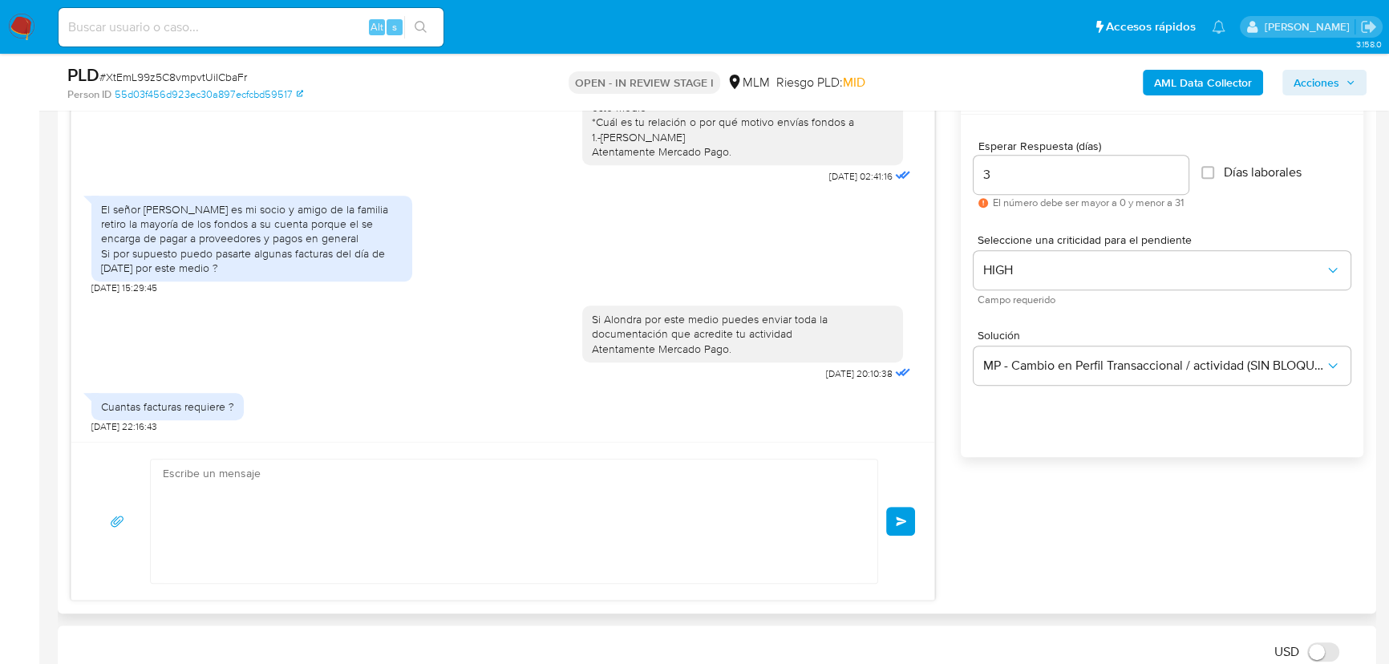
scroll to position [472, 0]
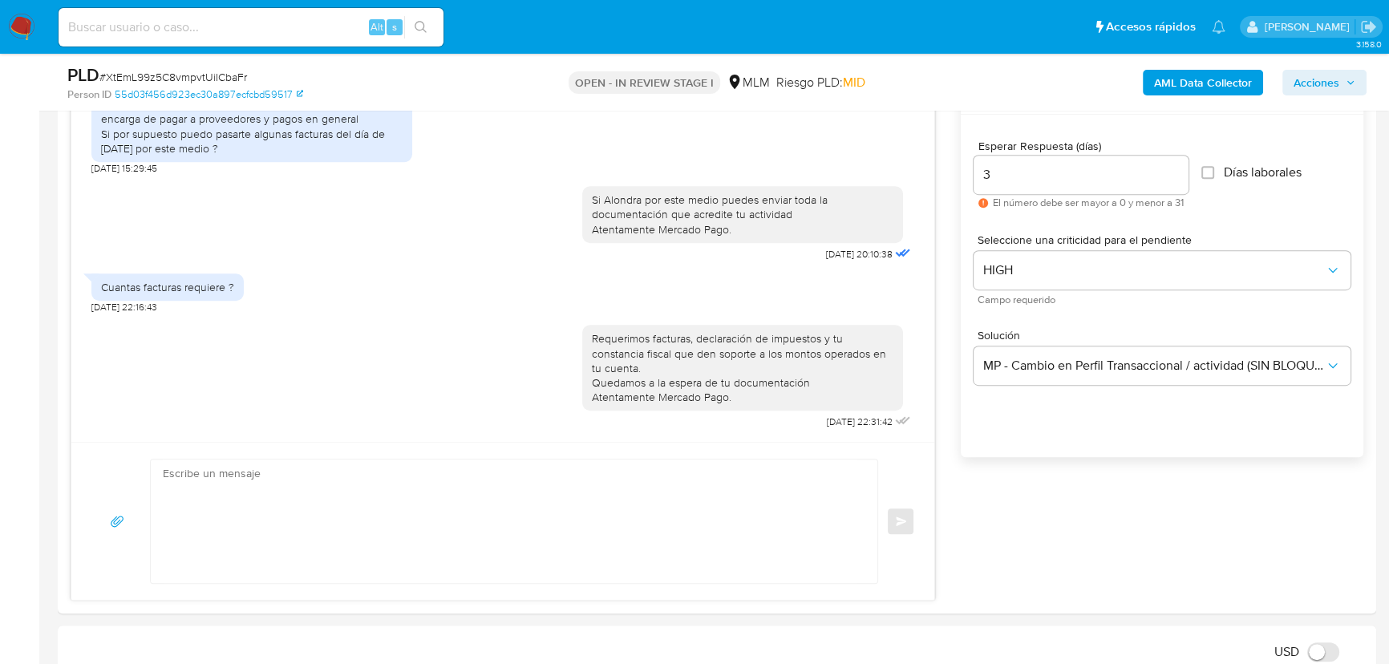
click at [19, 30] on img at bounding box center [21, 27] width 27 height 27
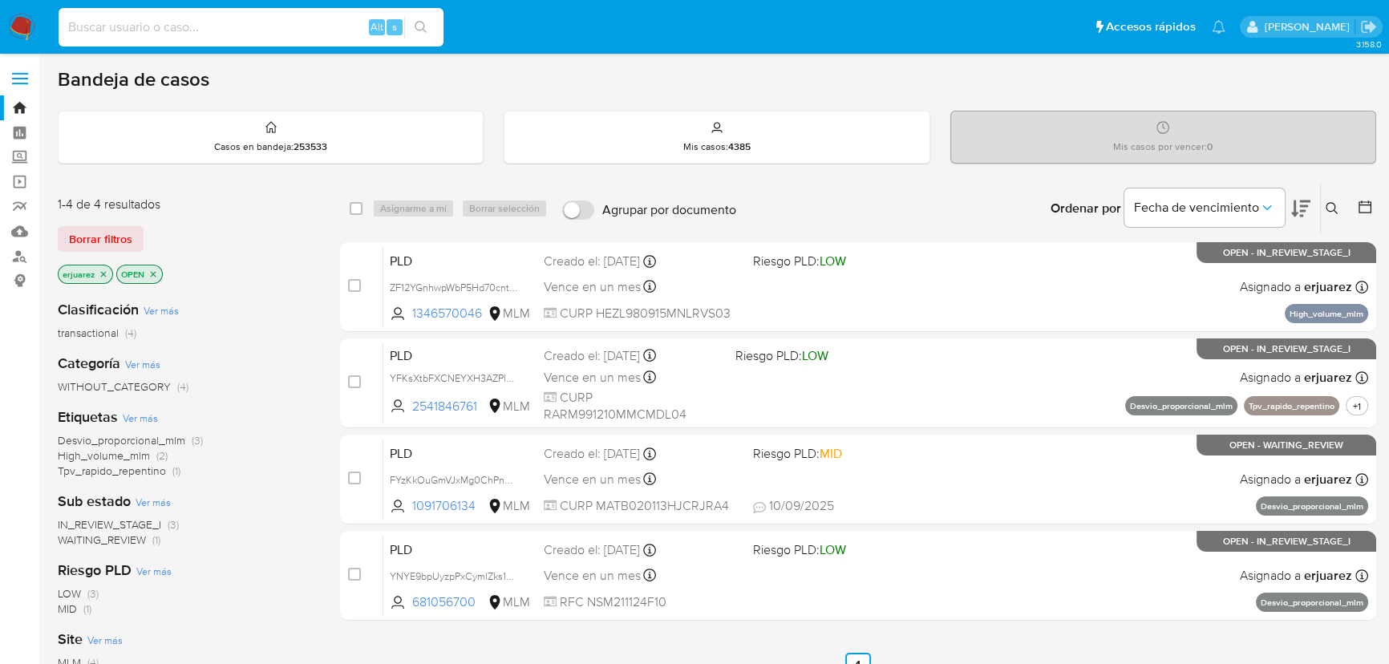
click at [168, 31] on input at bounding box center [251, 27] width 385 height 21
paste input "1969346751"
type input "1969346751"
click at [421, 24] on icon "search-icon" at bounding box center [421, 27] width 13 height 13
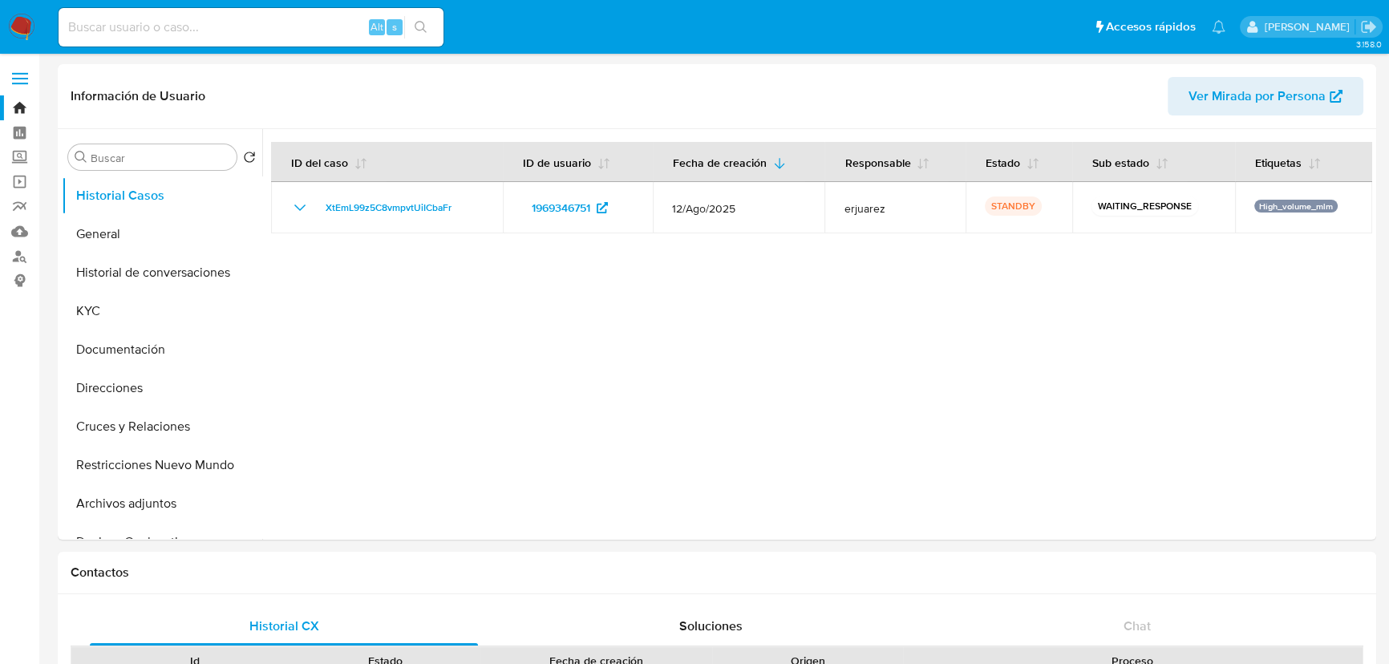
select select "10"
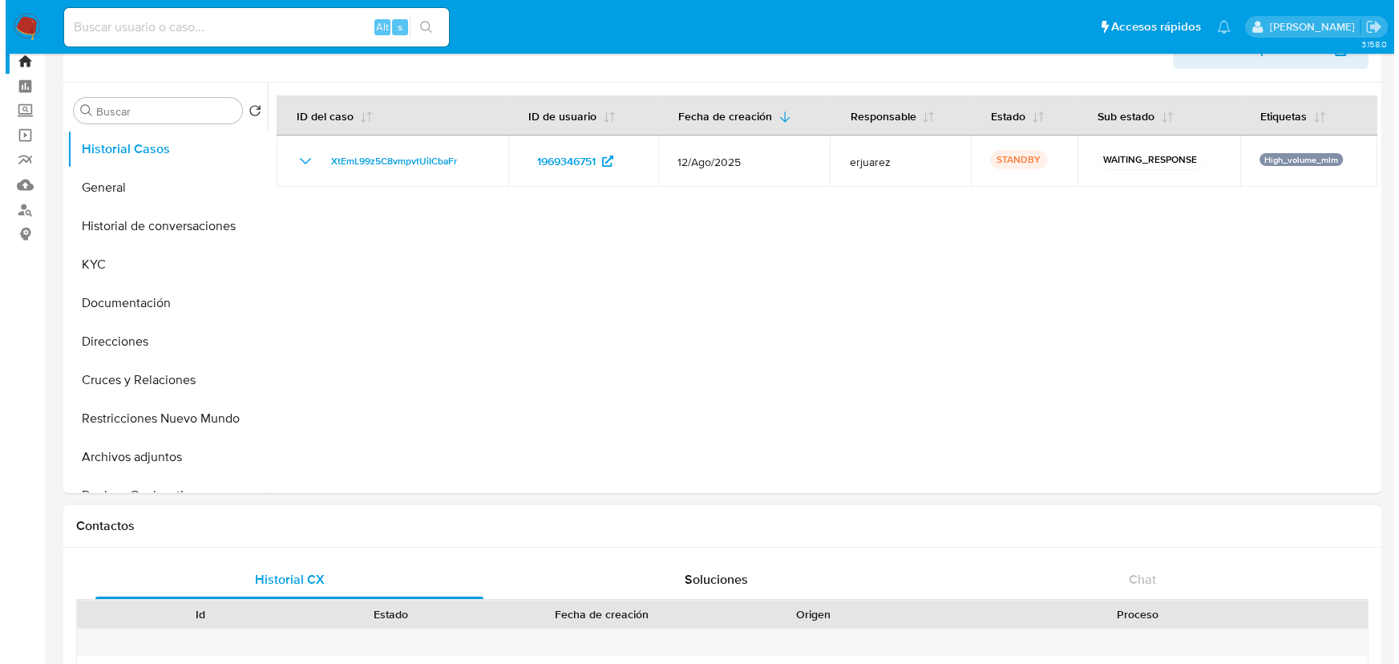
scroll to position [72, 0]
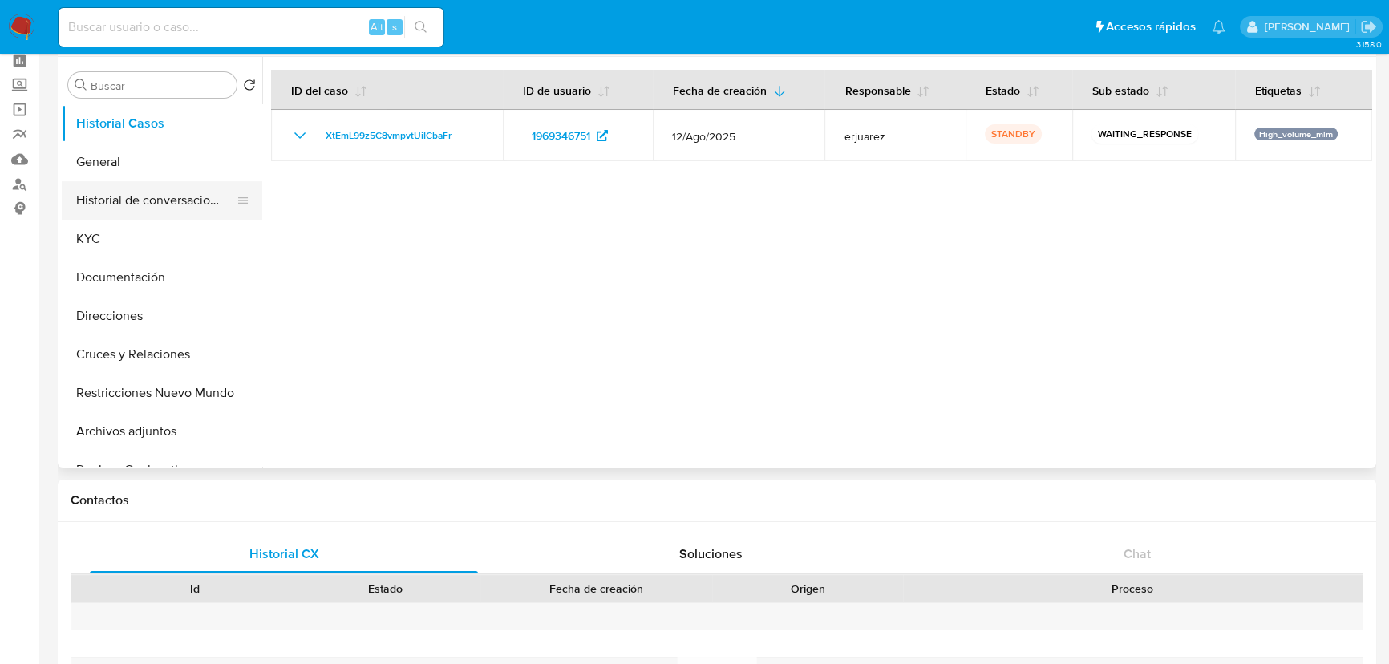
click at [122, 199] on button "Historial de conversaciones" at bounding box center [156, 200] width 188 height 38
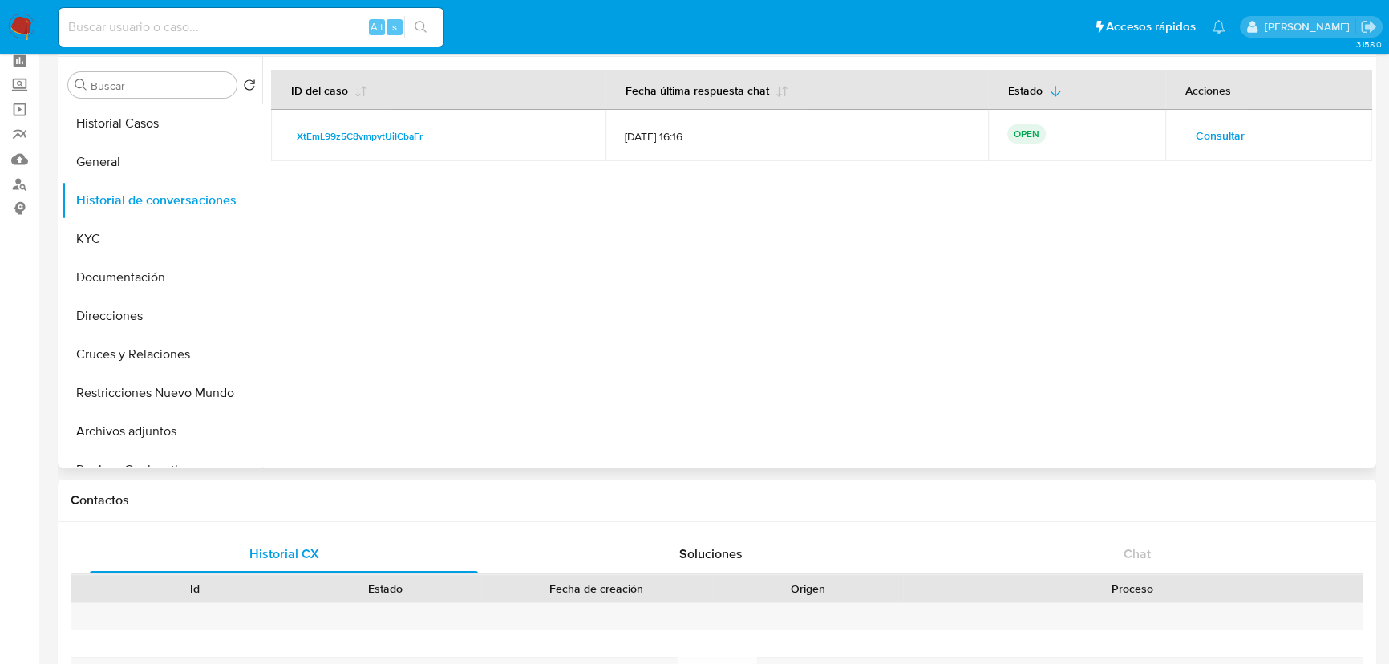
click at [1219, 132] on span "Consultar" at bounding box center [1220, 135] width 49 height 22
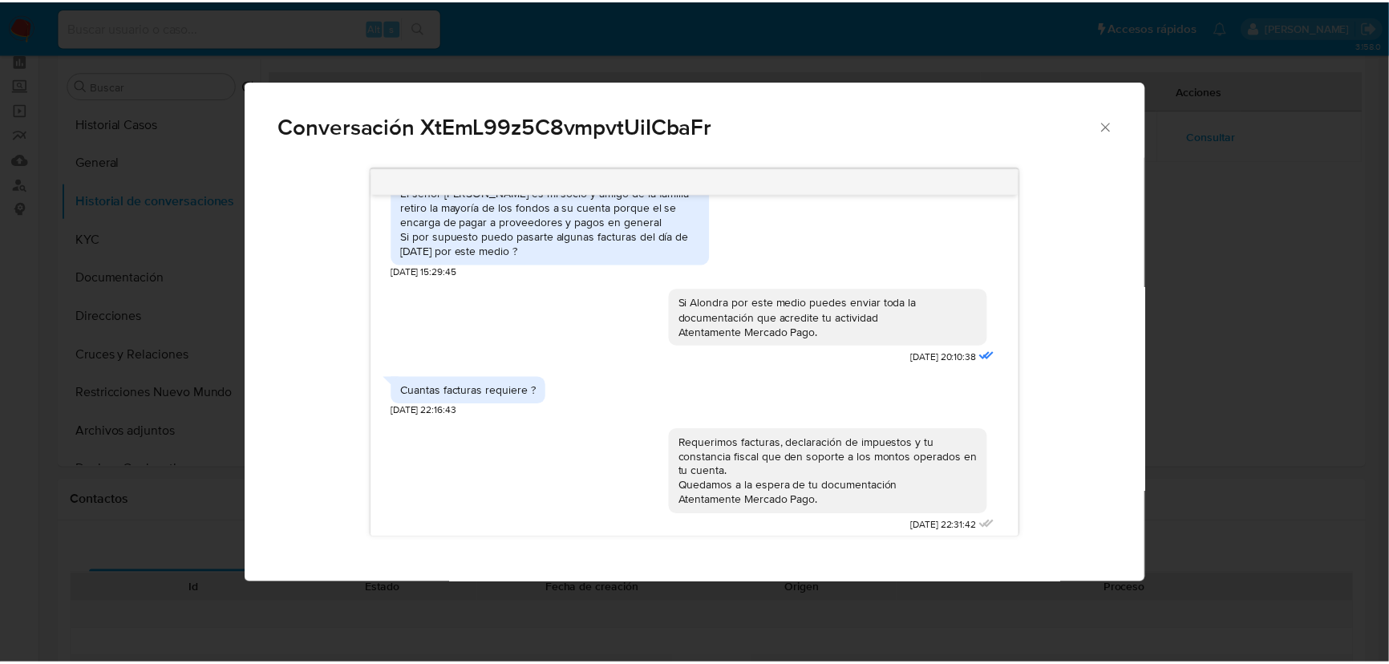
scroll to position [475, 0]
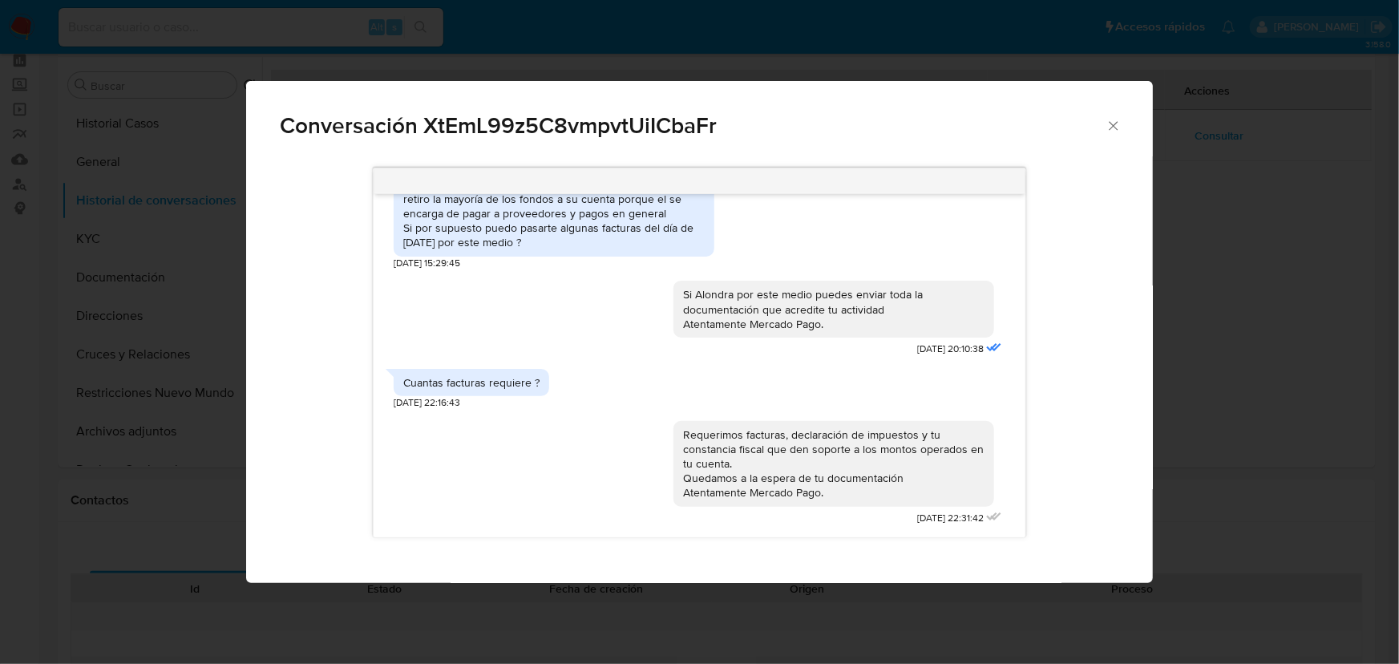
click at [1373, 371] on div "Conversación XtEmL99z5C8vmpvtUiICbaFr Estimada Alondra se ha identificado un ca…" at bounding box center [699, 332] width 1399 height 664
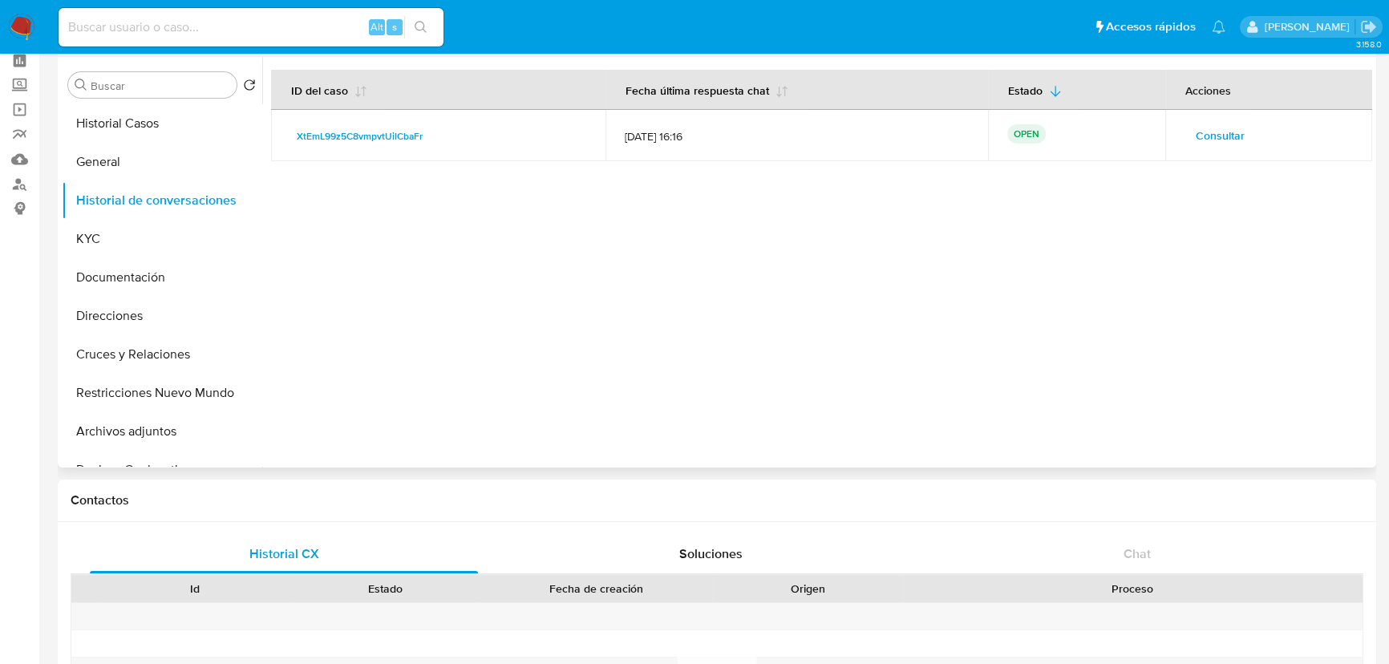
scroll to position [0, 0]
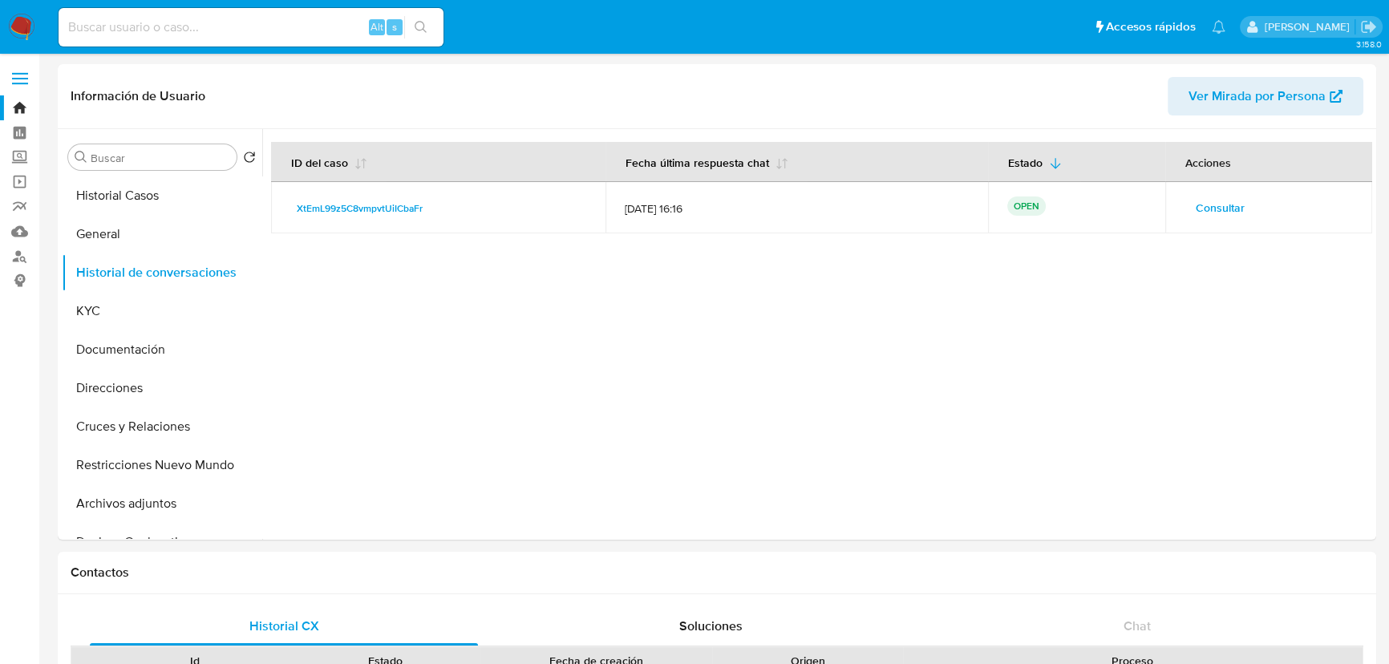
click at [19, 27] on img at bounding box center [21, 27] width 27 height 27
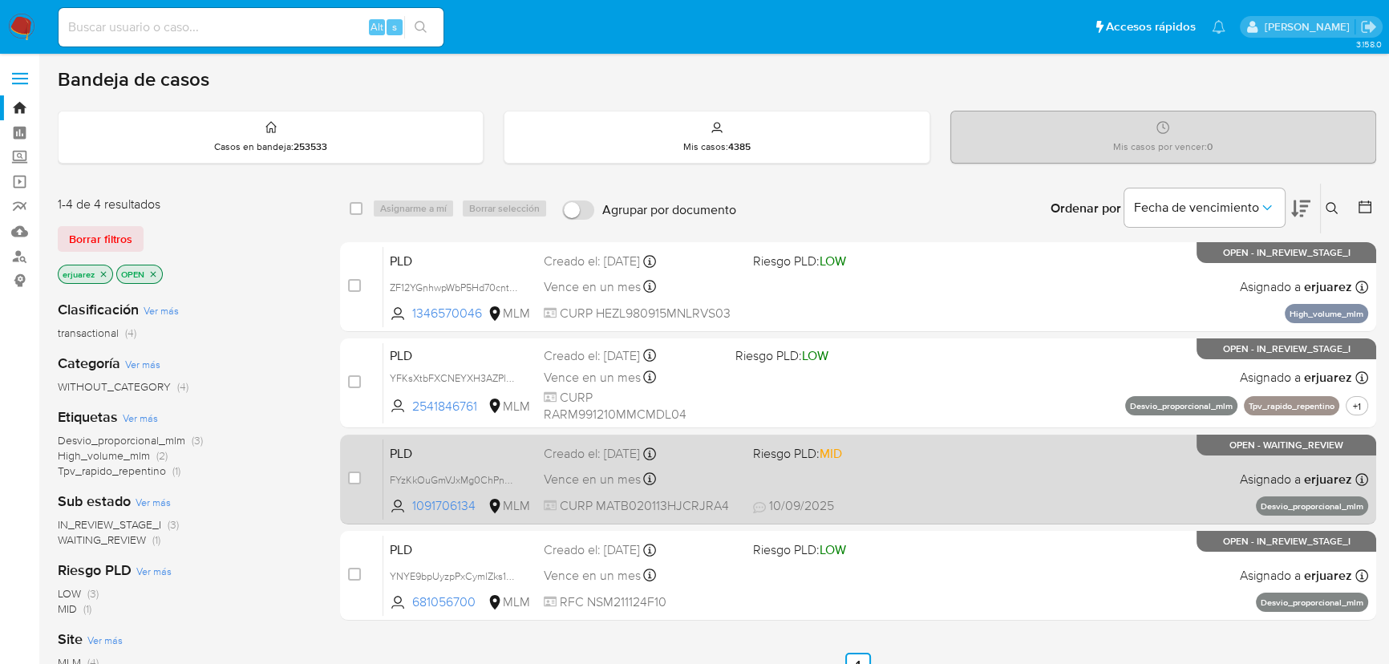
scroll to position [72, 0]
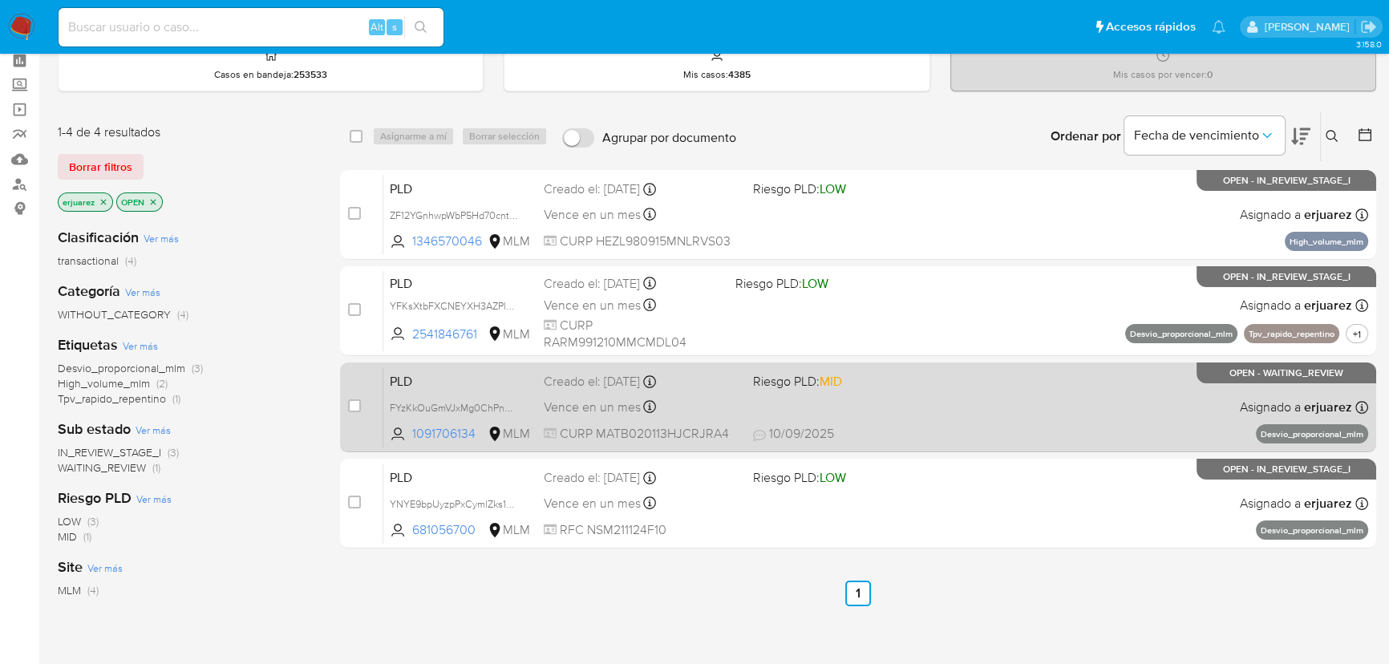
click at [1045, 408] on div "PLD FYzKkOuGmVJxMg0ChPnGCuz3 1091706134 MLM Riesgo PLD: MID Creado el: [DATE] C…" at bounding box center [875, 406] width 985 height 81
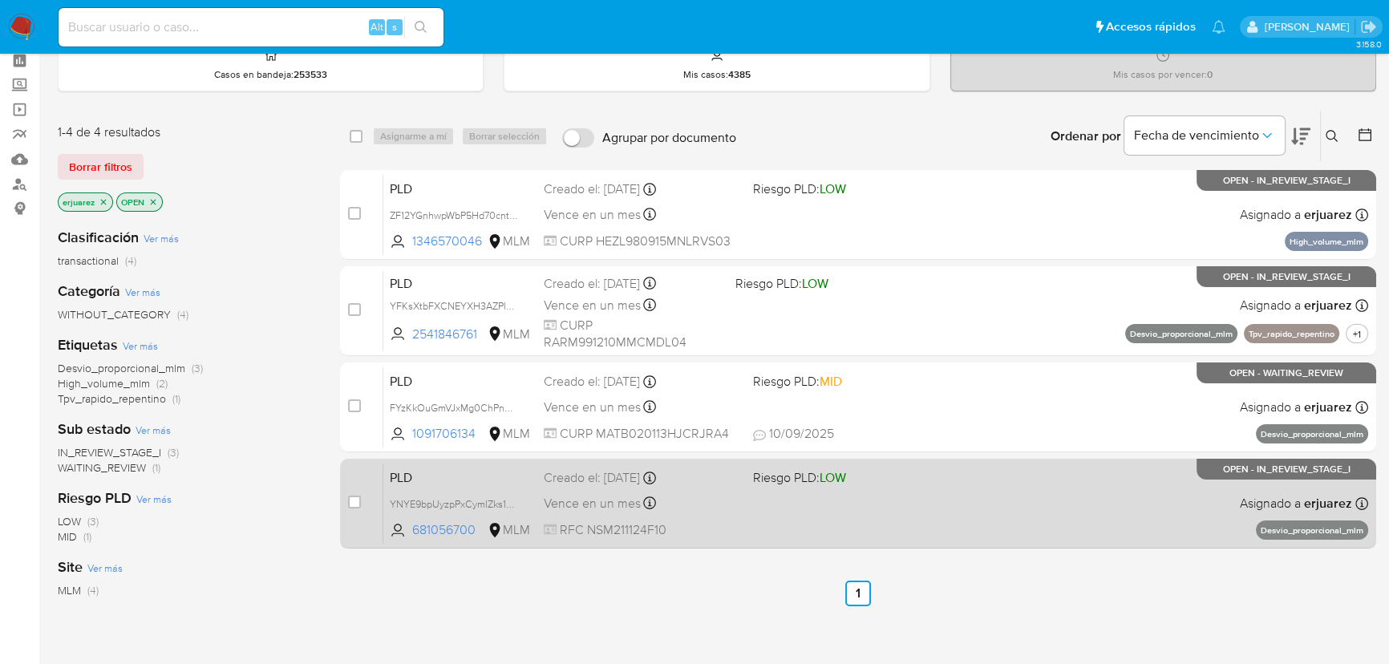
click at [1010, 504] on div "PLD YNYE9bpUyzpPxCymlZks1nLu 681056700 MLM Riesgo PLD: LOW Creado el: [DATE] Cr…" at bounding box center [875, 503] width 985 height 81
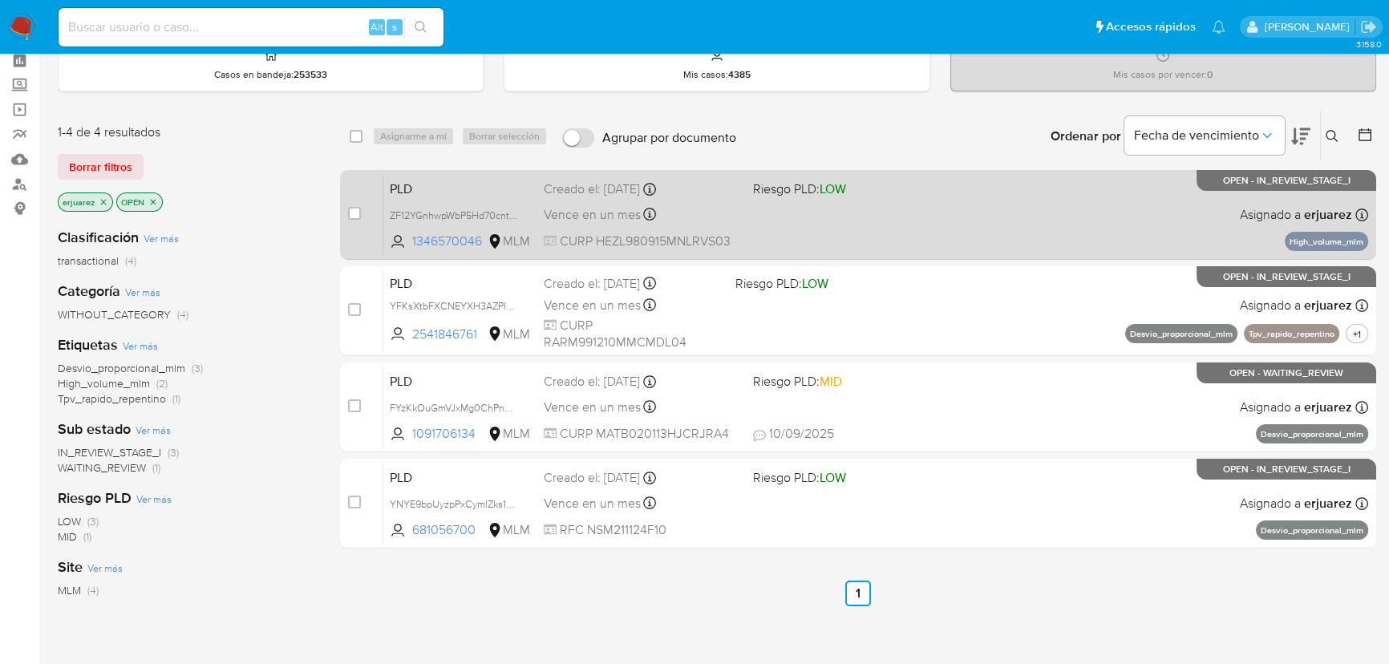
click at [807, 225] on div "PLD ZF12YGnhwpWbP5Hd70cntRKn 1346570046 MLM Riesgo PLD: LOW Creado el: [DATE] C…" at bounding box center [875, 214] width 985 height 81
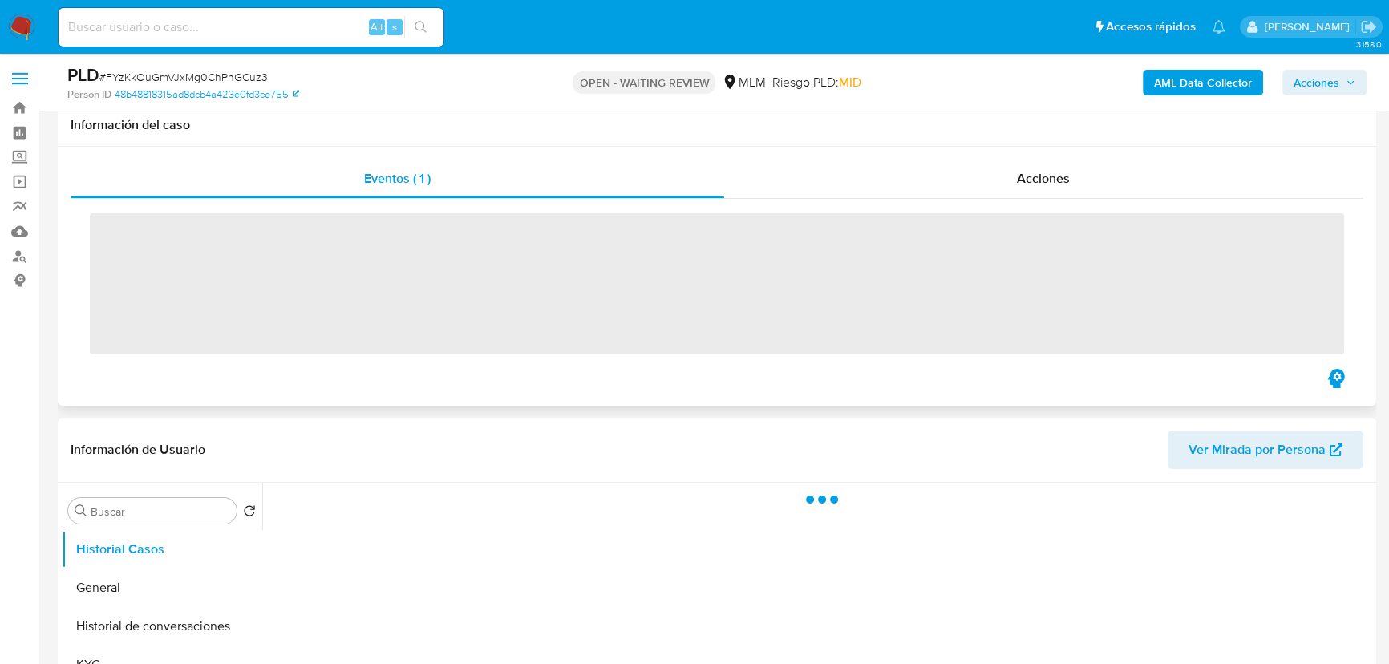
scroll to position [364, 0]
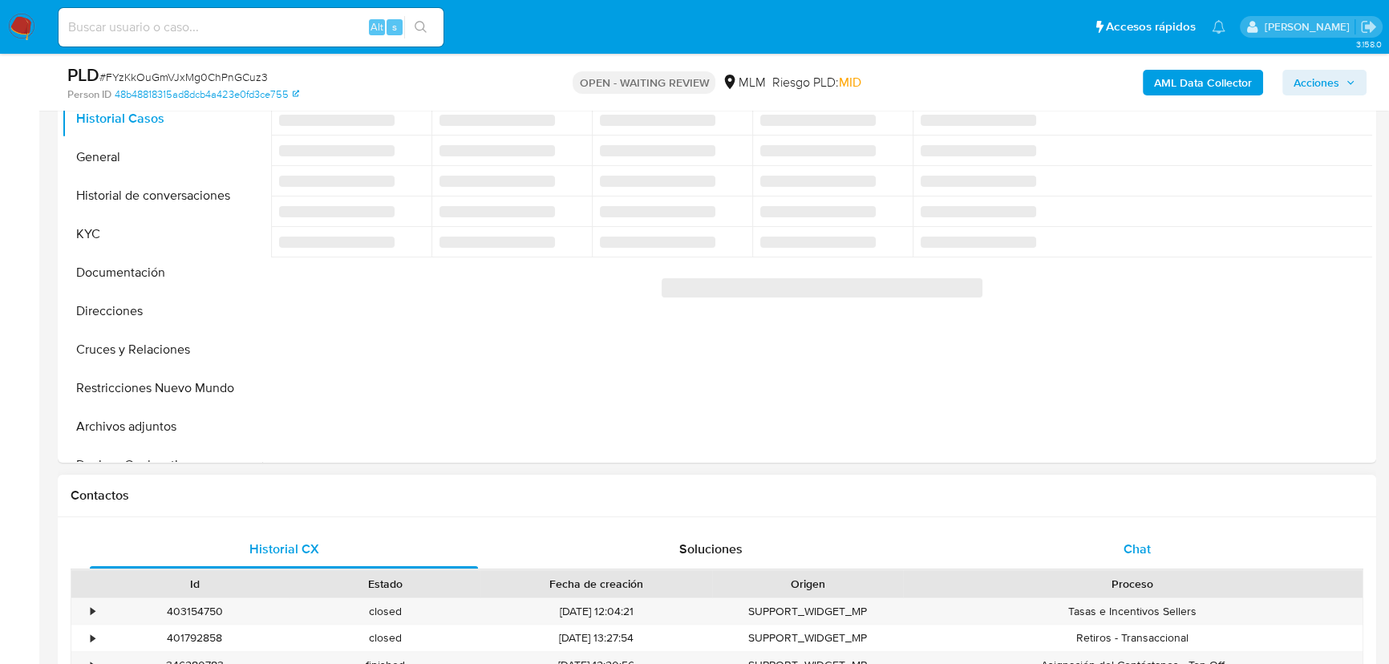
click at [1143, 547] on span "Chat" at bounding box center [1137, 549] width 27 height 18
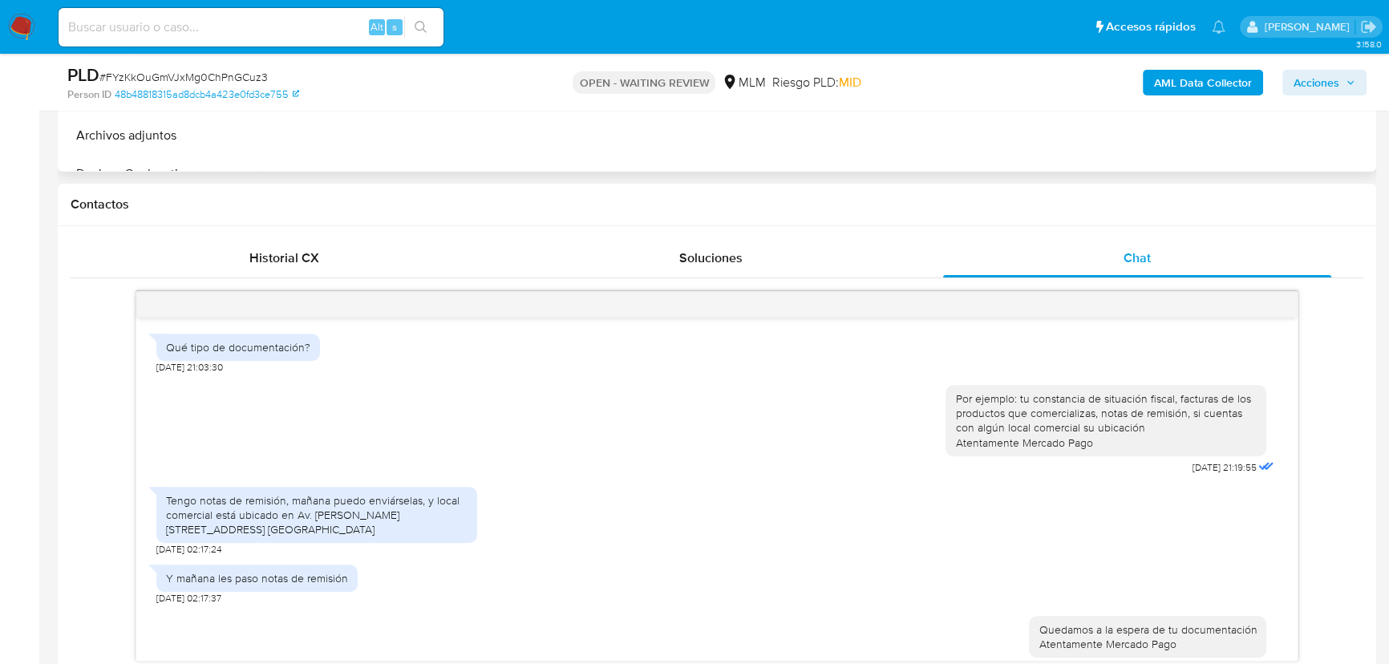
scroll to position [511, 0]
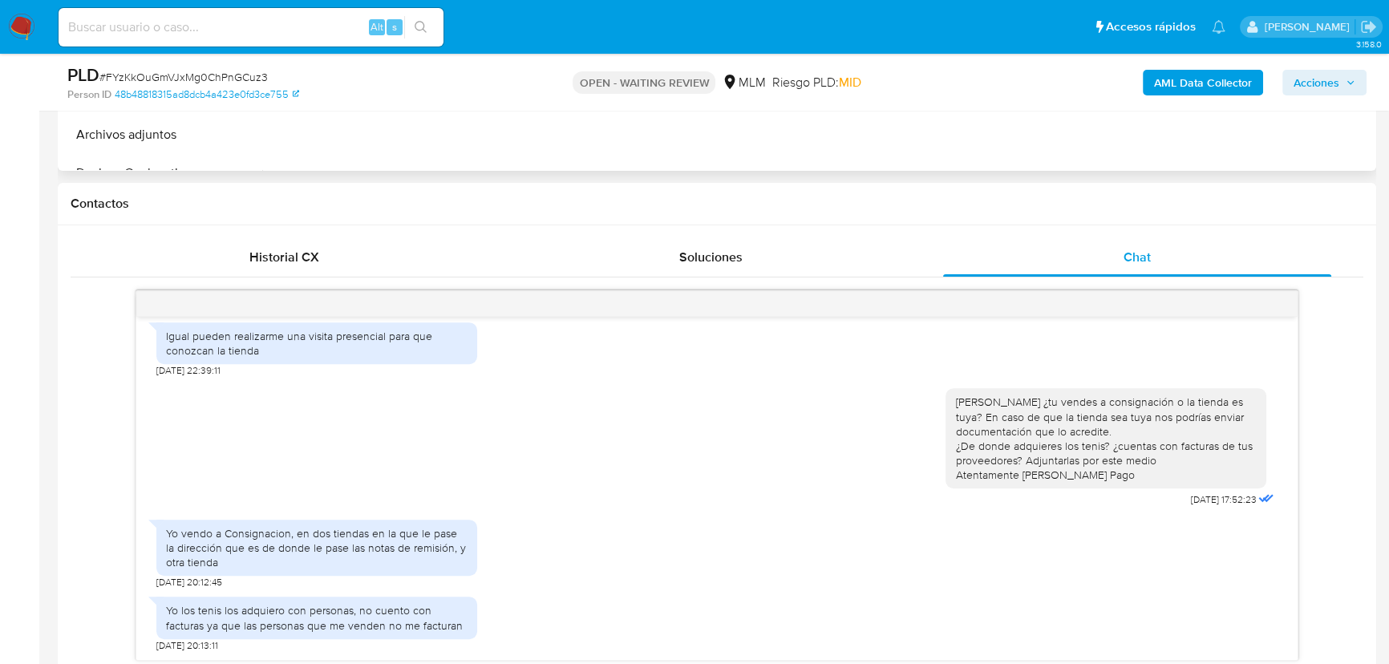
select select "10"
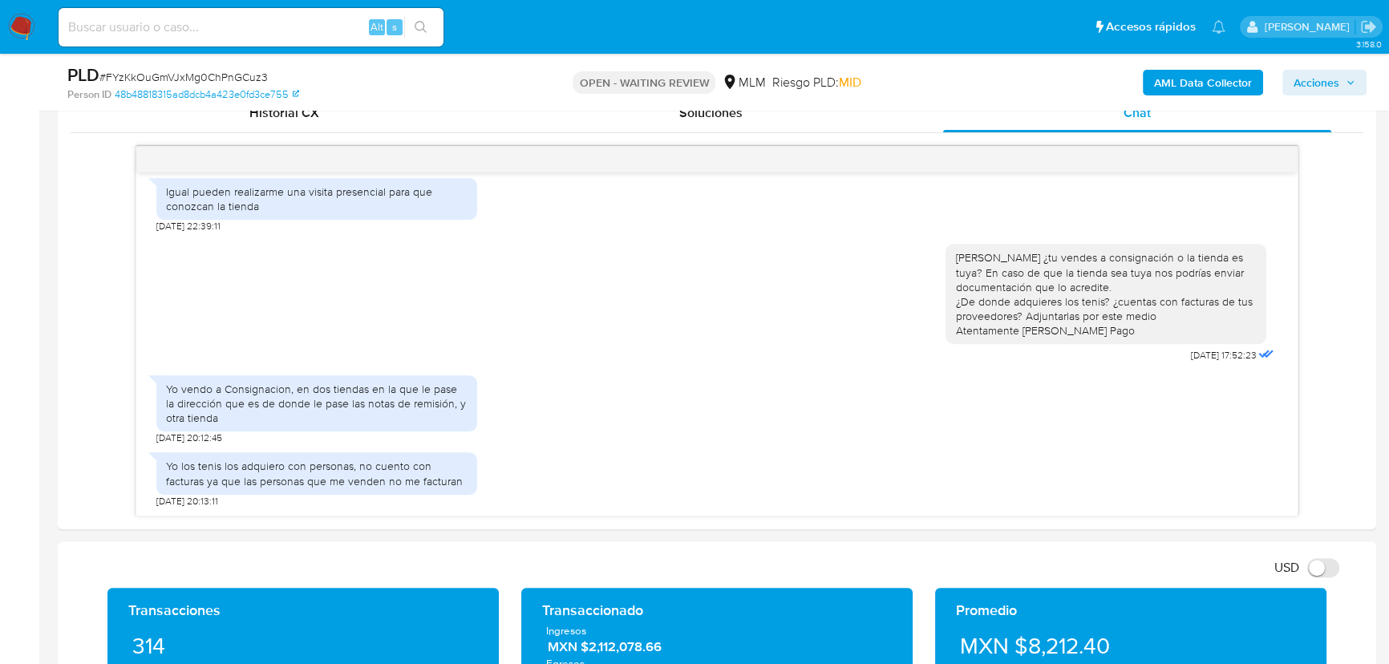
scroll to position [802, 0]
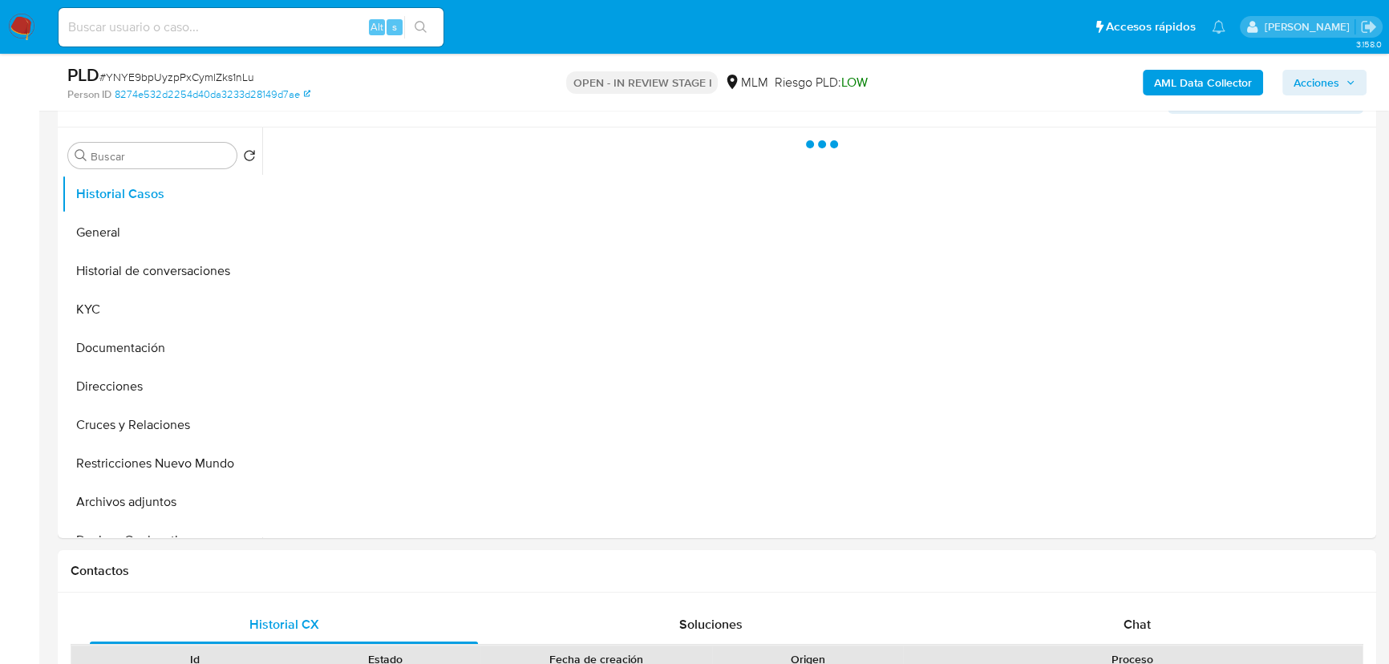
scroll to position [291, 0]
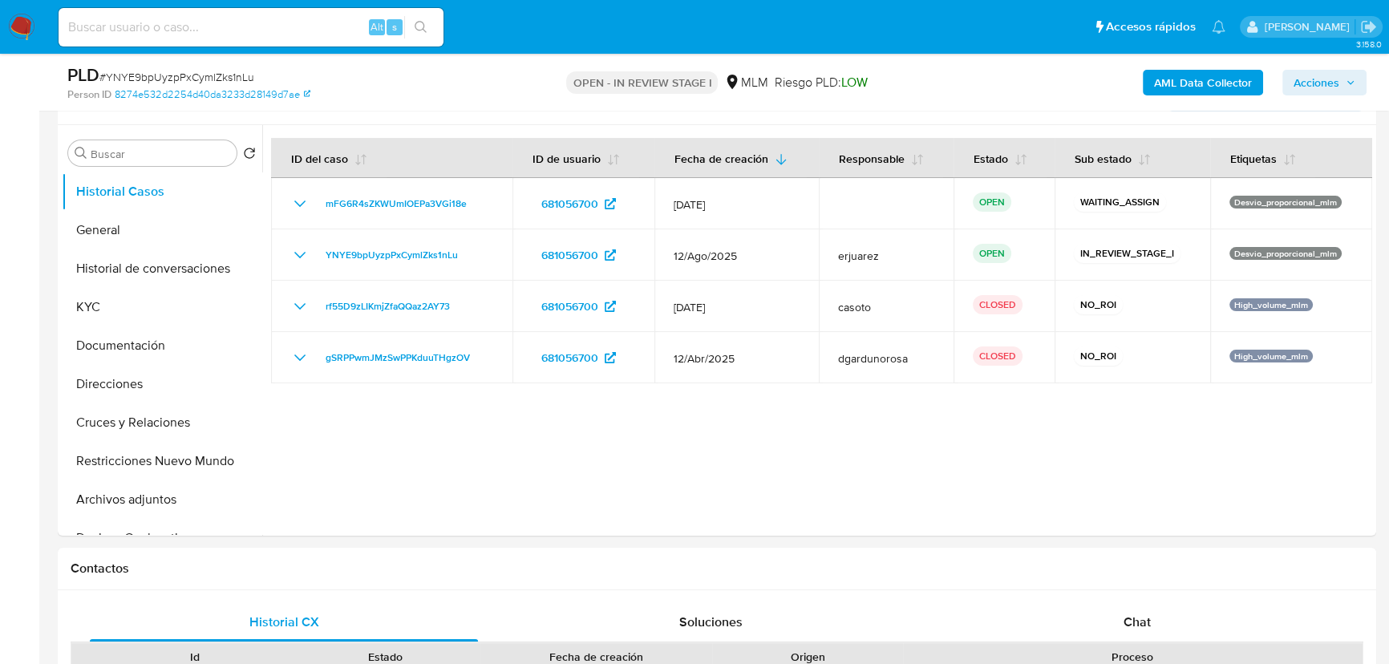
select select "10"
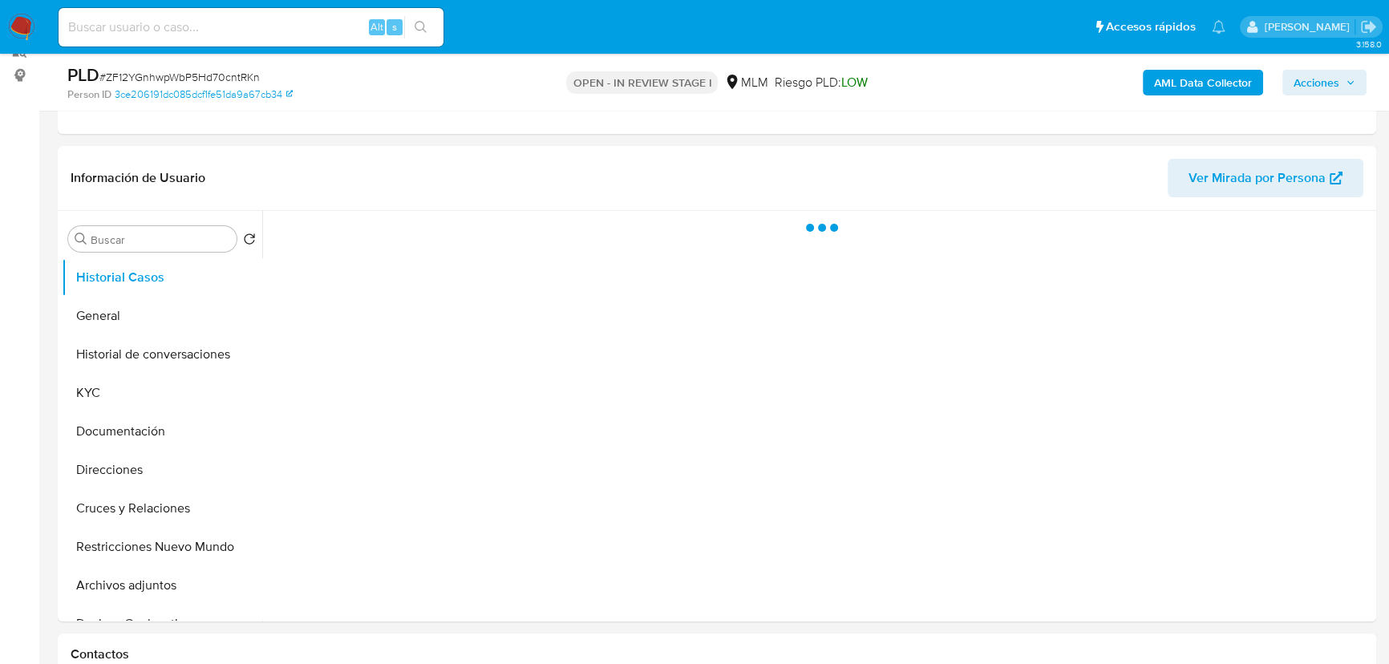
scroll to position [218, 0]
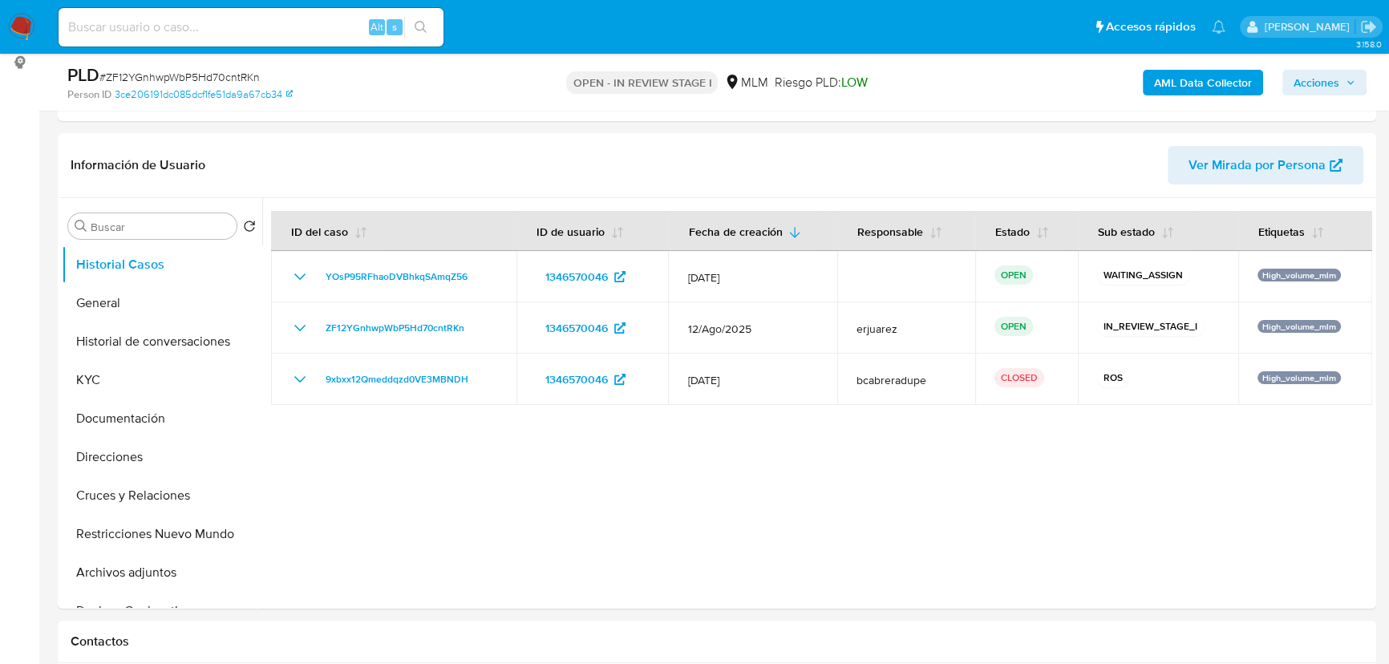
select select "10"
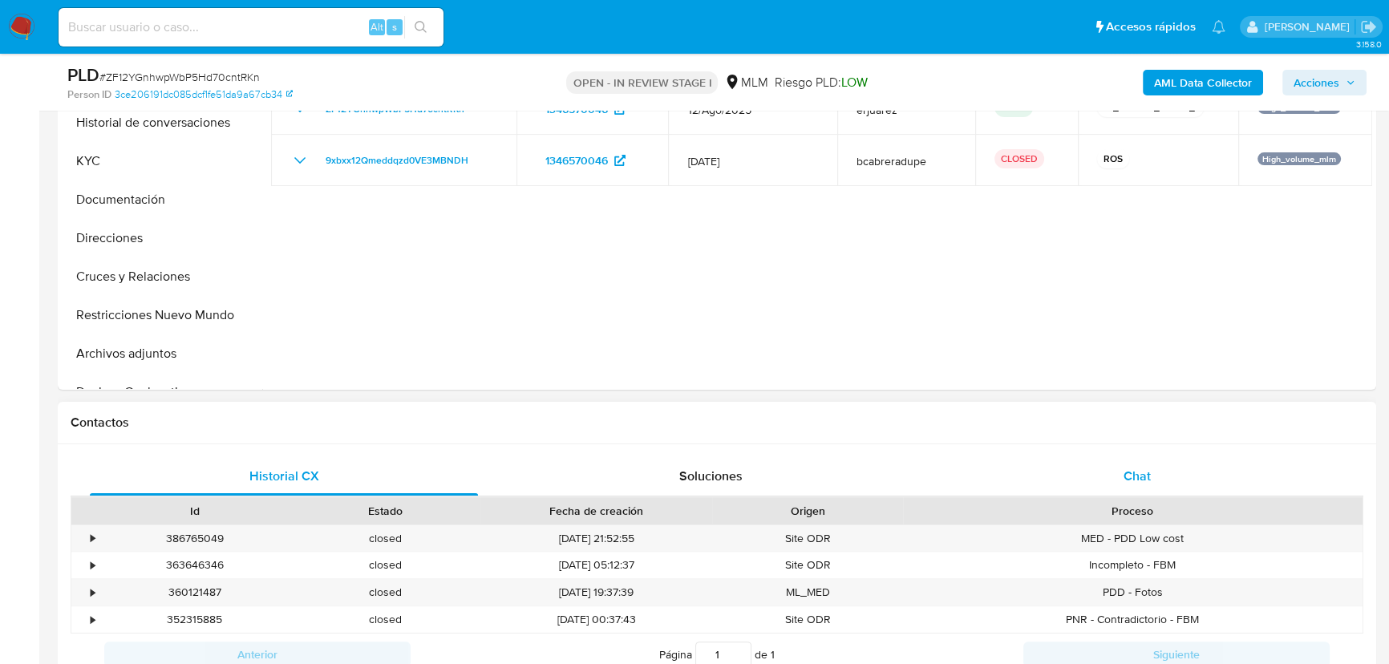
click at [1129, 464] on div "Chat" at bounding box center [1137, 476] width 388 height 38
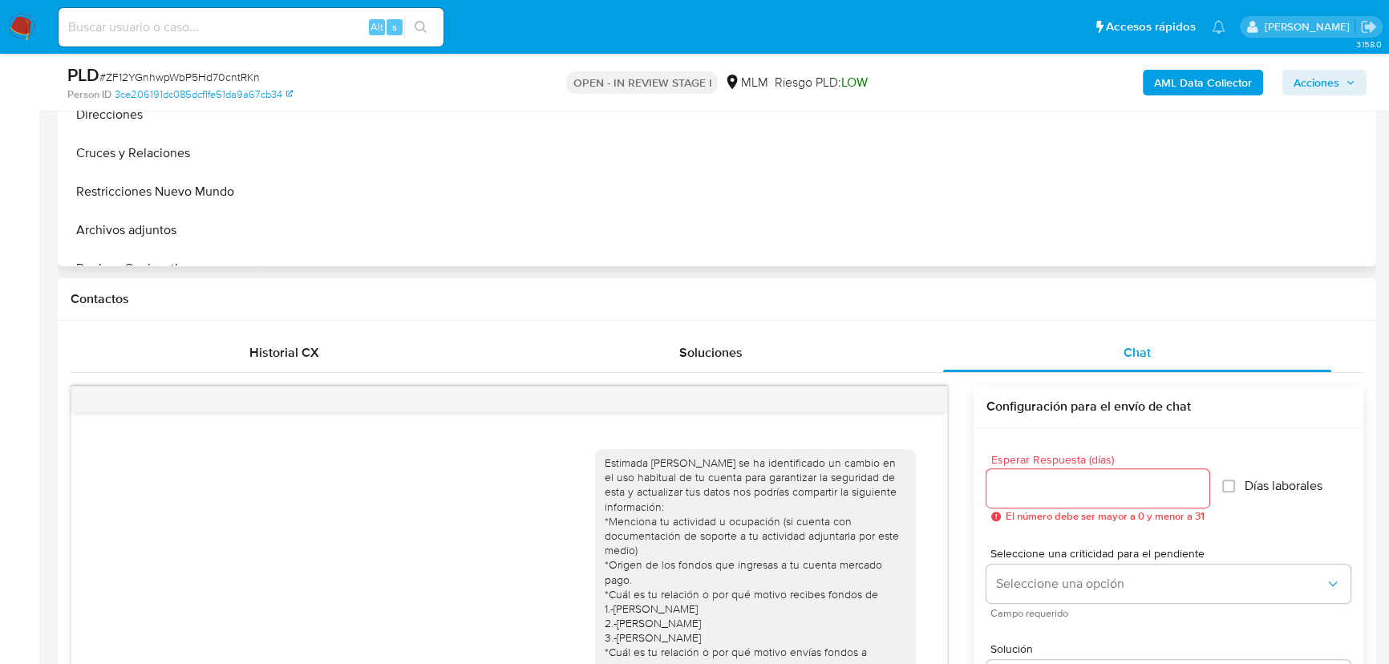
scroll to position [291, 0]
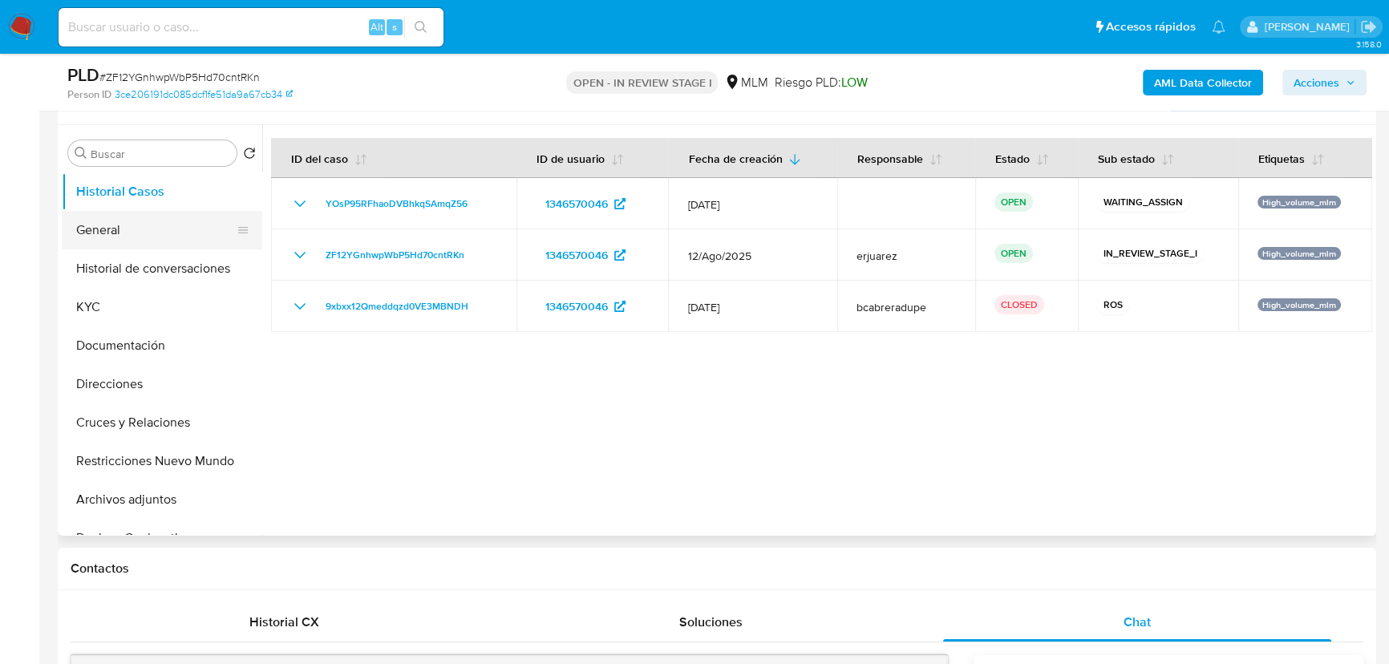
click at [120, 217] on button "General" at bounding box center [156, 230] width 188 height 38
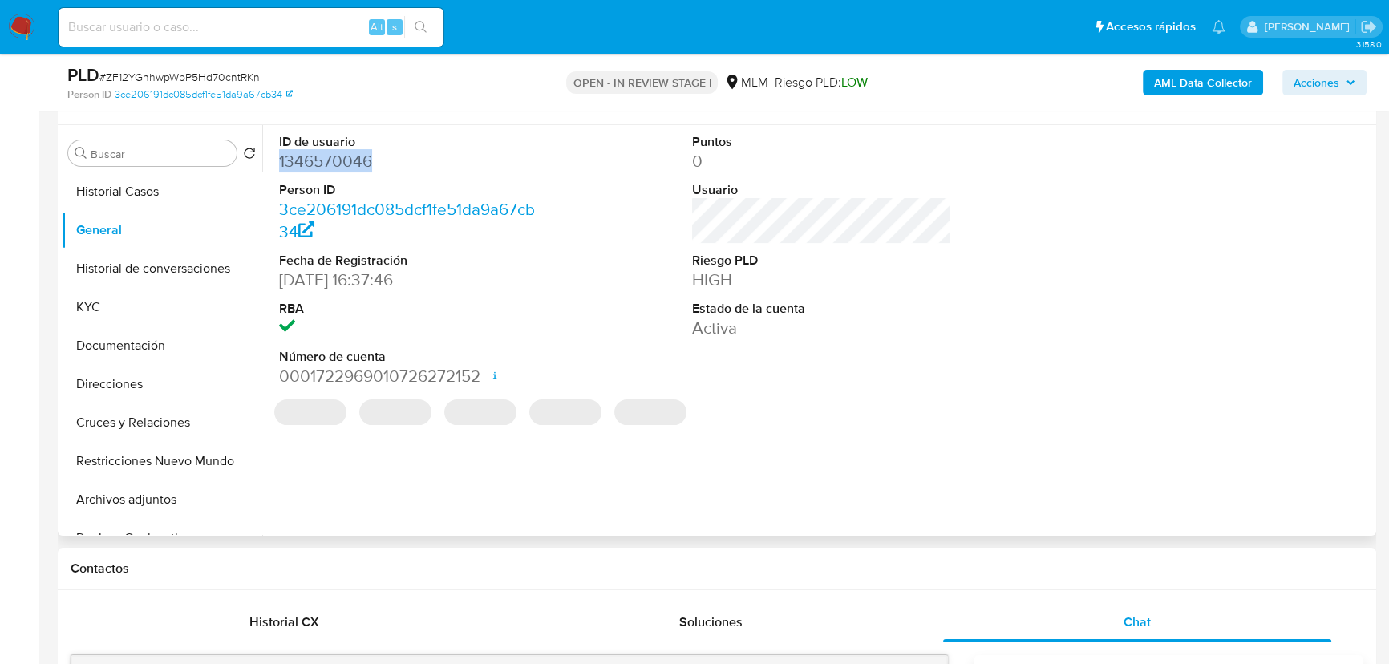
drag, startPoint x: 408, startPoint y: 161, endPoint x: 279, endPoint y: 161, distance: 129.1
click at [276, 162] on div "ID de usuario 1346570046 Person ID 3ce206191dc085dcf1fe51da9a67cb34 Fecha de Re…" at bounding box center [408, 260] width 275 height 271
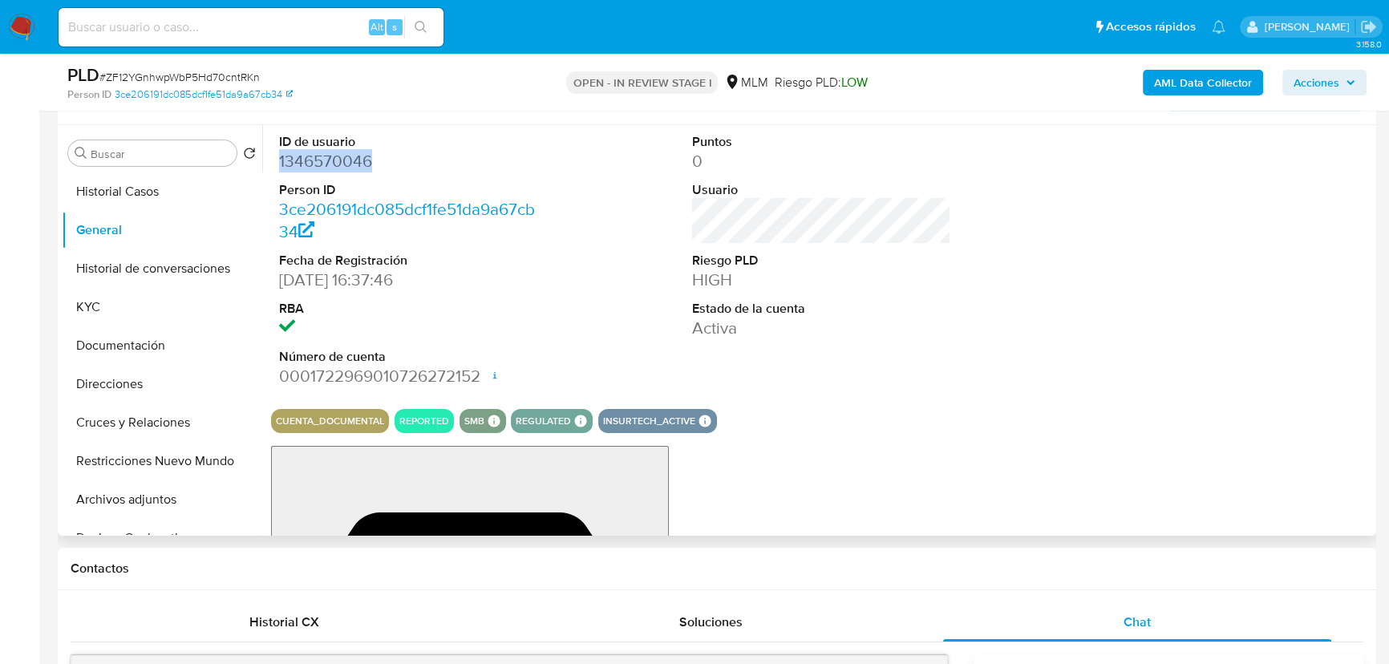
copy dd "1346570046"
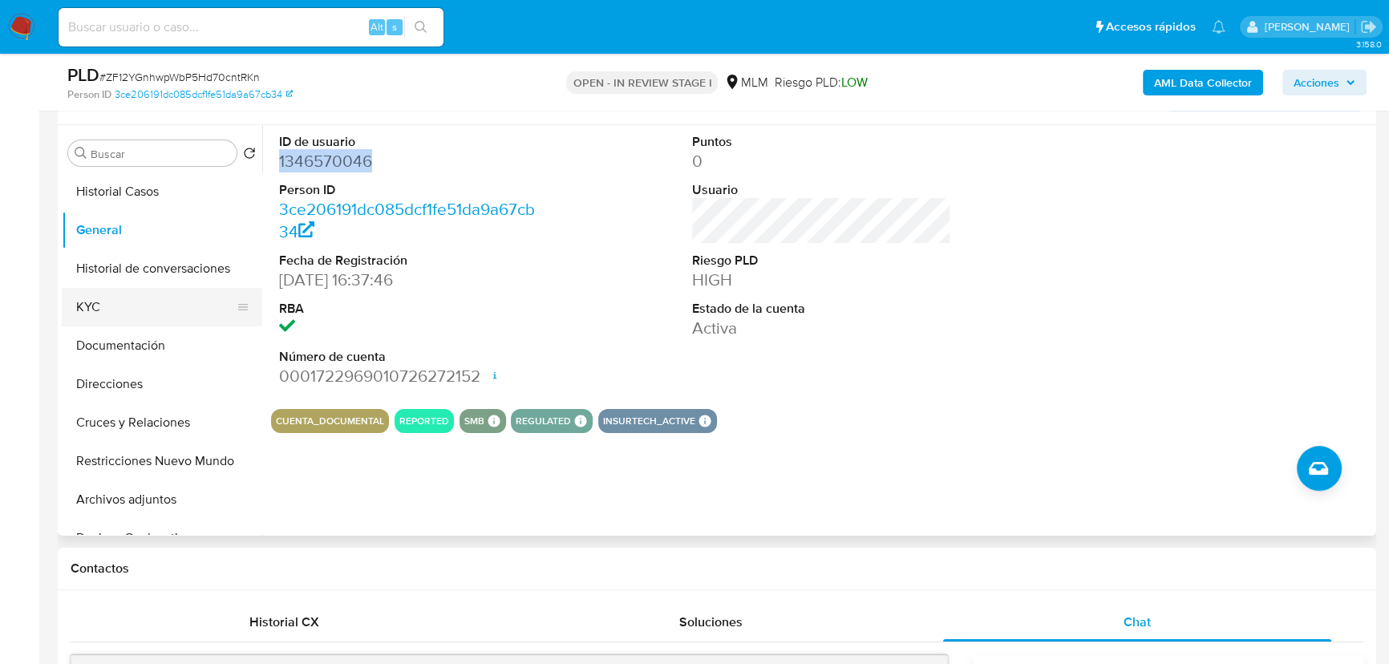
click at [122, 312] on button "KYC" at bounding box center [156, 307] width 188 height 38
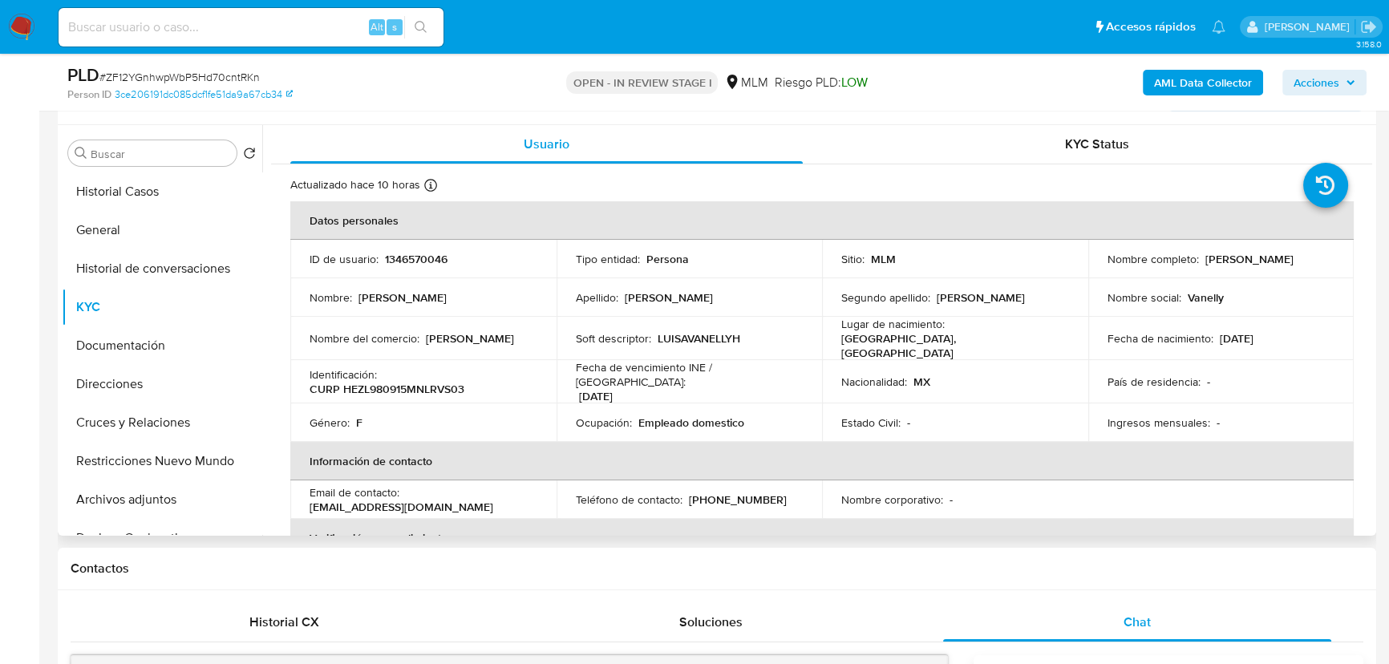
drag, startPoint x: 1103, startPoint y: 265, endPoint x: 1241, endPoint y: 265, distance: 137.9
click at [1282, 266] on div "Nombre completo : [PERSON_NAME]" at bounding box center [1222, 259] width 228 height 14
copy p "[PERSON_NAME]"
drag, startPoint x: 139, startPoint y: 341, endPoint x: 196, endPoint y: 330, distance: 57.9
click at [138, 341] on button "Documentación" at bounding box center [156, 345] width 188 height 38
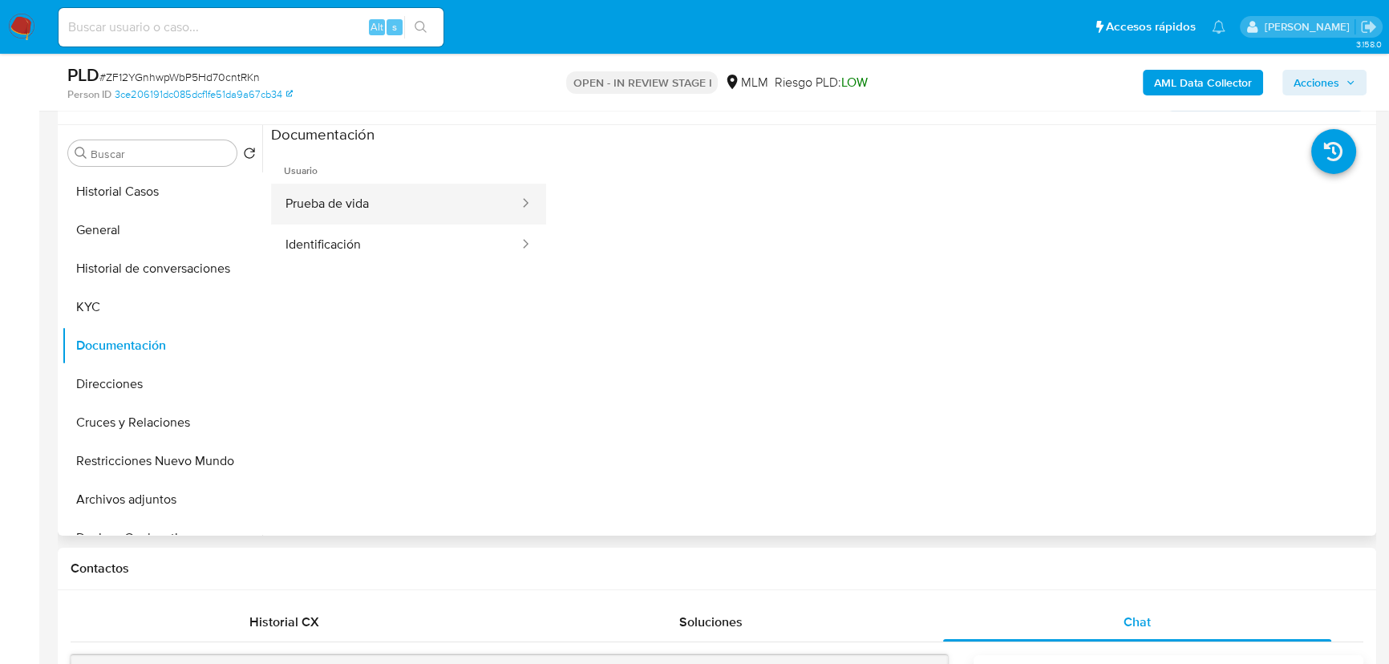
click at [359, 205] on button "Prueba de vida" at bounding box center [395, 204] width 249 height 41
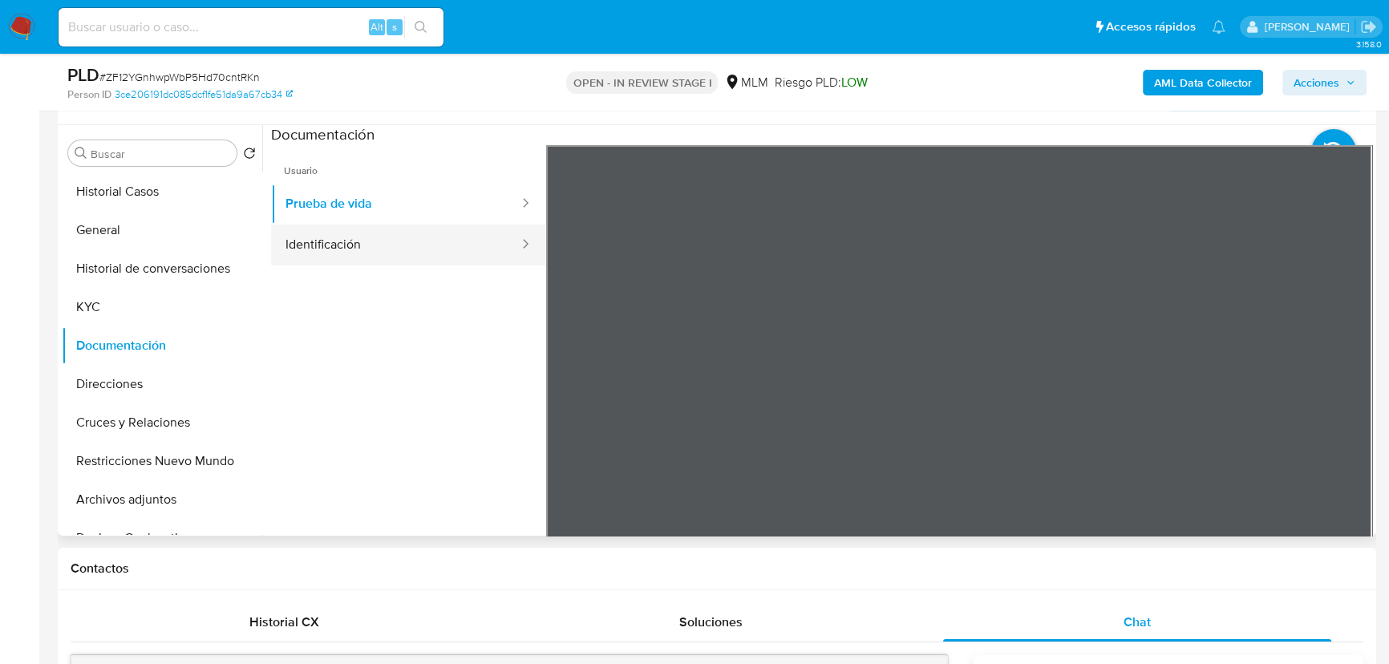
click at [348, 238] on button "Identificación" at bounding box center [395, 245] width 249 height 41
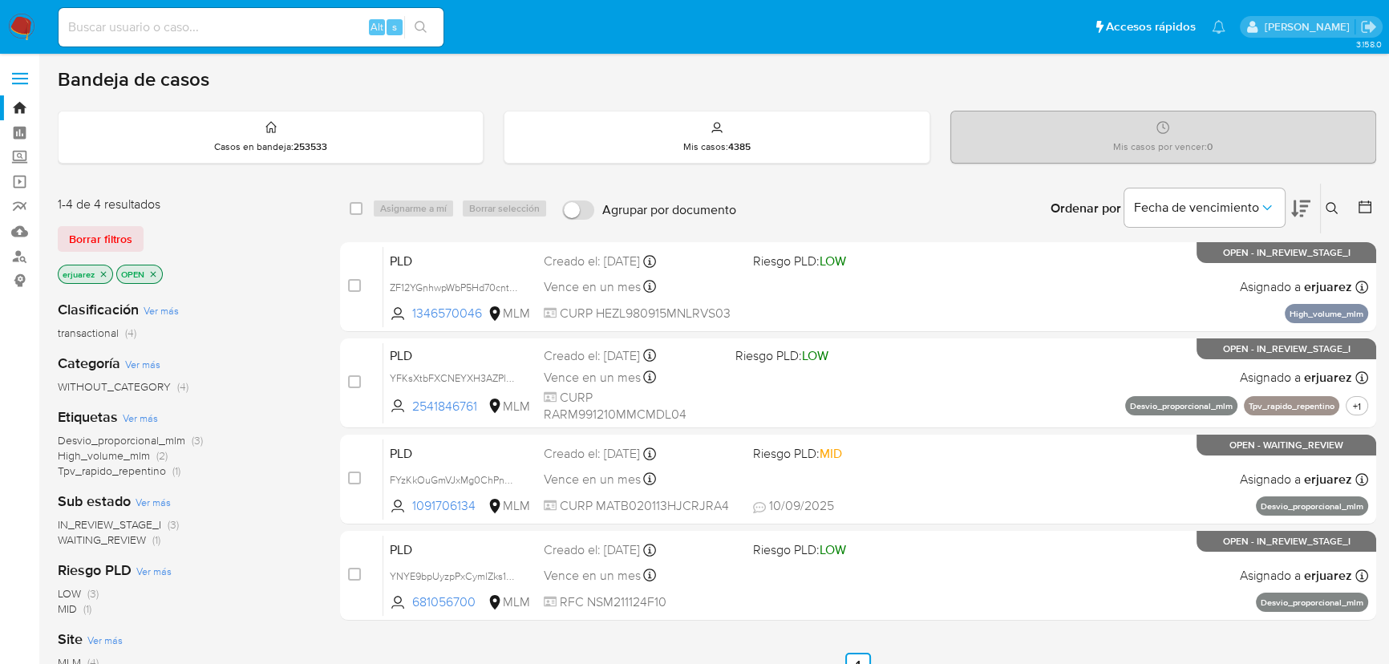
click at [156, 27] on input at bounding box center [251, 27] width 385 height 21
paste input "1346570046"
type input "1346570046"
click at [425, 26] on icon "search-icon" at bounding box center [421, 27] width 13 height 13
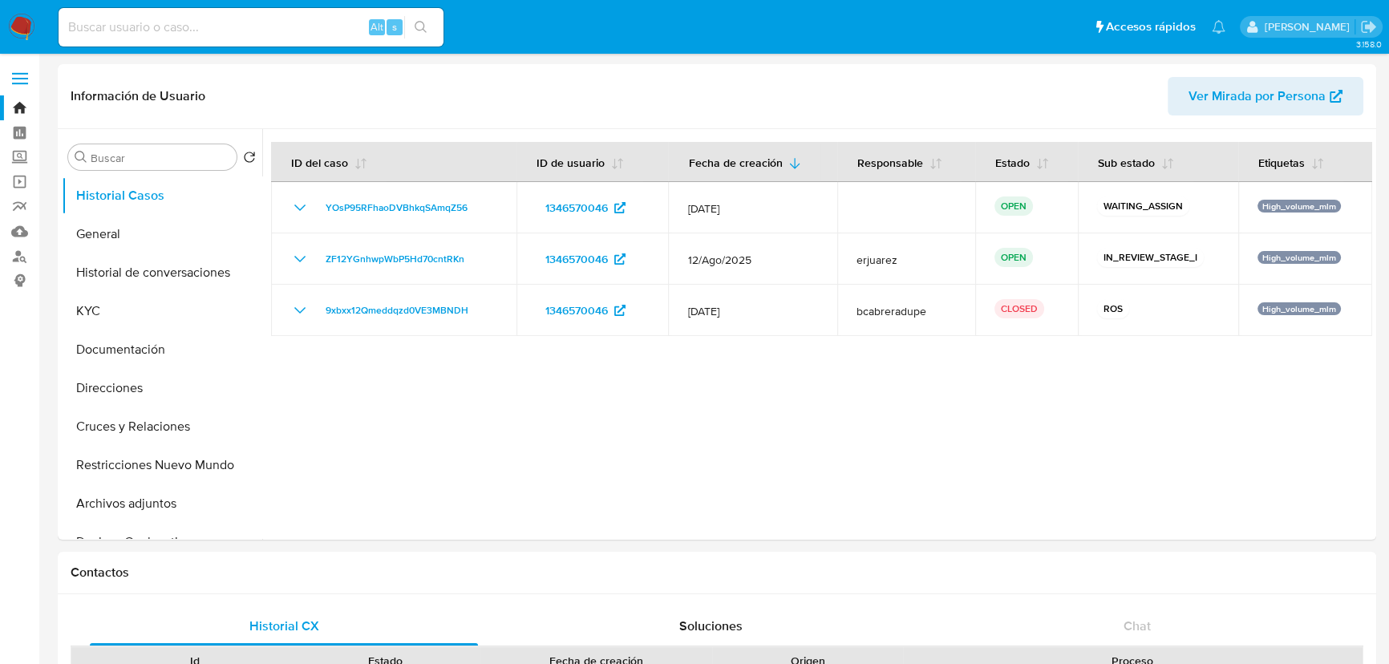
select select "10"
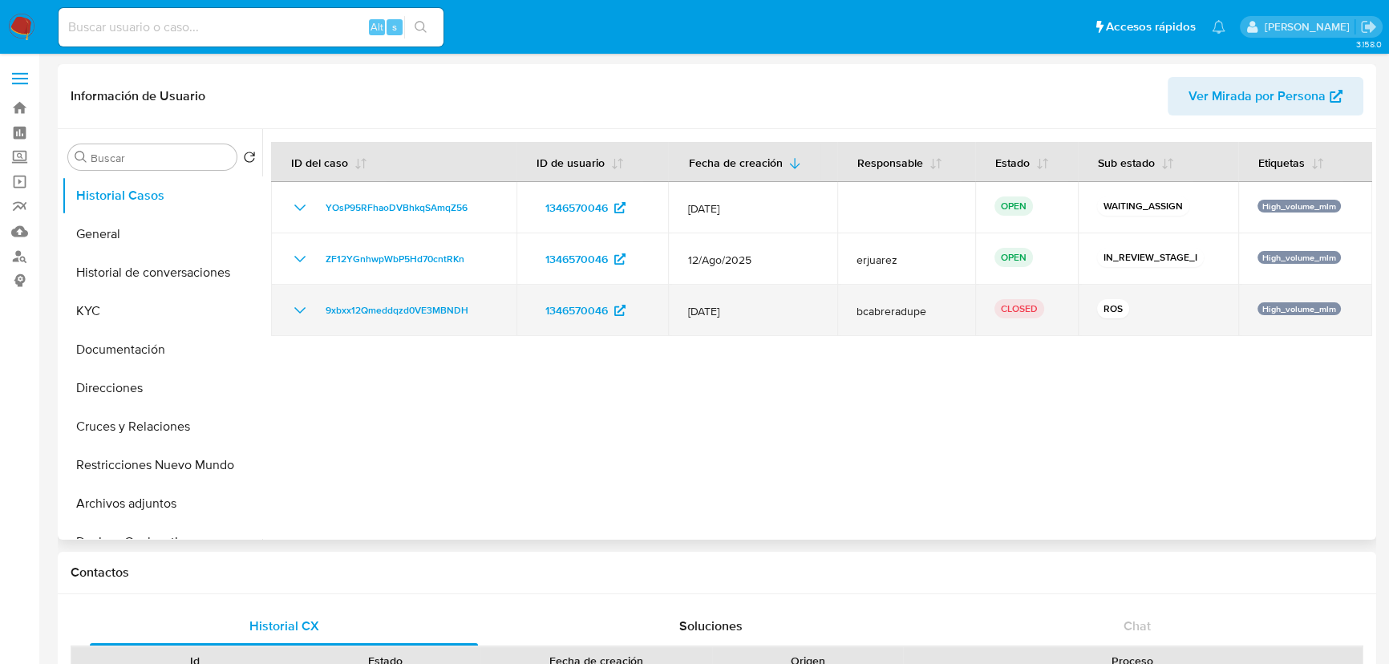
click at [304, 306] on icon "Mostrar/Ocultar" at bounding box center [299, 310] width 19 height 19
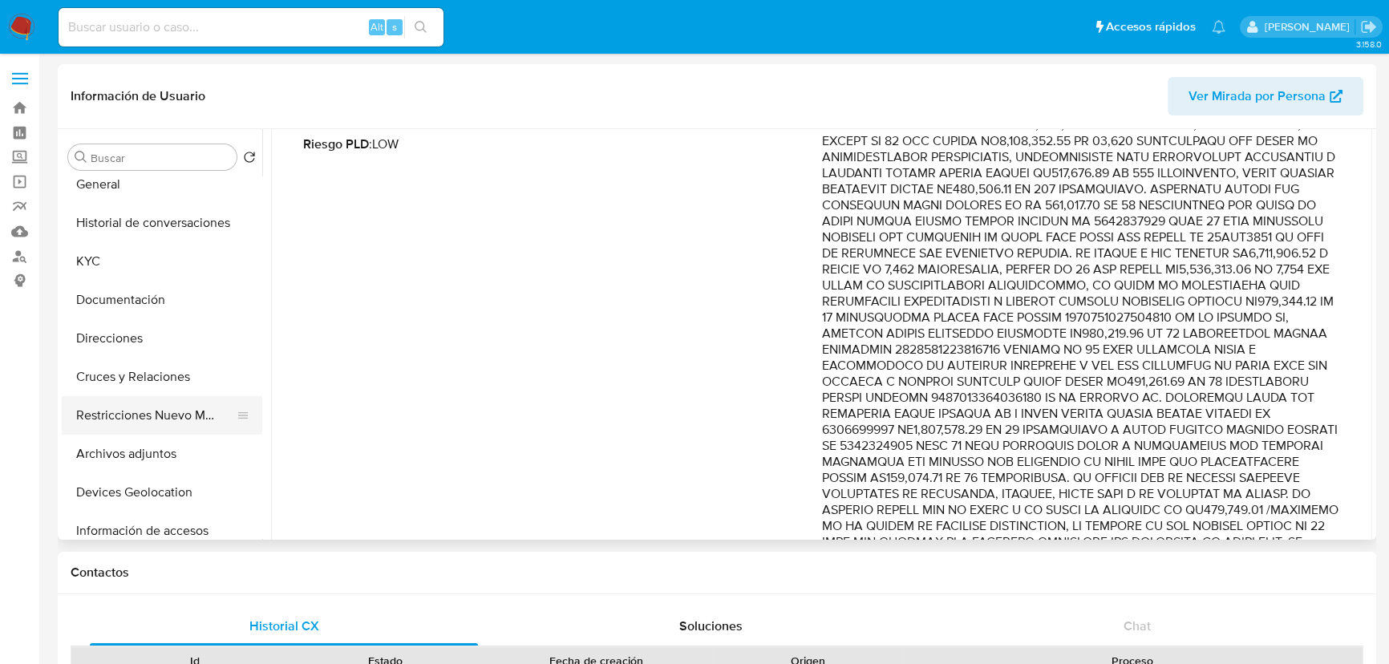
scroll to position [72, 0]
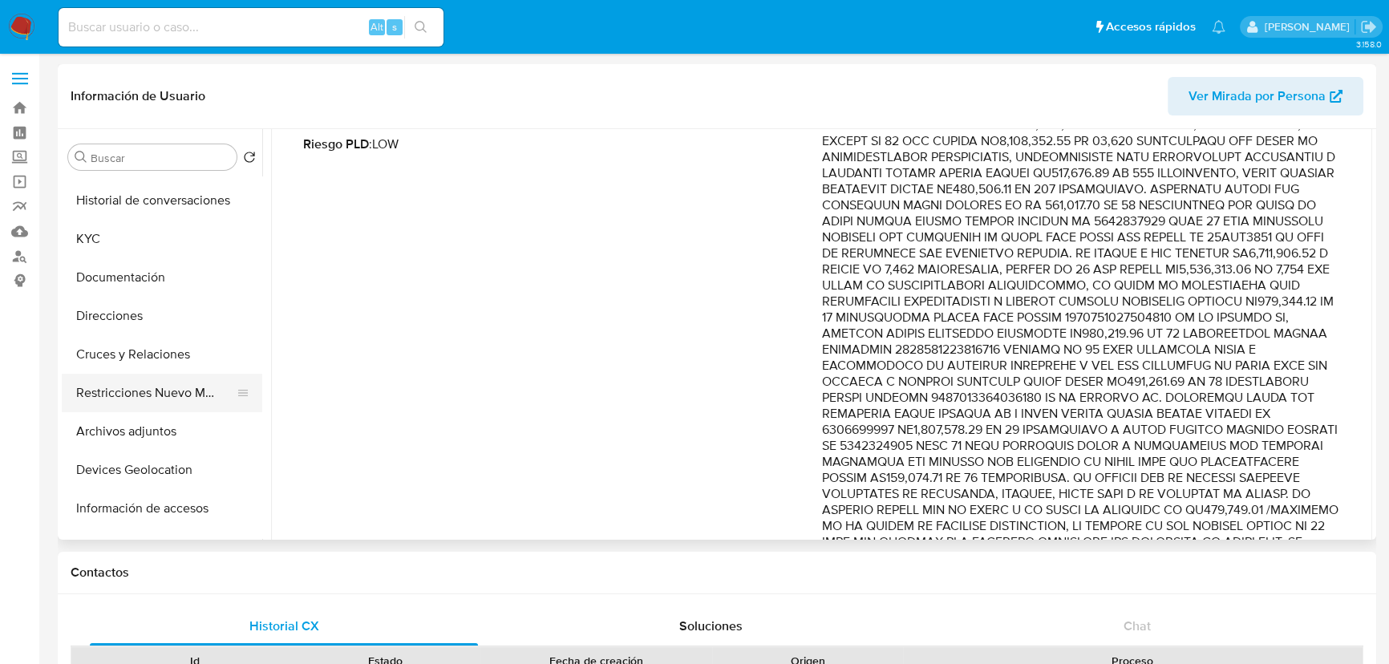
drag, startPoint x: 104, startPoint y: 437, endPoint x: 189, endPoint y: 403, distance: 91.4
click at [104, 437] on button "Archivos adjuntos" at bounding box center [162, 431] width 200 height 38
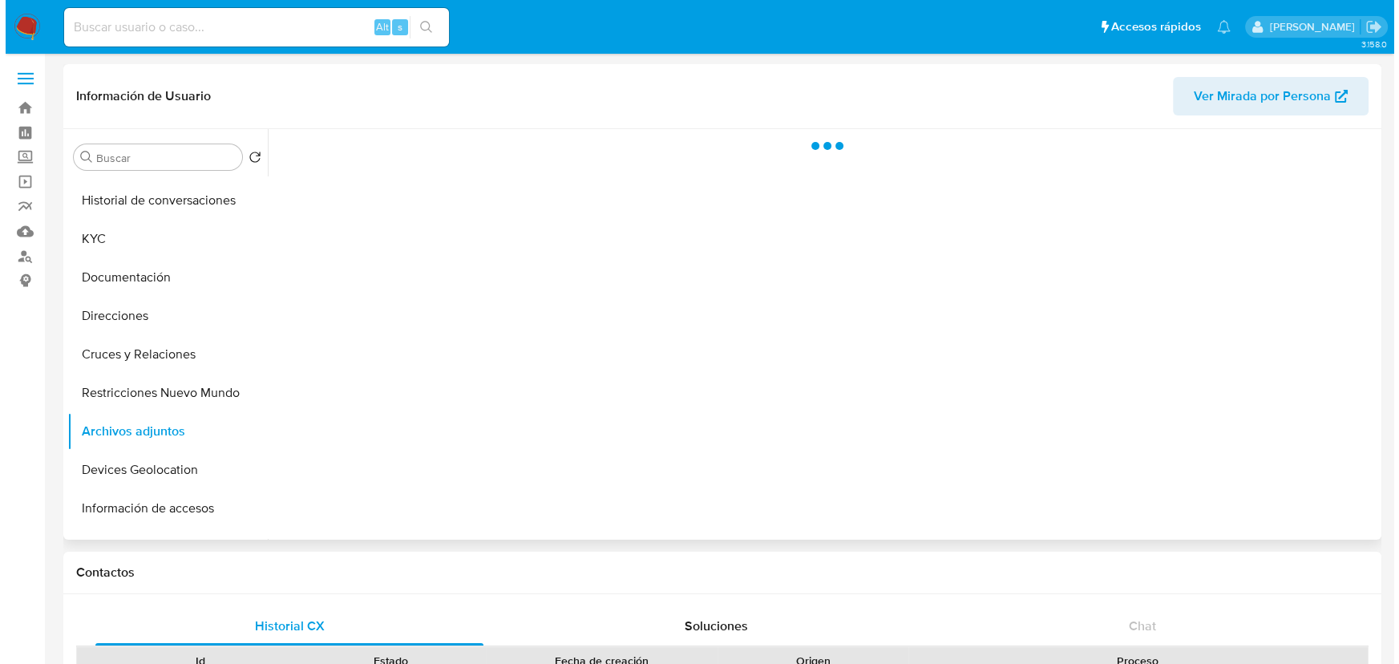
scroll to position [0, 0]
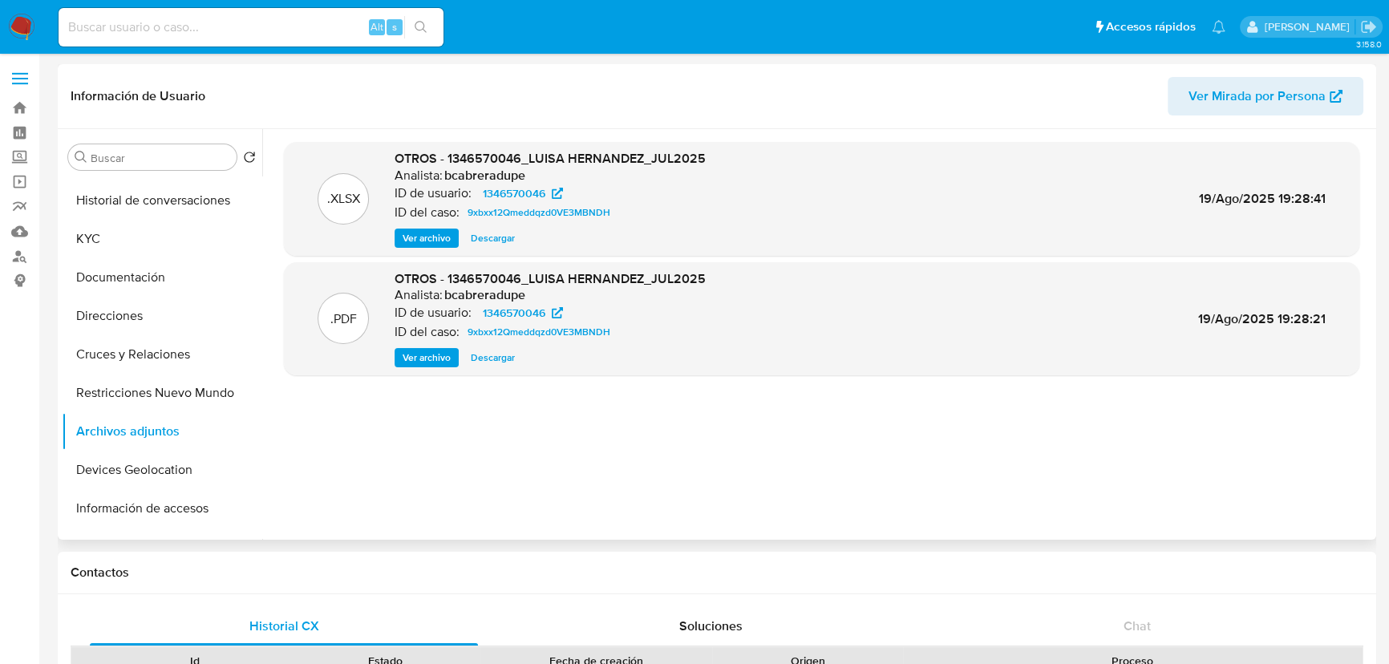
click at [491, 243] on span "Descargar" at bounding box center [493, 238] width 44 height 16
click at [436, 238] on span "Ver archivo" at bounding box center [427, 238] width 48 height 16
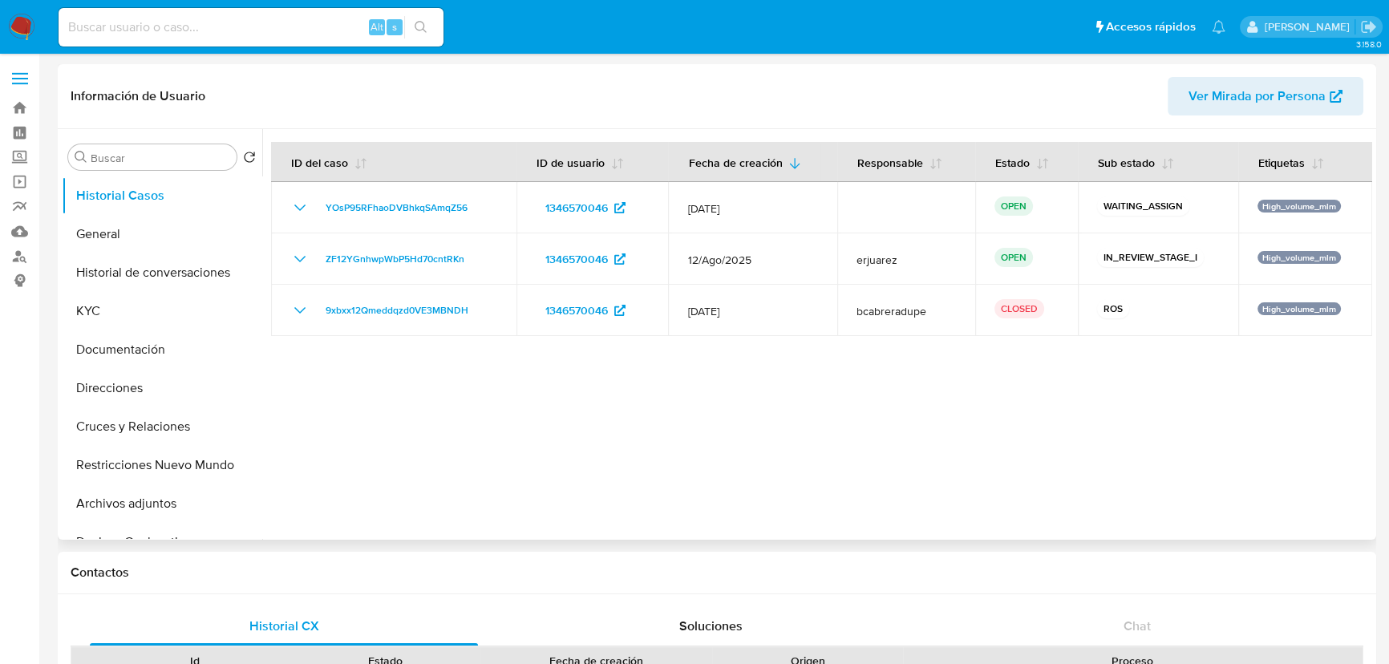
select select "10"
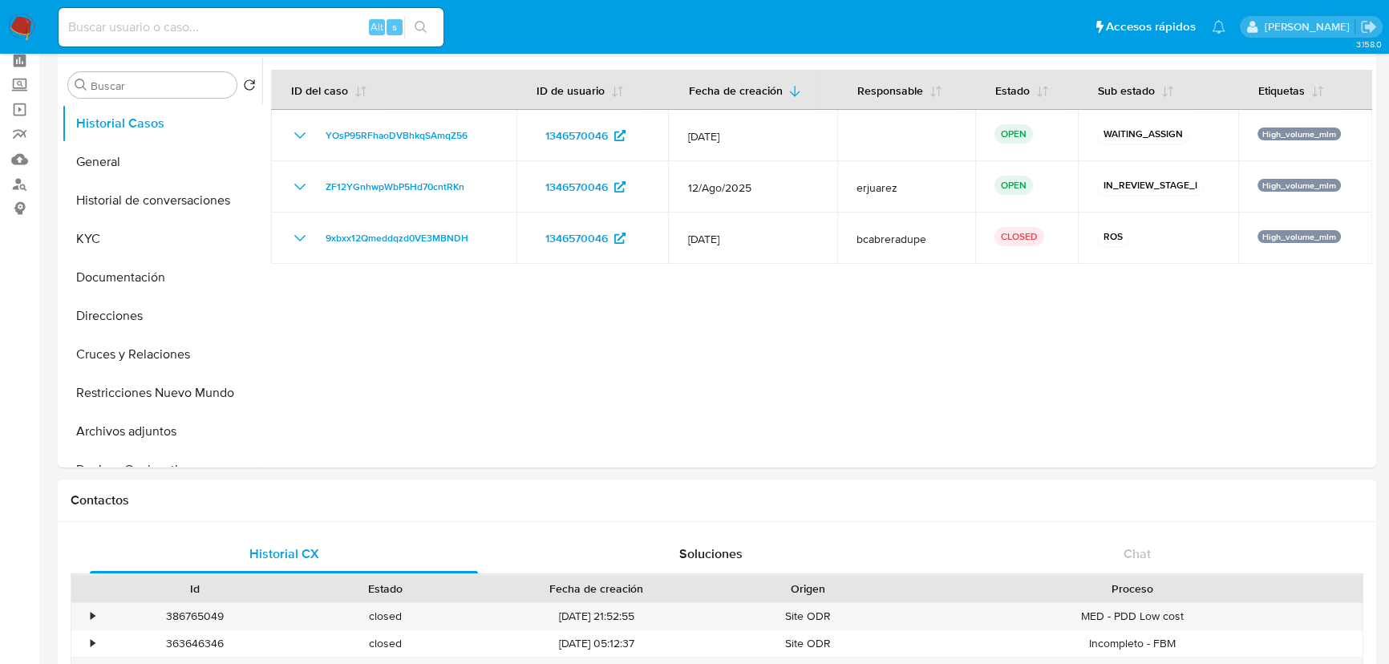
click at [21, 28] on img at bounding box center [21, 27] width 27 height 27
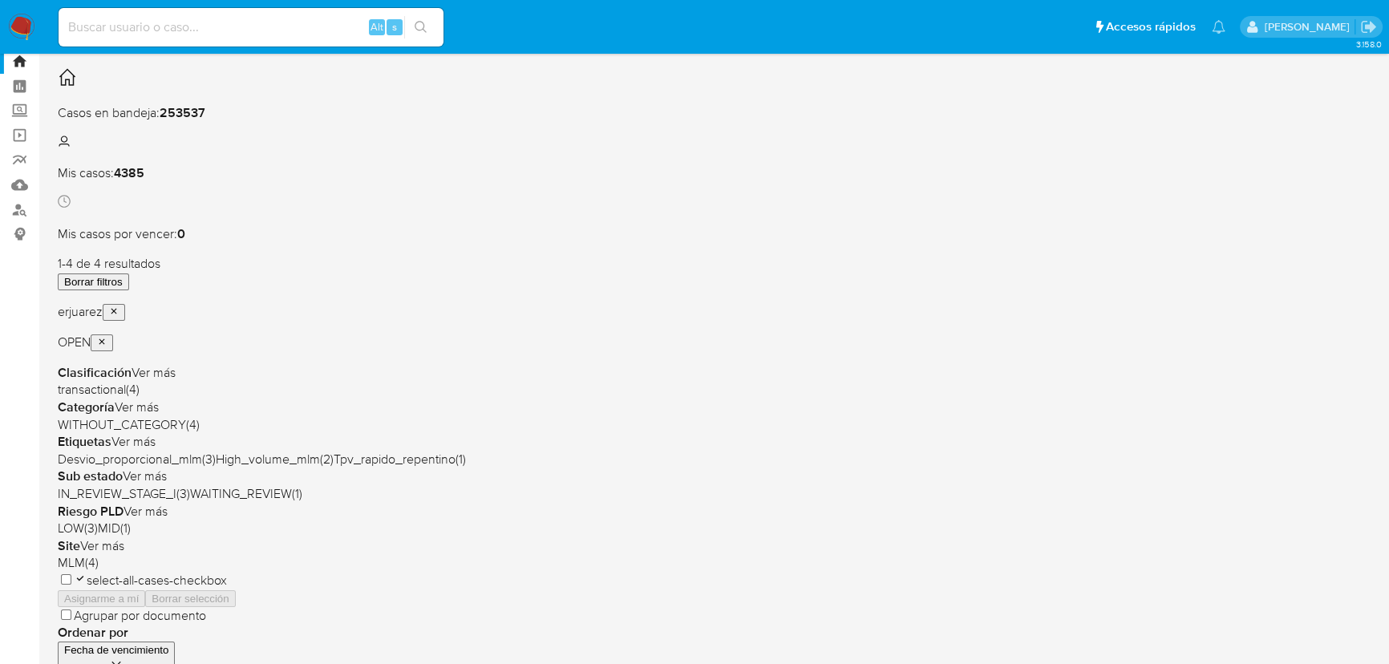
scroll to position [72, 0]
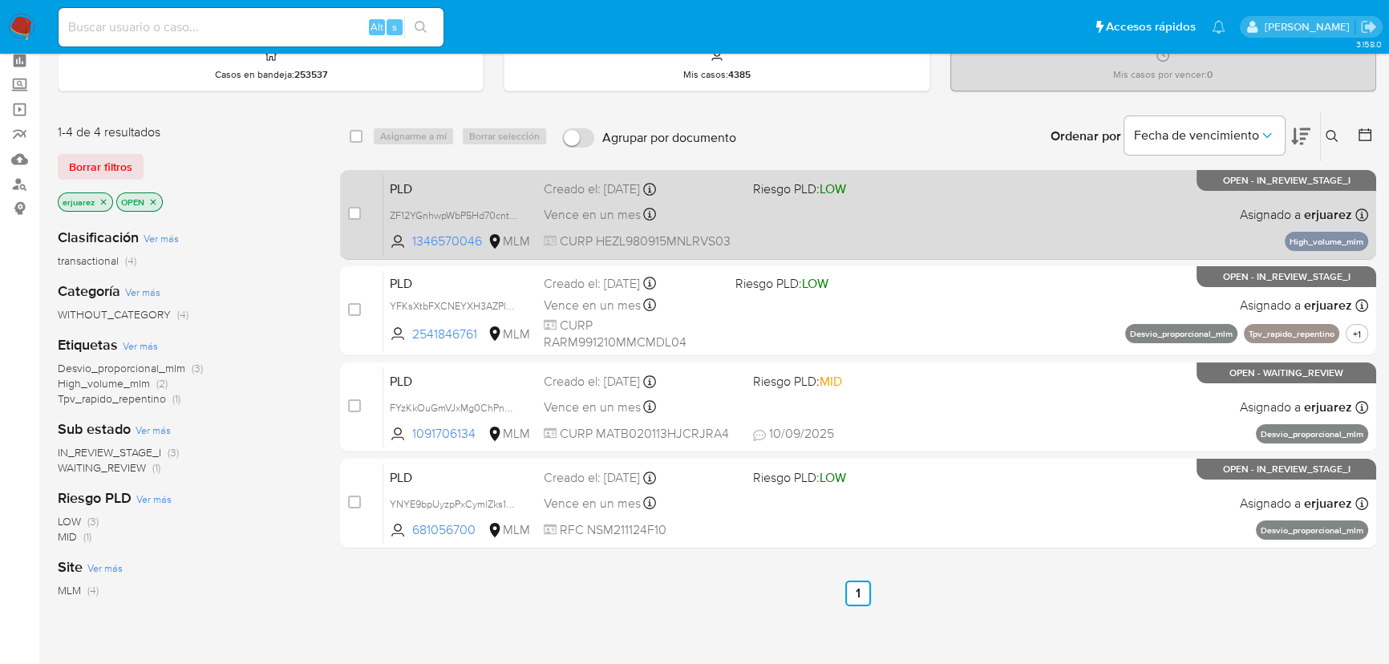
click at [761, 197] on div "PLD ZF12YGnhwpWbP5Hd70cntRKn 1346570046 MLM Riesgo PLD: LOW Creado el: [DATE] C…" at bounding box center [875, 214] width 985 height 81
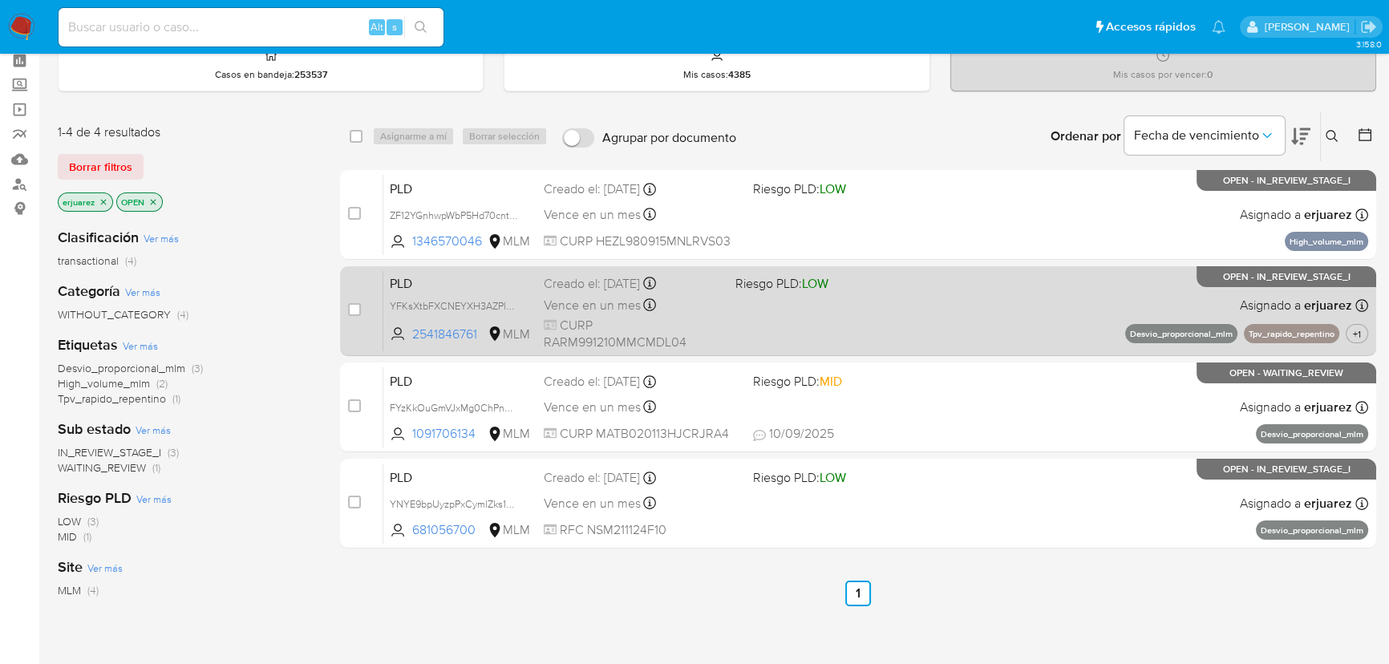
click at [668, 290] on div "Creado el: [DATE] Creado el: [DATE] 02:04:27" at bounding box center [633, 284] width 179 height 18
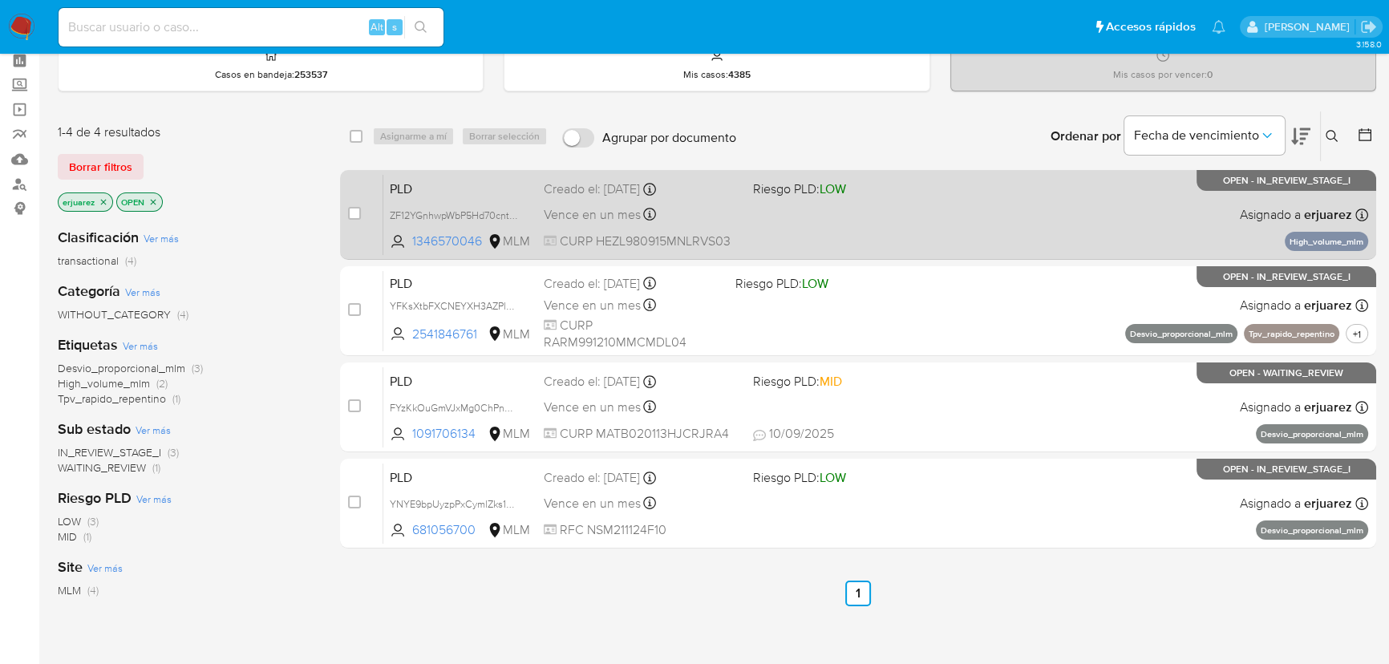
click at [784, 227] on div "PLD ZF12YGnhwpWbP5Hd70cntRKn 1346570046 MLM Riesgo PLD: LOW Creado el: [DATE] C…" at bounding box center [875, 214] width 985 height 81
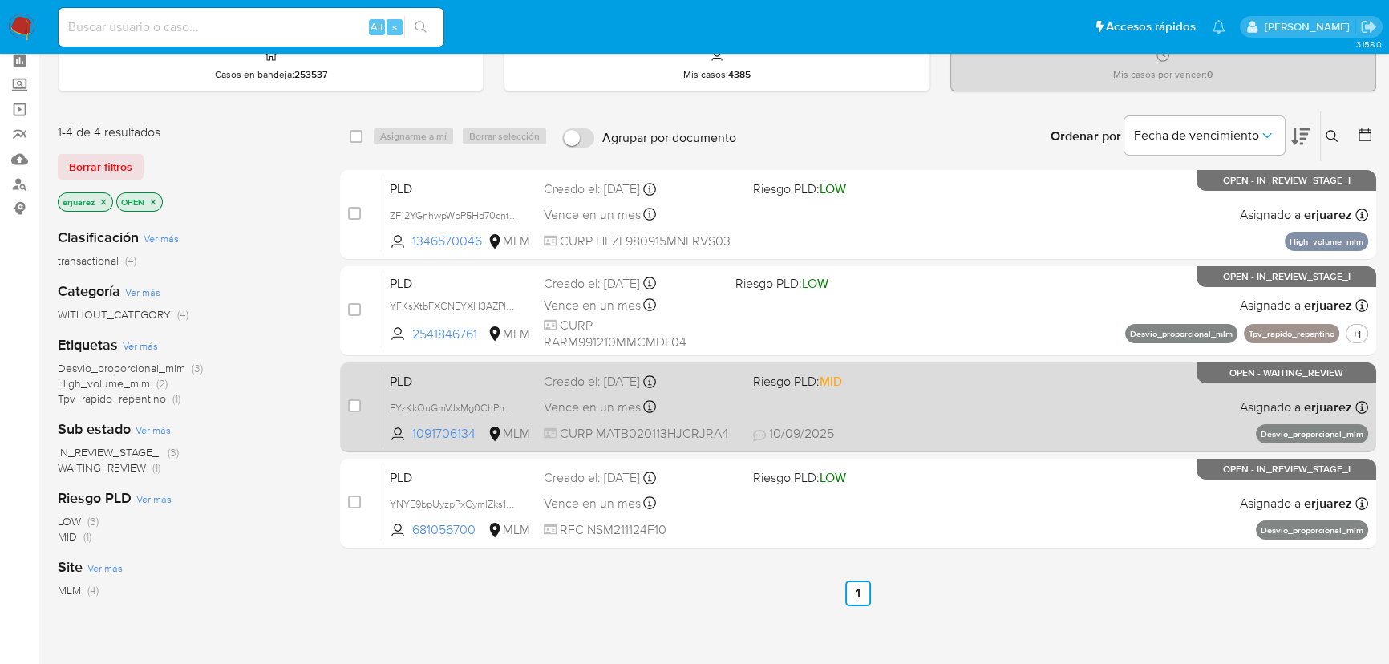
click at [933, 384] on span "Riesgo PLD: MID" at bounding box center [851, 380] width 196 height 21
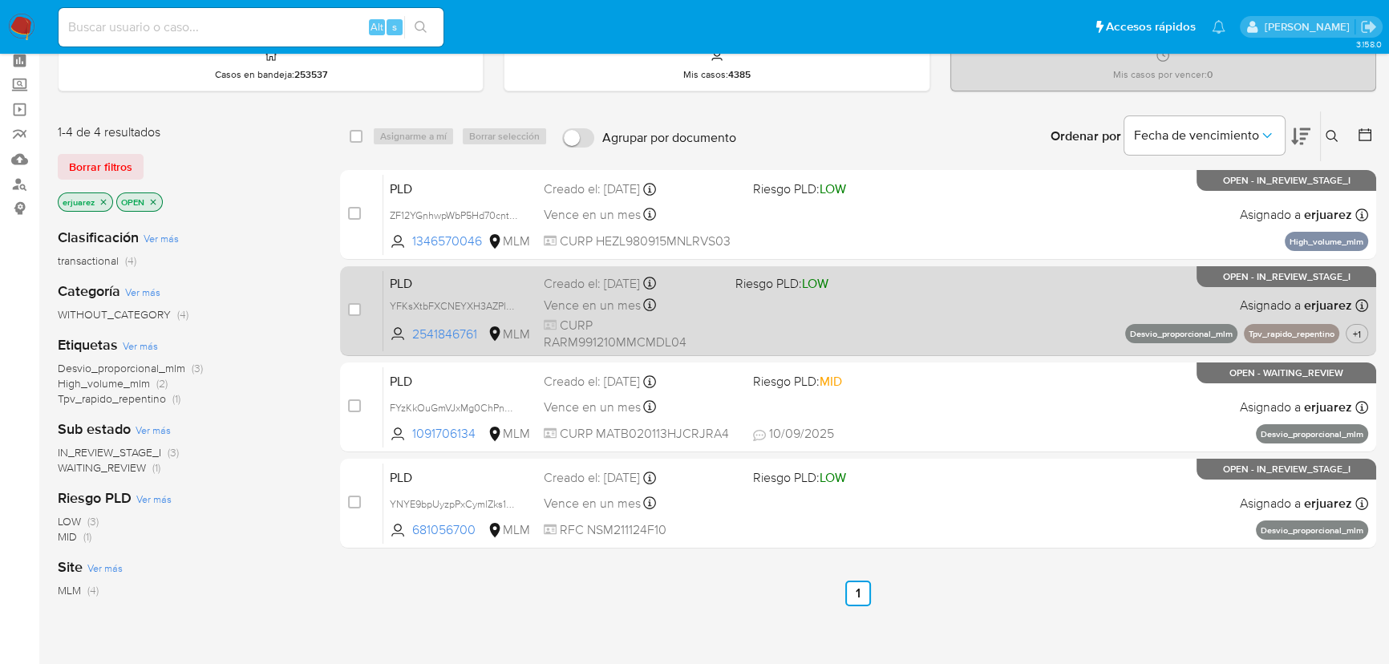
click at [788, 331] on div "PLD YFKsXtbFXCNEYXH3AZPlX54K 2541846761 MLM Riesgo PLD: LOW Creado el: [DATE] C…" at bounding box center [875, 310] width 985 height 81
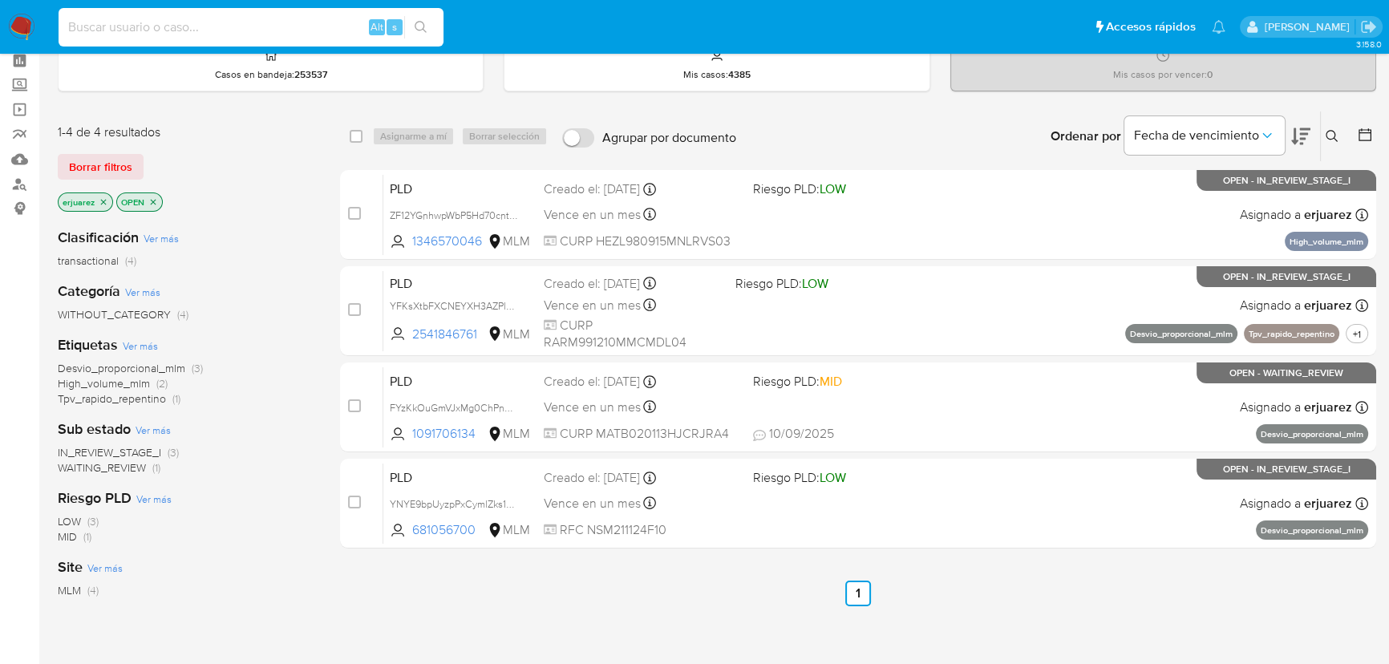
click at [122, 34] on input at bounding box center [251, 27] width 385 height 21
paste input "1891164909"
type input "1891164909"
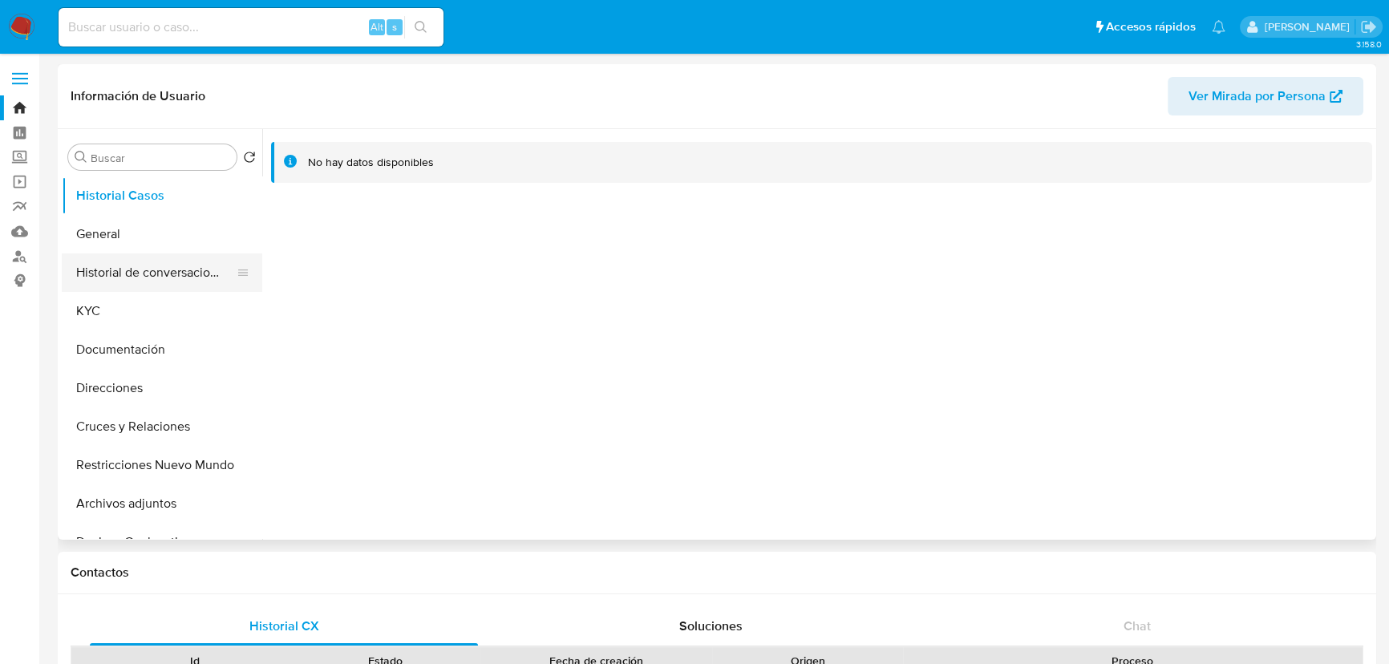
select select "10"
click at [136, 237] on button "General" at bounding box center [156, 234] width 188 height 38
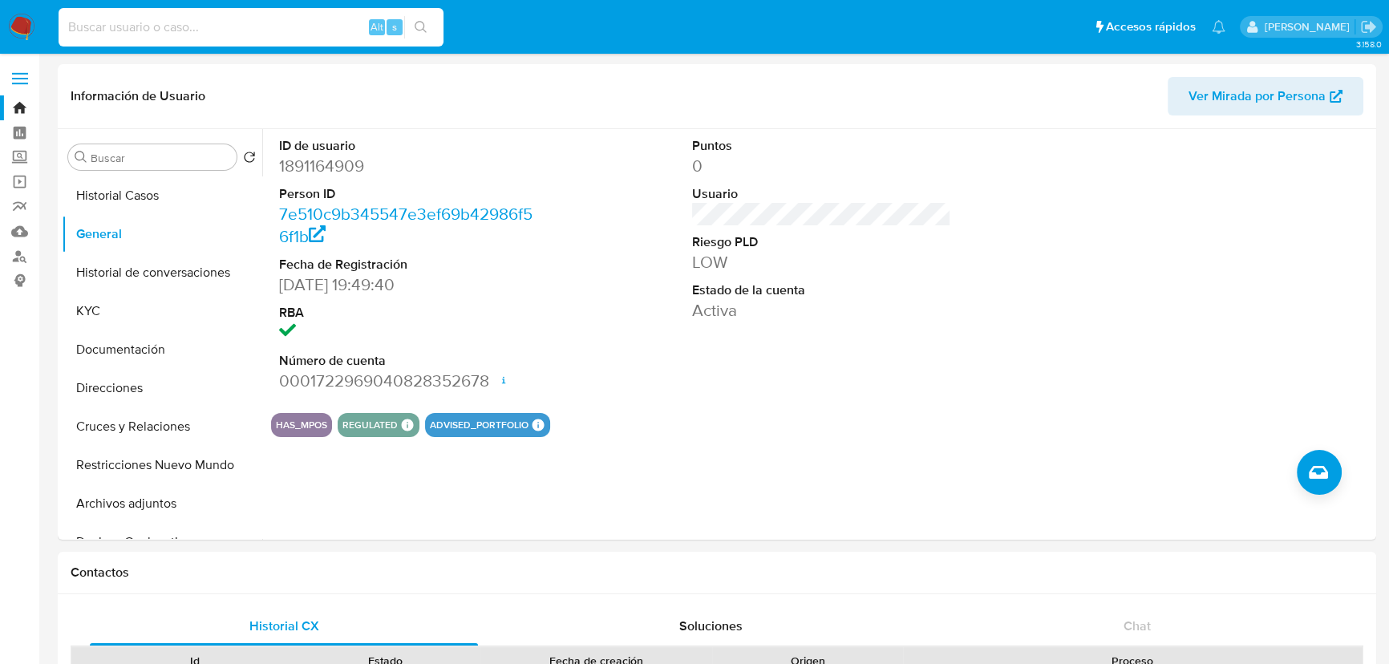
drag, startPoint x: 162, startPoint y: 22, endPoint x: 360, endPoint y: 44, distance: 199.4
click at [164, 23] on input at bounding box center [251, 27] width 385 height 21
paste input "2084543359"
type input "2084543359"
click at [417, 28] on icon "search-icon" at bounding box center [421, 27] width 13 height 13
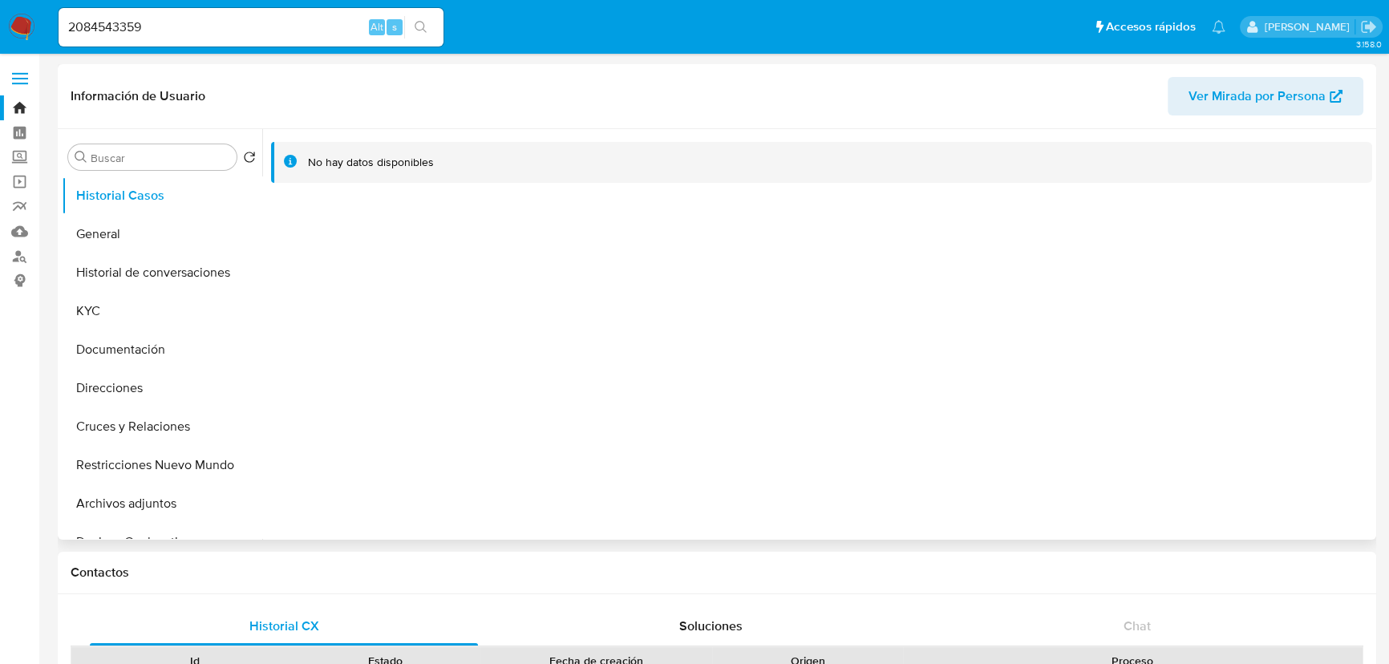
select select "10"
click at [138, 237] on button "General" at bounding box center [156, 234] width 188 height 38
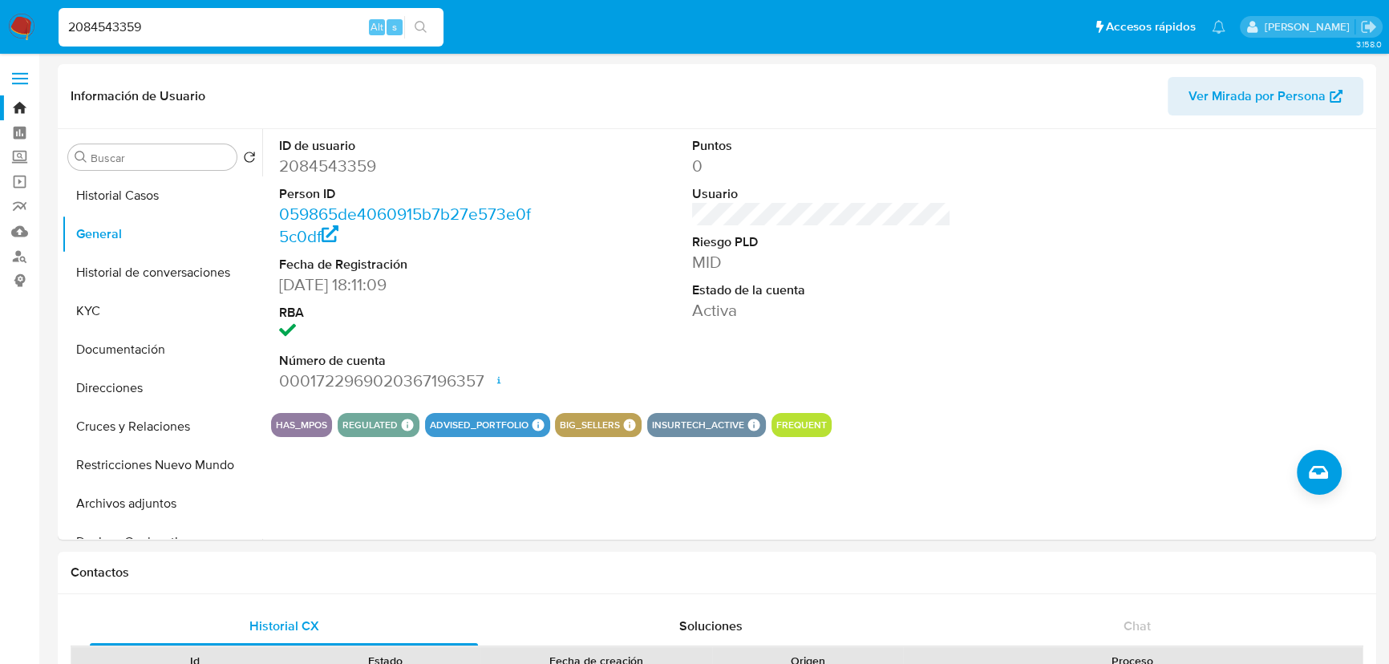
drag, startPoint x: 186, startPoint y: 22, endPoint x: -133, endPoint y: -19, distance: 321.8
paste input "635430500"
type input "2635430500"
click at [425, 27] on icon "search-icon" at bounding box center [421, 27] width 13 height 13
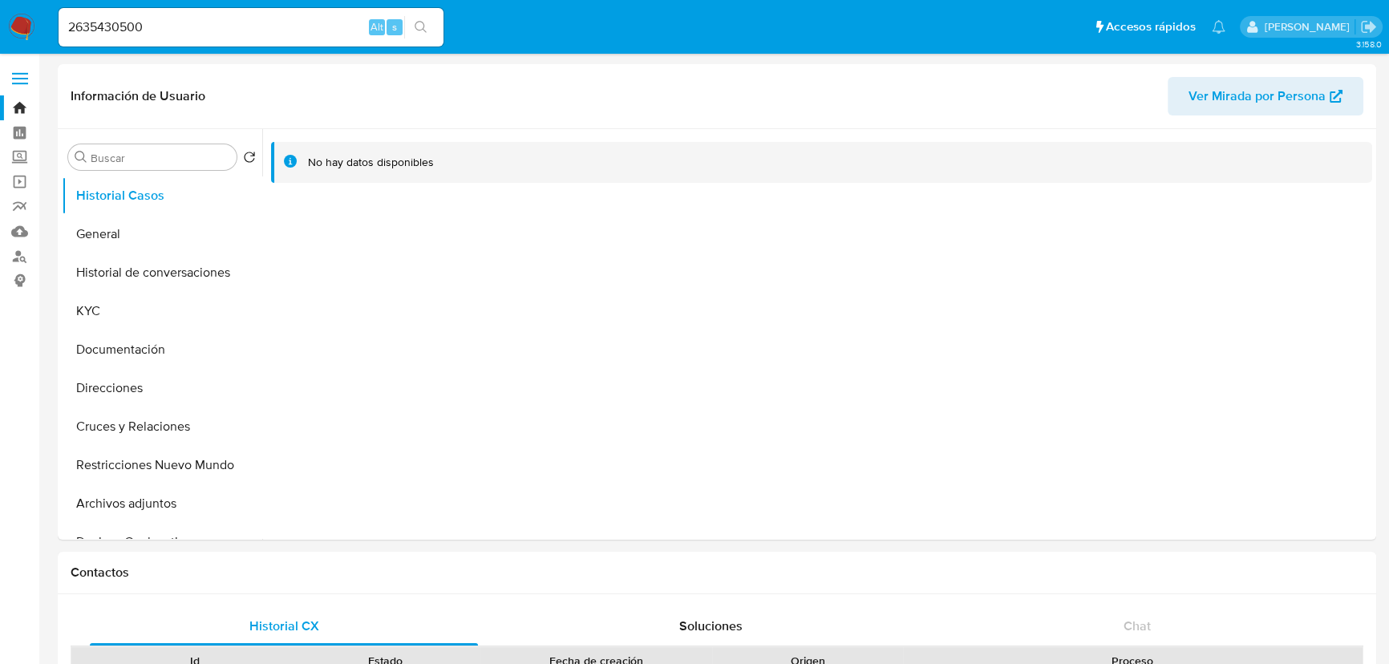
select select "10"
click at [84, 229] on button "General" at bounding box center [156, 234] width 188 height 38
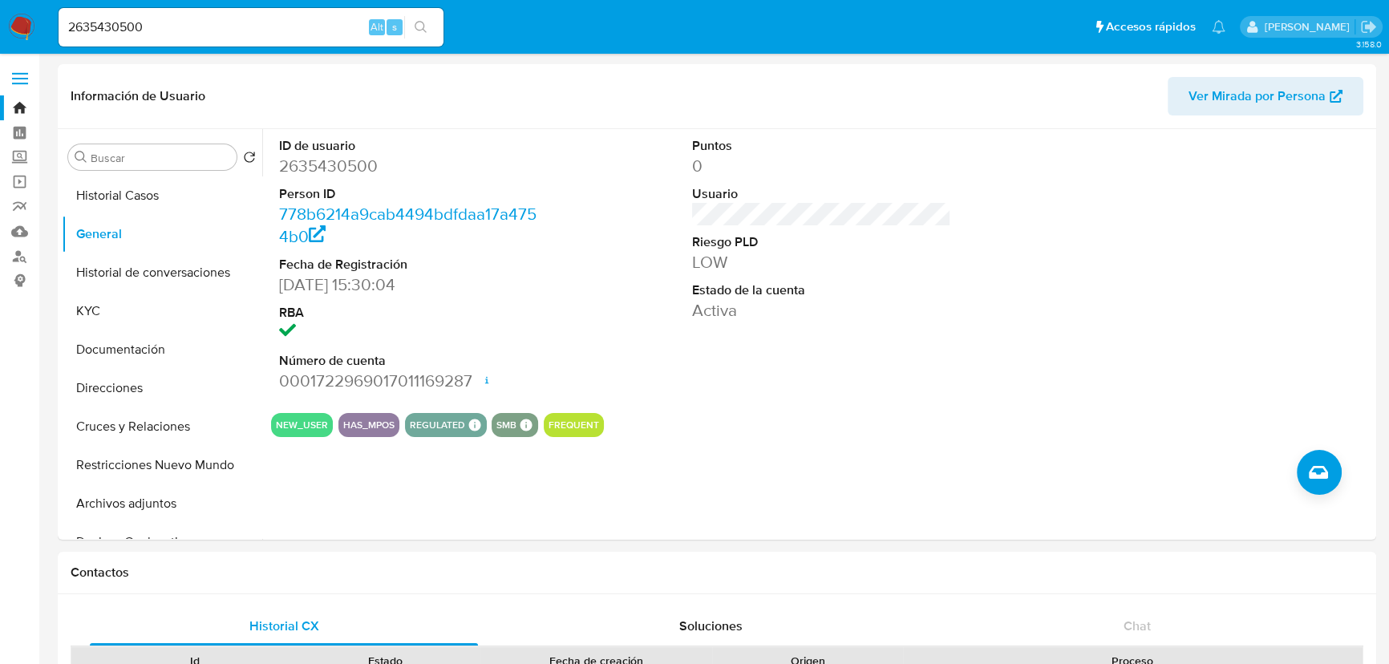
drag, startPoint x: 163, startPoint y: 22, endPoint x: 12, endPoint y: -8, distance: 153.8
paste input "541846761"
type input "2541846761"
click at [424, 26] on icon "search-icon" at bounding box center [421, 27] width 12 height 12
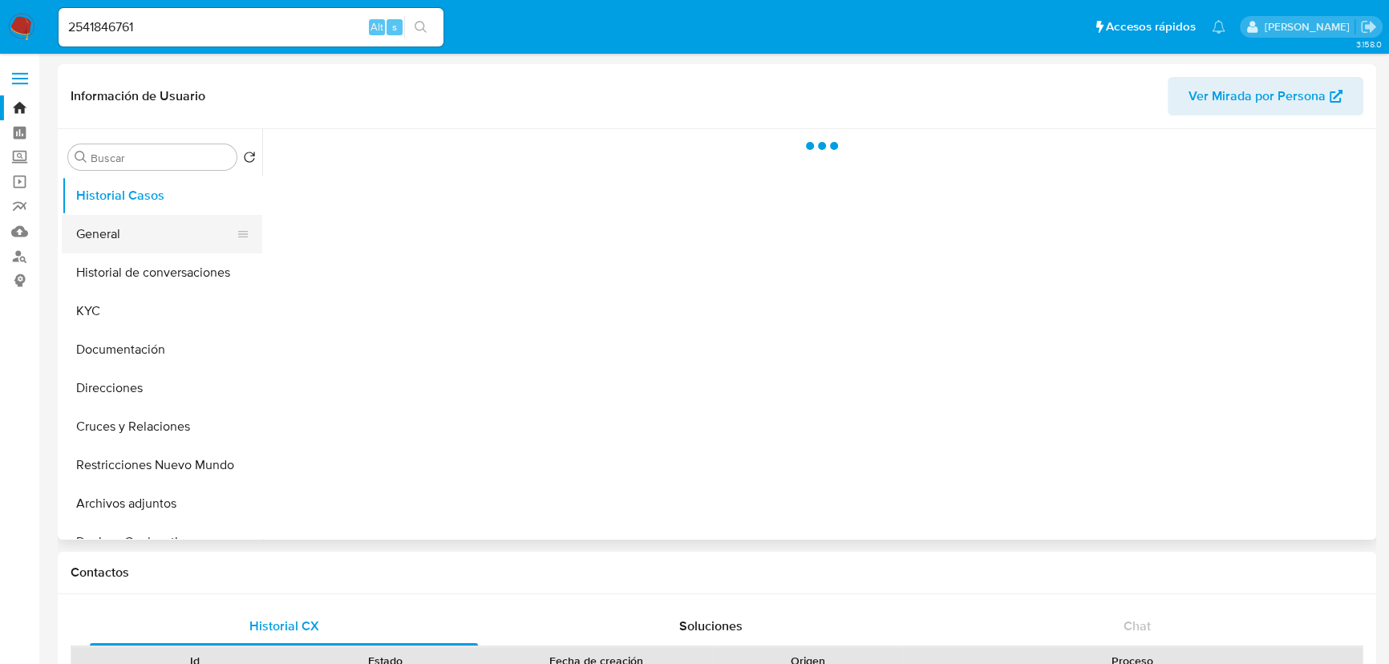
click at [136, 234] on button "General" at bounding box center [156, 234] width 188 height 38
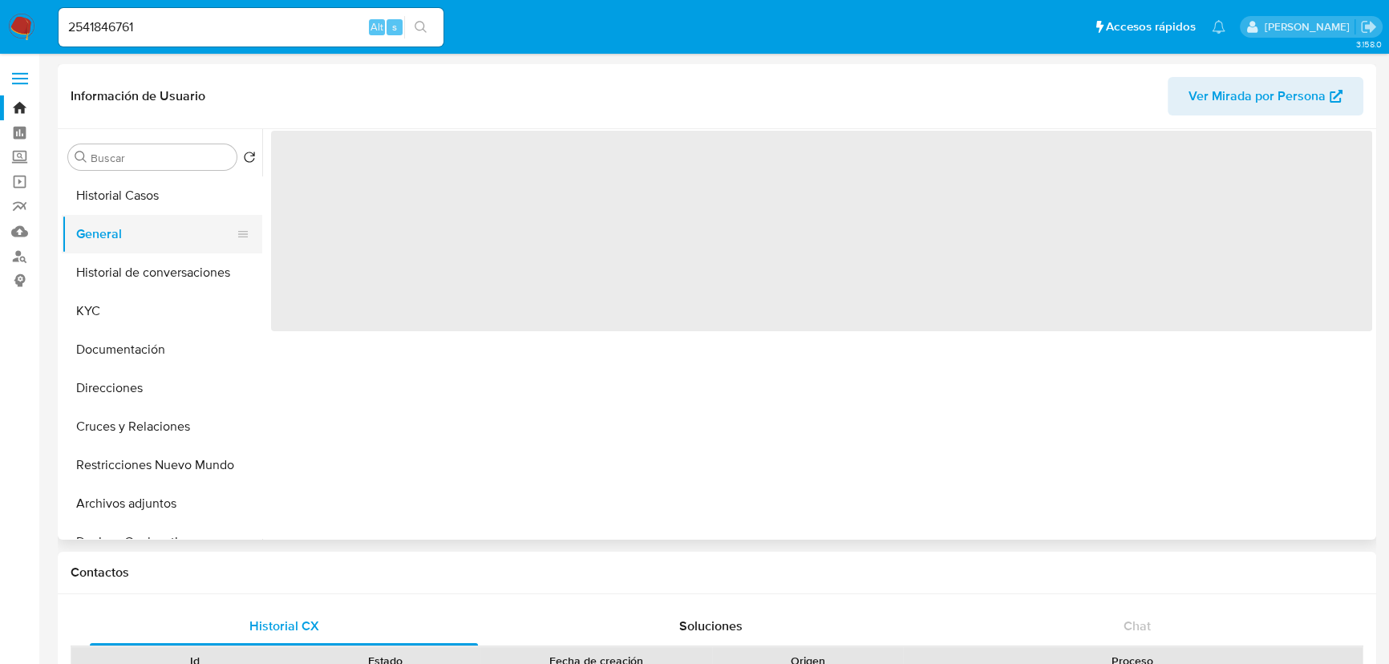
select select "10"
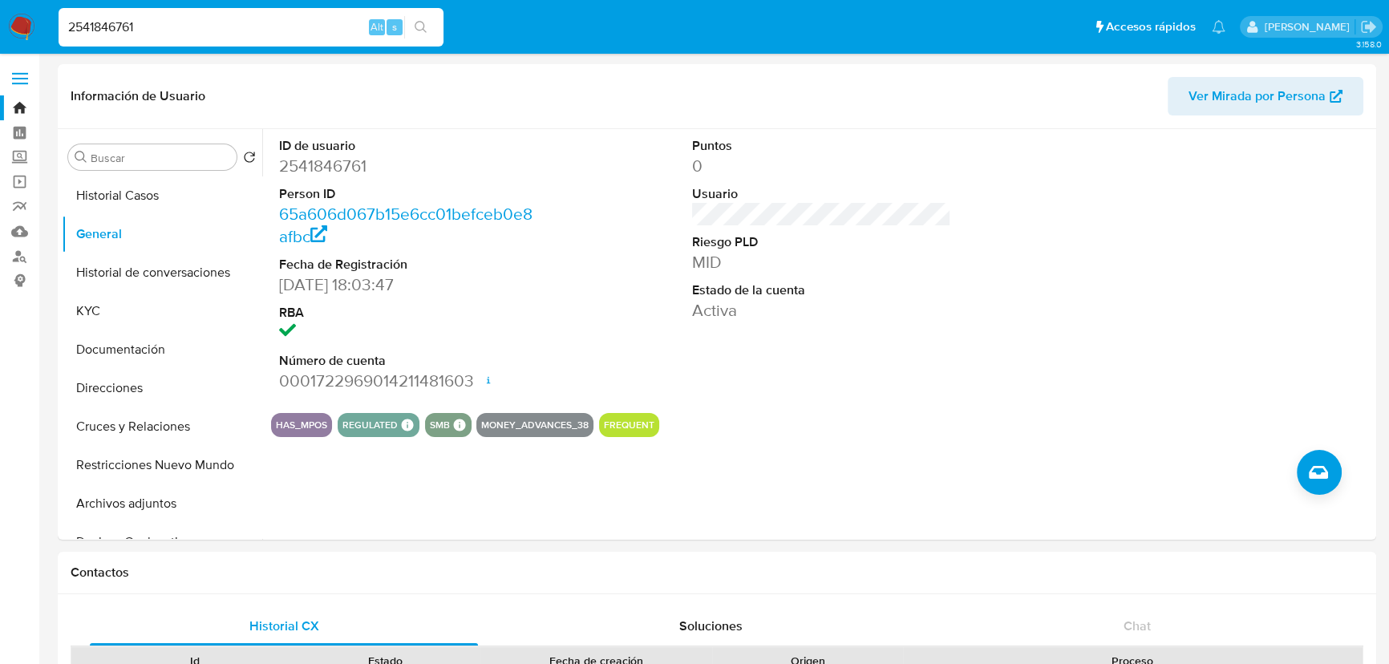
click at [155, 17] on input "2541846761" at bounding box center [251, 27] width 385 height 21
drag, startPoint x: 177, startPoint y: 40, endPoint x: -140, endPoint y: -21, distance: 323.4
click at [161, 30] on input "2541846761" at bounding box center [251, 27] width 385 height 21
drag, startPoint x: 175, startPoint y: 28, endPoint x: 200, endPoint y: 44, distance: 29.6
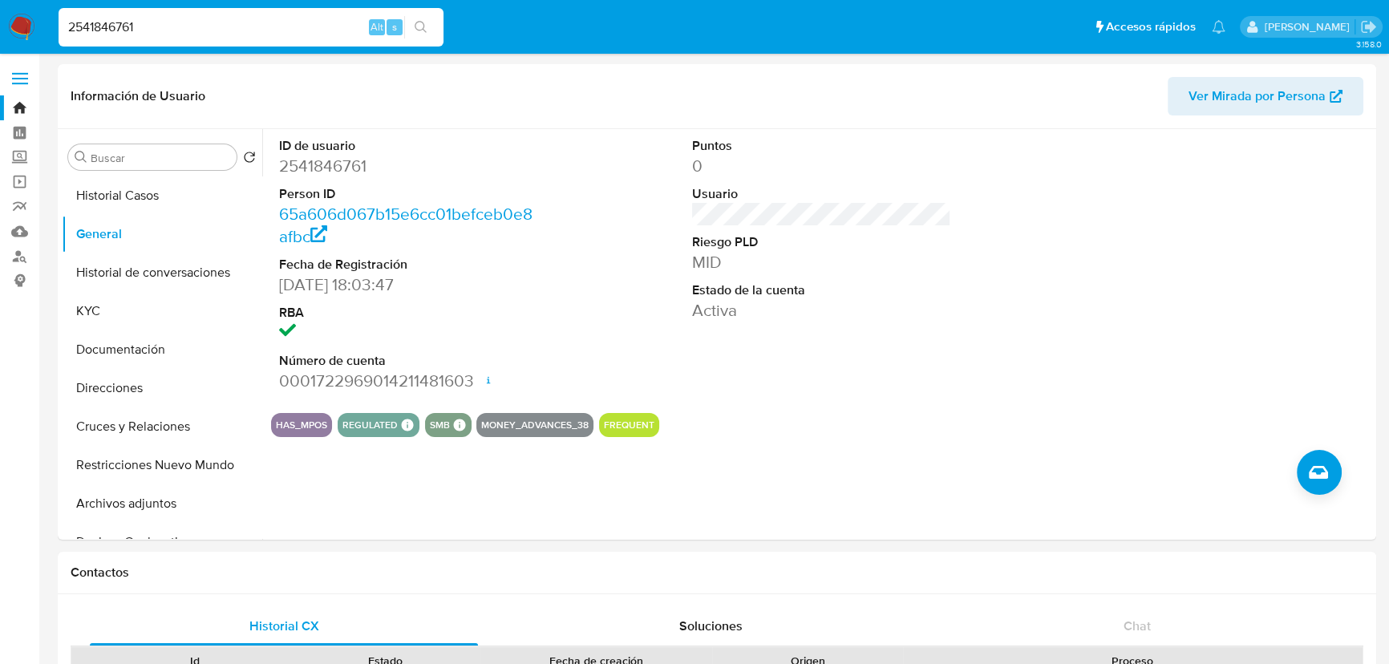
paste input "182491667"
type input "1824916671"
click at [430, 28] on button "search-icon" at bounding box center [420, 27] width 33 height 22
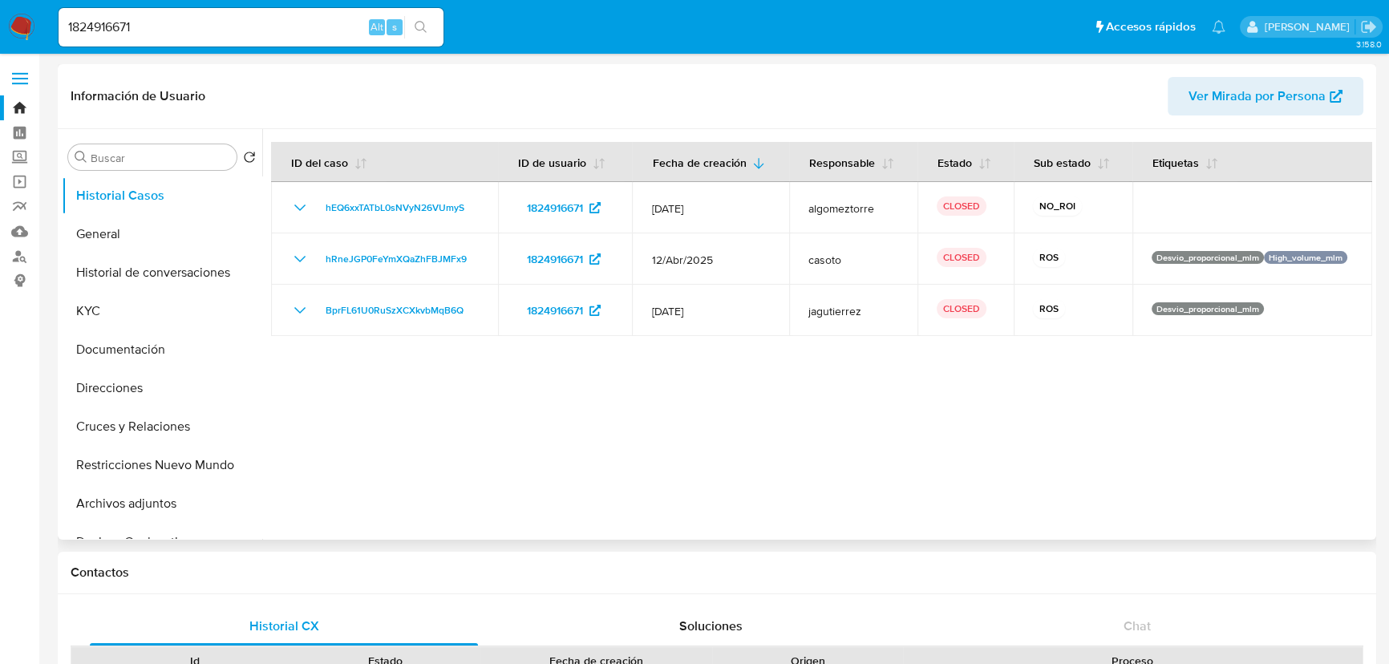
select select "10"
click at [133, 232] on button "General" at bounding box center [156, 234] width 188 height 38
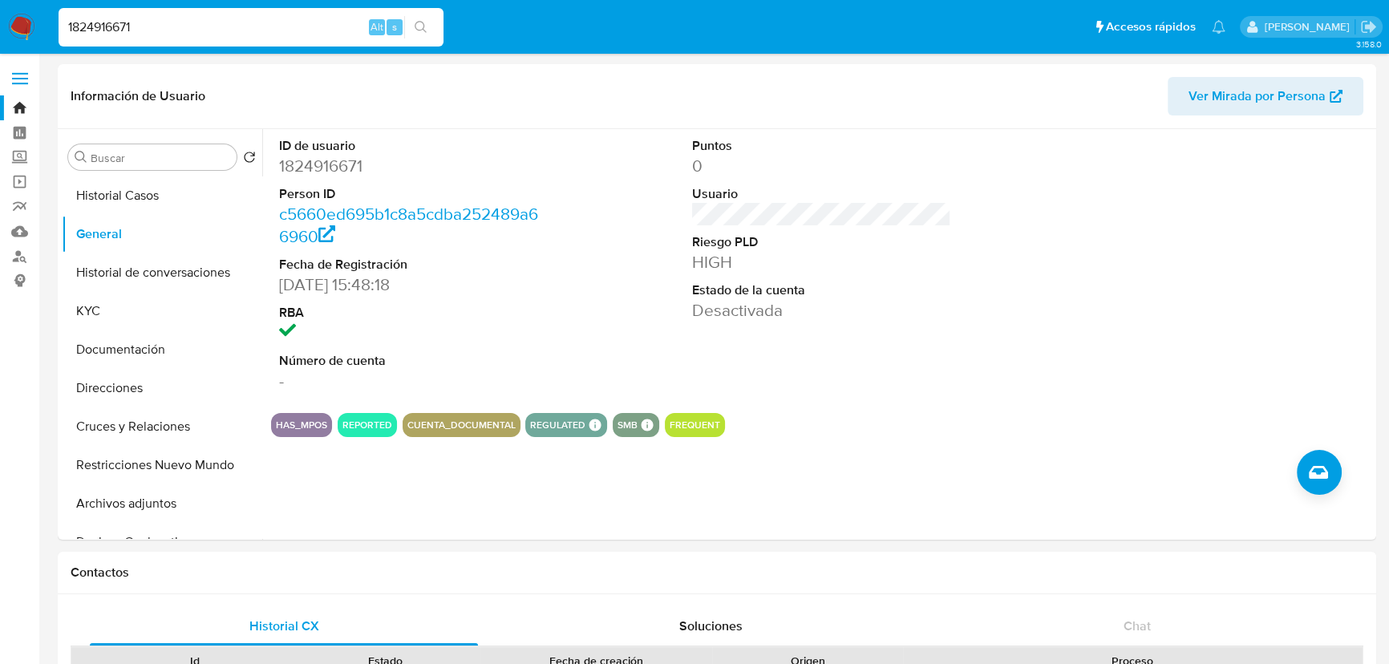
drag, startPoint x: 221, startPoint y: 29, endPoint x: 18, endPoint y: 45, distance: 202.7
paste input "510171940"
type input "510171940"
click at [417, 17] on button "search-icon" at bounding box center [420, 27] width 33 height 22
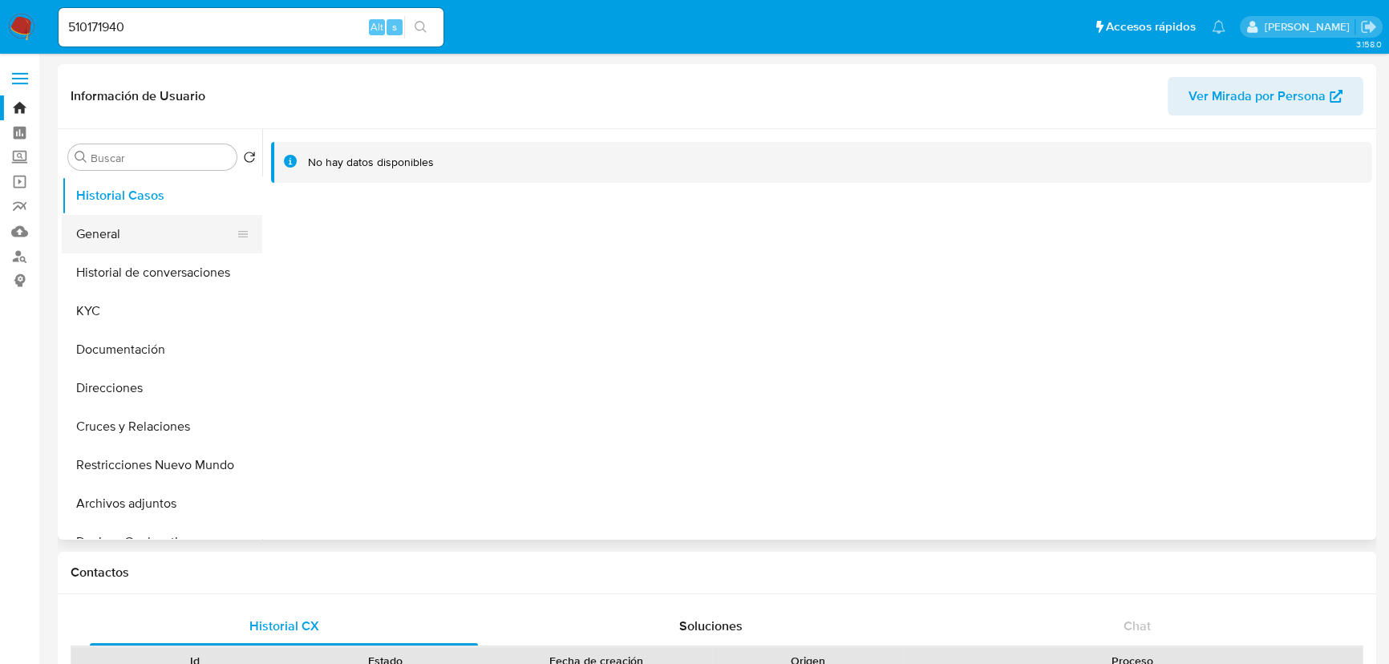
select select "10"
click at [134, 241] on button "General" at bounding box center [156, 234] width 188 height 38
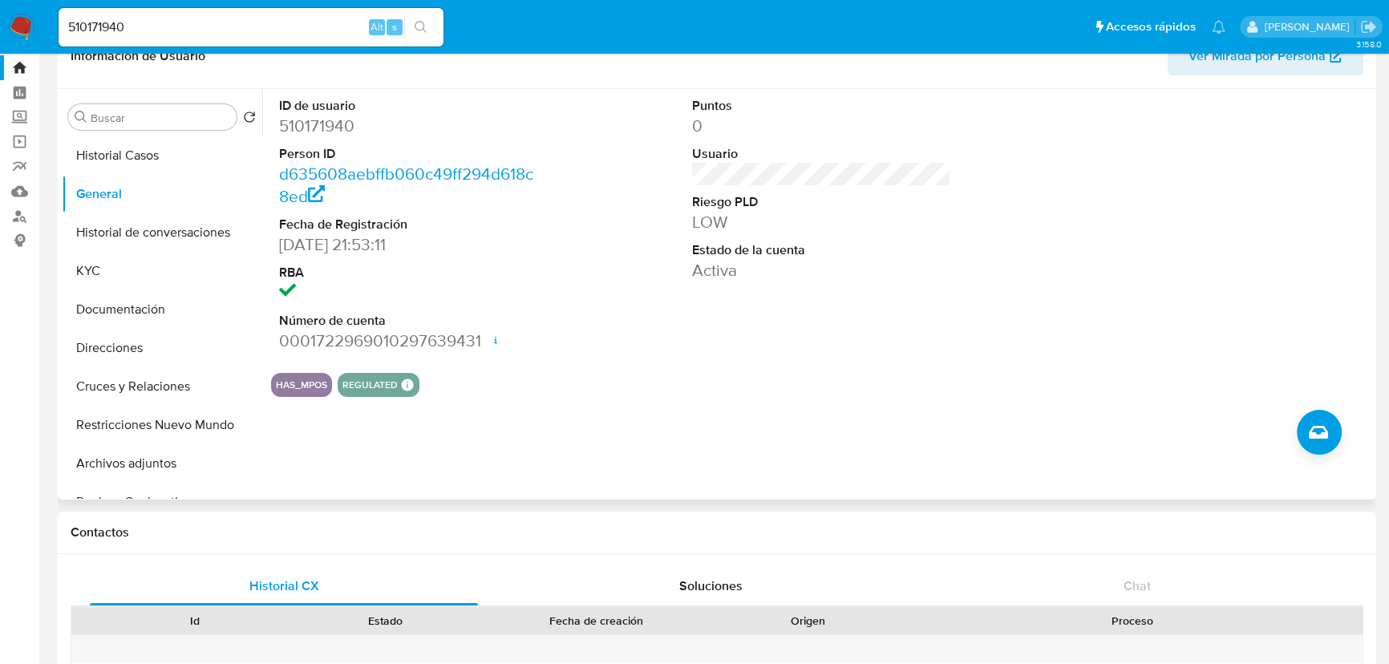
scroll to position [72, 0]
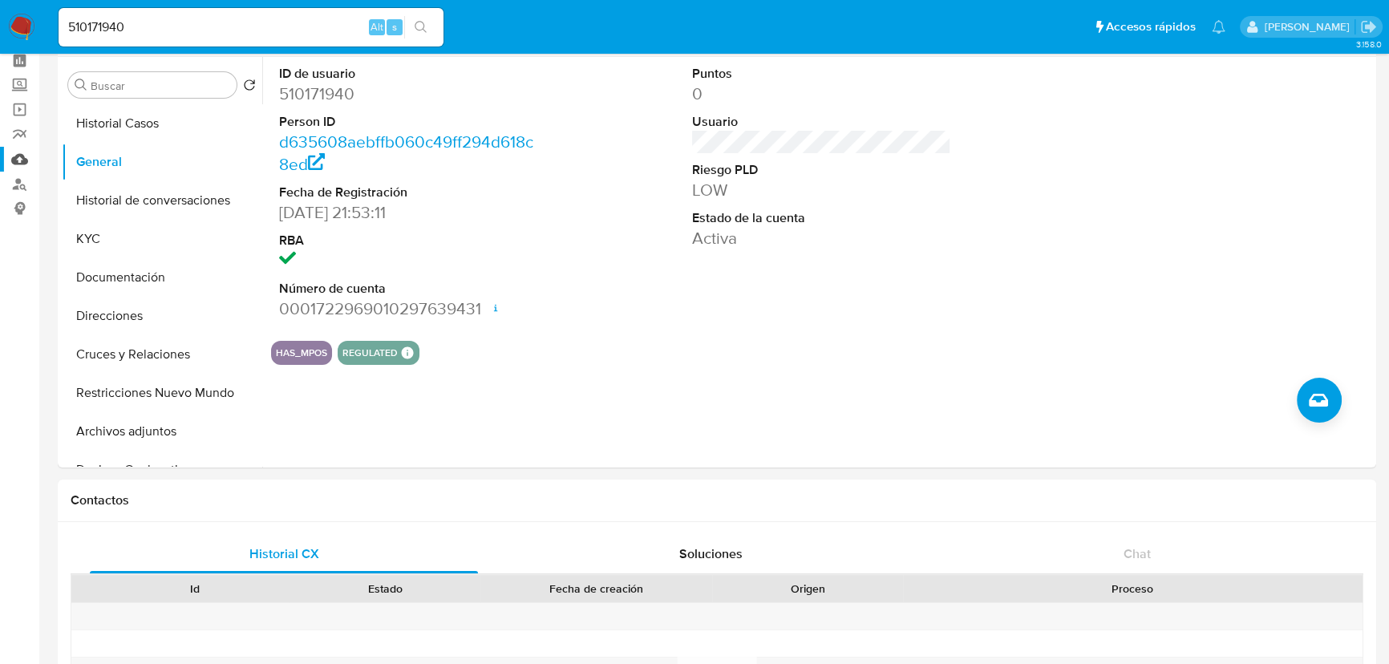
click at [26, 164] on link "Mulan" at bounding box center [95, 159] width 191 height 25
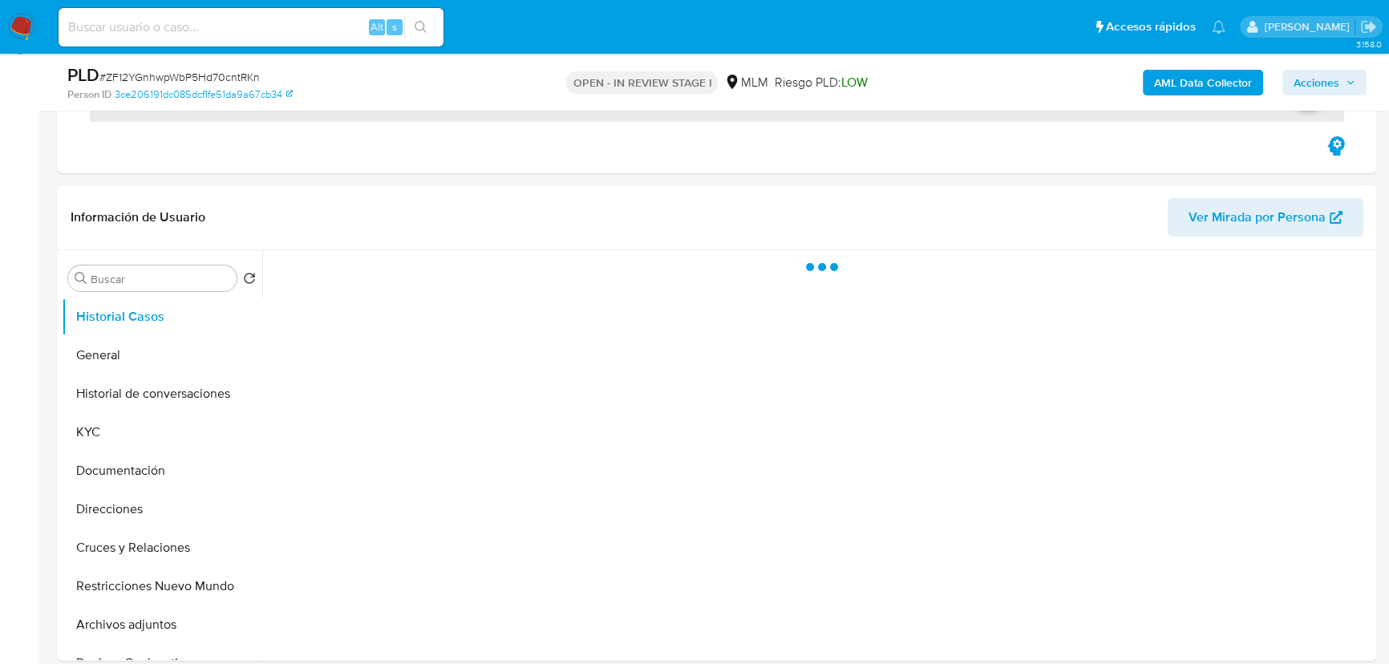
scroll to position [437, 0]
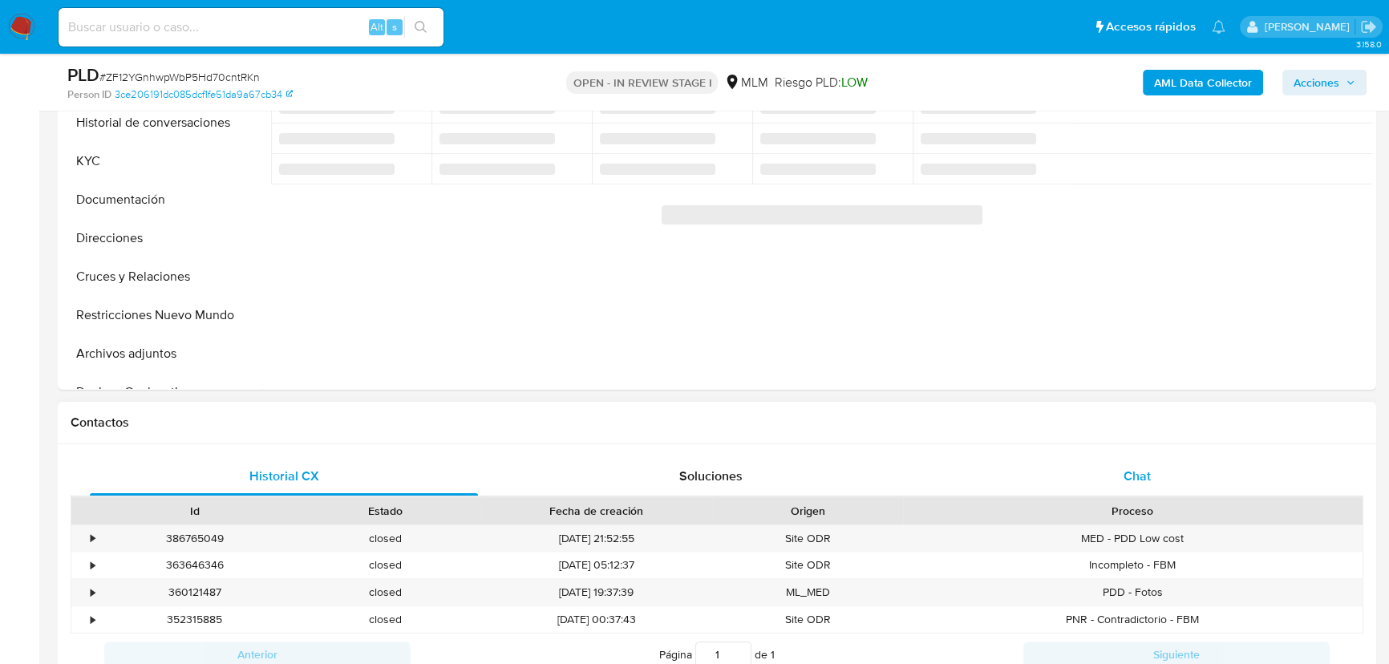
click at [1143, 477] on span "Chat" at bounding box center [1137, 476] width 27 height 18
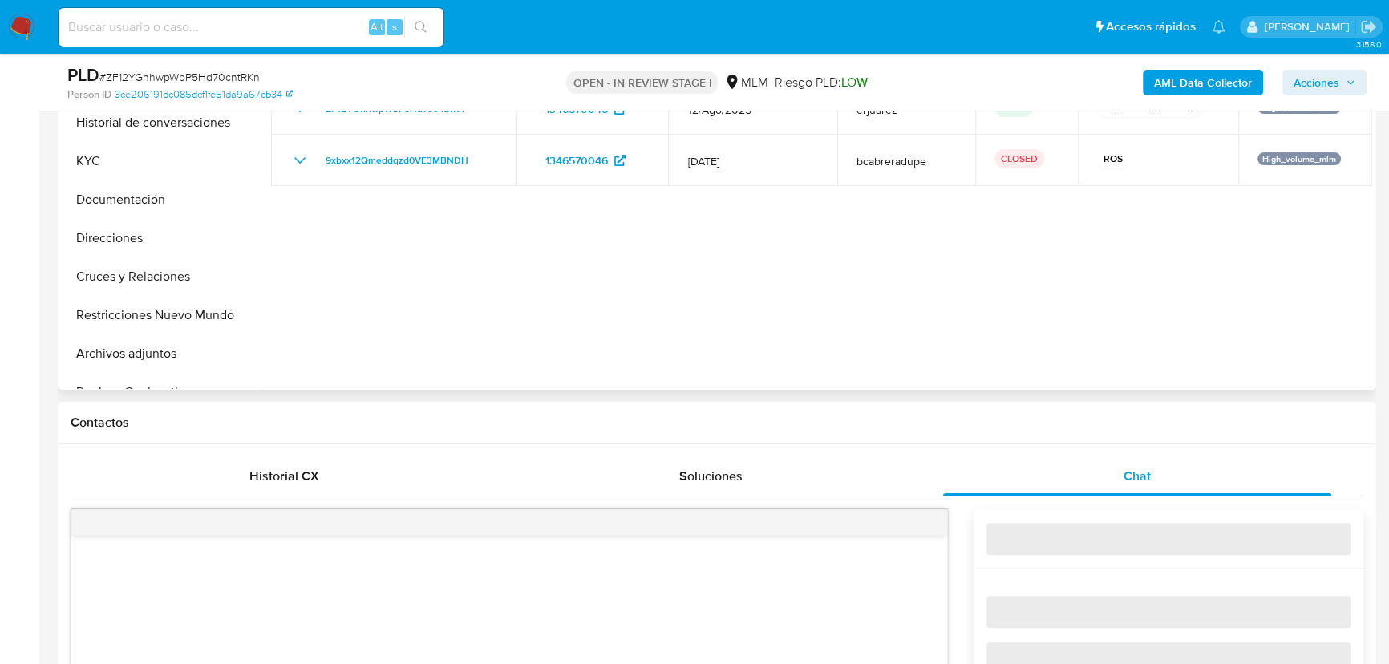
select select "10"
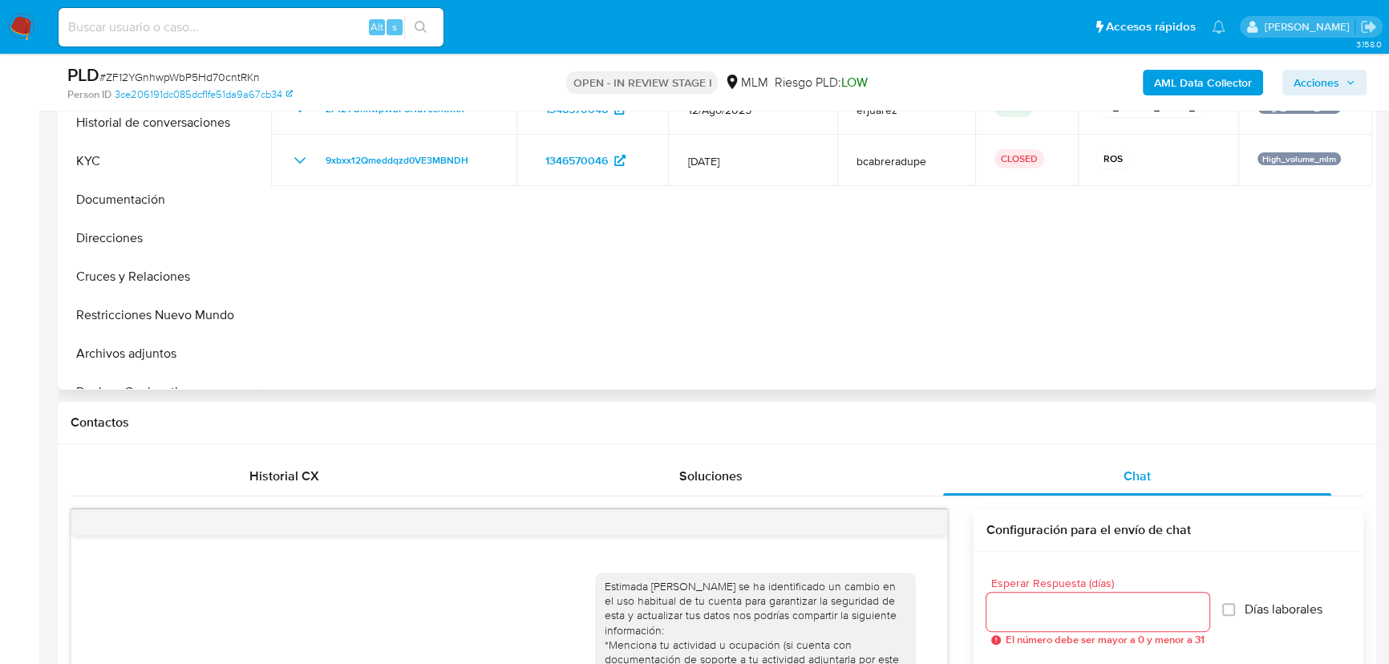
scroll to position [218, 0]
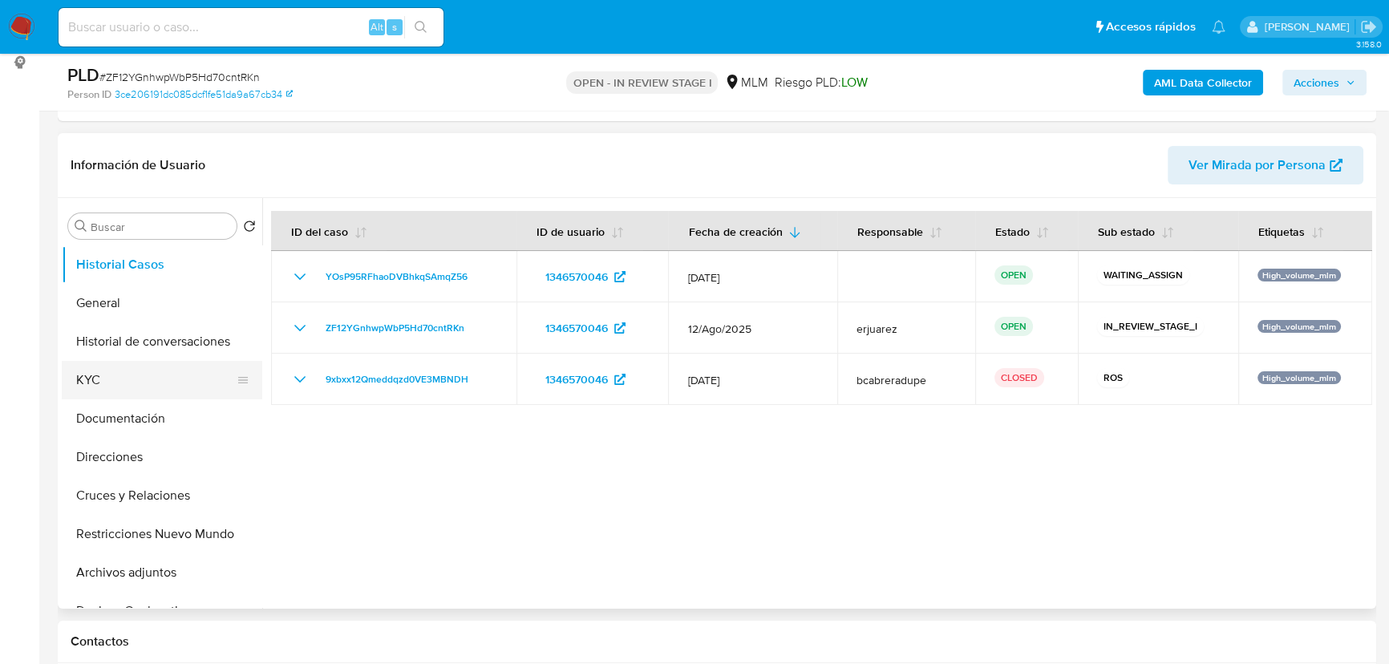
click at [89, 387] on button "KYC" at bounding box center [156, 380] width 188 height 38
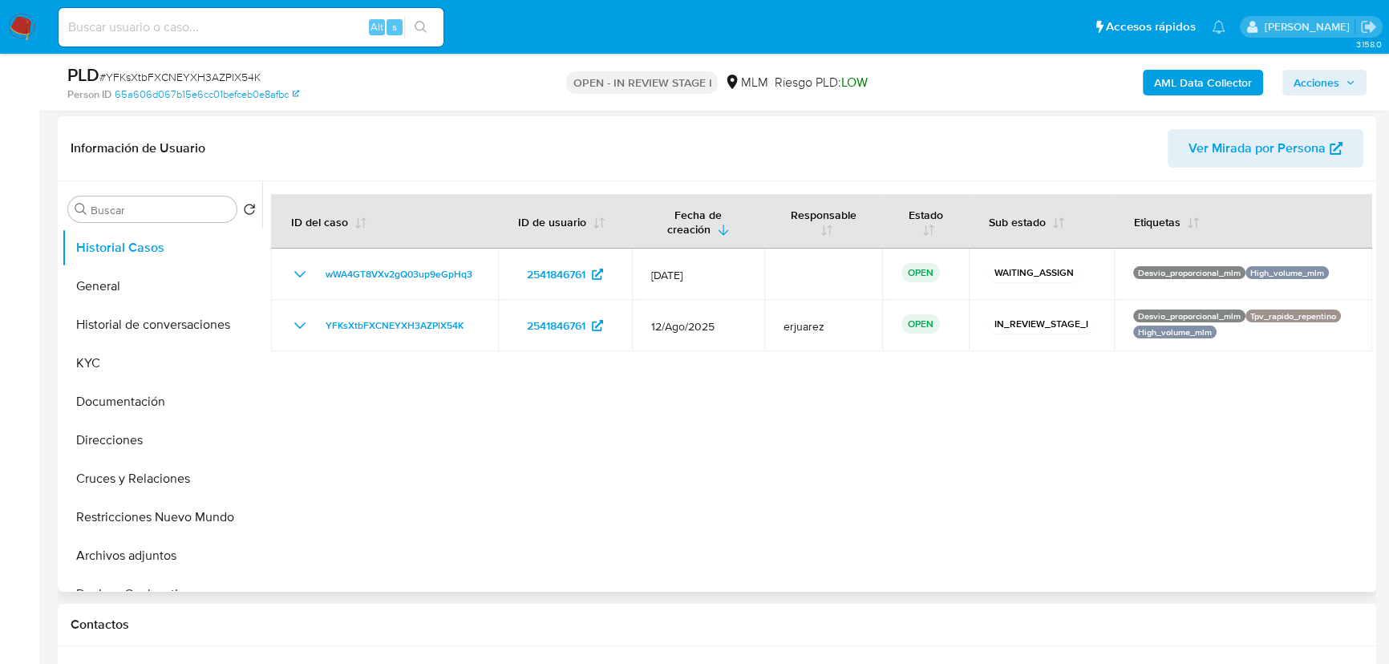
scroll to position [291, 0]
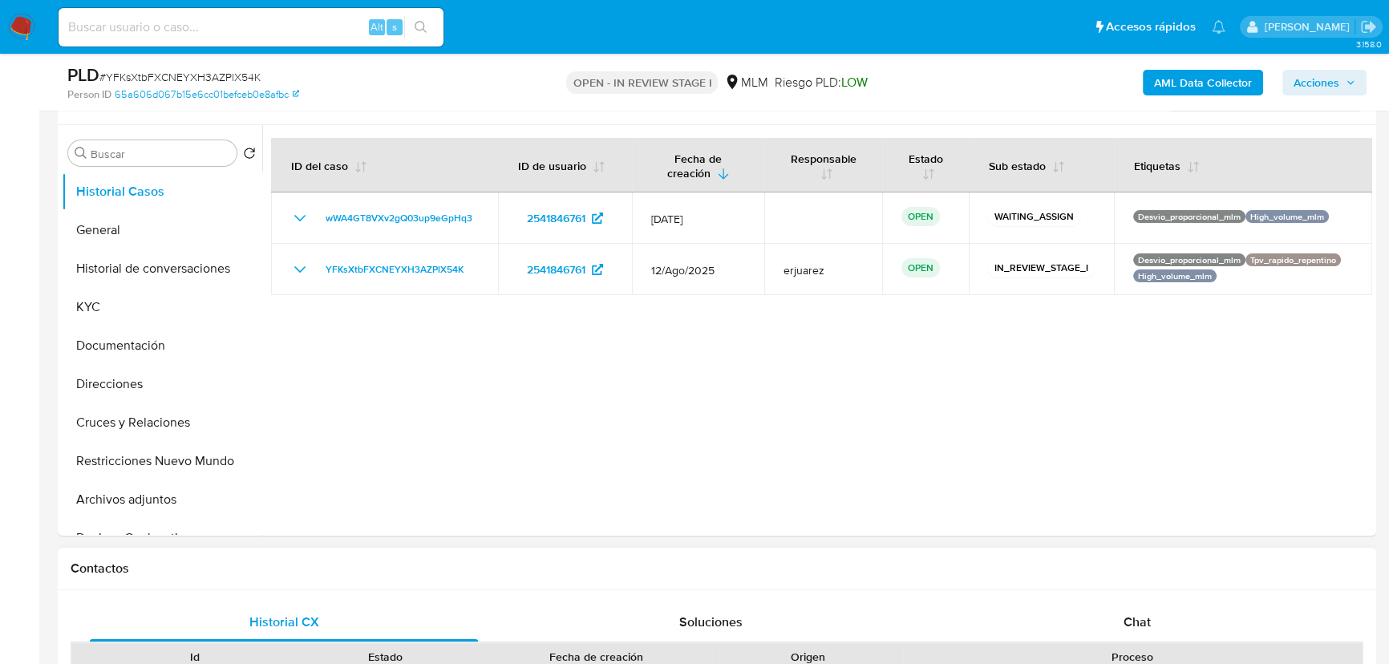
select select "10"
click at [1141, 615] on span "Chat" at bounding box center [1137, 622] width 27 height 18
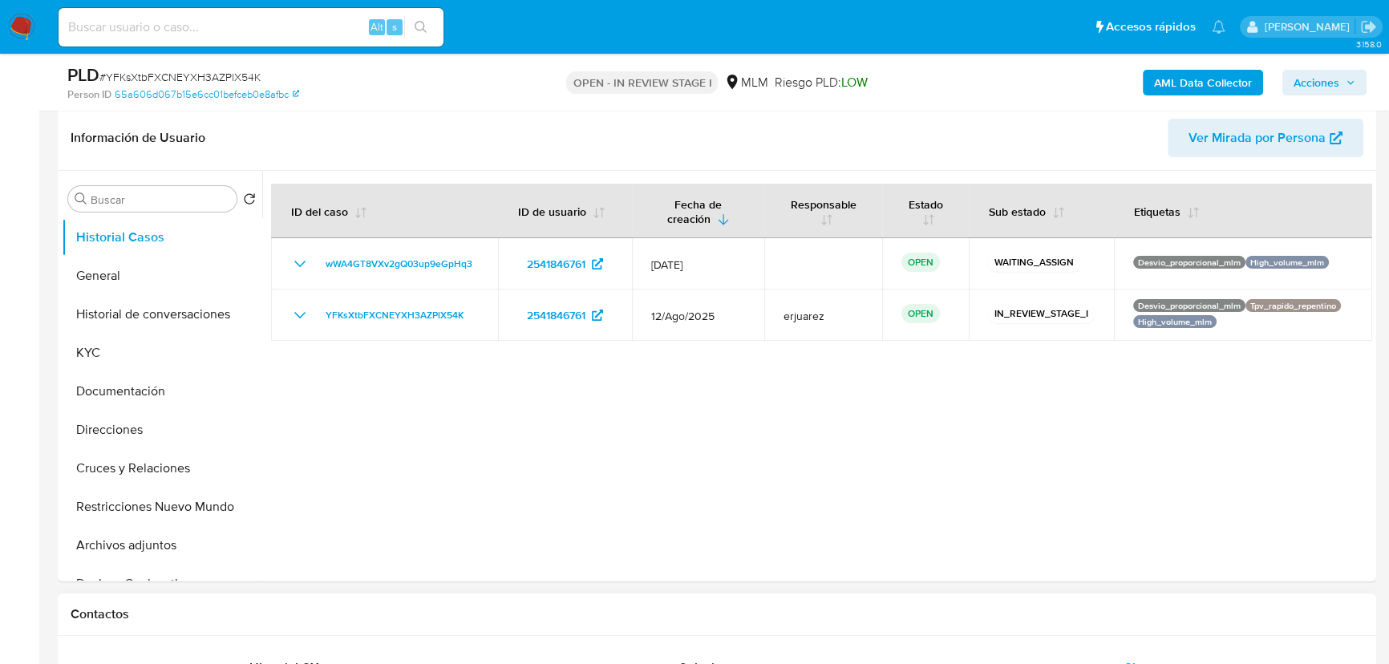
scroll to position [218, 0]
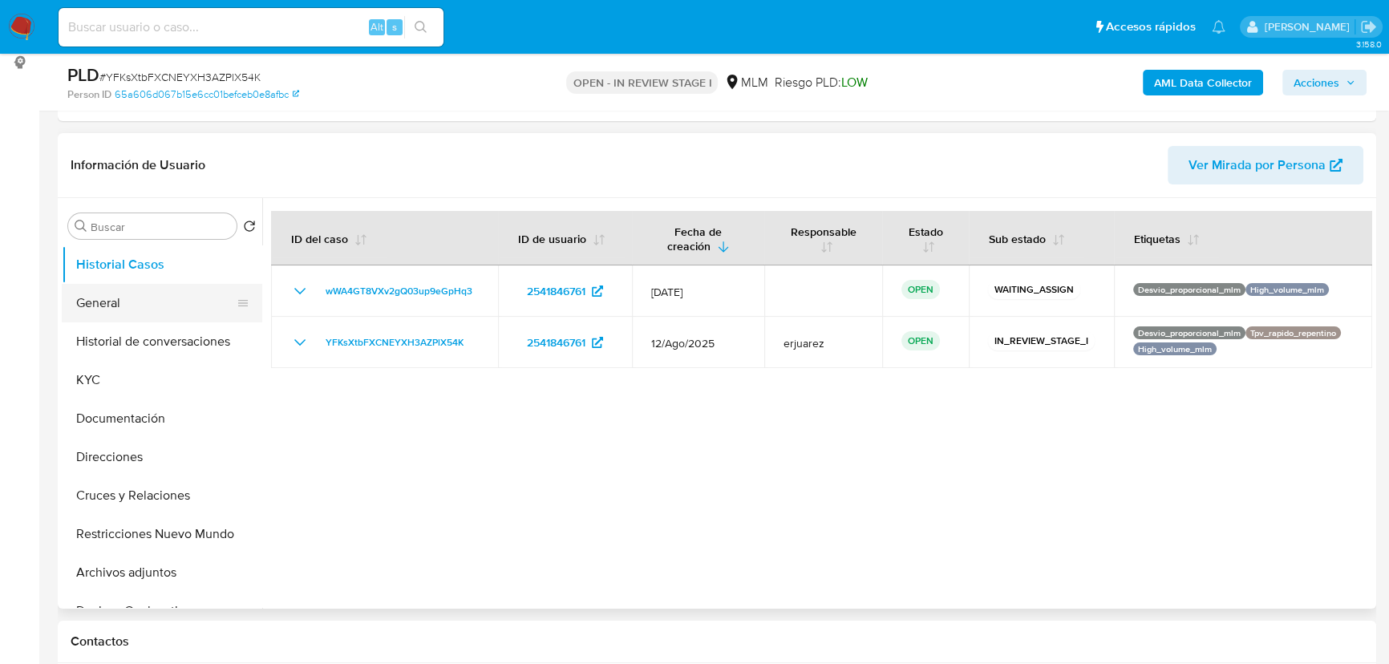
click at [122, 294] on button "General" at bounding box center [156, 303] width 188 height 38
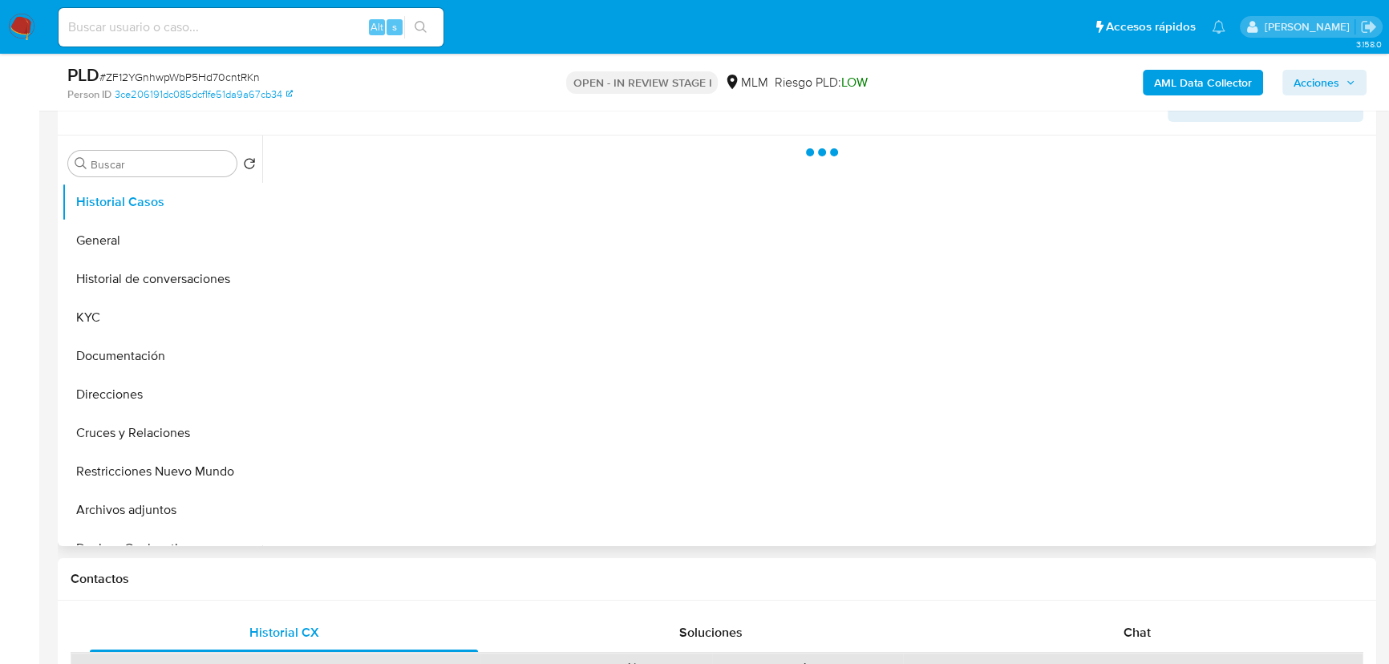
scroll to position [291, 0]
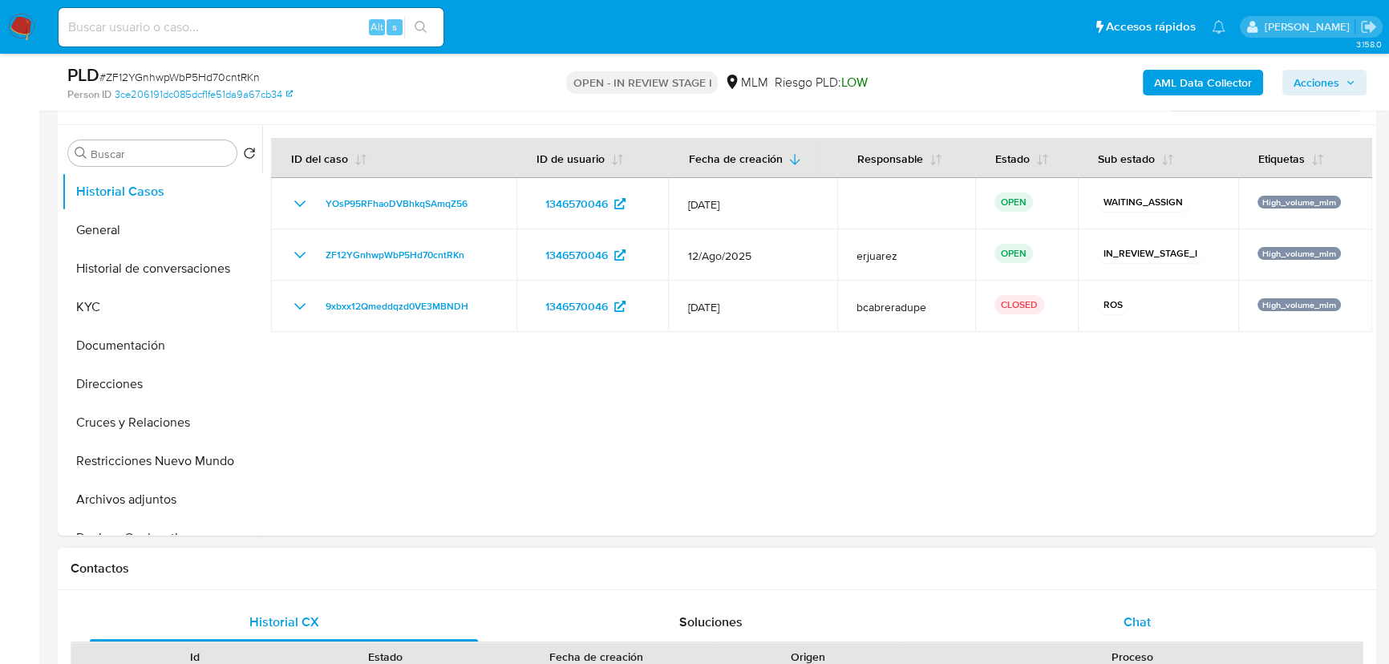
select select "10"
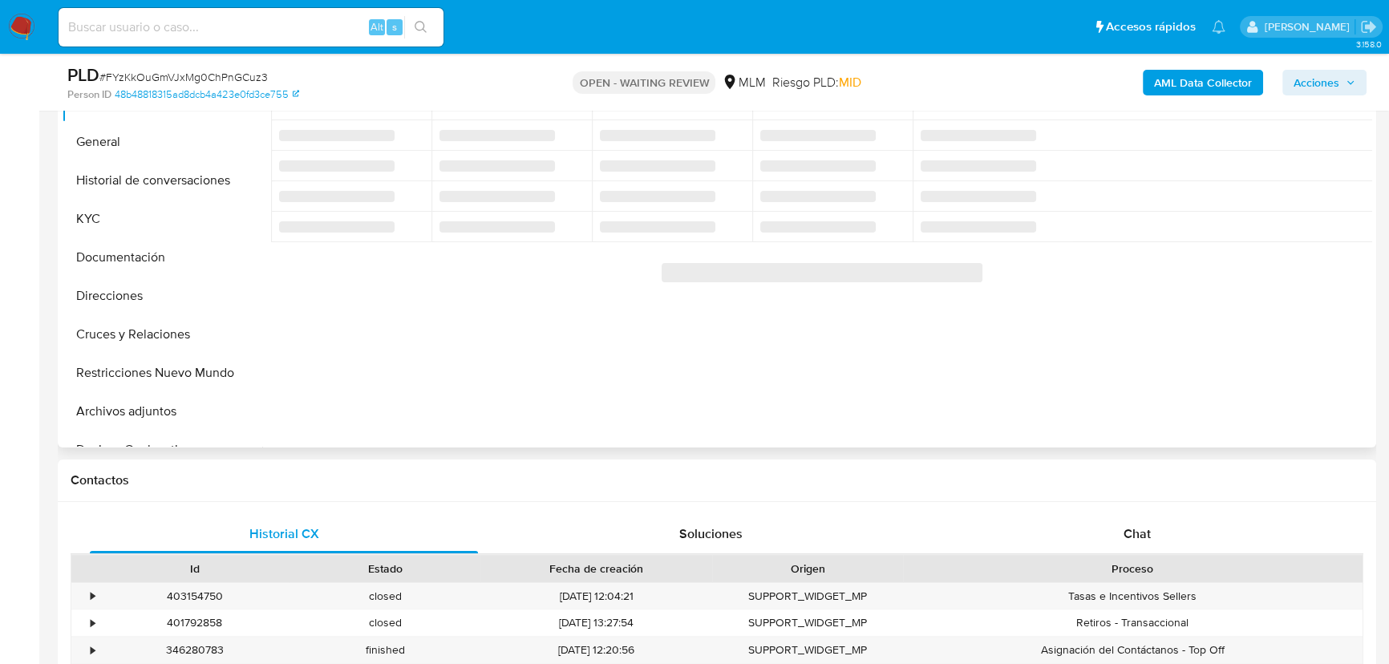
scroll to position [291, 0]
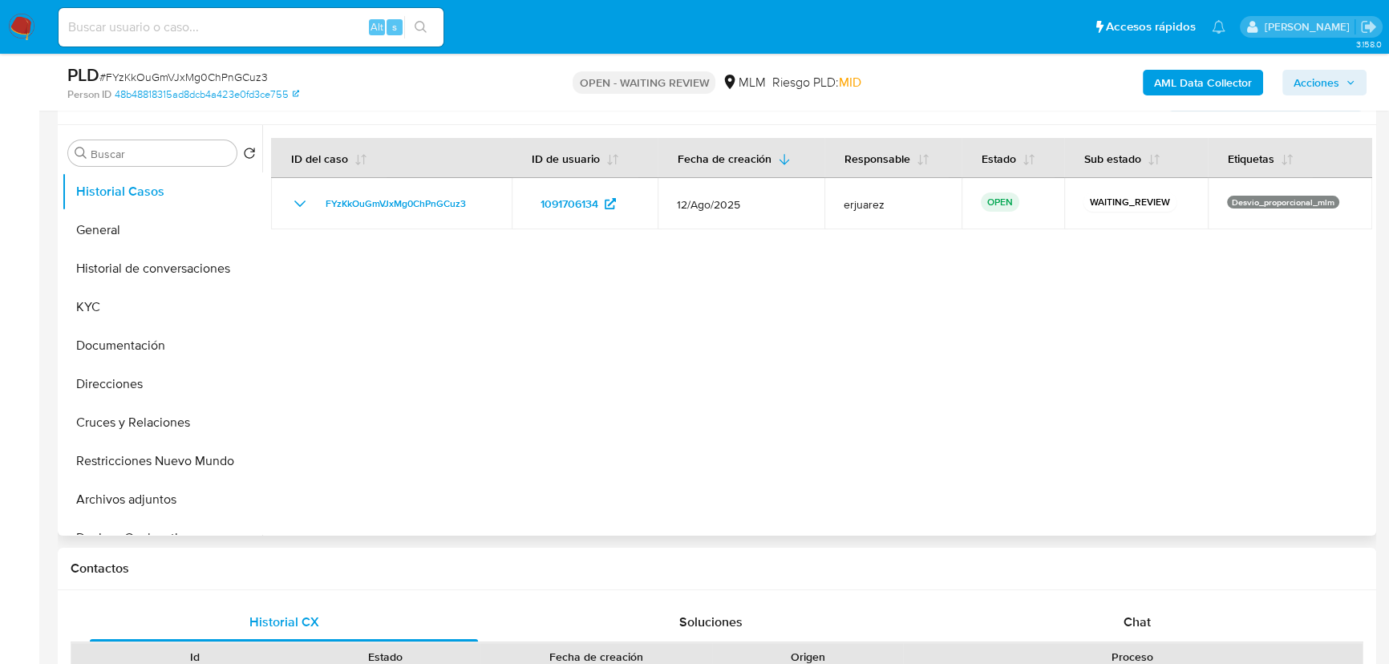
select select "10"
click at [1144, 608] on div "Chat" at bounding box center [1137, 622] width 388 height 38
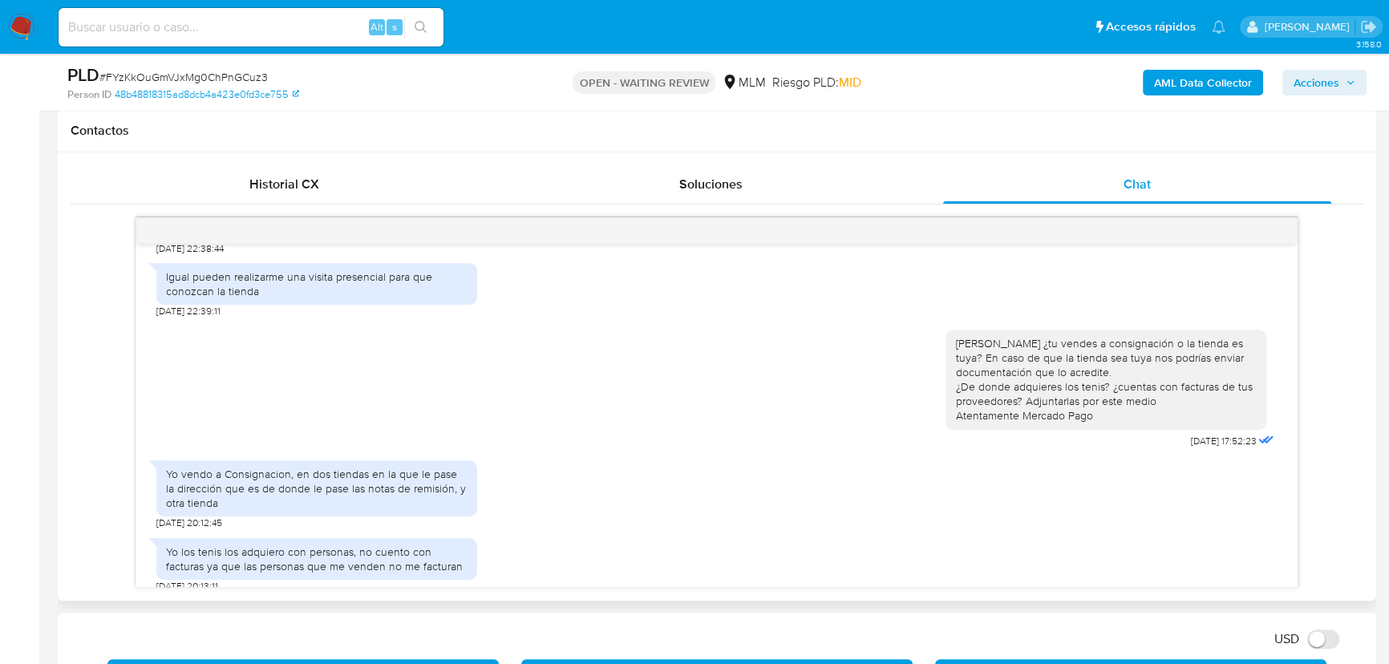
scroll to position [802, 0]
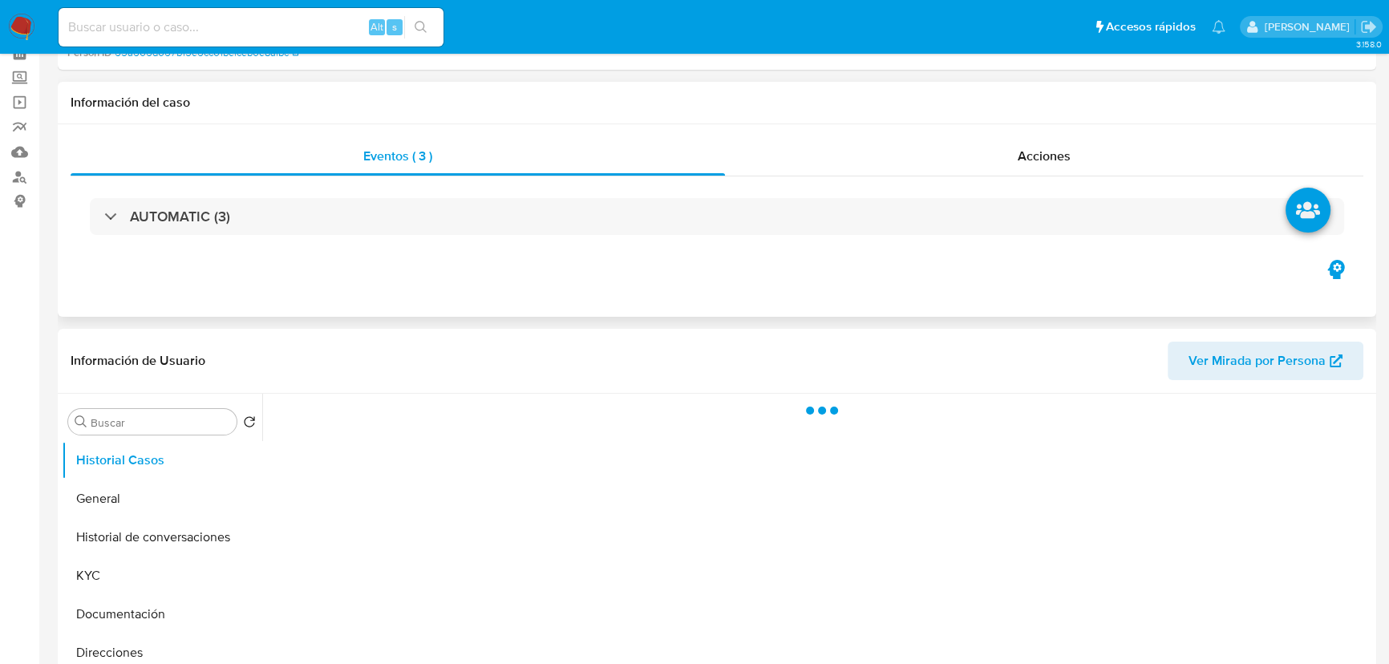
scroll to position [218, 0]
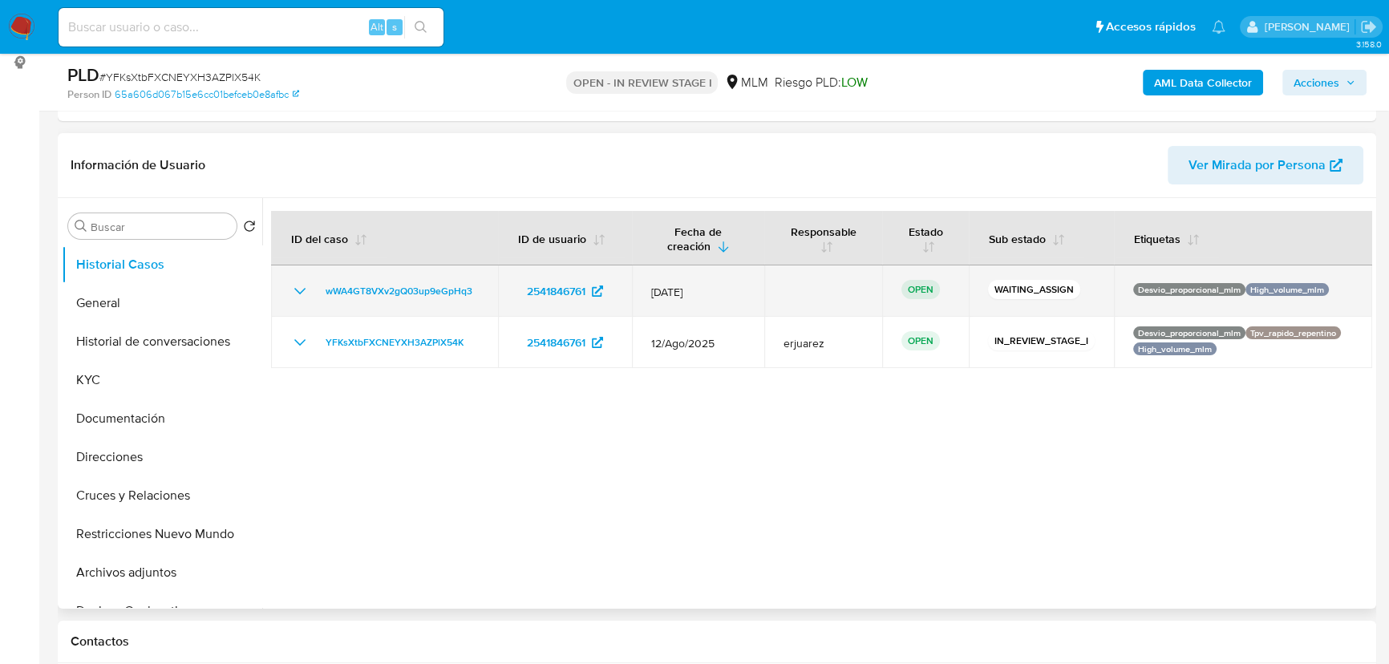
select select "10"
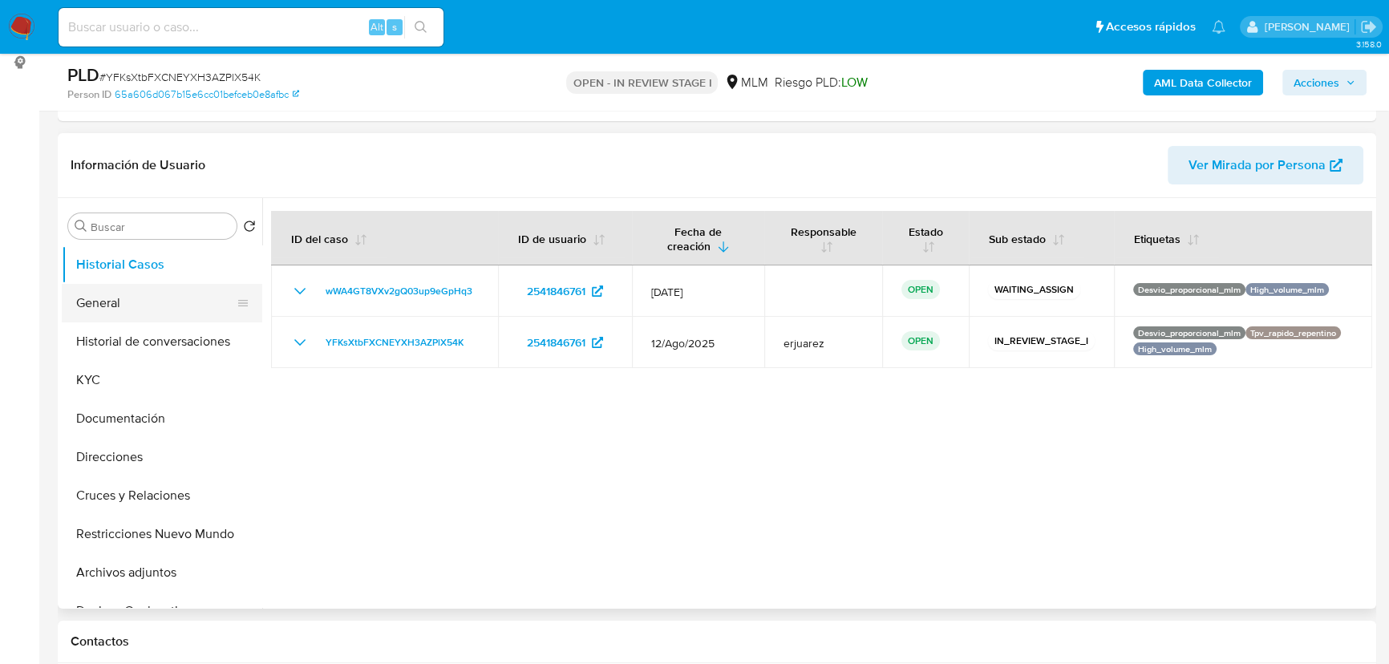
click at [148, 315] on button "General" at bounding box center [156, 303] width 188 height 38
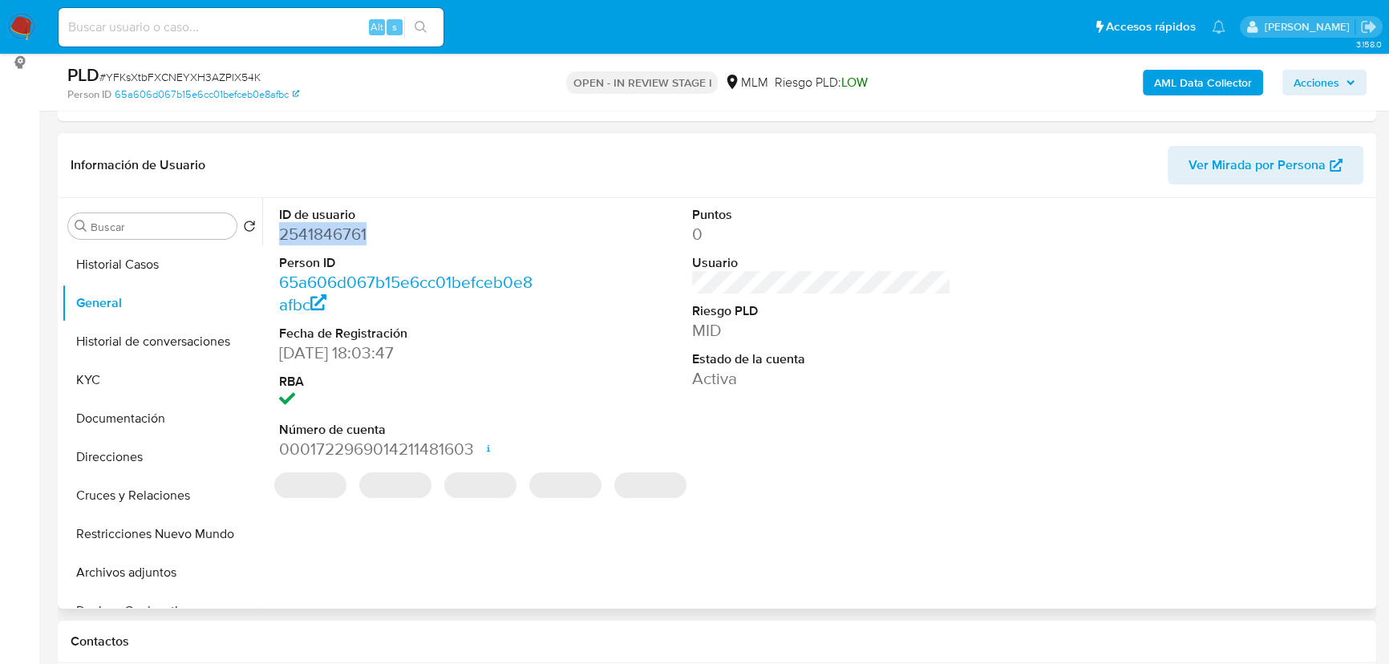
drag, startPoint x: 373, startPoint y: 235, endPoint x: 265, endPoint y: 235, distance: 108.3
click at [265, 235] on div "ID de usuario 2541846761 Person ID 65a606d067b15e6cc01befceb0e8afbc Fecha de Re…" at bounding box center [817, 403] width 1110 height 411
copy dd "2541846761"
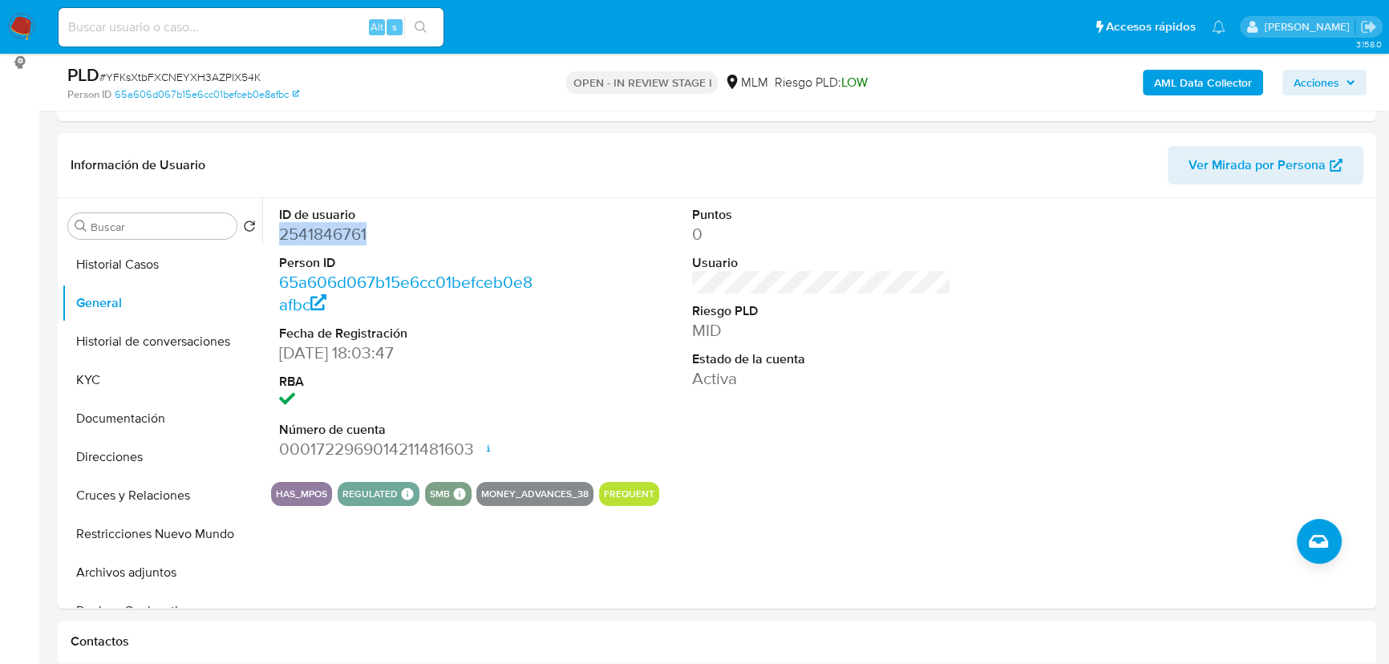
click at [32, 33] on img at bounding box center [21, 27] width 27 height 27
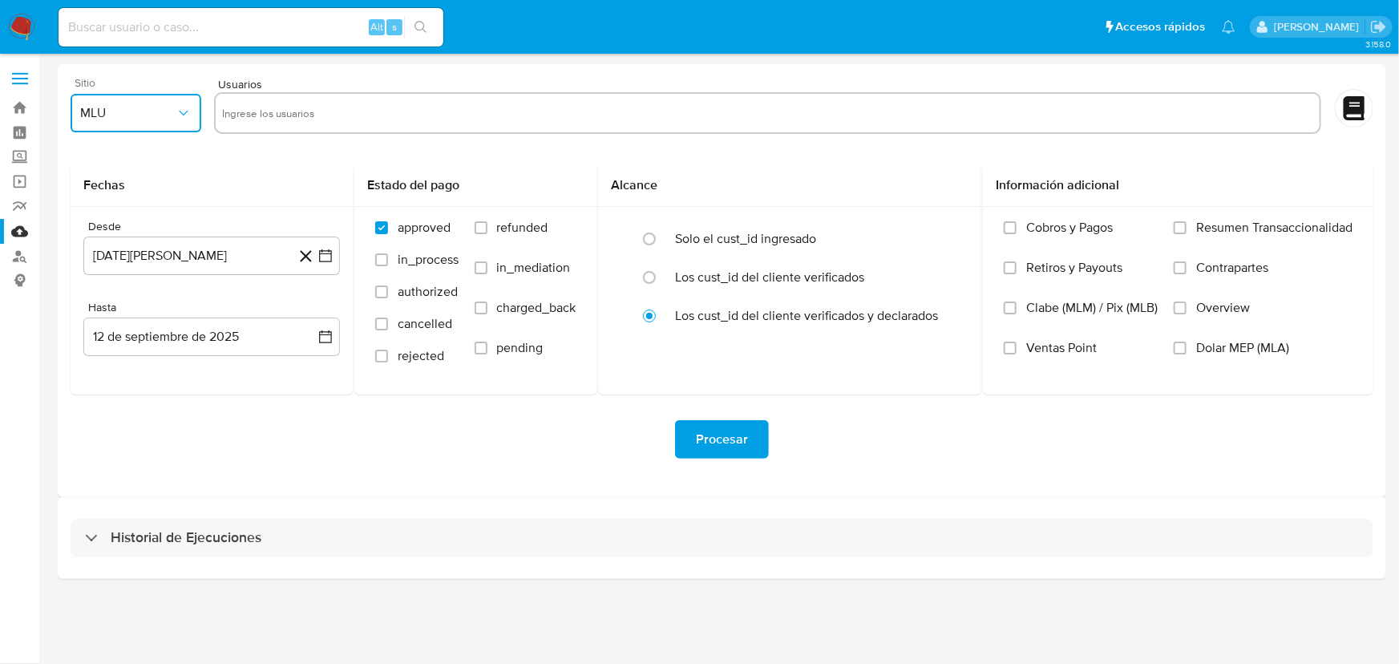
drag, startPoint x: 105, startPoint y: 112, endPoint x: 110, endPoint y: 123, distance: 11.5
click at [105, 112] on span "MLU" at bounding box center [127, 113] width 95 height 16
drag, startPoint x: 113, startPoint y: 339, endPoint x: 133, endPoint y: 324, distance: 25.2
click at [115, 339] on div "MLM" at bounding box center [130, 349] width 102 height 38
click at [261, 118] on input "text" at bounding box center [767, 113] width 1091 height 26
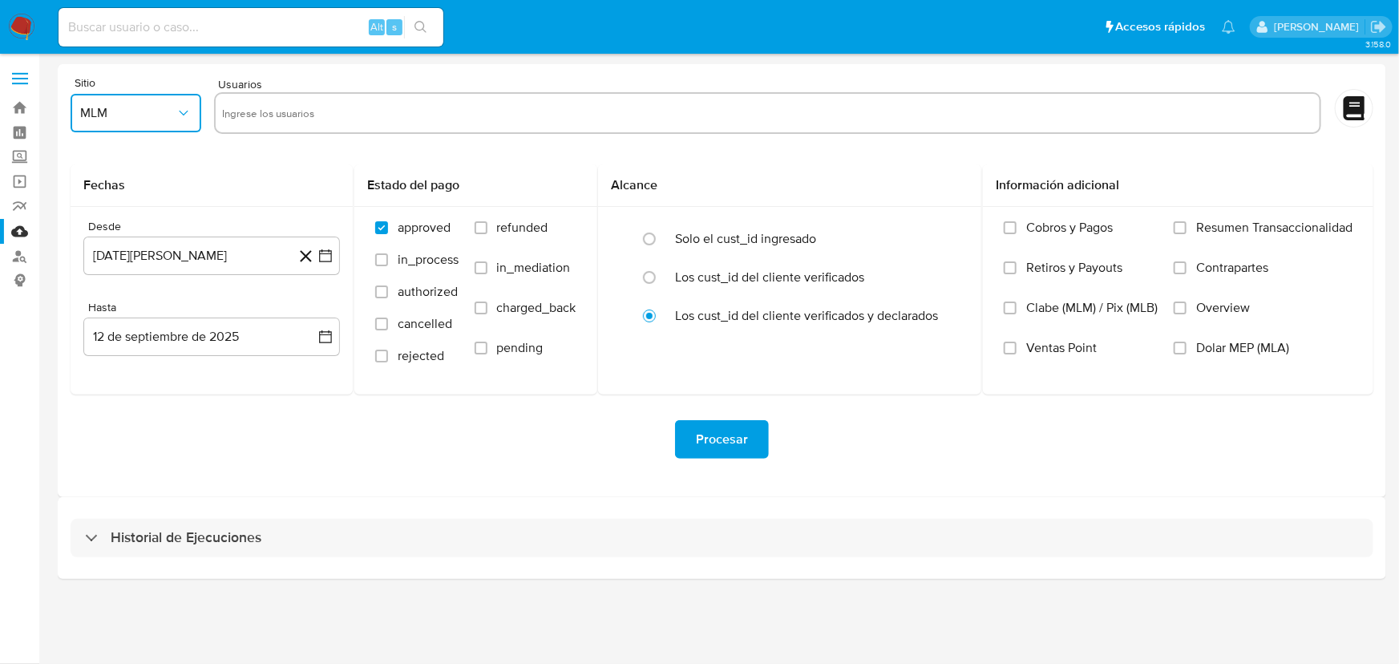
type input "1891164909"
click at [361, 106] on input "text" at bounding box center [818, 113] width 990 height 26
paste input "2084543359"
type input "2084543359"
drag, startPoint x: 433, startPoint y: 114, endPoint x: 480, endPoint y: 130, distance: 49.2
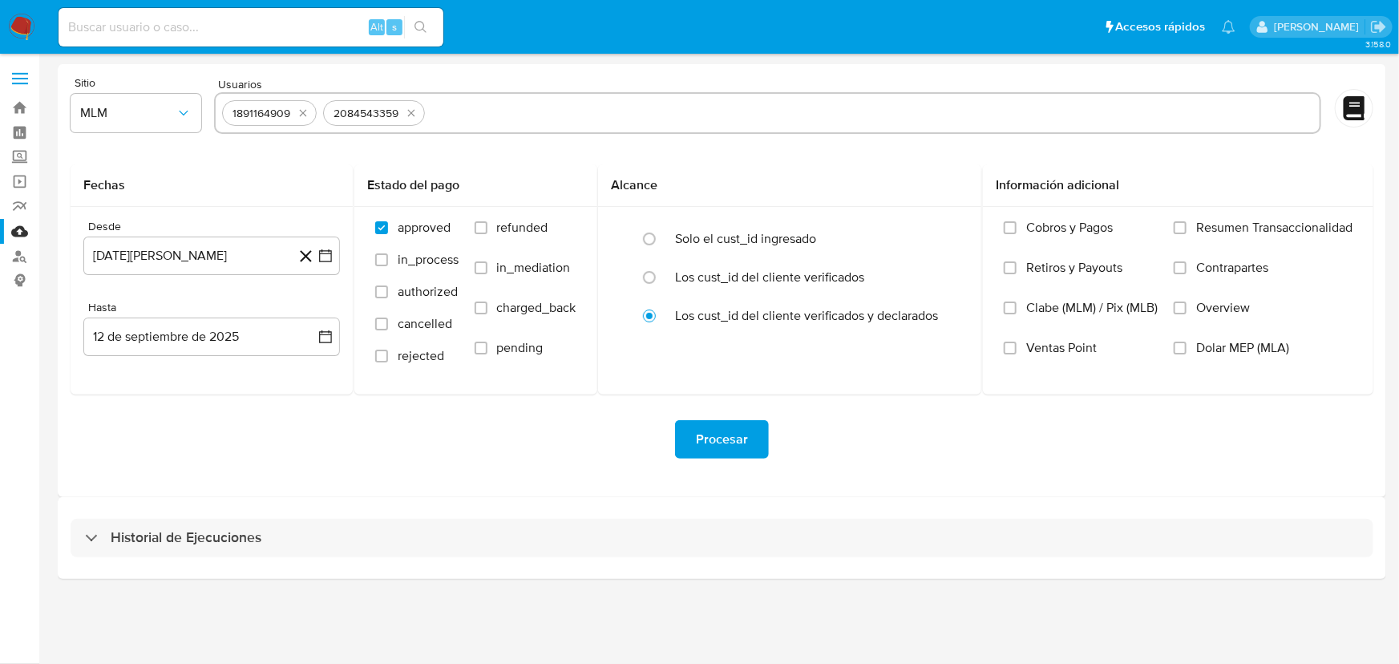
click at [433, 115] on input "text" at bounding box center [872, 113] width 882 height 26
paste input "2635430500"
type input "2635430500"
drag, startPoint x: 556, startPoint y: 119, endPoint x: 597, endPoint y: 126, distance: 42.3
click at [558, 119] on input "text" at bounding box center [927, 113] width 772 height 26
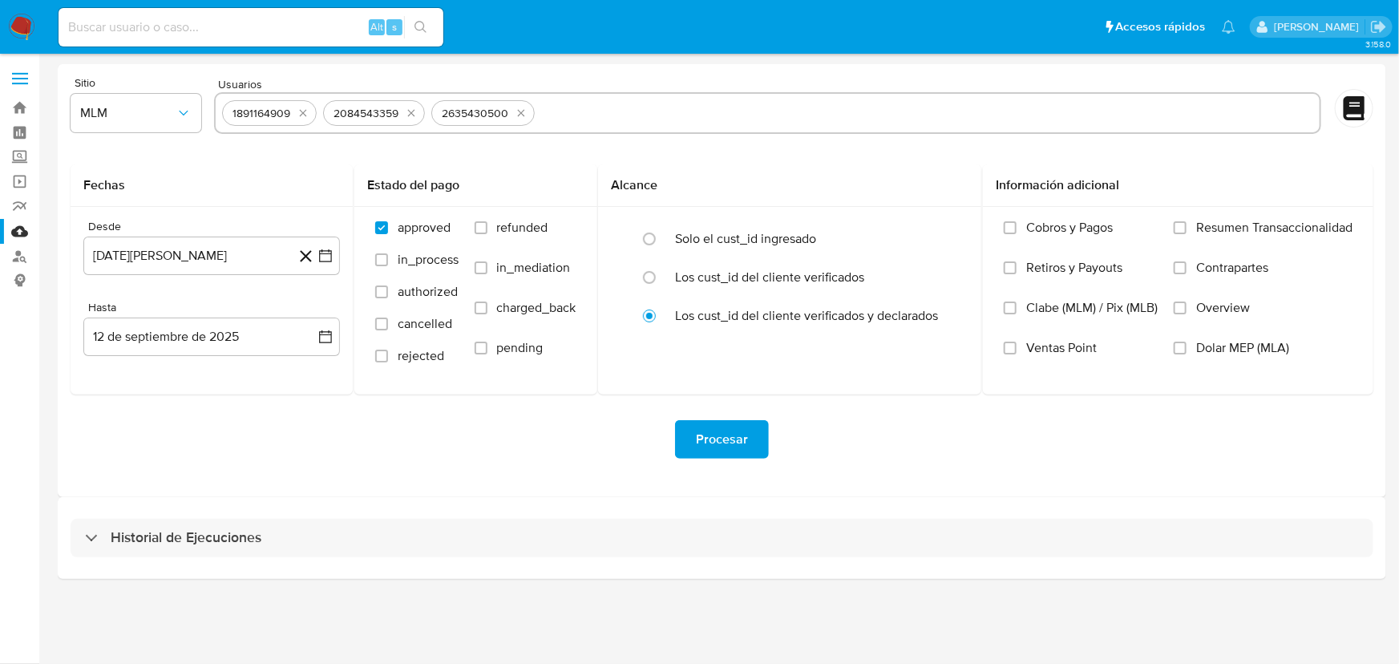
paste input "2541846761"
type input "2541846761"
click at [656, 116] on input "text" at bounding box center [978, 113] width 670 height 26
paste input "1824916671"
type input "1824916671"
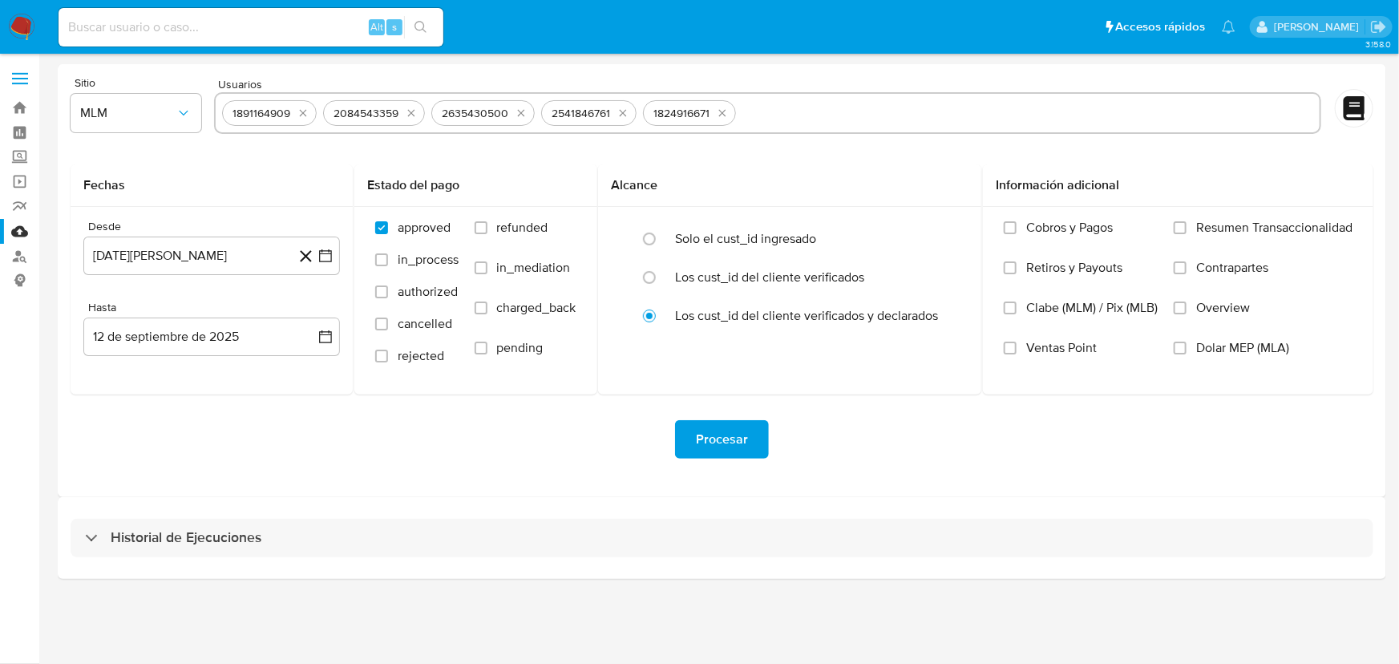
drag, startPoint x: 776, startPoint y: 90, endPoint x: 781, endPoint y: 100, distance: 11.5
click at [779, 95] on div "Usuarios 1891164909 2084543359 2635430500 2541846761 1824916671" at bounding box center [768, 107] width 1108 height 60
click at [789, 112] on input "text" at bounding box center [1028, 113] width 571 height 26
paste input "510171940"
type input "510171940"
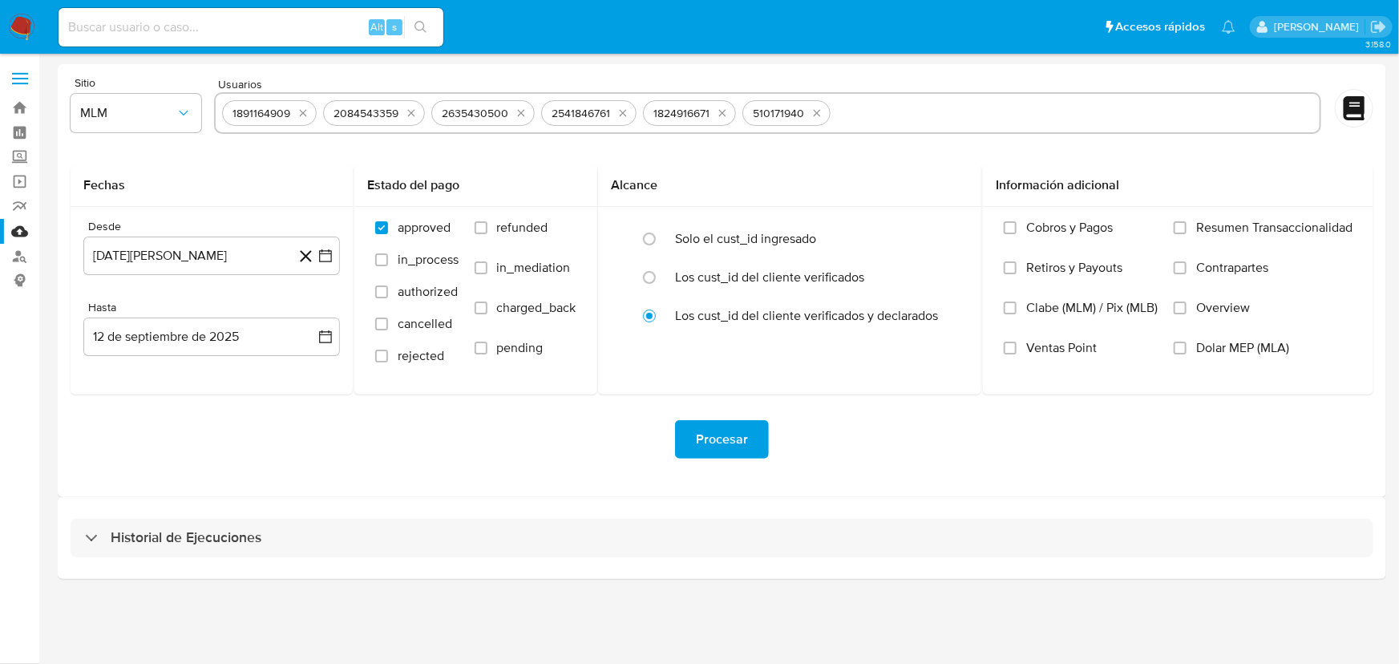
click at [879, 103] on input "text" at bounding box center [1075, 113] width 476 height 26
paste input "663336875"
type input "663336875"
click at [321, 255] on icon "button" at bounding box center [326, 256] width 16 height 16
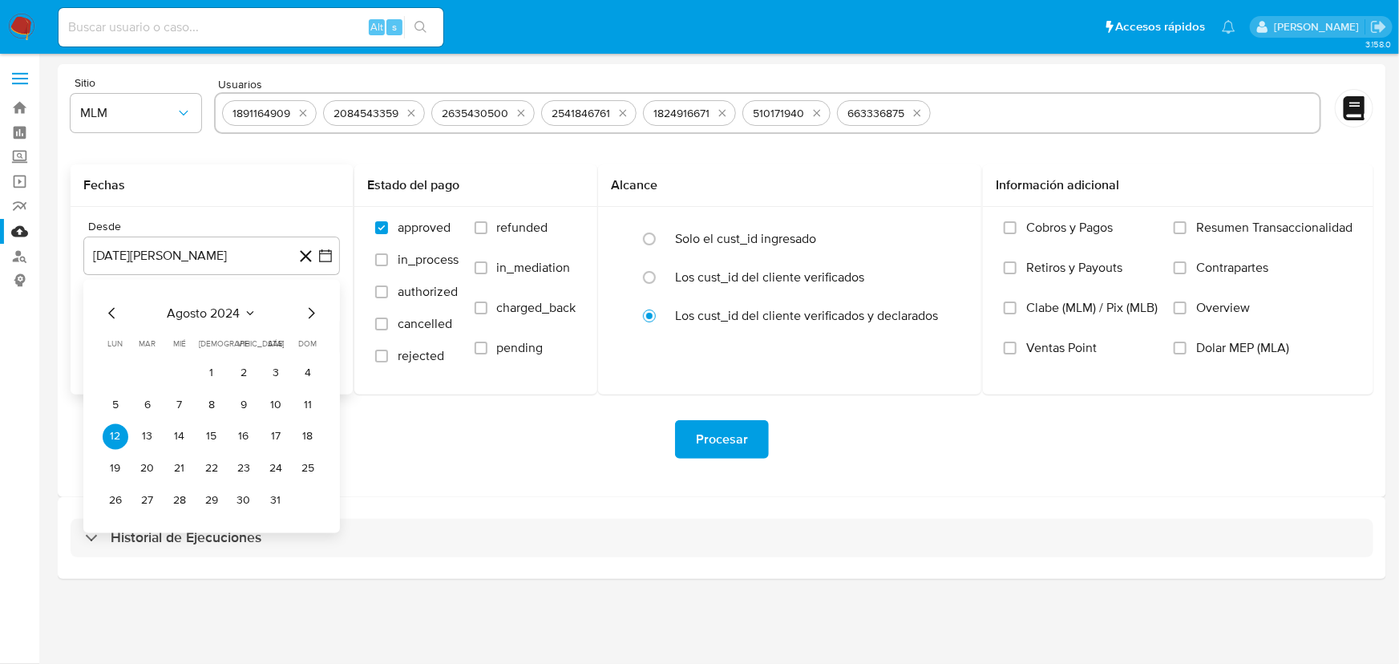
click at [301, 322] on div "[DATE] [DATE] lun [DATE] [PERSON_NAME][DATE] mié [DATE] jue [DATE] vie [DATE] s…" at bounding box center [212, 409] width 218 height 210
click at [301, 323] on div "[DATE] [DATE] lun [DATE] [PERSON_NAME][DATE] mié [DATE] jue [DATE] vie [DATE] s…" at bounding box center [212, 409] width 218 height 210
click at [310, 319] on icon "Mes siguiente" at bounding box center [311, 313] width 19 height 19
click at [316, 308] on icon "Mes siguiente" at bounding box center [311, 313] width 19 height 19
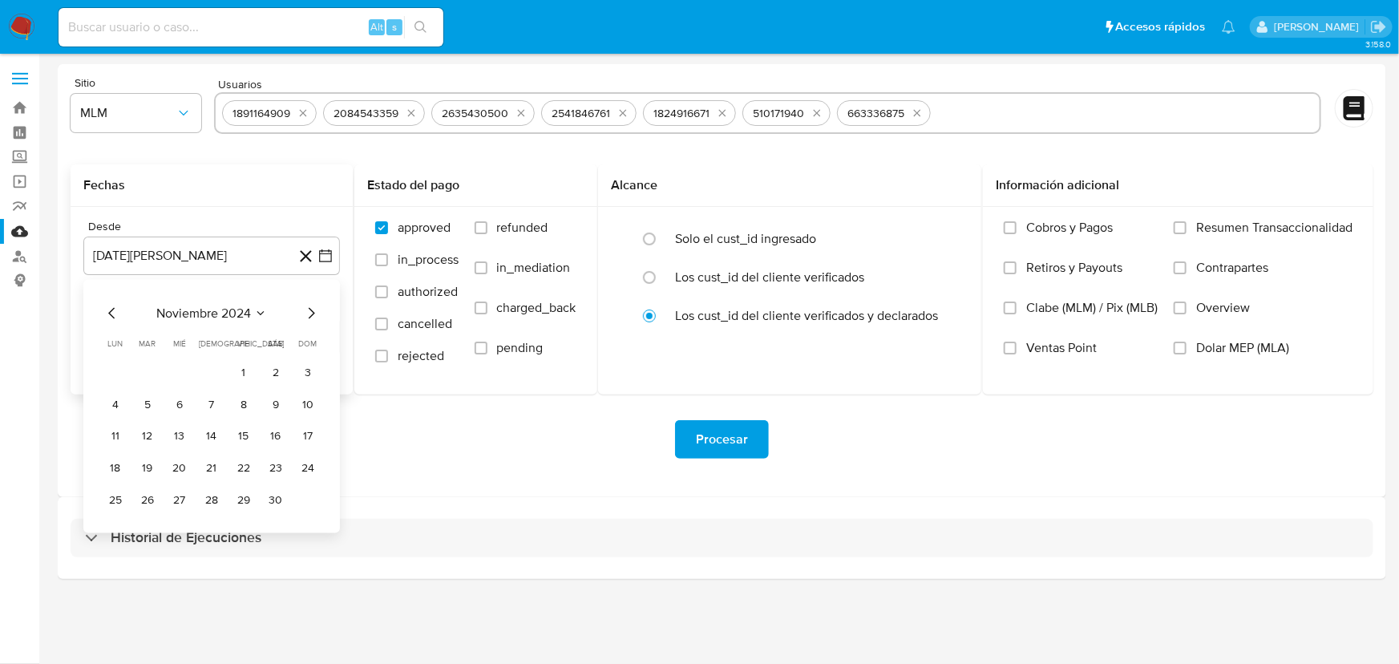
click at [316, 308] on icon "Mes siguiente" at bounding box center [311, 313] width 19 height 19
click at [318, 308] on icon "Mes siguiente" at bounding box center [311, 313] width 19 height 19
click at [314, 311] on icon "Mes siguiente" at bounding box center [311, 313] width 19 height 19
click at [276, 368] on button "1" at bounding box center [276, 373] width 26 height 26
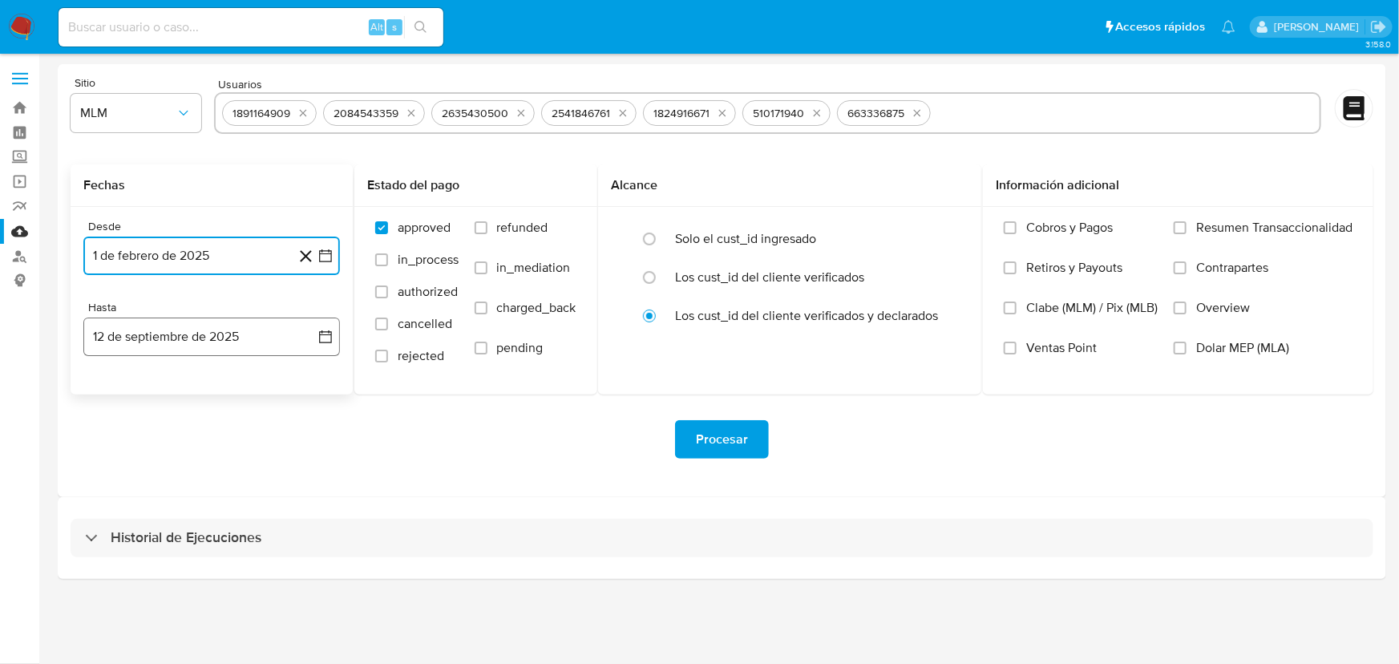
drag, startPoint x: 321, startPoint y: 330, endPoint x: 197, endPoint y: 347, distance: 124.6
click at [320, 330] on icon "button" at bounding box center [326, 337] width 16 height 16
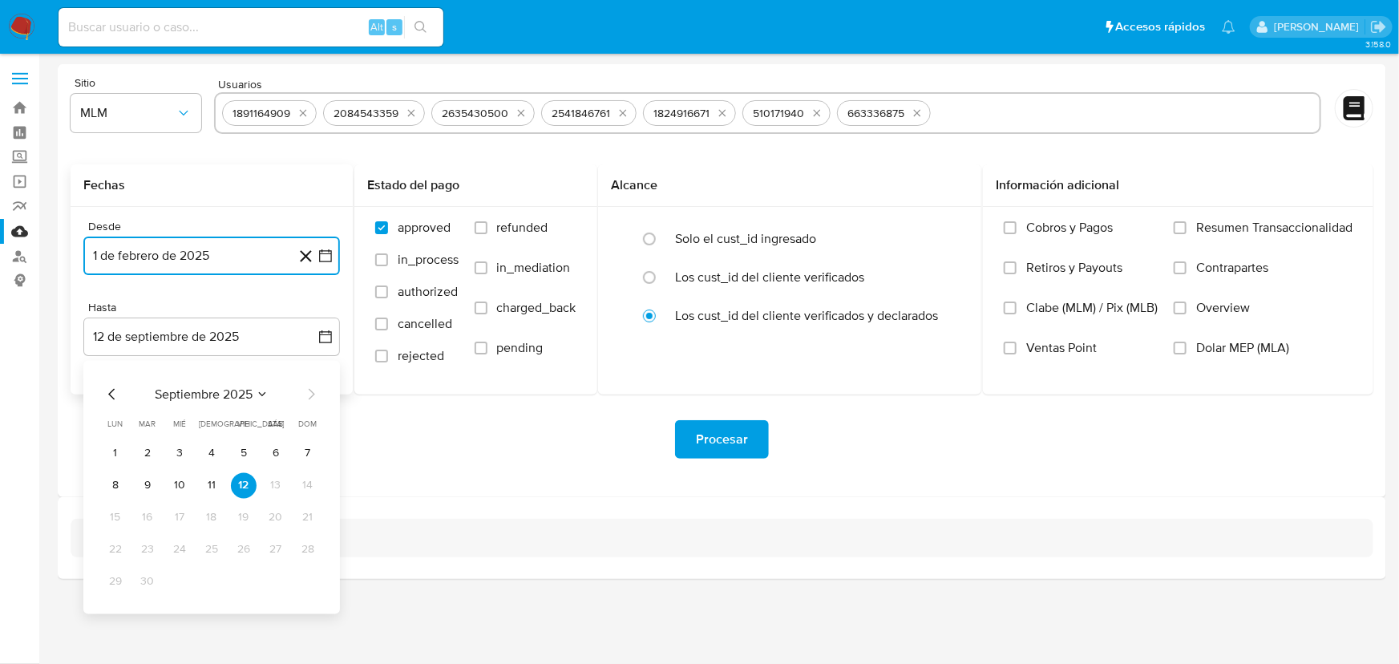
click at [112, 388] on icon "Mes anterior" at bounding box center [112, 394] width 19 height 19
drag, startPoint x: 213, startPoint y: 580, endPoint x: 380, endPoint y: 575, distance: 166.9
click at [214, 580] on button "31" at bounding box center [212, 582] width 26 height 26
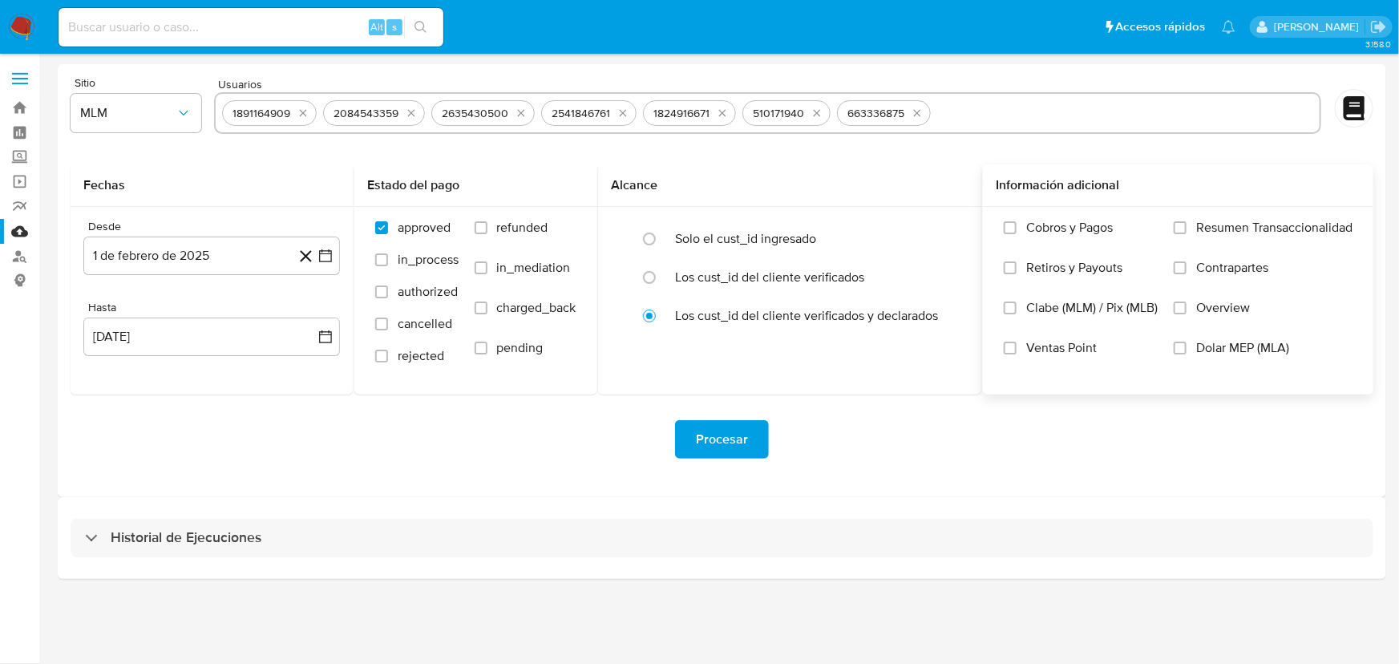
click at [1187, 306] on label "Overview" at bounding box center [1263, 320] width 179 height 40
click at [1187, 306] on input "Overview" at bounding box center [1180, 308] width 13 height 13
click at [724, 435] on span "Procesar" at bounding box center [722, 439] width 52 height 35
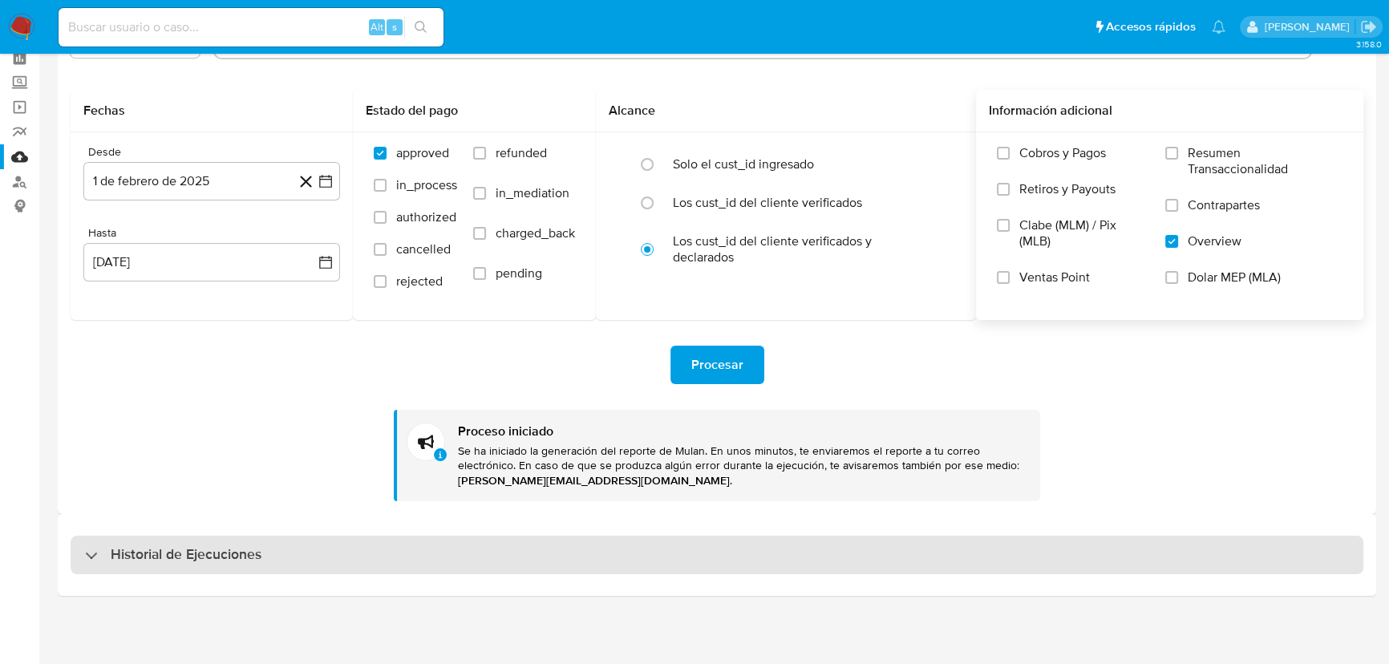
drag, startPoint x: 219, startPoint y: 562, endPoint x: 222, endPoint y: 537, distance: 25.1
click at [219, 561] on h3 "Historial de Ejecuciones" at bounding box center [186, 554] width 151 height 19
select select "10"
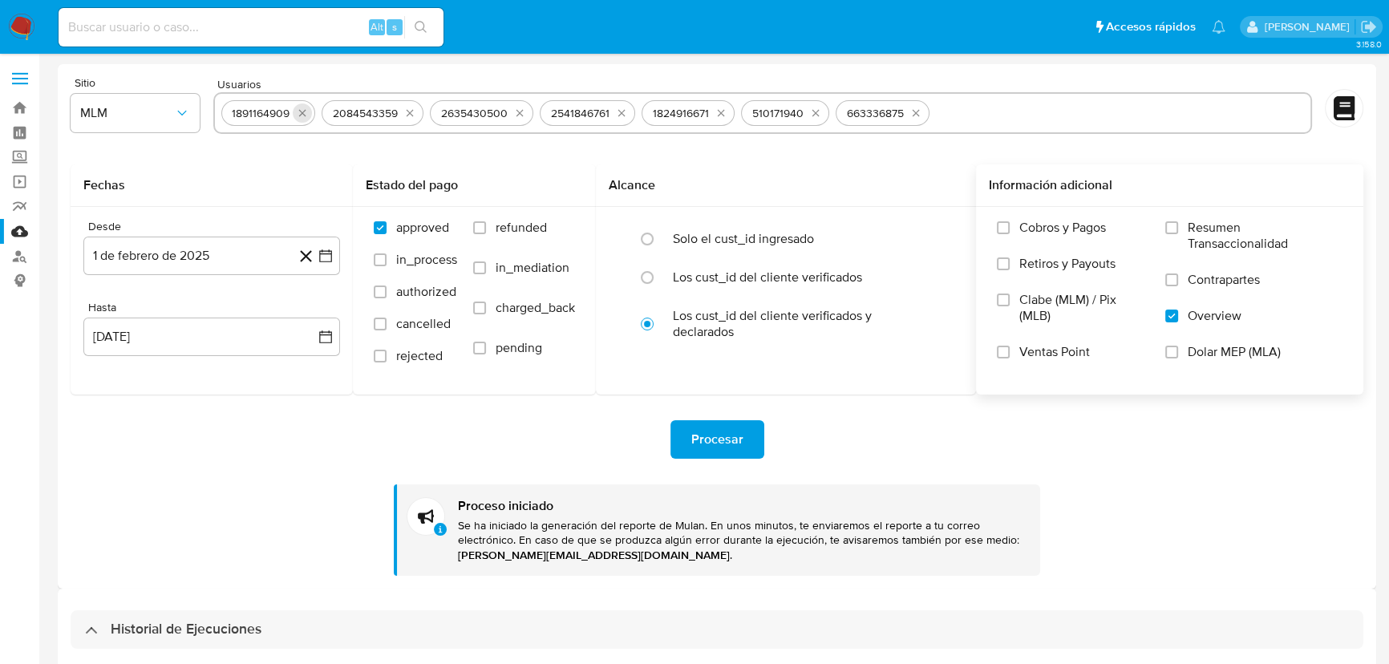
click at [296, 114] on icon "quitar 1891164909" at bounding box center [302, 113] width 13 height 13
click at [294, 114] on div "2084543359" at bounding box center [264, 113] width 78 height 15
click at [304, 116] on icon "quitar 2084543359" at bounding box center [309, 113] width 13 height 13
click at [305, 116] on icon "quitar 2635430500" at bounding box center [311, 113] width 13 height 13
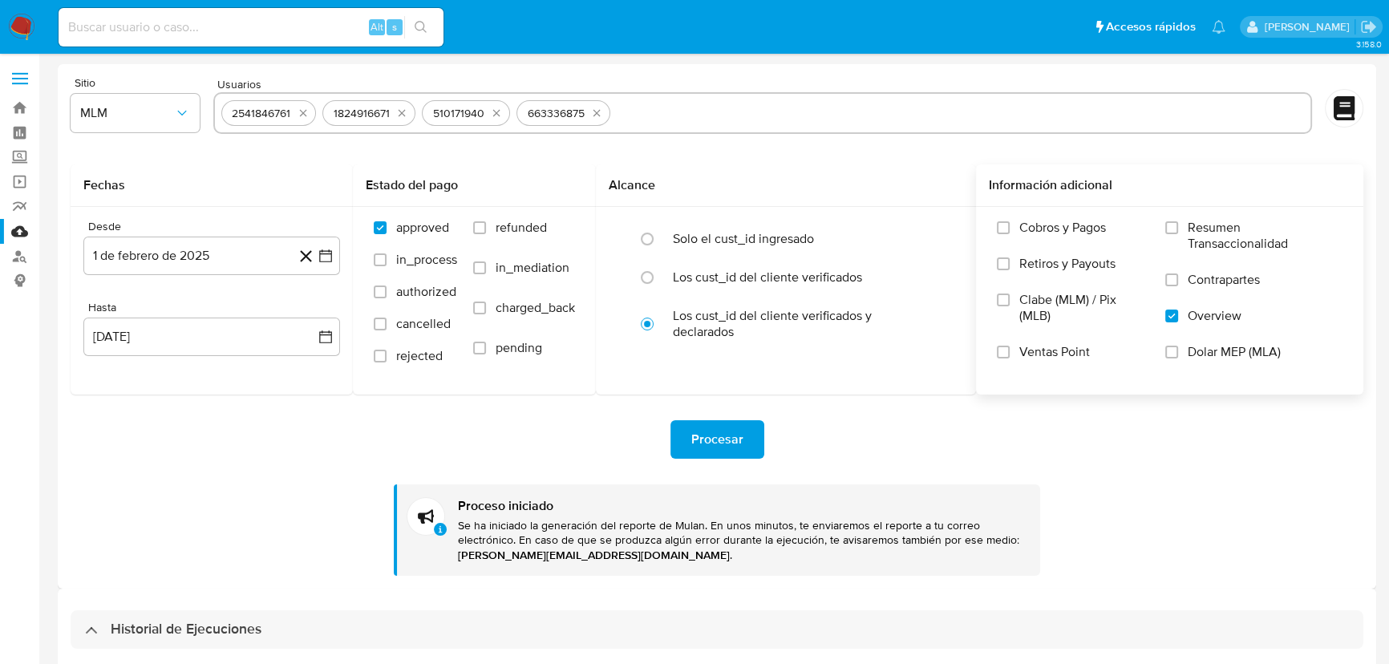
click at [305, 116] on icon "quitar 2541846761" at bounding box center [303, 113] width 13 height 13
click at [305, 116] on icon "quitar 1824916671" at bounding box center [300, 113] width 13 height 13
click at [305, 116] on div "510171940" at bounding box center [265, 113] width 88 height 26
click at [294, 115] on icon "quitar 510171940" at bounding box center [296, 113] width 13 height 13
click at [295, 115] on icon "quitar 663336875" at bounding box center [301, 113] width 13 height 13
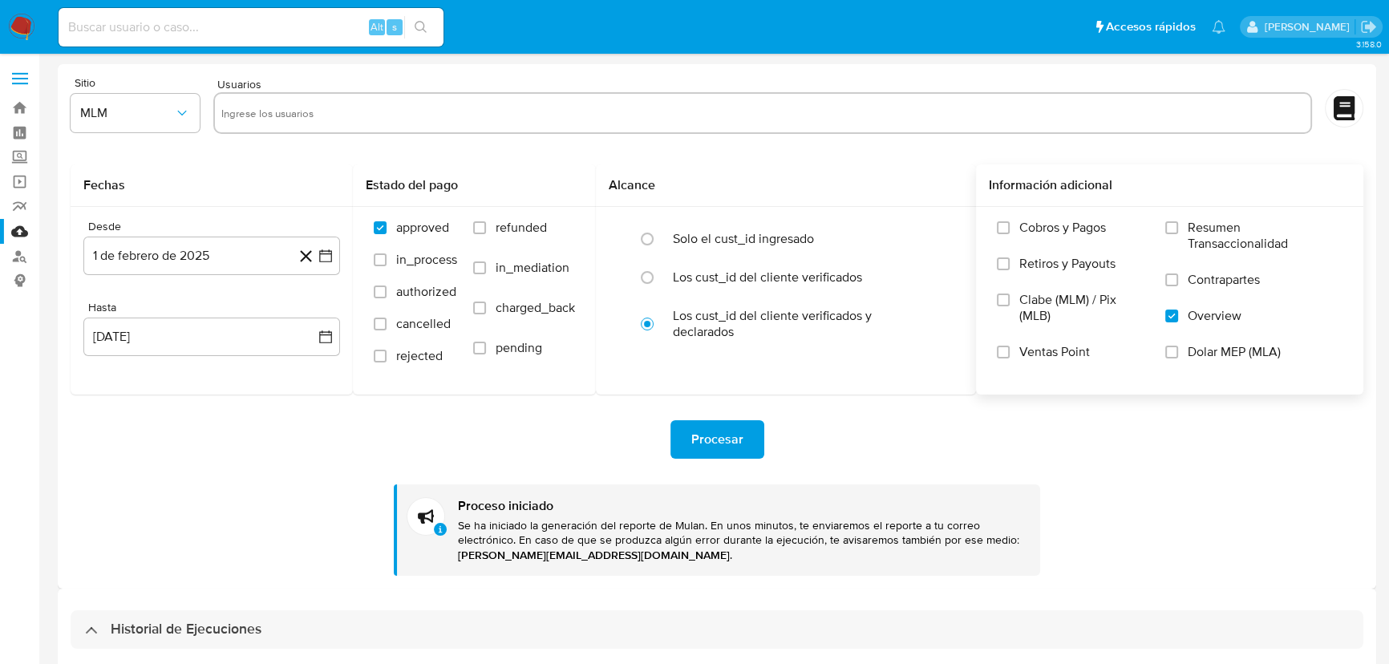
click at [288, 115] on input "text" at bounding box center [762, 113] width 1083 height 26
paste input "2497249208"
type input "2497249208"
click at [261, 496] on div "Procesar Proceso iniciado Se ha iniciado la generación del reporte de Mulan. En…" at bounding box center [717, 485] width 1293 height 181
click at [727, 443] on span "Procesar" at bounding box center [717, 439] width 52 height 35
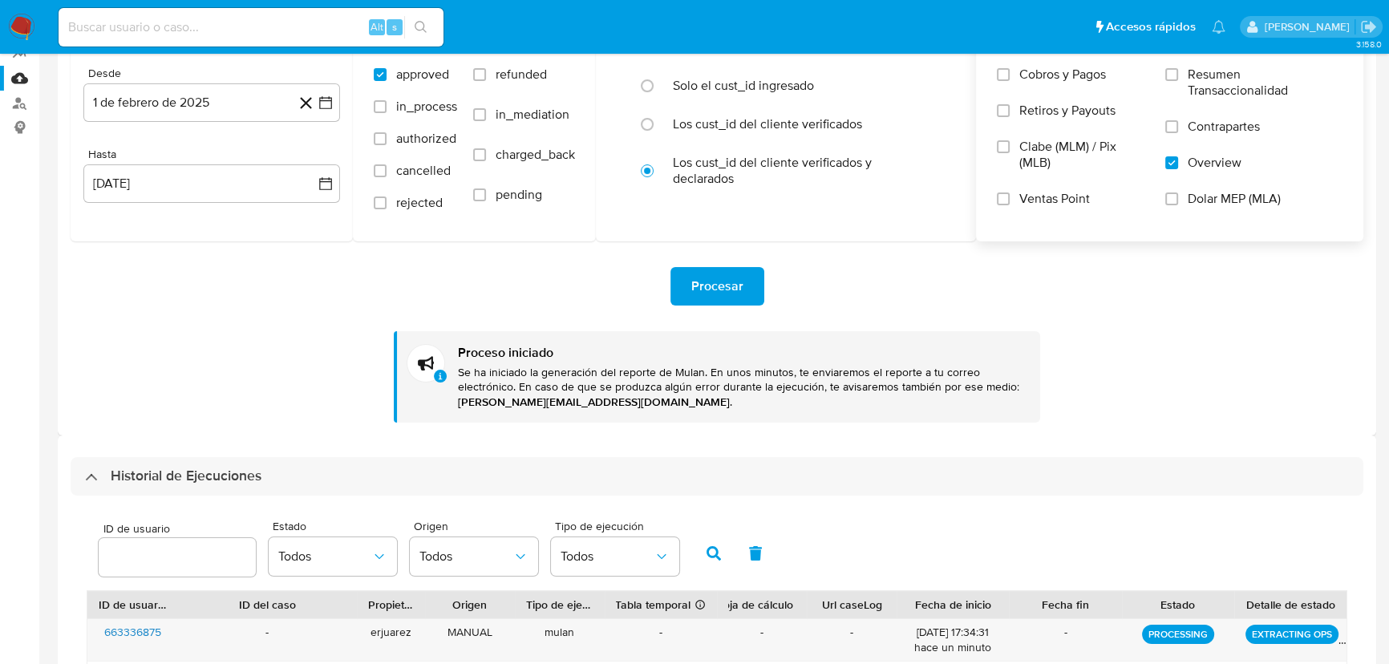
scroll to position [364, 0]
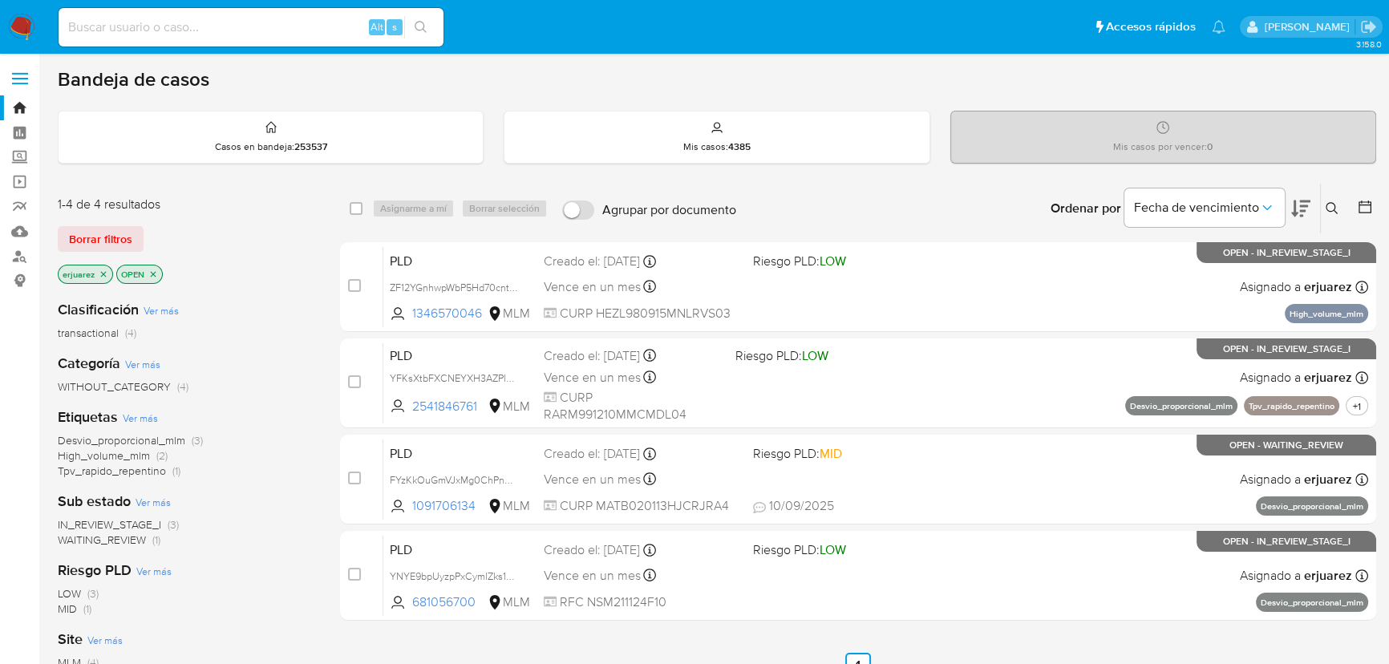
click at [25, 32] on img at bounding box center [21, 27] width 27 height 27
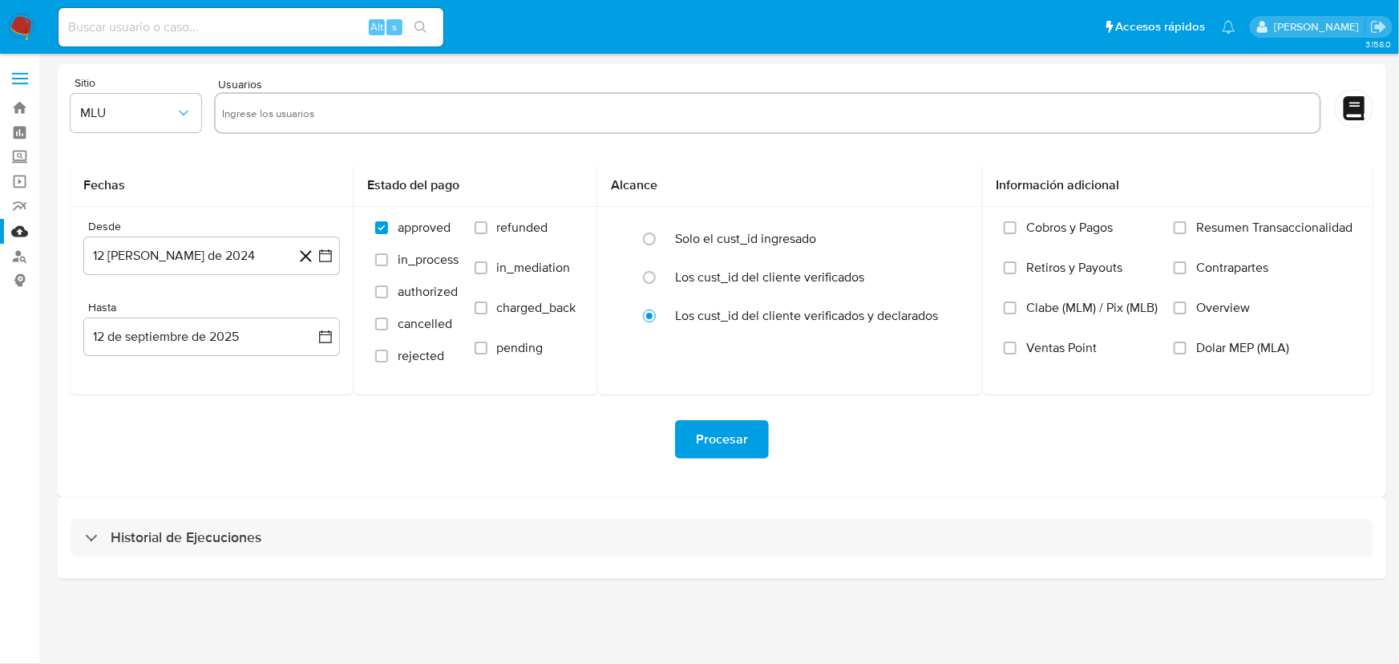
click at [14, 22] on img at bounding box center [21, 27] width 27 height 27
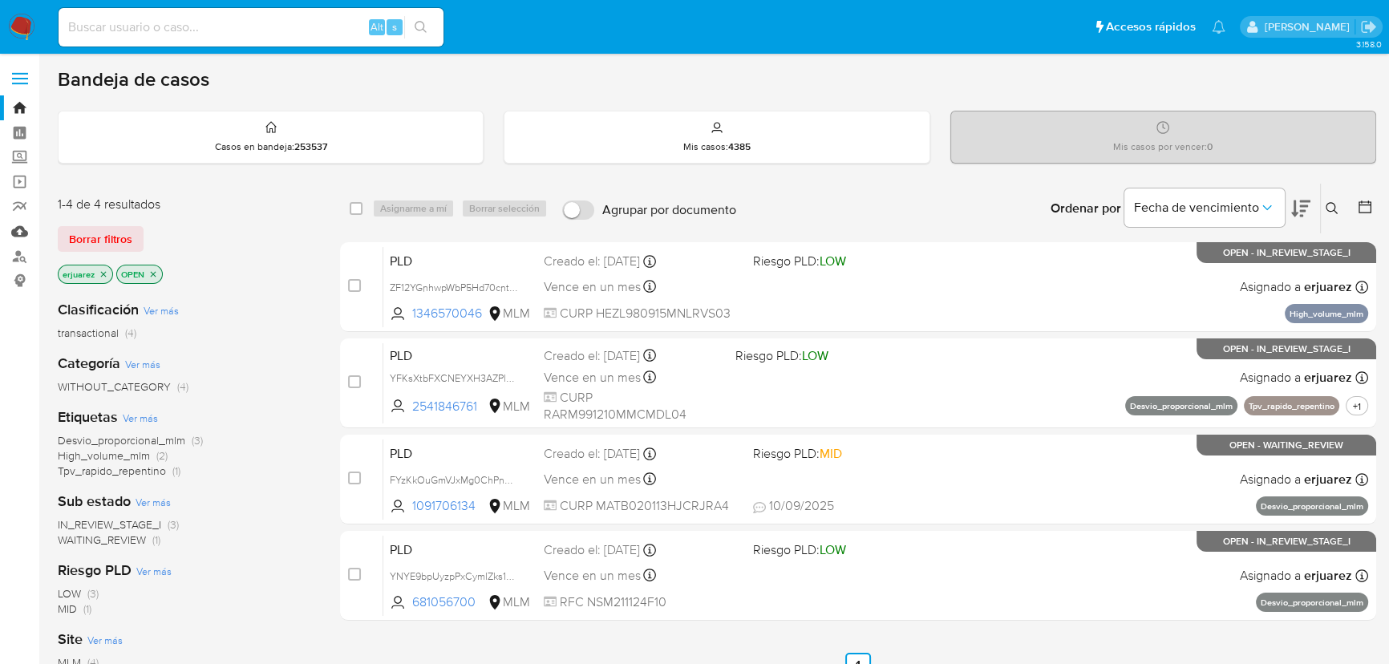
click at [23, 235] on link "Mulan" at bounding box center [95, 231] width 191 height 25
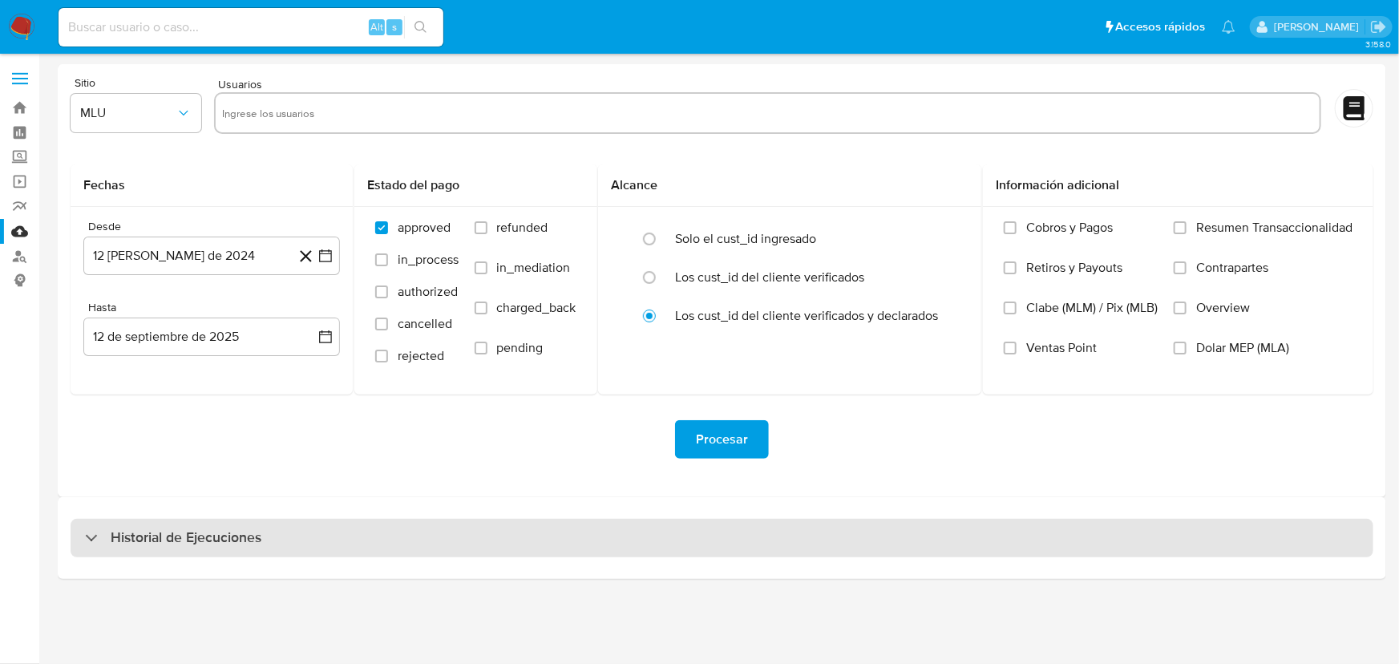
click at [233, 535] on h3 "Historial de Ejecuciones" at bounding box center [186, 537] width 151 height 19
select select "10"
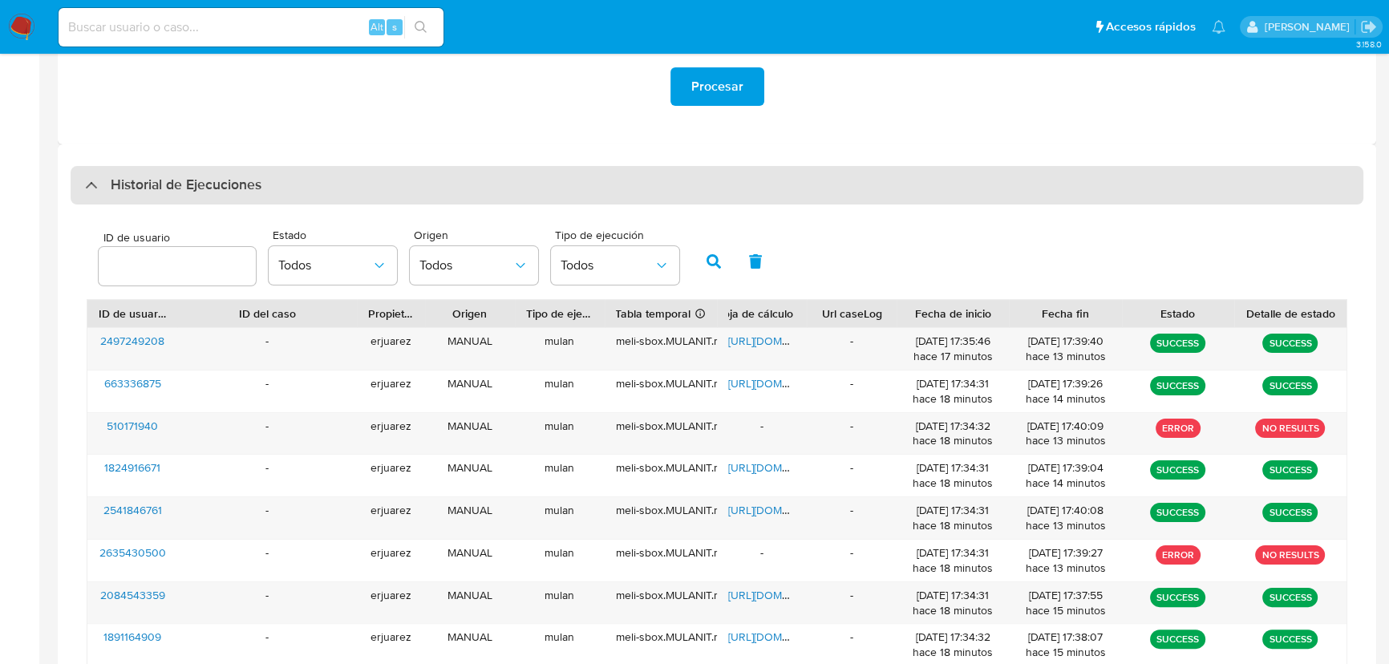
scroll to position [364, 0]
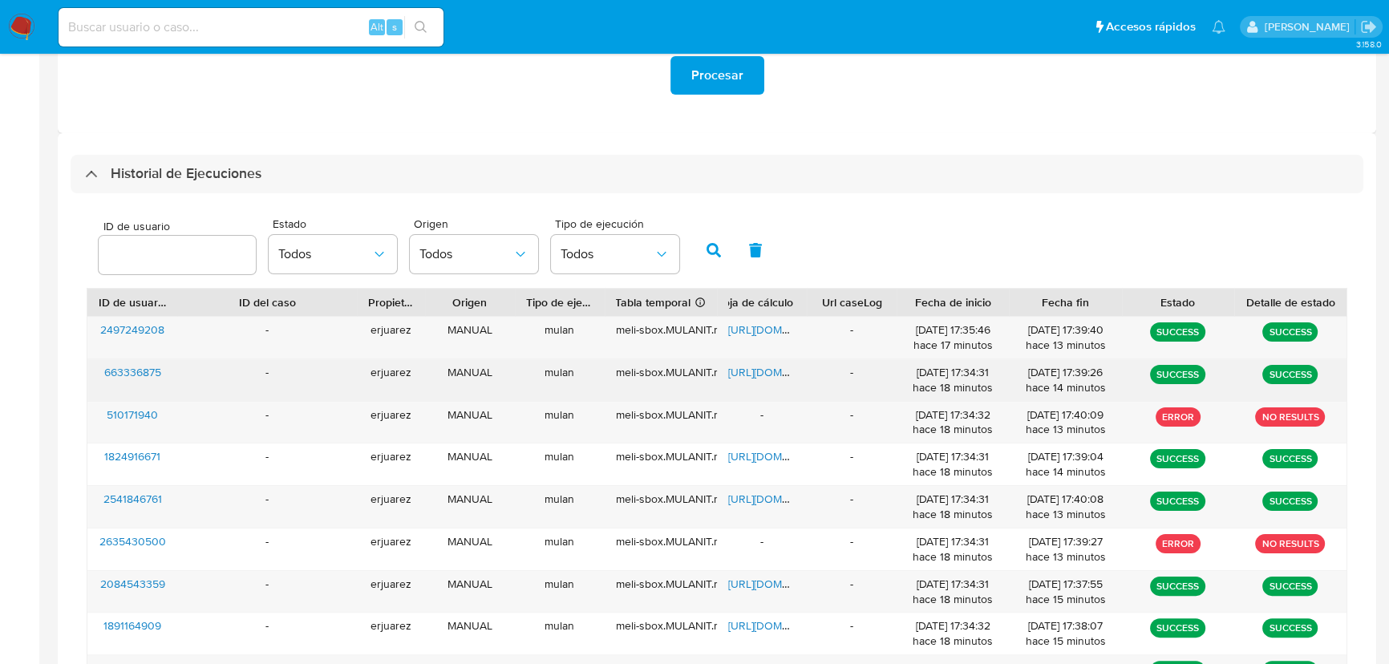
click at [148, 361] on div "663336875" at bounding box center [132, 380] width 90 height 42
click at [111, 373] on span "663336875" at bounding box center [132, 372] width 57 height 16
click at [741, 367] on span "https://docs.google.com/spreadsheets/d/1zBTtFSU5jP6X5E6kUNHajr5foRLvIFKeCNqL1-C…" at bounding box center [783, 372] width 111 height 16
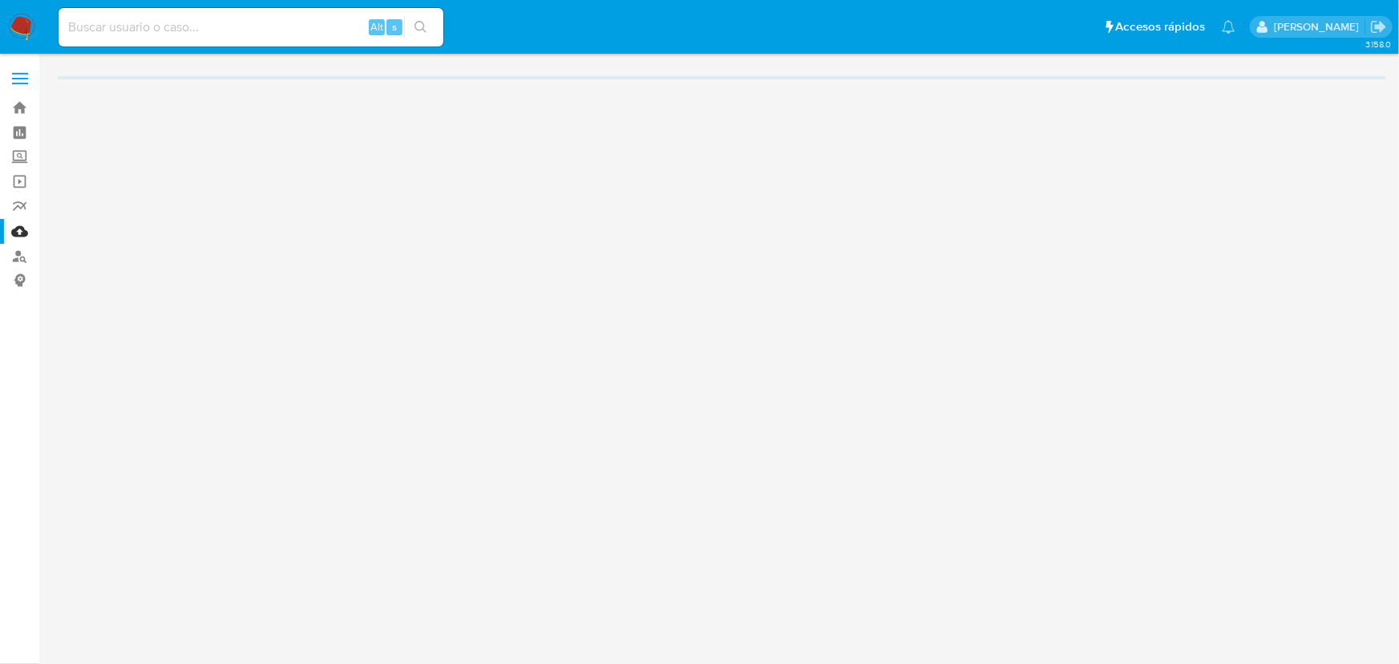
click at [173, 35] on input at bounding box center [251, 27] width 385 height 21
click at [173, 32] on input at bounding box center [251, 27] width 385 height 21
paste input "1824916671"
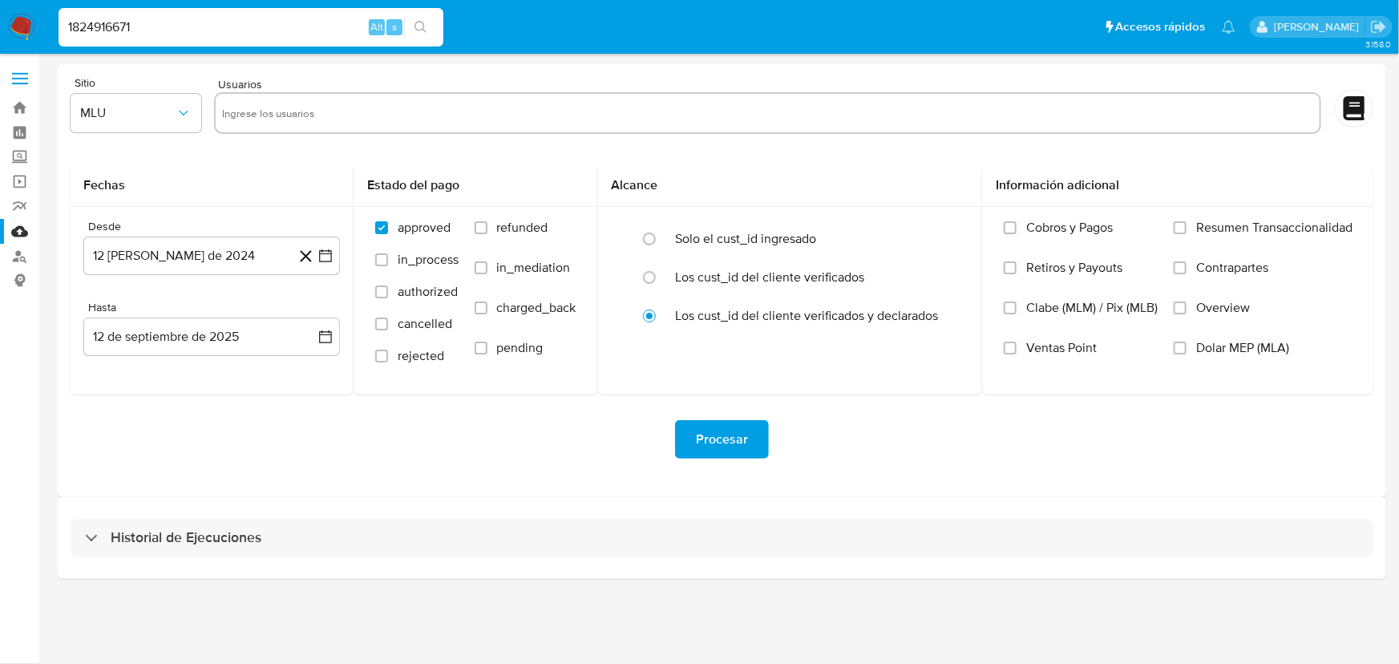
type input "1824916671"
click at [423, 32] on icon "search-icon" at bounding box center [421, 27] width 13 height 13
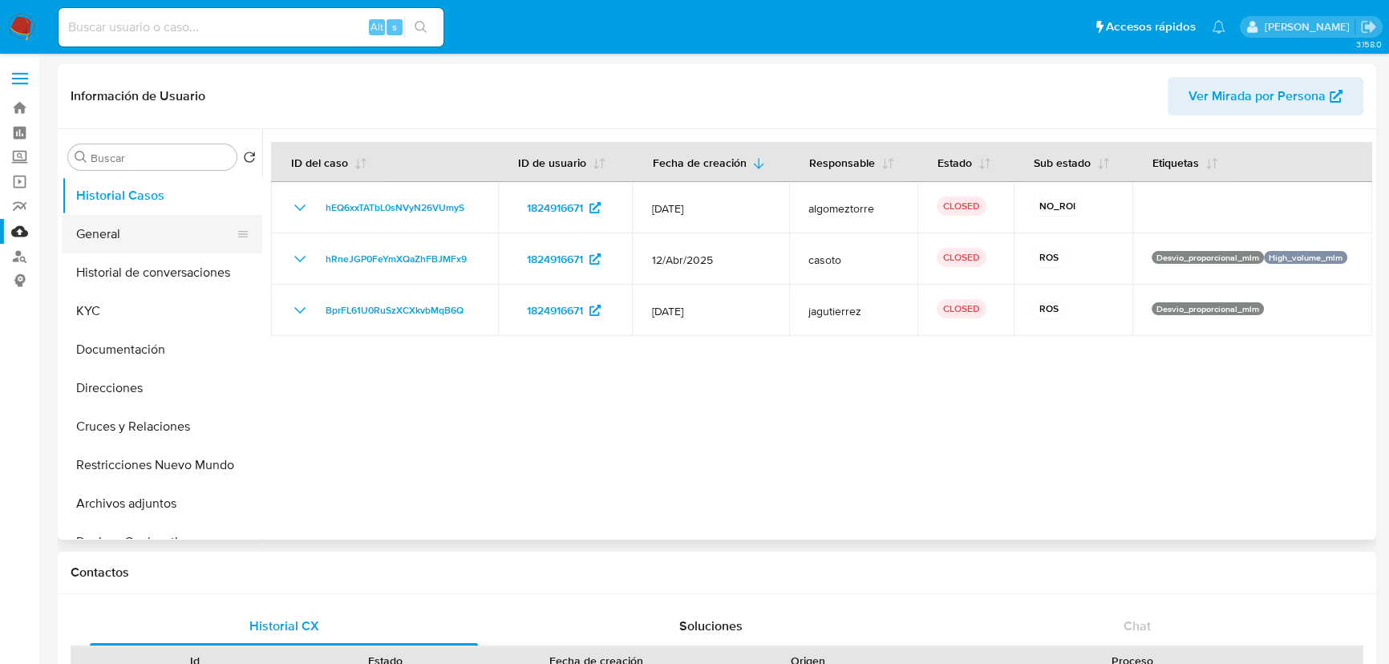
select select "10"
click at [107, 240] on button "General" at bounding box center [156, 234] width 188 height 38
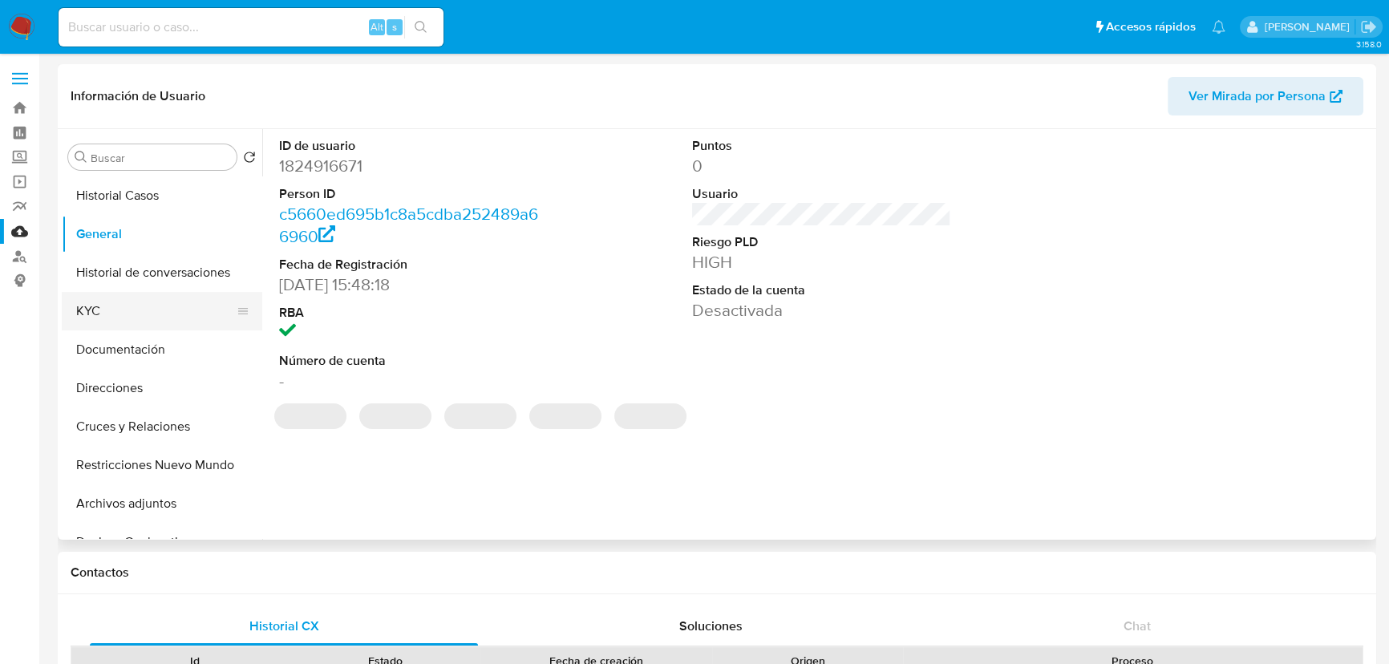
click at [109, 315] on button "KYC" at bounding box center [156, 311] width 188 height 38
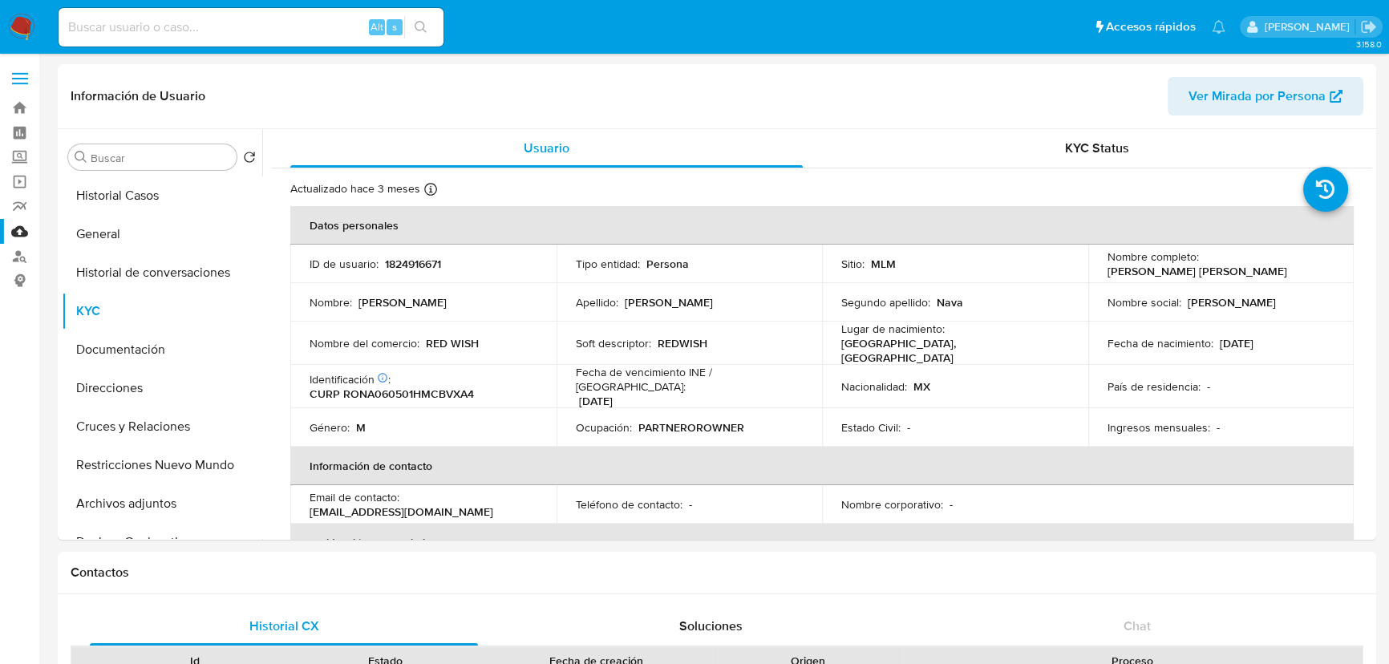
click at [253, 34] on input at bounding box center [251, 27] width 385 height 21
paste input "2084543359"
type input "2084543359"
click at [417, 22] on icon "search-icon" at bounding box center [421, 27] width 12 height 12
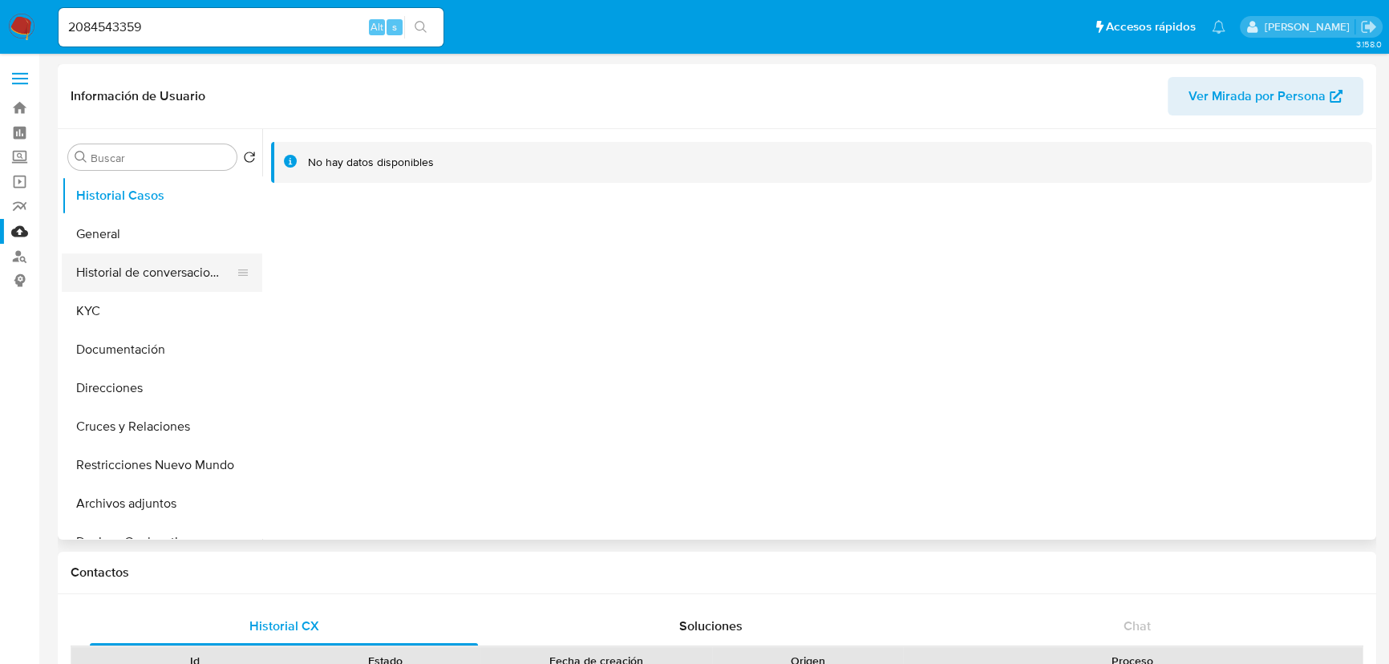
select select "10"
click at [112, 237] on button "General" at bounding box center [156, 234] width 188 height 38
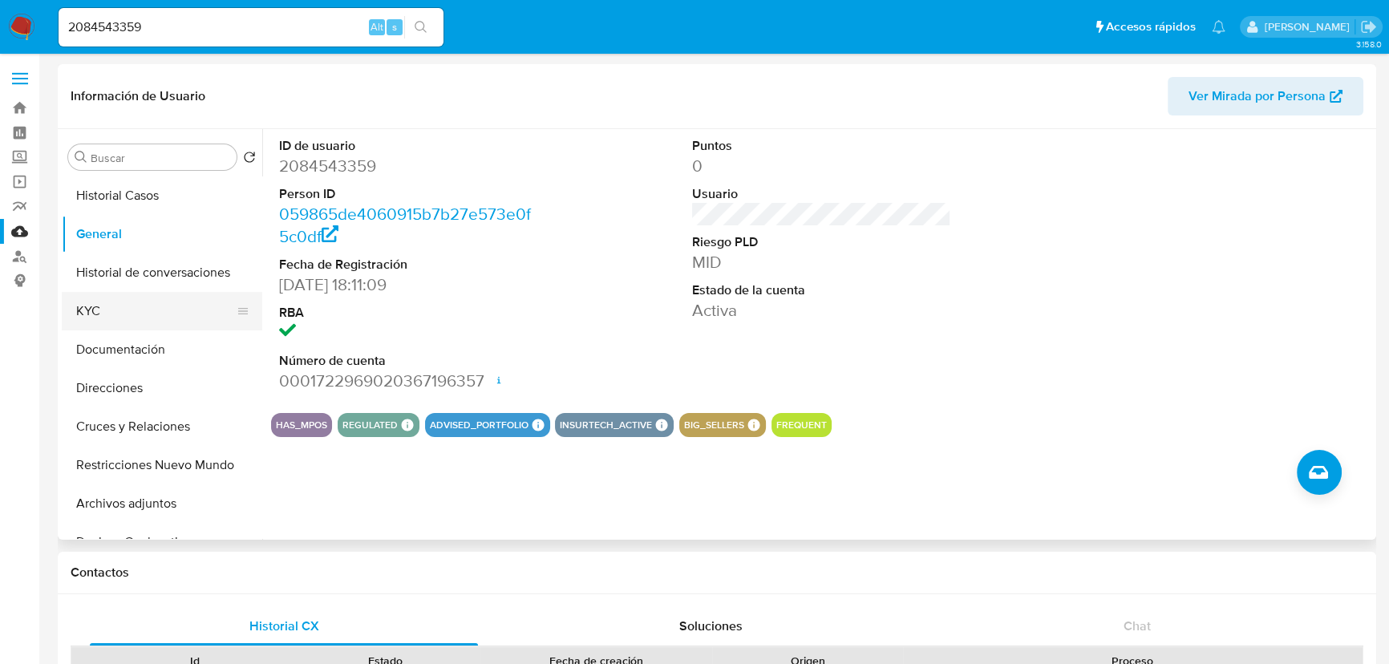
click at [99, 306] on button "KYC" at bounding box center [156, 311] width 188 height 38
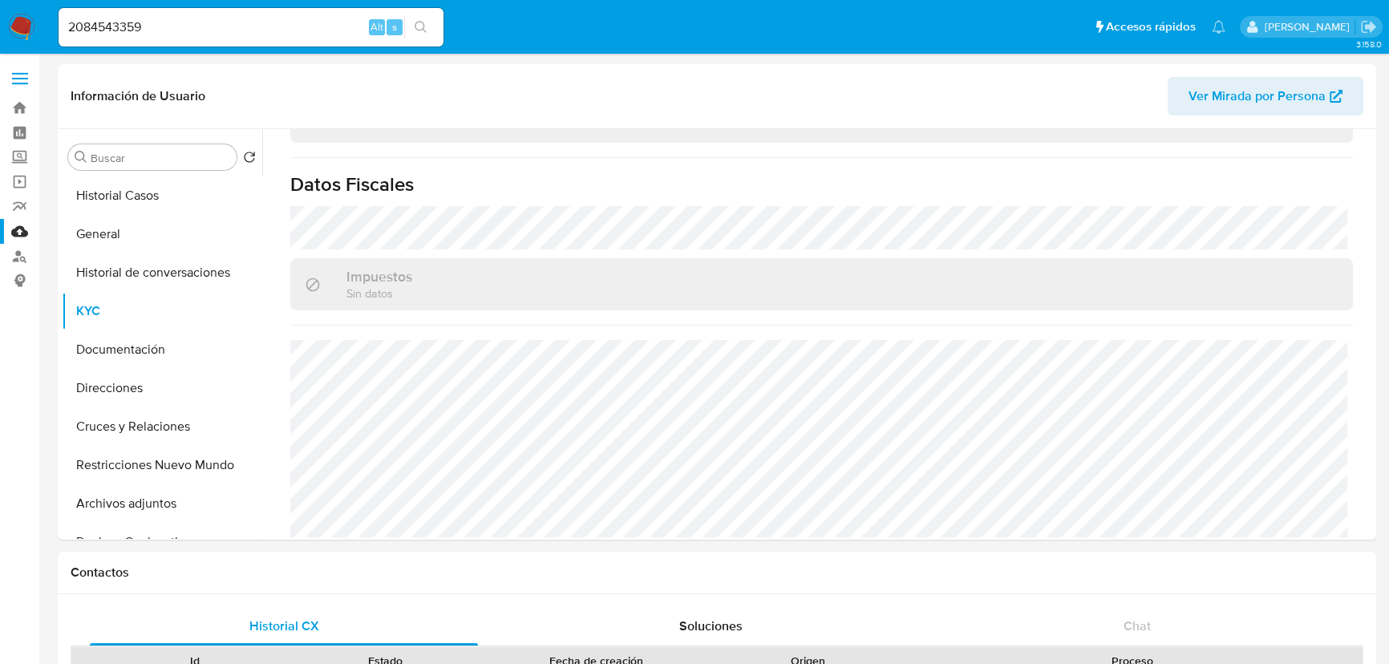
click at [24, 34] on img at bounding box center [21, 27] width 27 height 27
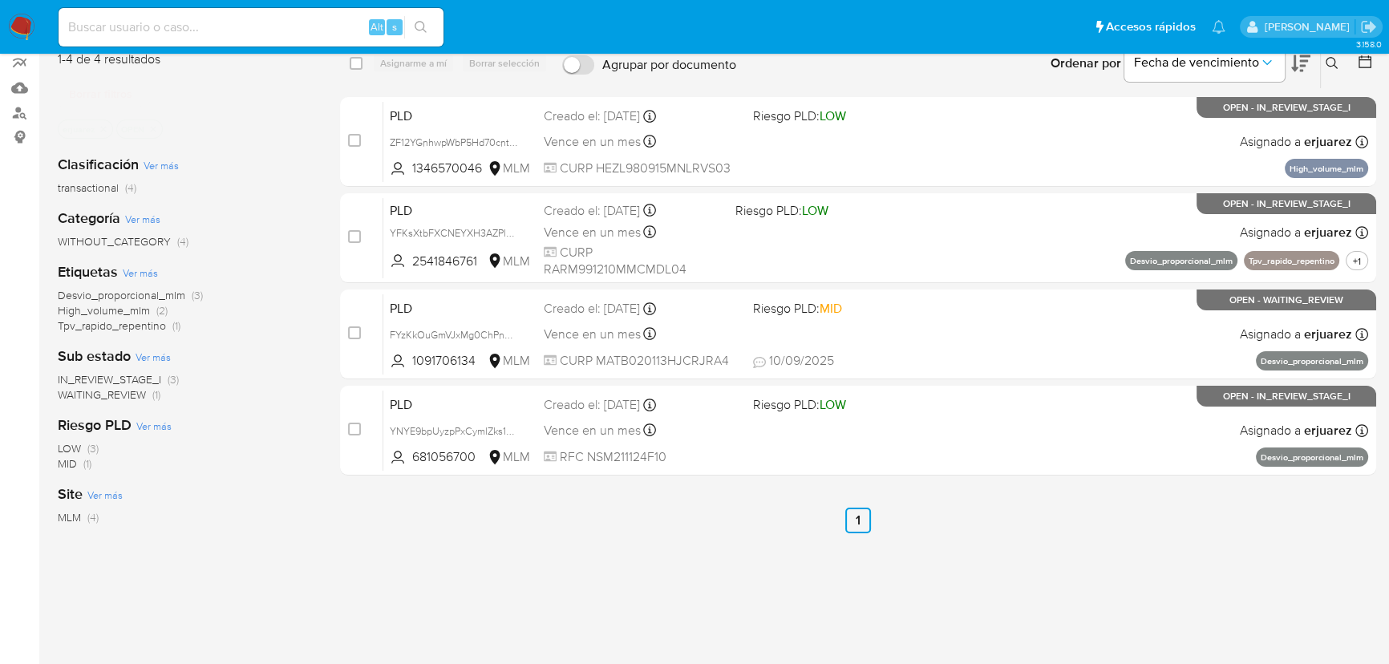
scroll to position [145, 0]
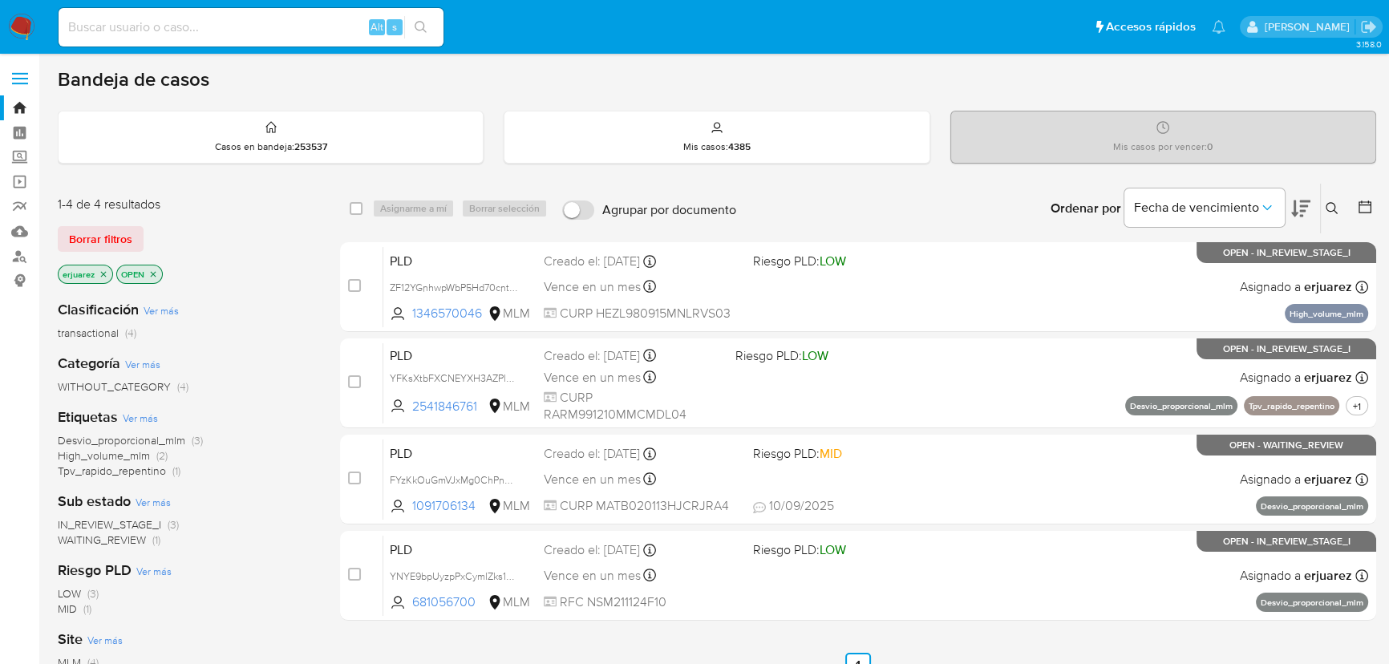
click at [99, 272] on icon "close-filter" at bounding box center [104, 274] width 10 height 10
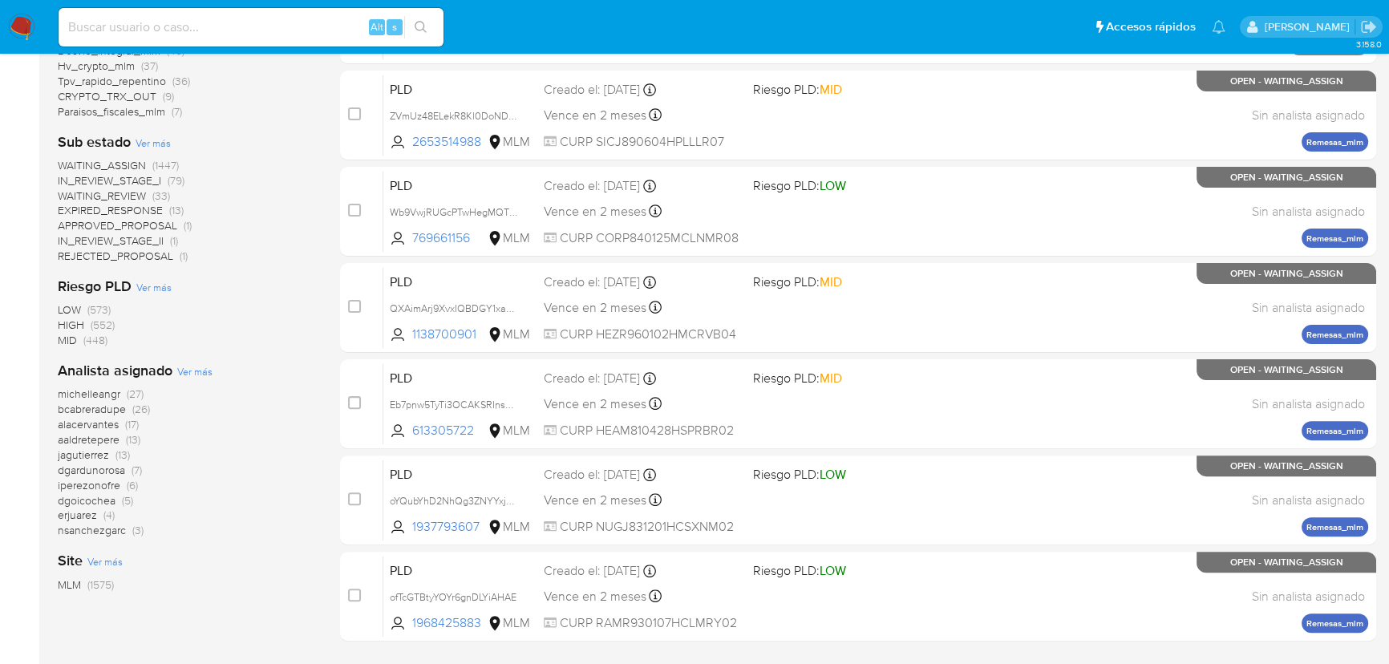
scroll to position [583, 0]
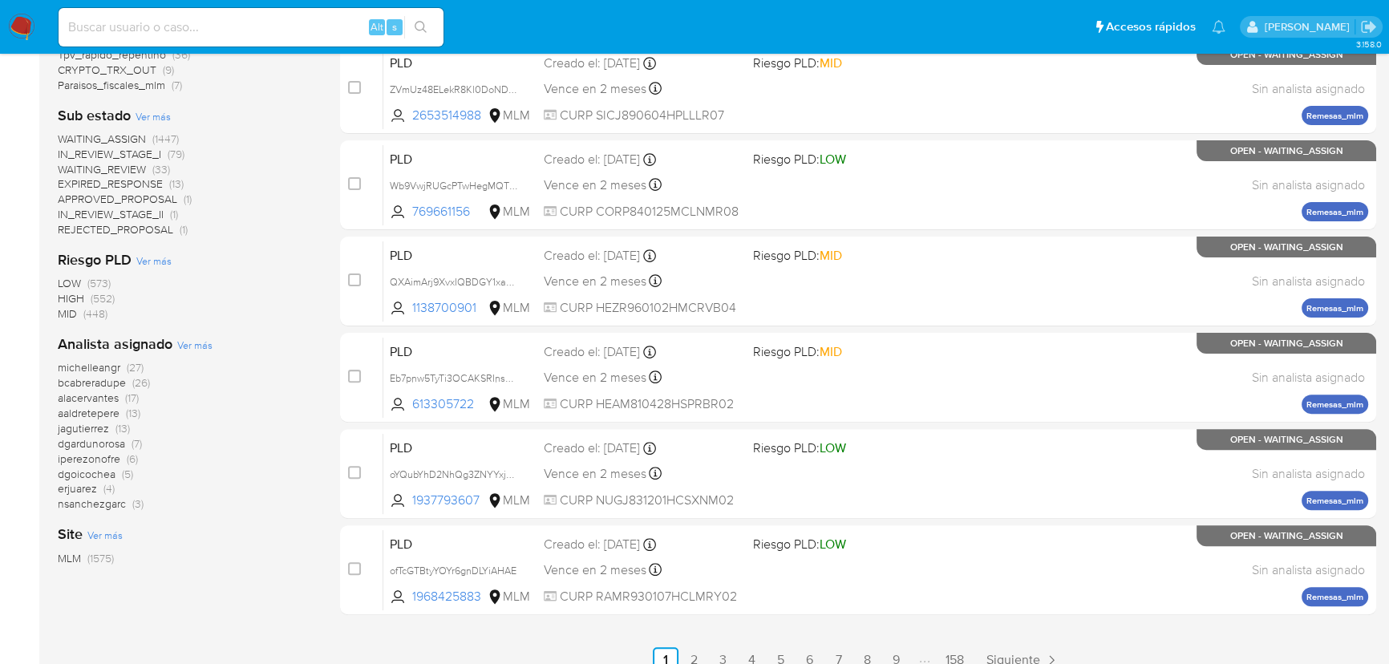
click at [103, 478] on span "dgoicochea" at bounding box center [87, 474] width 58 height 16
